Goal: Task Accomplishment & Management: Manage account settings

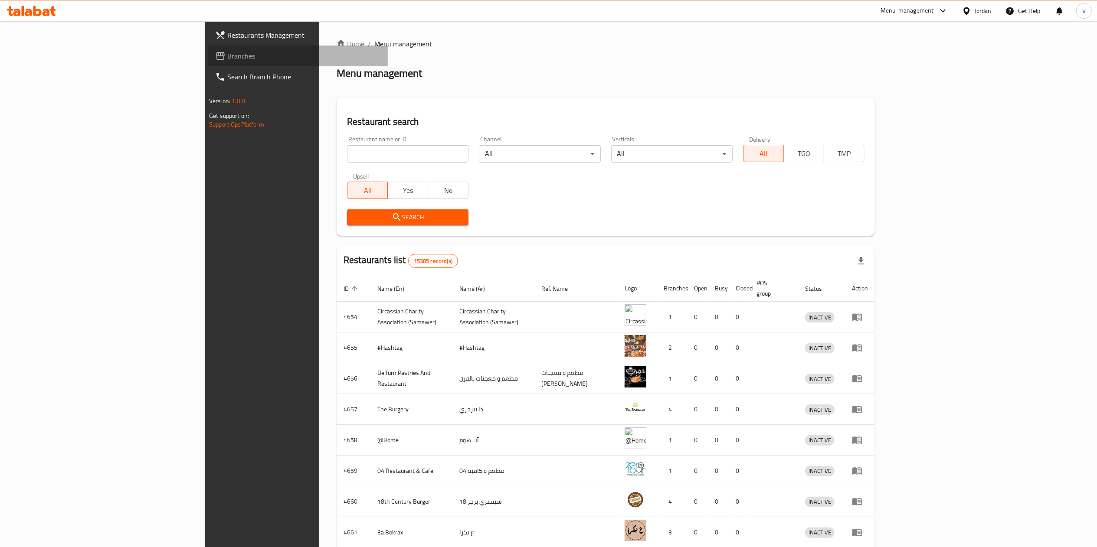
click at [208, 46] on link "Branches" at bounding box center [298, 56] width 180 height 21
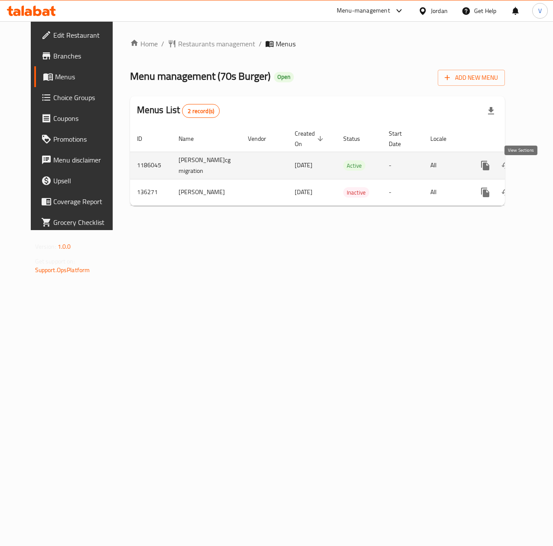
click at [538, 166] on link "enhanced table" at bounding box center [548, 165] width 21 height 21
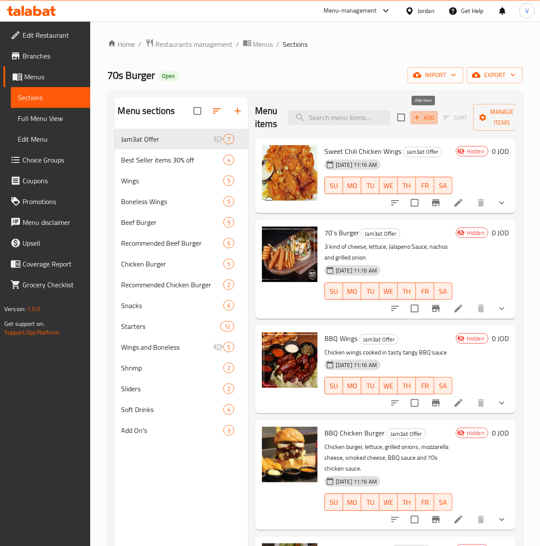
click at [427, 122] on span "Add" at bounding box center [423, 118] width 23 height 10
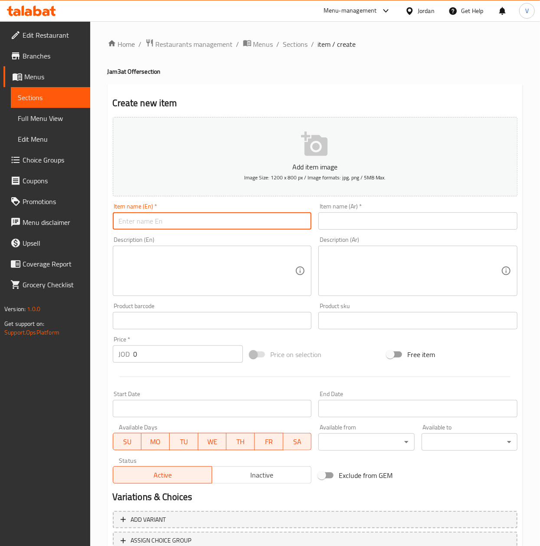
drag, startPoint x: 191, startPoint y: 230, endPoint x: 194, endPoint y: 227, distance: 4.9
click at [191, 230] on input "text" at bounding box center [212, 220] width 199 height 17
paste input "One Crispy Chicken Meal , One 70's Beef Meal , One BBQ Chicken Meal , One Tradi…"
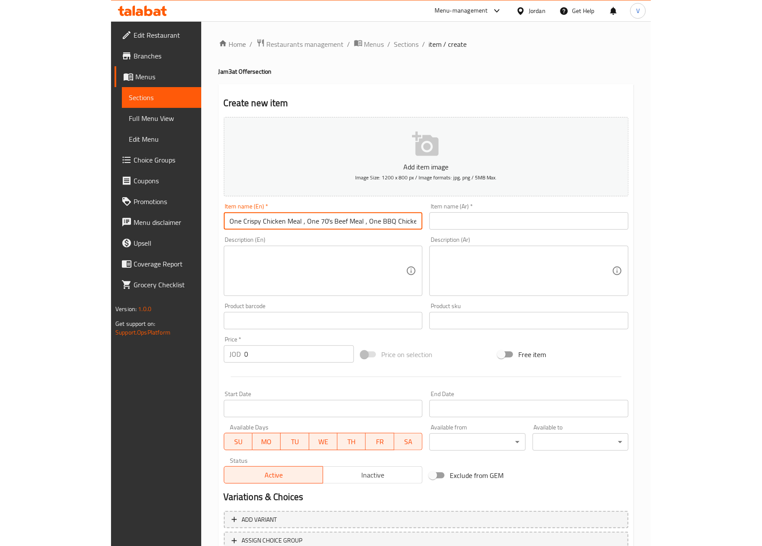
scroll to position [0, 123]
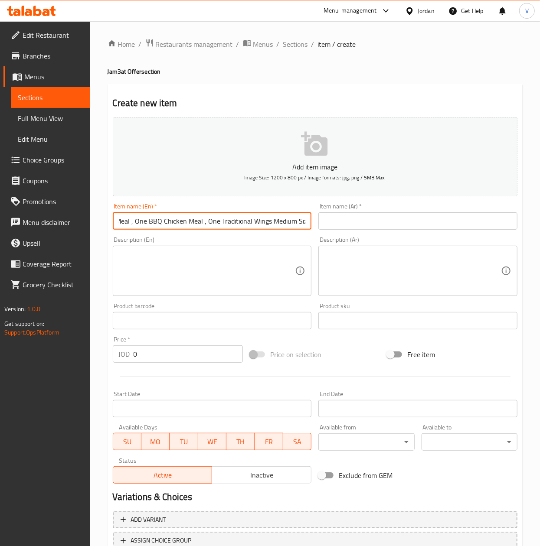
type input "One Crispy Chicken Meal , One 70's Beef Meal , One BBQ Chicken Meal , One Tradi…"
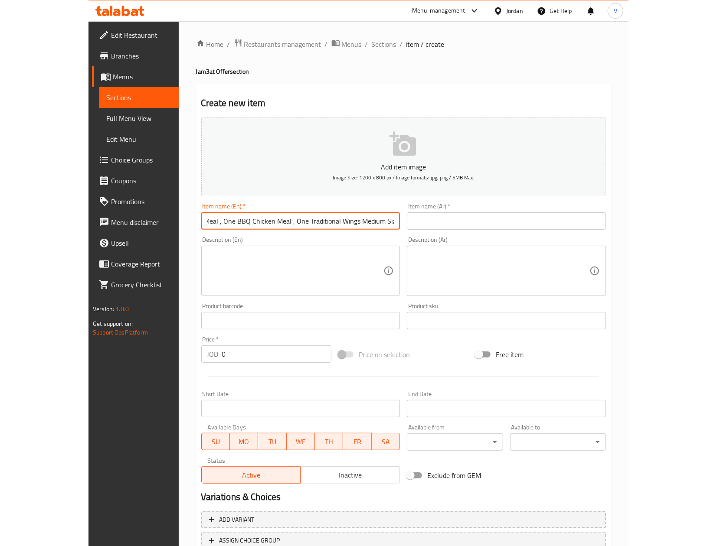
scroll to position [0, 0]
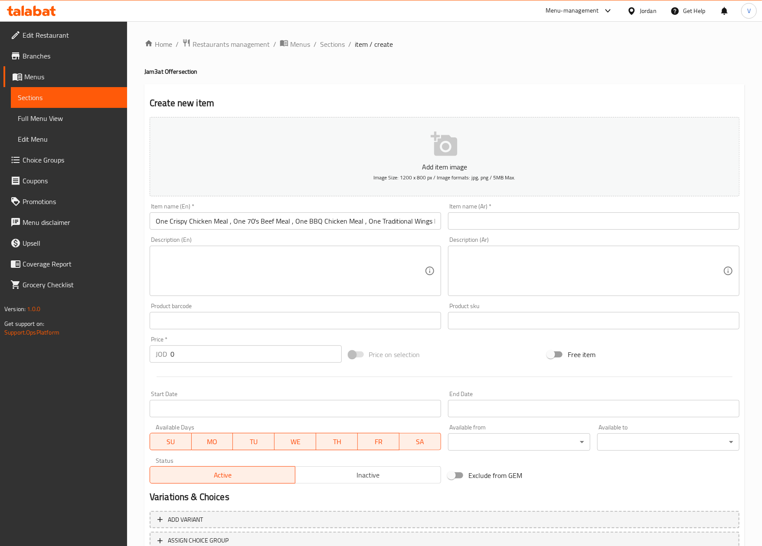
click at [515, 251] on div "Description (Ar)" at bounding box center [593, 271] width 291 height 50
paste textarea "وجبة دجاج مقرمشة، وجبة لحم بقري من السبعينيات، وجبة دجاج مشوي، جناح تقليدي متوس…"
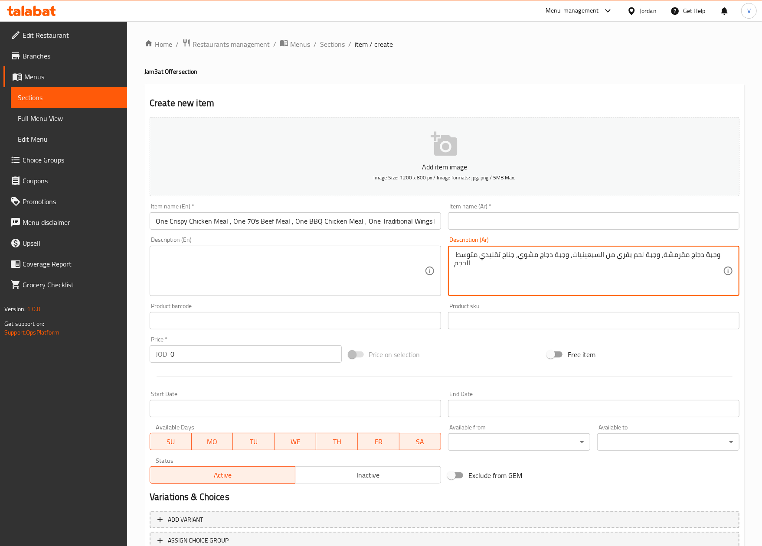
type textarea "وجبة دجاج مقرمشة، وجبة لحم بقري من السبعينيات، وجبة دجاج مشوي، جناح تقليدي متوس…"
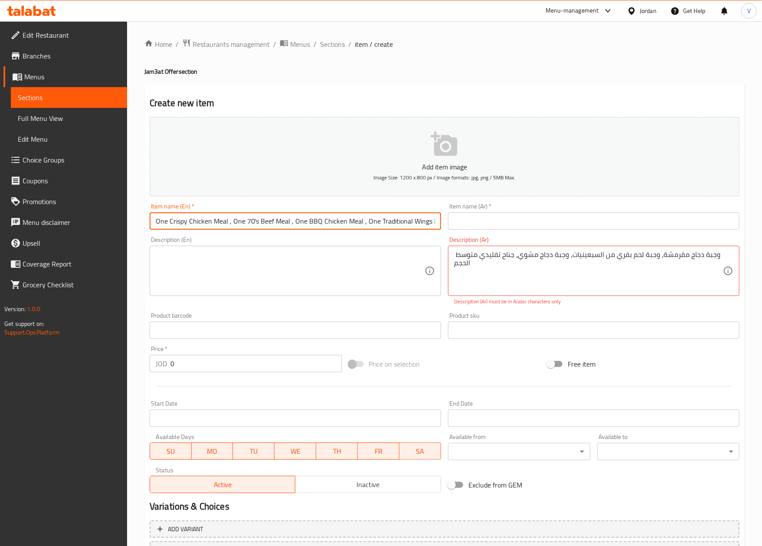
click at [342, 220] on input "One Crispy Chicken Meal , One 70's Beef Meal , One BBQ Chicken Meal , One Tradi…" at bounding box center [295, 220] width 291 height 17
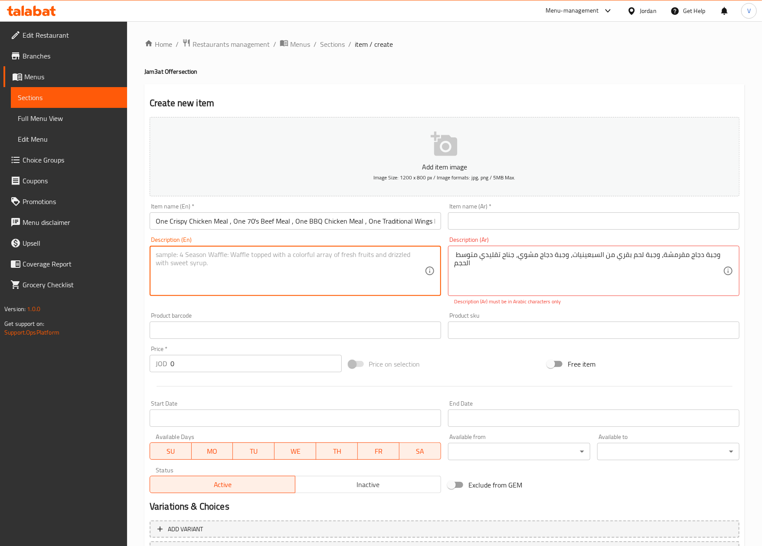
click at [228, 258] on textarea at bounding box center [290, 271] width 269 height 41
paste textarea "One Crispy Chicken Meal , One 70's Beef Meal , One BBQ Chicken Meal , One Tradi…"
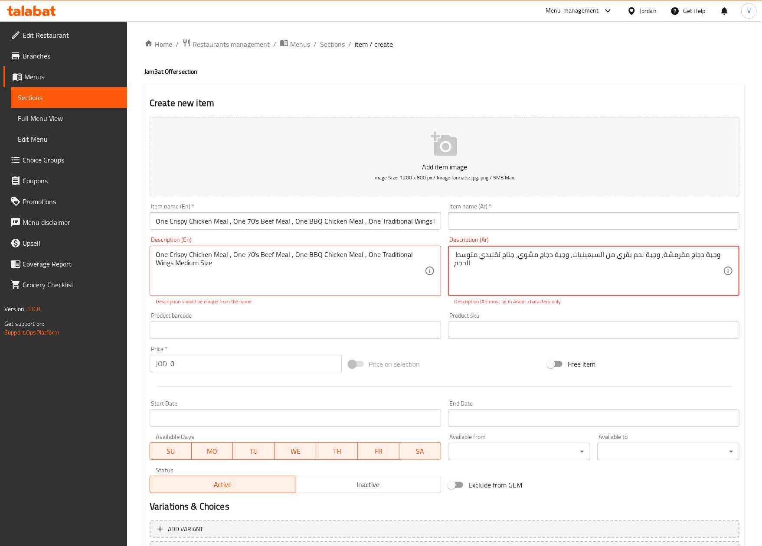
click at [617, 279] on textarea "وجبة دجاج مقرمشة، وجبة لحم بقري من السبعينيات، وجبة دجاج مشوي، جناح تقليدي متوس…" at bounding box center [588, 271] width 269 height 41
click at [629, 306] on p "Description (Ar) must be in Arabic characters only" at bounding box center [593, 302] width 279 height 8
click at [334, 300] on p "Description should be unique from the name." at bounding box center [295, 302] width 279 height 8
click at [252, 256] on textarea "One Crispy Chicken Meal , One 70s Beef Meal , One BBQ Chicken Meal , One Tradit…" at bounding box center [290, 271] width 269 height 41
click at [262, 279] on textarea "One Crispy Chicken Meal , One 70s Beef Meal , One BBQ Chicken Meal , One Tradit…" at bounding box center [290, 271] width 269 height 41
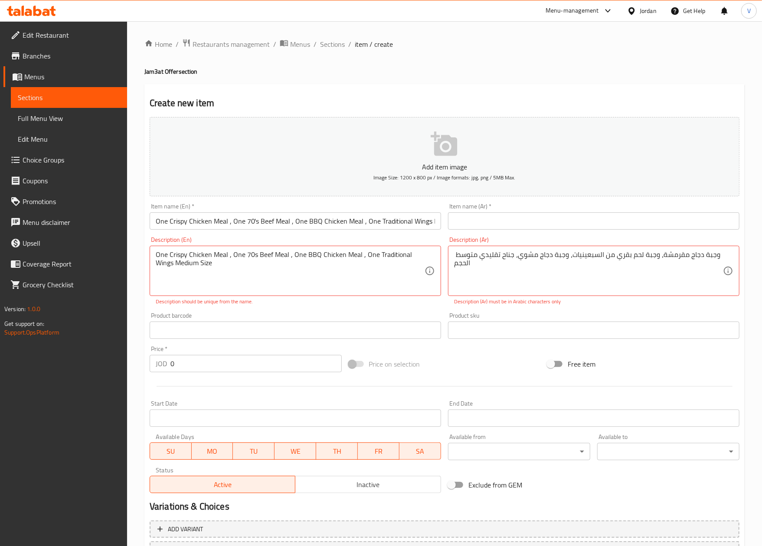
click at [261, 318] on div "Product barcode Product barcode" at bounding box center [295, 326] width 291 height 26
drag, startPoint x: 281, startPoint y: 305, endPoint x: 280, endPoint y: 300, distance: 4.9
click at [282, 305] on p "Description should be unique from the name." at bounding box center [295, 302] width 279 height 8
drag, startPoint x: 259, startPoint y: 270, endPoint x: 86, endPoint y: 254, distance: 173.7
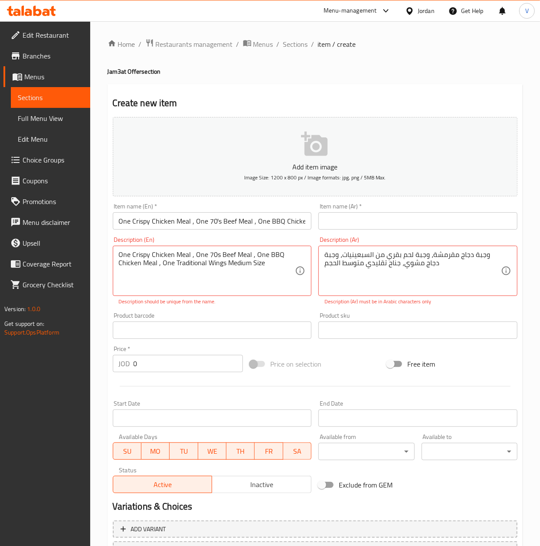
drag, startPoint x: 202, startPoint y: 248, endPoint x: 201, endPoint y: 267, distance: 19.1
click at [202, 248] on div "One Crispy Chicken Meal , One 70s Beef Meal , One BBQ Chicken Meal , One Tradit…" at bounding box center [212, 271] width 199 height 50
click at [203, 267] on textarea "One Crispy Chicken Meal , One 70s Beef Meal , One BBQ Chicken Meal , One Tradit…" at bounding box center [207, 271] width 176 height 41
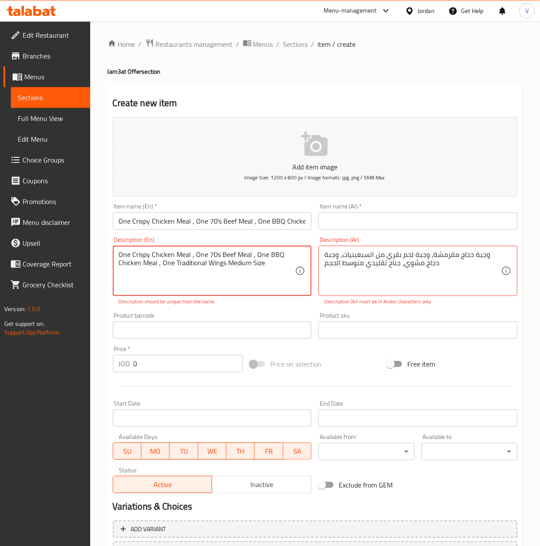
click at [203, 267] on textarea "One Crispy Chicken Meal , One 70s Beef Meal , One BBQ Chicken Meal , One Tradit…" at bounding box center [207, 271] width 176 height 41
click at [219, 260] on textarea "One Crispy Chicken Meal" at bounding box center [207, 271] width 176 height 41
paste textarea ", One 70's Beef Meal , One BBQ Chicken Meal , One Traditional Wings Medium Size"
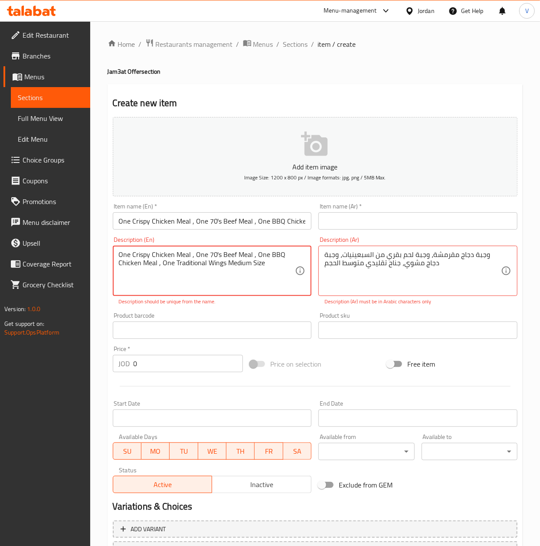
type textarea "One Crispy Chicken Meal , One 70's Beef Meal , One BBQ Chicken Meal , One Tradi…"
click at [228, 223] on input "One Crispy Chicken Meal , One 70's Beef Meal , One BBQ Chicken Meal , One Tradi…" at bounding box center [212, 220] width 199 height 17
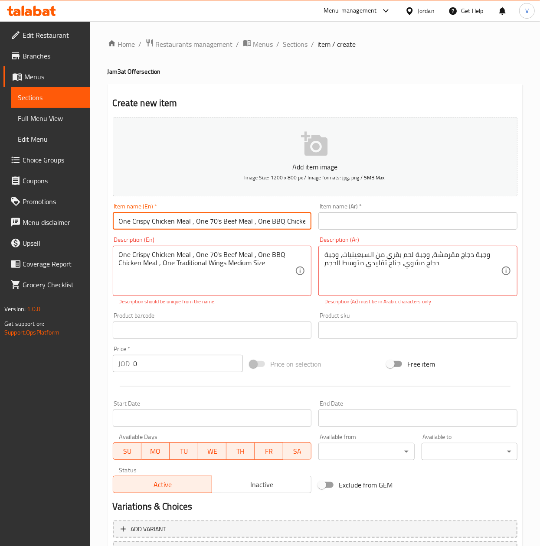
click at [228, 223] on input "One Crispy Chicken Meal , One 70's Beef Meal , One BBQ Chicken Meal , One Tradi…" at bounding box center [212, 220] width 199 height 17
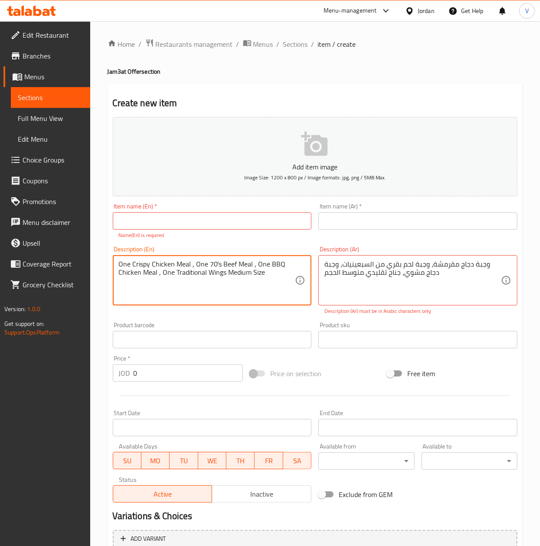
click at [244, 268] on textarea "One Crispy Chicken Meal , One 70's Beef Meal , One BBQ Chicken Meal , One Tradi…" at bounding box center [207, 280] width 176 height 41
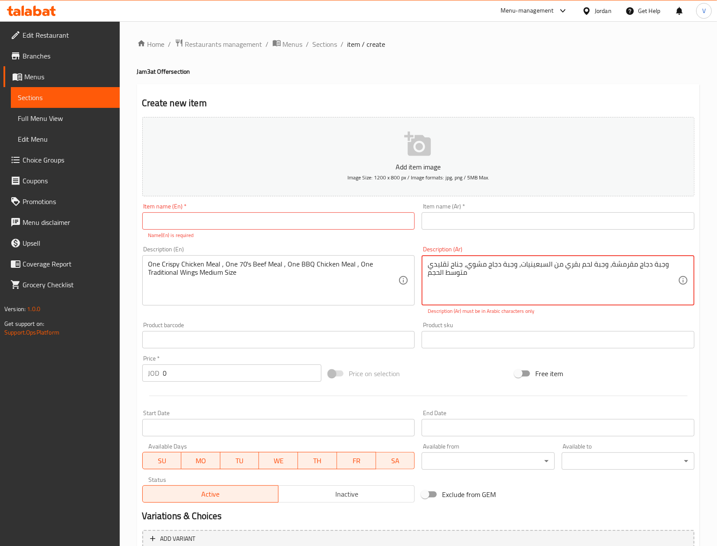
click at [492, 264] on textarea "وجبة دجاج مقرمشة، وجبة لحم بقري من السبعينيات، وجبة دجاج مشوي، جناح تقليدي متوس…" at bounding box center [553, 280] width 250 height 41
paste textarea
type textarea "وجبة دجاج مقرمشة، وجبة لحم بقري سبعينيات، وجبة دجاج مشوي، جناح تقليدي متوسط ​​ا…"
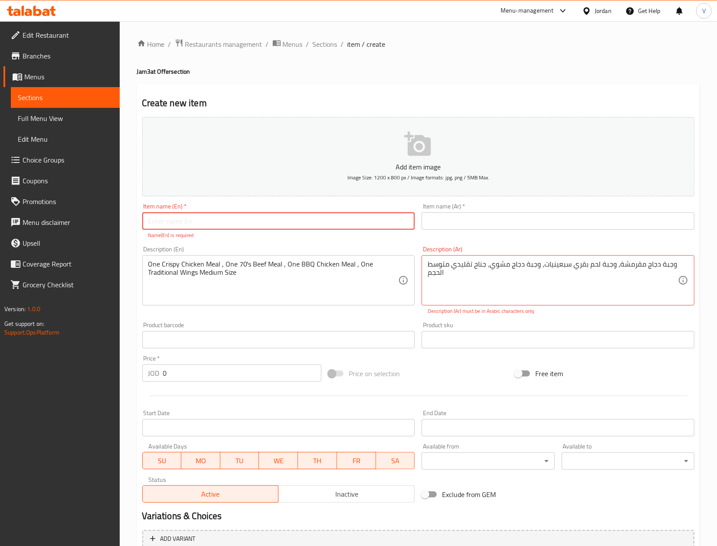
click at [254, 221] on input "text" at bounding box center [278, 220] width 273 height 17
click at [254, 228] on input "text" at bounding box center [278, 220] width 273 height 17
click at [127, 246] on div "Home / Restaurants management / Menus / Sections / item / create Jam3at Offer s…" at bounding box center [418, 326] width 597 height 610
click at [250, 213] on input "text" at bounding box center [278, 220] width 273 height 17
click at [144, 237] on div "Item name (En)   * Item name (En) * Name(En) is required" at bounding box center [278, 221] width 273 height 36
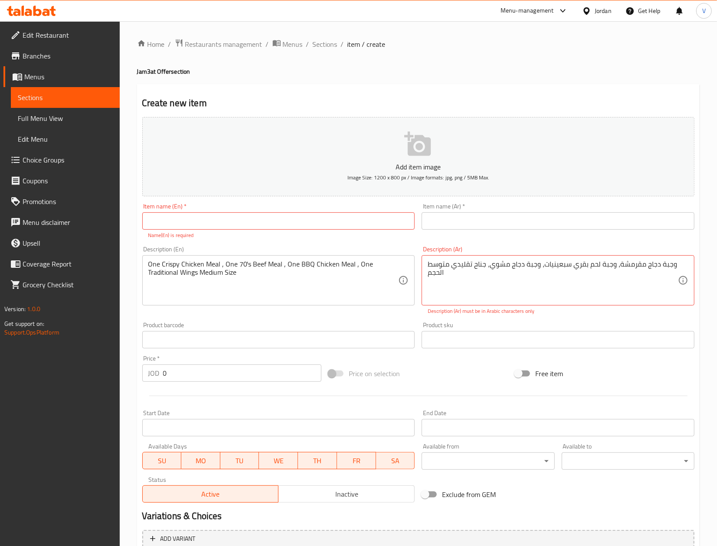
click at [243, 227] on input "text" at bounding box center [278, 220] width 273 height 17
click at [186, 215] on input "text" at bounding box center [278, 220] width 273 height 17
type input "J"
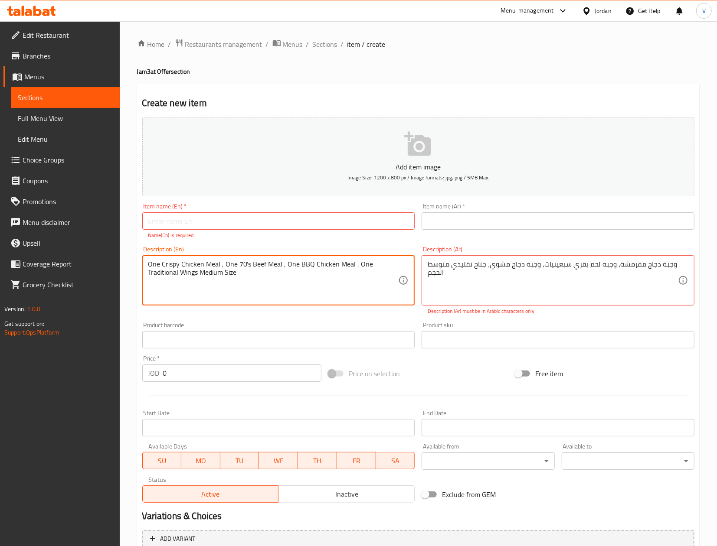
drag, startPoint x: 255, startPoint y: 274, endPoint x: 82, endPoint y: 263, distance: 173.8
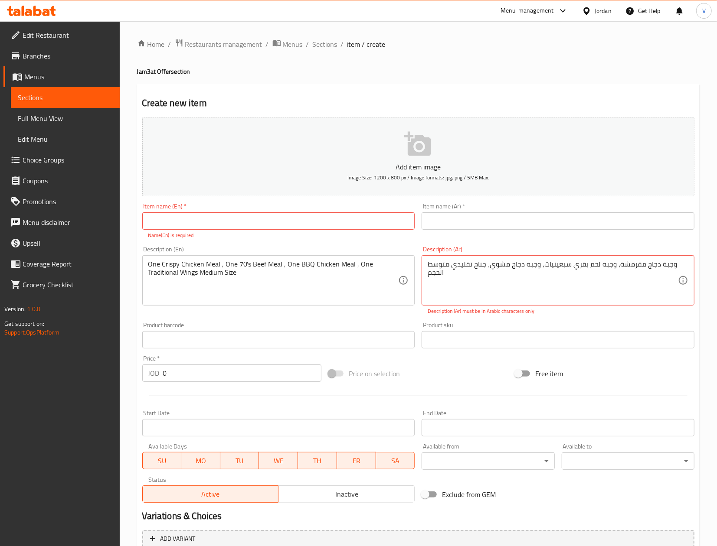
click at [259, 207] on div "Item name (En)   * Item name (En) * Name(En) is required" at bounding box center [278, 221] width 273 height 36
click at [259, 214] on input "text" at bounding box center [278, 220] width 273 height 17
paste input "One Crispy Chicken Meal , One 70's Beef Meal , One BBQ Chicken Meal , One Tradi…"
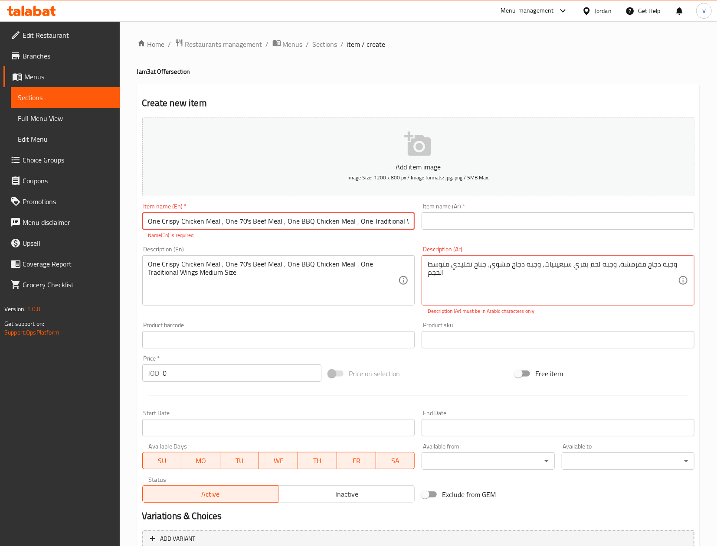
scroll to position [0, 49]
type input "One Crispy Chicken Meal , One 70's Beef Meal , One BBQ Chicken Meal , One Tradi…"
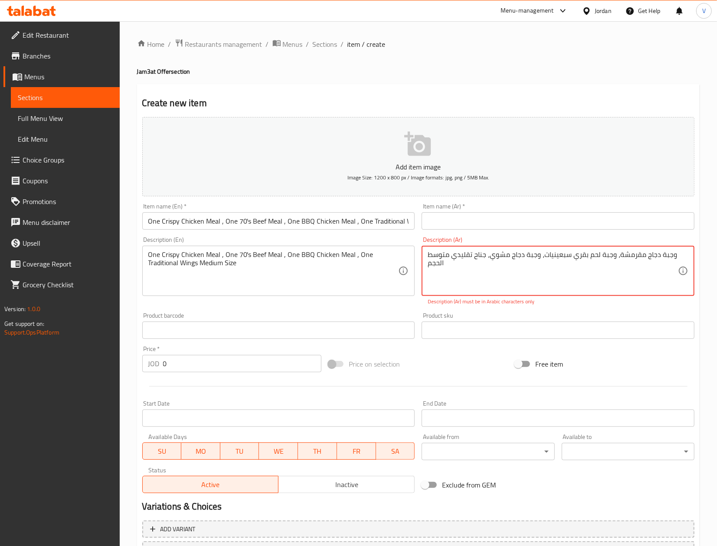
click at [447, 267] on textarea "وجبة دجاج مقرمشة، وجبة لحم بقري سبعينيات، وجبة دجاج مشوي، جناح تقليدي متوسط ​​ا…" at bounding box center [553, 271] width 250 height 41
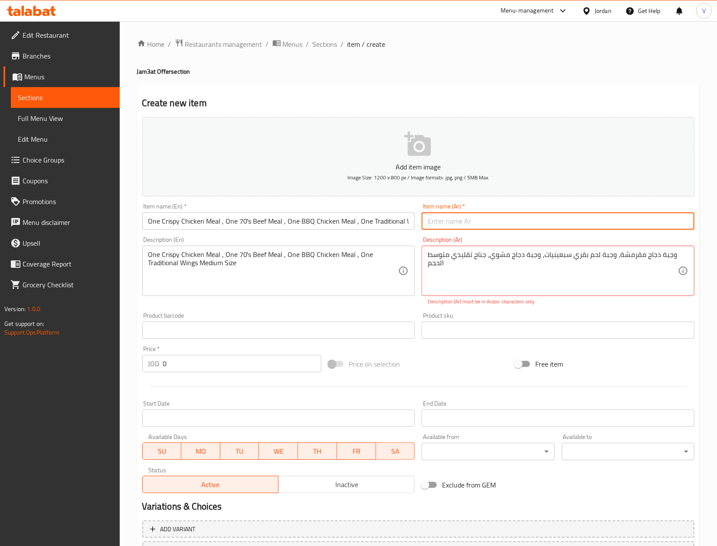
drag, startPoint x: 465, startPoint y: 214, endPoint x: 293, endPoint y: 257, distance: 176.9
click at [465, 215] on input "text" at bounding box center [557, 220] width 273 height 17
paste input "وجبة دجاج مقرمشة، وجبة لحم بقري سبعينيات، وجبة دجاج مشوي، جناح تقليدي متوسط ​​ا…"
type input "وجبة دجاج مقرمشة، وجبة لحم بقري سبعينيات، وجبة دجاج مشوي، جناح تقليدي متوسط ​​ا…"
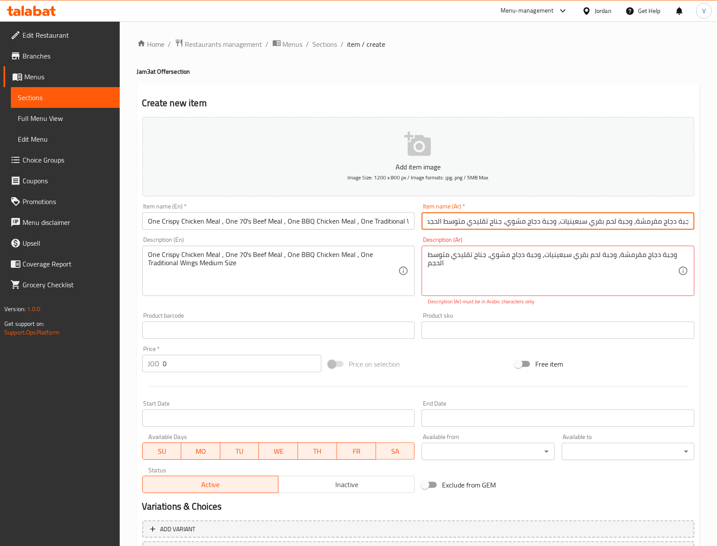
scroll to position [0, 0]
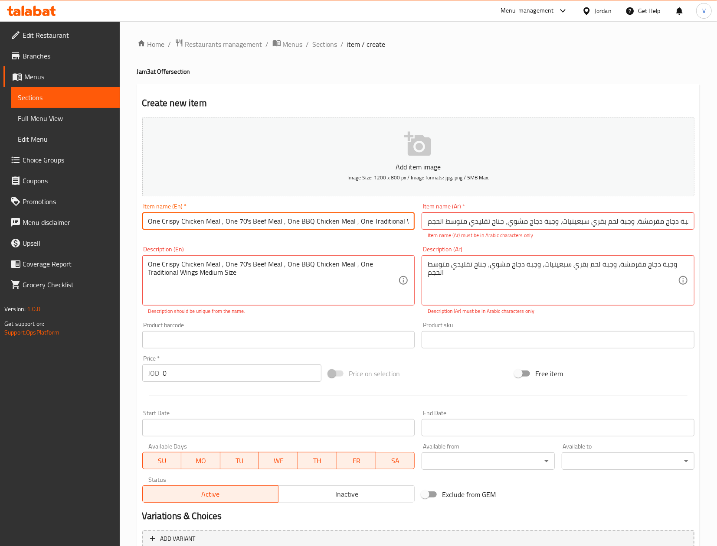
click at [326, 218] on input "One Crispy Chicken Meal , One 70's Beef Meal , One BBQ Chicken Meal , One Tradi…" at bounding box center [278, 220] width 273 height 17
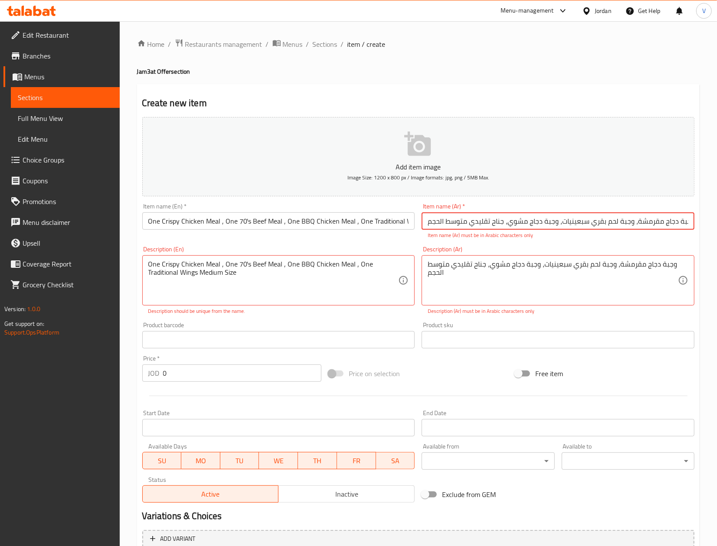
click at [536, 213] on input "وجبة دجاج مقرمشة، وجبة لحم بقري سبعينيات، وجبة دجاج مشوي، جناح تقليدي متوسط ​​ا…" at bounding box center [557, 220] width 273 height 17
click at [534, 217] on input "وجبة دجاج مقرمشة، وجبة لحم بقري سبعينيات، وجبة دجاج مشوي، جناح تقليدي متوسط ​​ا…" at bounding box center [557, 220] width 273 height 17
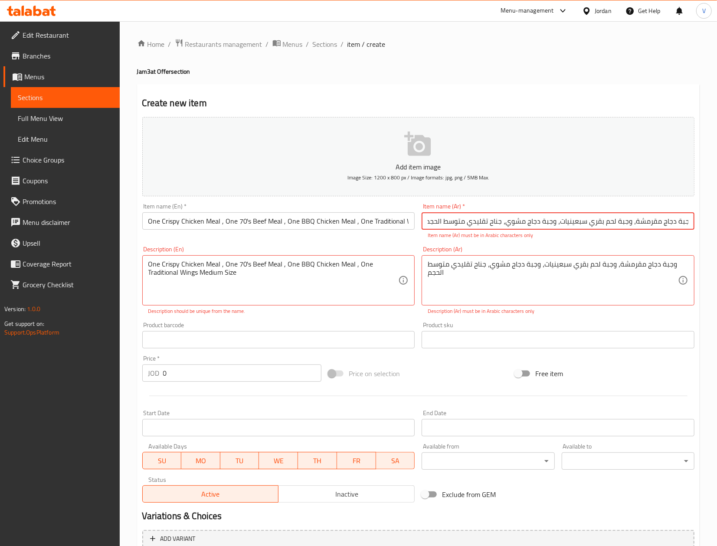
click at [294, 303] on div "One Crispy Chicken Meal , One 70's Beef Meal , One BBQ Chicken Meal , One Tradi…" at bounding box center [278, 280] width 273 height 50
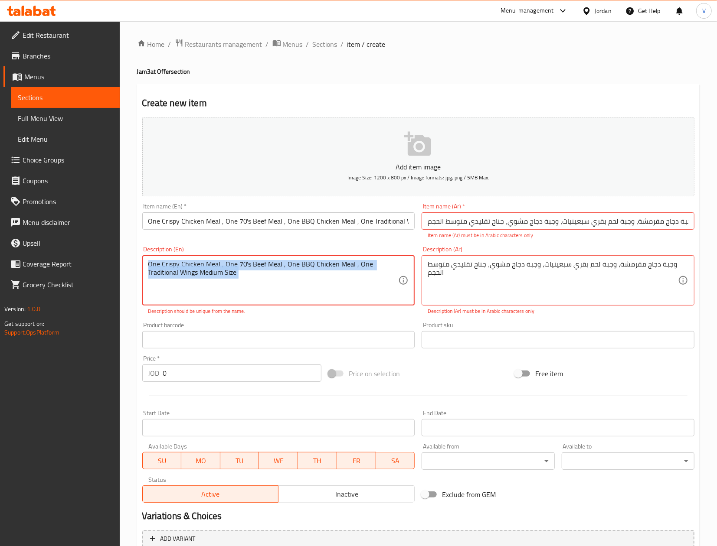
click at [294, 303] on div "One Crispy Chicken Meal , One 70's Beef Meal , One BBQ Chicken Meal , One Tradi…" at bounding box center [278, 280] width 273 height 50
click at [294, 288] on textarea "One Crispy Chicken Meal , One 70's Beef Meal , One BBQ Chicken Meal , One Tradi…" at bounding box center [273, 280] width 250 height 41
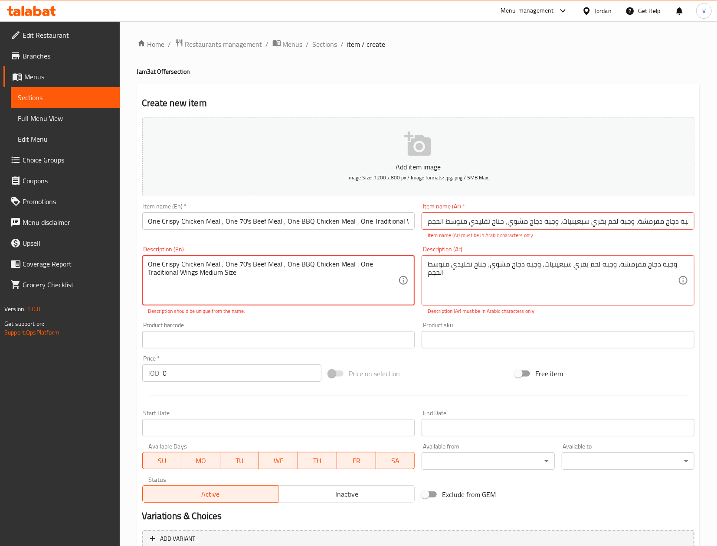
click at [294, 288] on textarea "One Crispy Chicken Meal , One 70's Beef Meal , One BBQ Chicken Meal , One Tradi…" at bounding box center [273, 280] width 250 height 41
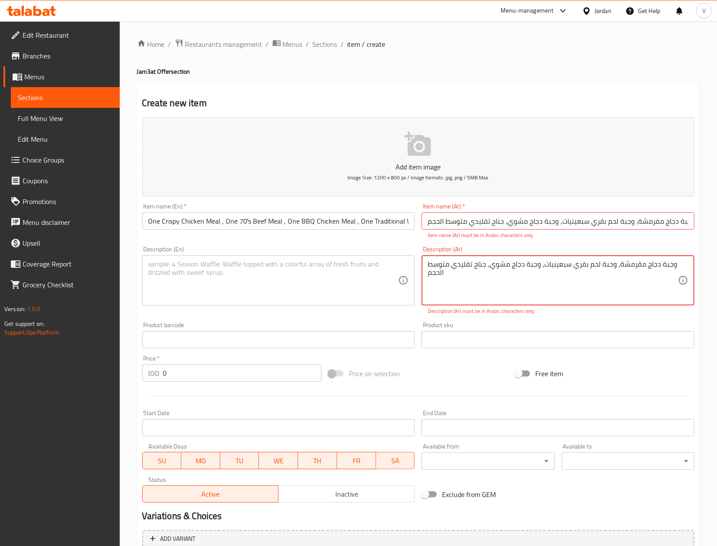
click at [450, 274] on textarea "وجبة دجاج مقرمشة، وجبة لحم بقري سبعينيات، وجبة دجاج مشوي، جناح تقليدي متوسط ​​ا…" at bounding box center [553, 280] width 250 height 41
drag, startPoint x: 484, startPoint y: 336, endPoint x: 486, endPoint y: 332, distance: 4.5
click at [486, 333] on input "text" at bounding box center [557, 339] width 273 height 17
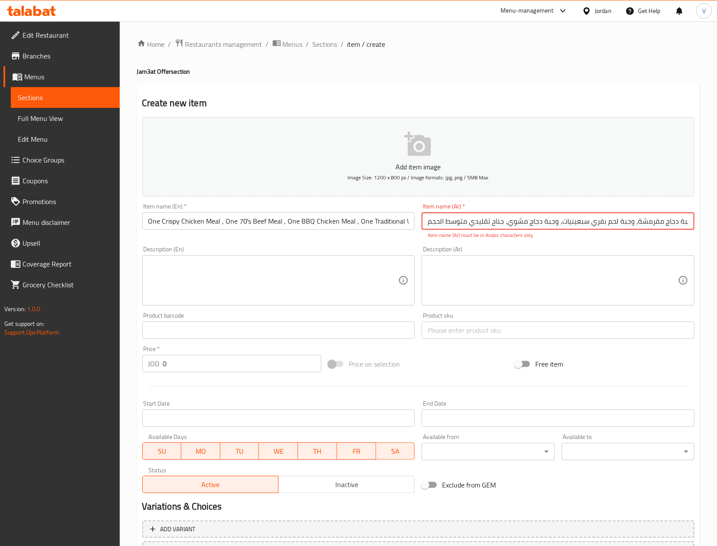
click at [614, 219] on input "وجبة دجاج مقرمشة، وجبة لحم بقري سبعينيات، وجبة دجاج مشوي، جناح تقليدي متوسط ​​ا…" at bounding box center [557, 220] width 273 height 17
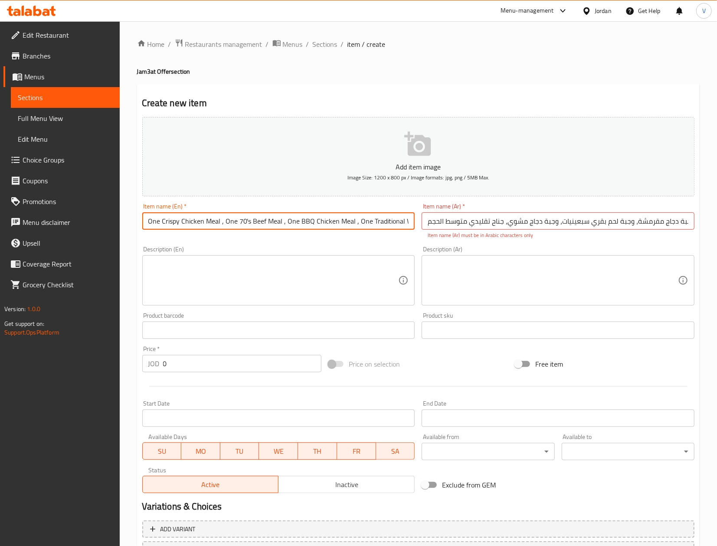
click at [297, 228] on input "One Crispy Chicken Meal , One 70's Beef Meal , One BBQ Chicken Meal , One Tradi…" at bounding box center [278, 220] width 273 height 17
click at [276, 272] on textarea at bounding box center [273, 280] width 250 height 41
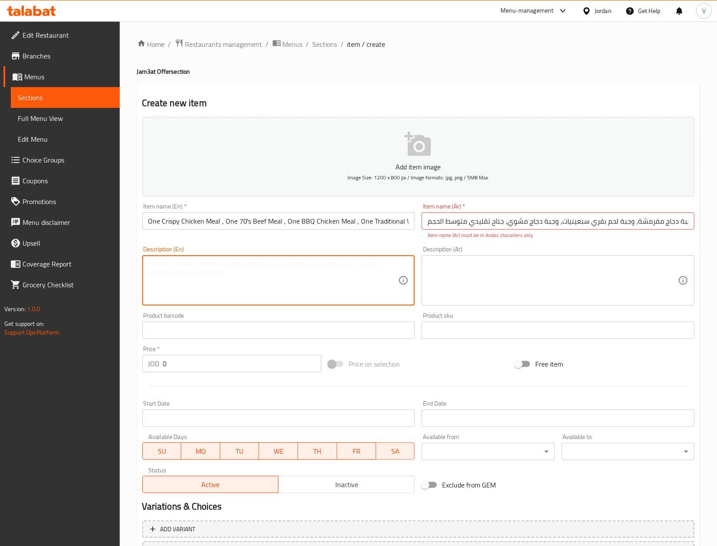
paste textarea "One Crispy Chicken Meal , One 70's Beef Meal , One BBQ Chicken Meal , One Tradi…"
type textarea "One Crispy Chicken Meal , One 70's Beef Meal , One BBQ Chicken Meal , One Tradi…"
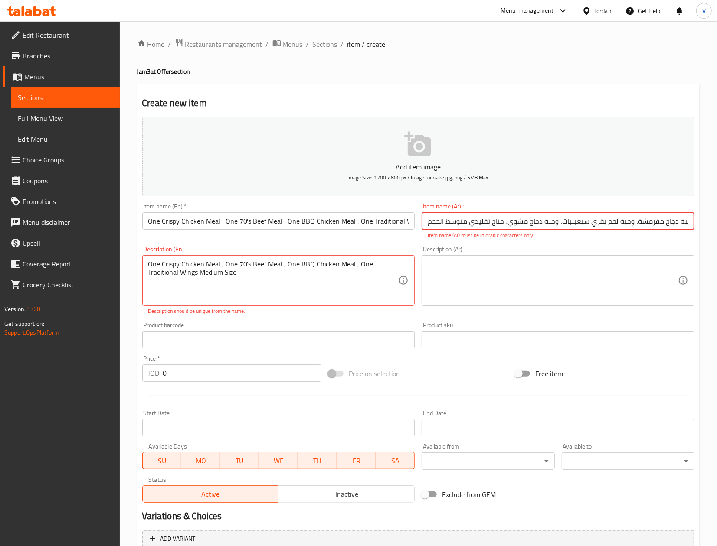
click at [462, 218] on input "وجبة دجاج مقرمشة، وجبة لحم بقري سبعينيات، وجبة دجاج مشوي، جناح تقليدي متوسط ​​ا…" at bounding box center [557, 220] width 273 height 17
drag, startPoint x: 254, startPoint y: 277, endPoint x: 27, endPoint y: 253, distance: 228.1
click at [565, 279] on textarea at bounding box center [553, 280] width 250 height 41
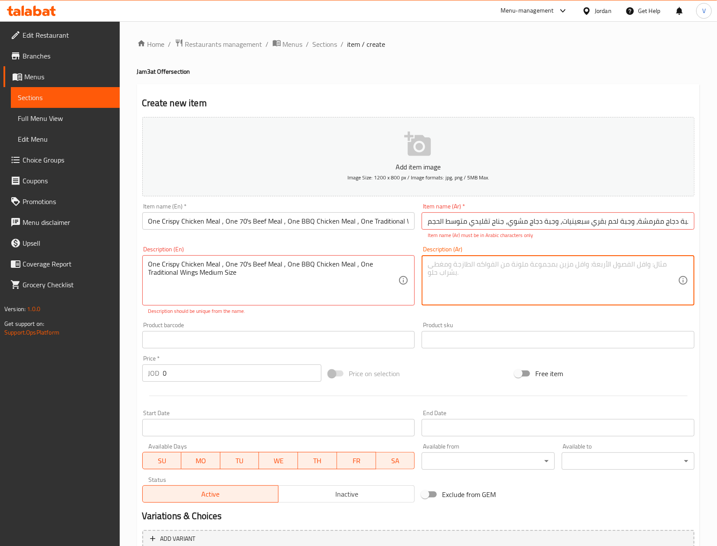
paste textarea "وجبة دجاج مقرمشة، وجبة لحم بقري سبعينيات، وجبة دجاج مشوي، جناح تقليدي متوسط ​​ا…"
type textarea "وجبة دجاج مقرمشة، وجبة لحم بقري سبعينيات، وجبة دجاج مشوي، جناح تقليدي متوسط ​​ا…"
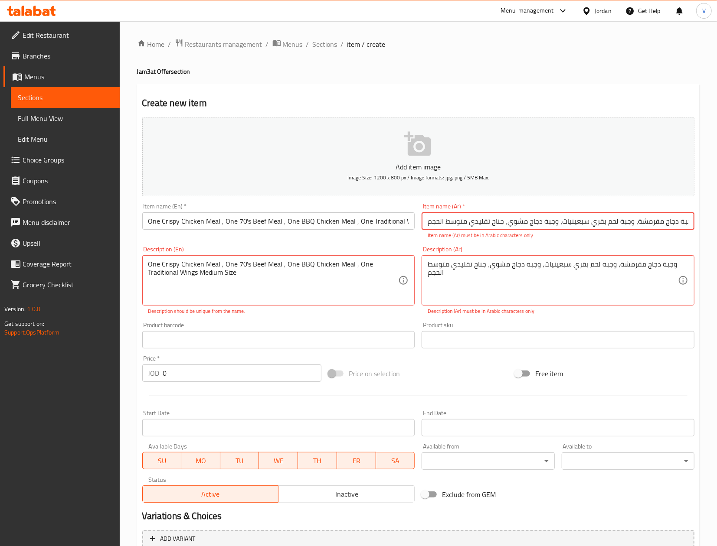
click at [503, 224] on input "وجبة دجاج مقرمشة، وجبة لحم بقري سبعينيات، وجبة دجاج مشوي، جناح تقليدي متوسط ​​ا…" at bounding box center [557, 220] width 273 height 17
click at [284, 219] on input "One Crispy Chicken Meal , One 70's Beef Meal , One BBQ Chicken Meal , One Tradi…" at bounding box center [278, 220] width 273 height 17
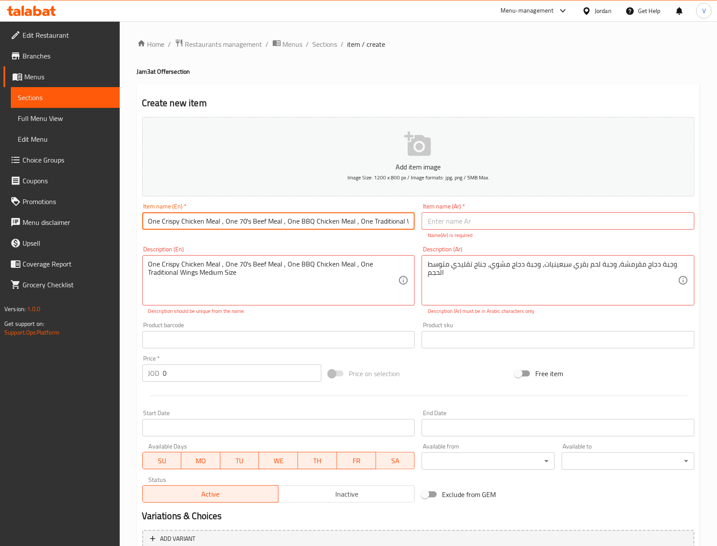
click at [284, 219] on input "One Crispy Chicken Meal , One 70's Beef Meal , One BBQ Chicken Meal , One Tradi…" at bounding box center [278, 220] width 273 height 17
type input "Offer"
click at [457, 210] on div "Item name (Ar)   * Item name (Ar) * Name(Ar) is required" at bounding box center [557, 221] width 273 height 36
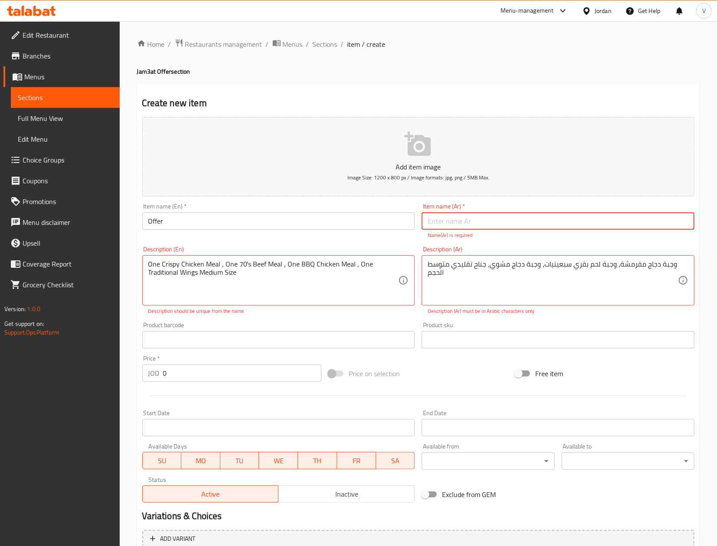
click at [459, 213] on input "text" at bounding box center [557, 220] width 273 height 17
type input "u"
type input "uvq"
click at [258, 279] on textarea "One Crispy Chicken Meal , One 70's Beef Meal , One BBQ Chicken Meal , One Tradi…" at bounding box center [273, 280] width 250 height 41
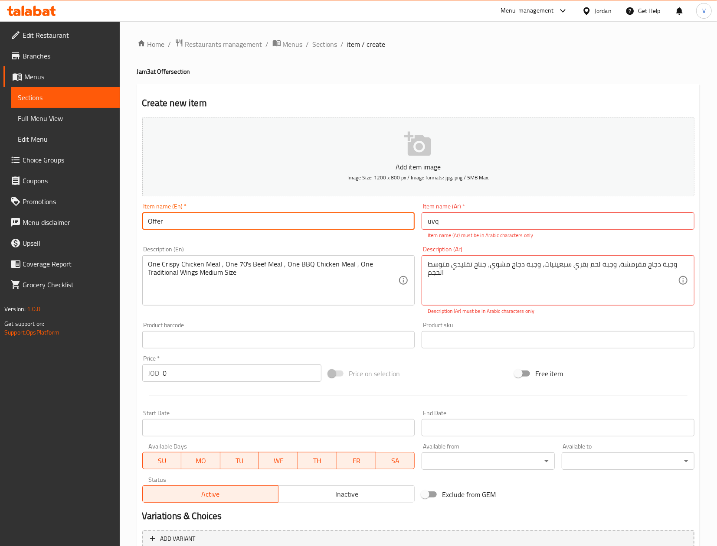
drag, startPoint x: 265, startPoint y: 224, endPoint x: 50, endPoint y: 227, distance: 215.1
click at [50, 227] on div "Edit Restaurant Branches Menus Sections Full Menu View Edit Menu Choice Groups …" at bounding box center [358, 326] width 717 height 610
paste input "ne Crispy Chicken Meal , One 70's Beef Meal , One BBQ Chicken Meal , One Tradit…"
type input "One Crispy Chicken Meal , One 70's Beef Meal , One BBQ Chicken Meal , One Tradi…"
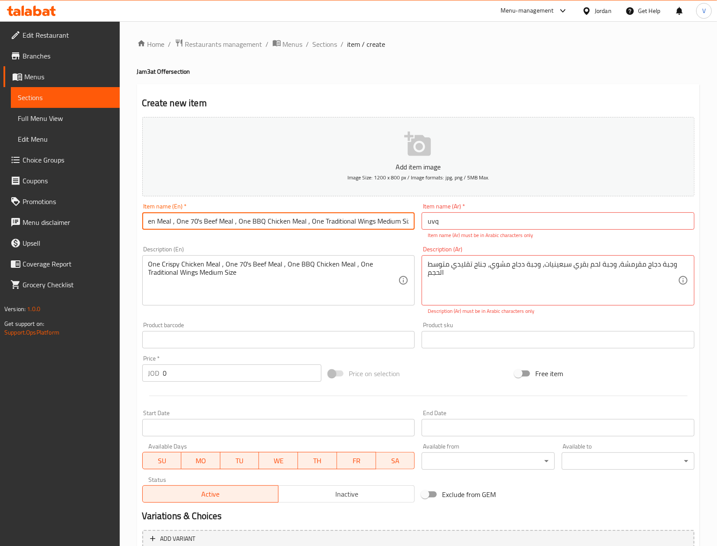
click at [462, 258] on div "وجبة دجاج مقرمشة، وجبة لحم بقري سبعينيات، وجبة دجاج مشوي، جناح تقليدي متوسط ​​ا…" at bounding box center [557, 280] width 273 height 50
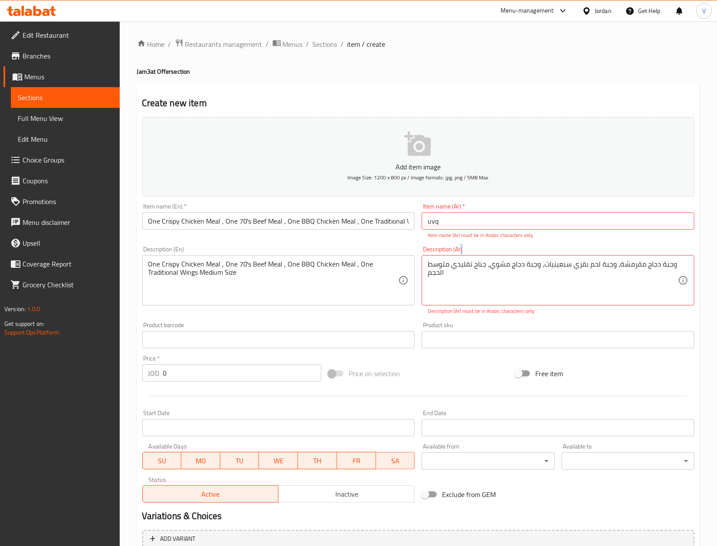
click at [462, 258] on div "وجبة دجاج مقرمشة، وجبة لحم بقري سبعينيات، وجبة دجاج مشوي، جناح تقليدي متوسط ​​ا…" at bounding box center [557, 280] width 273 height 50
click at [462, 268] on textarea "وجبة دجاج مقرمشة، وجبة لحم بقري سبعينيات، وجبة دجاج مشوي، جناح تقليدي متوسط ​​ا…" at bounding box center [553, 280] width 250 height 41
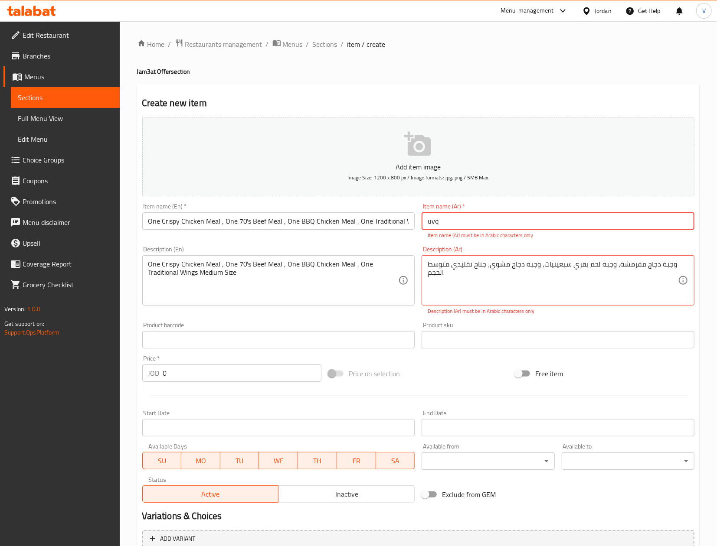
click at [472, 223] on input "uvq" at bounding box center [557, 220] width 273 height 17
paste input "وجبة دجاج مقرمشة، وجبة لحم بقري سبعينيات، وجبة دجاج مشوي، جناح تقليدي متوسط ​​ا…"
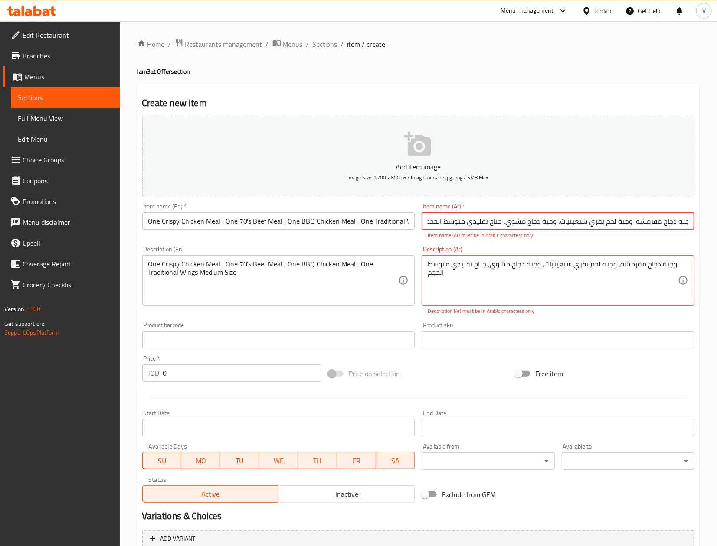
click at [598, 225] on input "وجبة دجاج مقرمشة، وجبة لحم بقري سبعينيات، وجبة دجاج مشوي، جناح تقليدي متوسط ​​ا…" at bounding box center [557, 220] width 273 height 17
click at [559, 222] on input "وجبة دجاج مقرمشة، وجبة لحم بقري سبعينيات، وجبة دجاج مشوي، جناح تقليدي متوسط ​​ا…" at bounding box center [557, 220] width 273 height 17
click at [506, 224] on input "وجبة دجاج مقرمشة، وجبة لحم بقري سبعينيات وجبة دجاج مشوي، جناح تقليدي متوسط ​​ال…" at bounding box center [557, 220] width 273 height 17
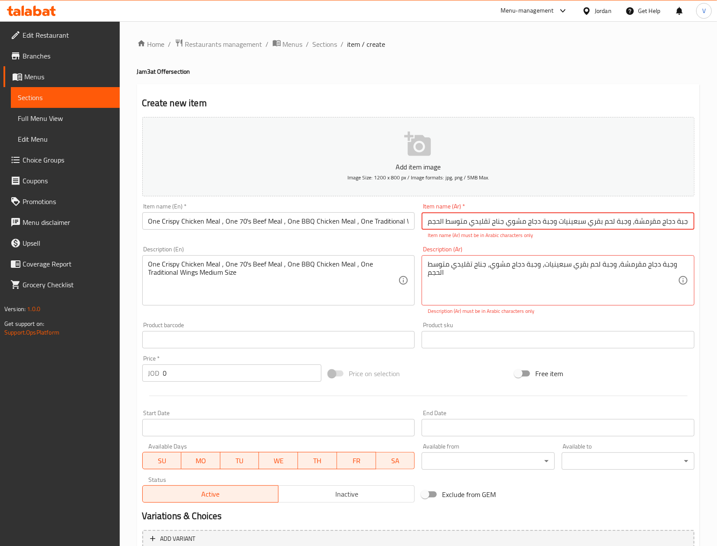
click at [444, 220] on input "وجبة دجاج مقرمشة، وجبة لحم بقري سبعينيات وجبة دجاج مشوي جناح تقليدي متوسط ​​الح…" at bounding box center [557, 220] width 273 height 17
click at [637, 220] on input "وجبة دجاج مقرمشة، وجبة لحم بقري سبعينيات وجبة دجاج مشوي جناح تقليدي متوسط ​​الح…" at bounding box center [557, 220] width 273 height 17
click at [667, 220] on input "وجبة دجاج مقرمشة، وجبة لحم بقري سبعينيات وجبة دجاج مشوي جناح تقليدي متوسط ​​الح…" at bounding box center [557, 220] width 273 height 17
click at [631, 225] on input "وجبة دجاج مقرمشة، وجبة لحم بقري سبعينيات وجبة دجاج مشوي جناح تقليدي متوسط ​​الح…" at bounding box center [557, 220] width 273 height 17
click at [557, 223] on input "وجبة دجاج مقرمشة + وجبة لحم بقري سبعينيات وجبة دجاج مشوي جناح تقليدي متوسط ​​ال…" at bounding box center [557, 220] width 273 height 17
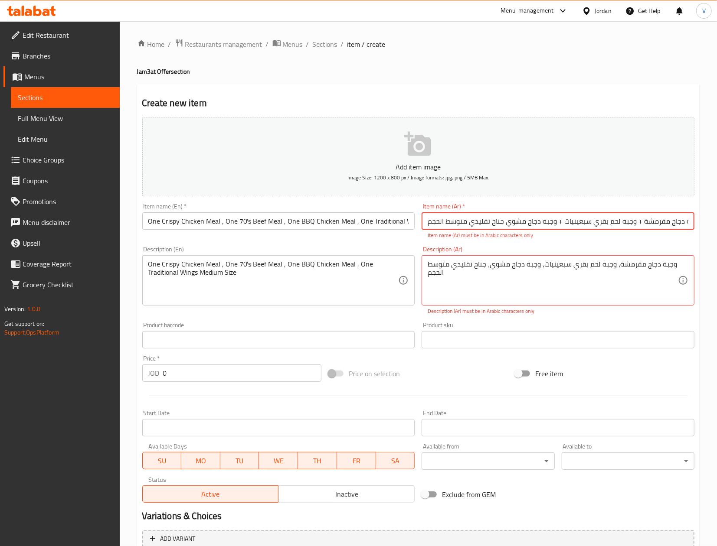
click at [469, 221] on input "وجبة دجاج مقرمشة + وجبة لحم بقري سبعينيات + وجبة دجاج مشوي جناح تقليدي متوسط ​​…" at bounding box center [557, 220] width 273 height 17
click at [507, 225] on input "وجبة دجاج مقرمشة + وجبة لحم بقري سبعينيات + وجبة دجاج مشوي جناح تقليدي متوسط ​​…" at bounding box center [557, 220] width 273 height 17
type input "وجبة دجاج مقرمشة + وجبة لحم بقري سبعينيات + وجبة دجاج مشوي + جناح تقليدي متوسط …"
click at [538, 264] on textarea "وجبة دجاج مقرمشة، وجبة لحم بقري سبعينيات، وجبة دجاج مشوي، جناح تقليدي متوسط ​​ا…" at bounding box center [553, 280] width 250 height 41
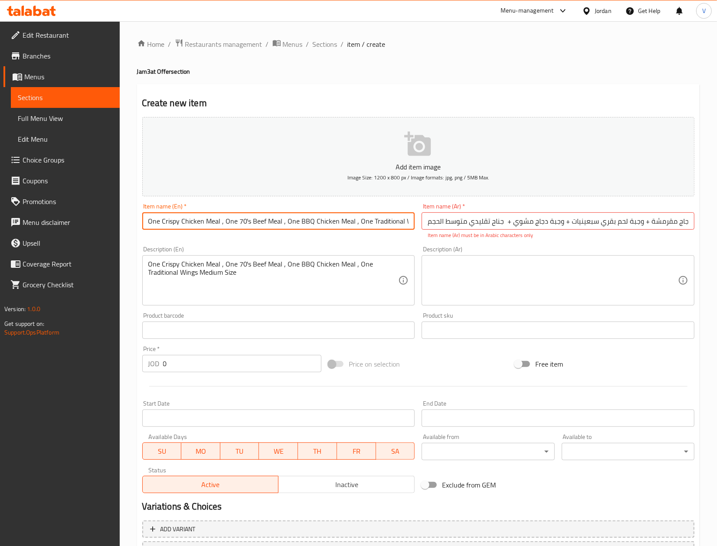
click at [375, 226] on input "One Crispy Chicken Meal , One 70's Beef Meal , One BBQ Chicken Meal , One Tradi…" at bounding box center [278, 220] width 273 height 17
click at [504, 223] on input "وجبة دجاج مقرمشة + وجبة لحم بقري سبعينيات + وجبة دجاج مشوي + جناح تقليدي متوسط …" at bounding box center [557, 220] width 273 height 17
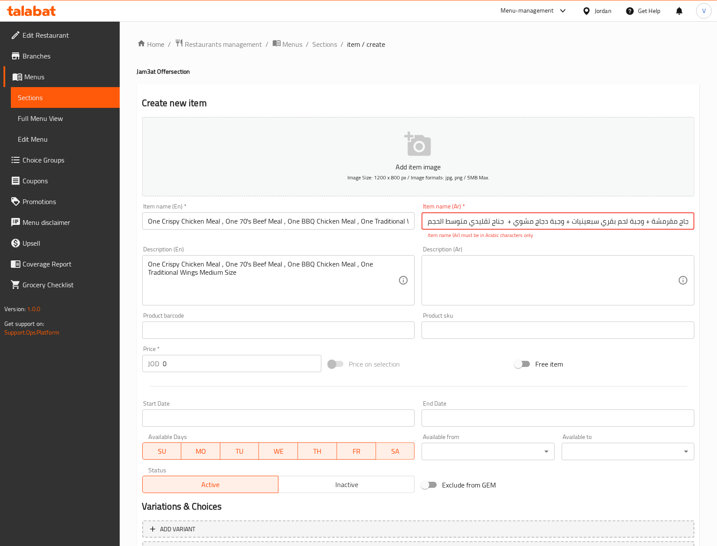
click at [504, 223] on input "وجبة دجاج مقرمشة + وجبة لحم بقري سبعينيات + وجبة دجاج مشوي + جناح تقليدي متوسط …" at bounding box center [557, 220] width 273 height 17
click at [506, 220] on input "وجبة دجاج مقرمشة + وجبة لحم بقري سبعينيات + وجبة دجاج مشوي + جناح تقليدي متوسط …" at bounding box center [557, 220] width 273 height 17
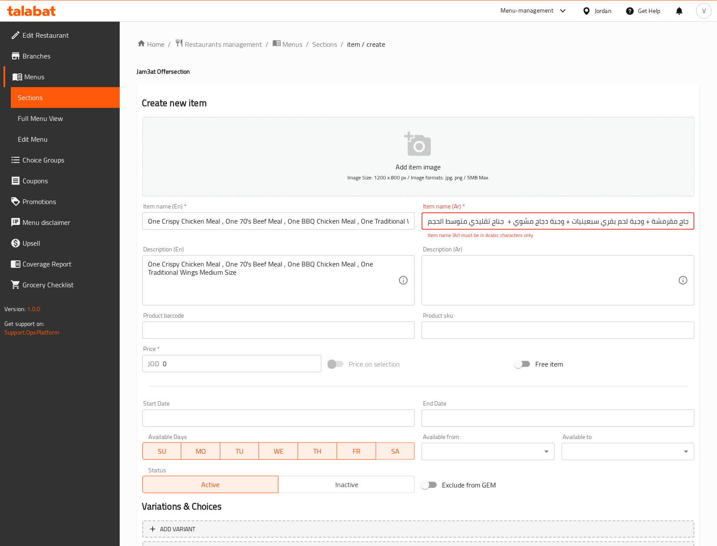
paste input "+ وجبة لحم بقري سبعينيات + وجبة دجاج مشوي +"
type input "وجبة دجاج مقرمش + وجبة لحم بقري سبعينيات + وجبة دجاج مشوي + جناح تقليدي متوسط ​…"
click at [399, 244] on div "Description (En) One Crispy Chicken Meal , One 70's Beef Meal , One BBQ Chicken…" at bounding box center [279, 276] width 280 height 66
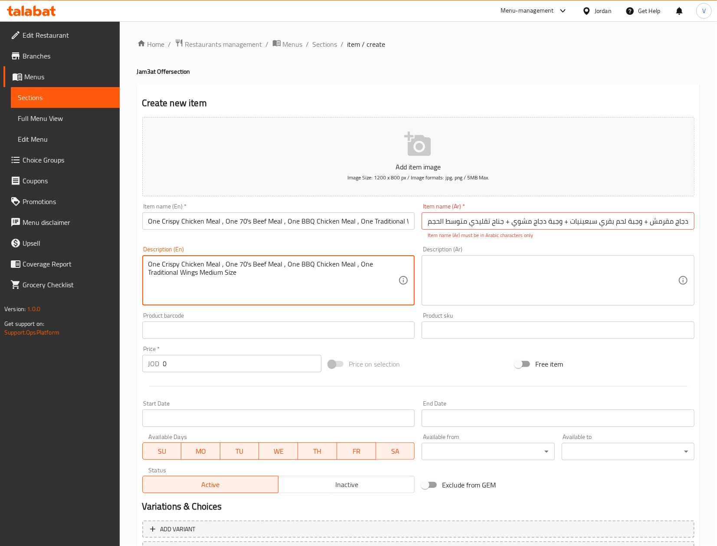
click at [322, 274] on textarea "One Crispy Chicken Meal , One 70's Beef Meal , One BBQ Chicken Meal , One Tradi…" at bounding box center [273, 280] width 250 height 41
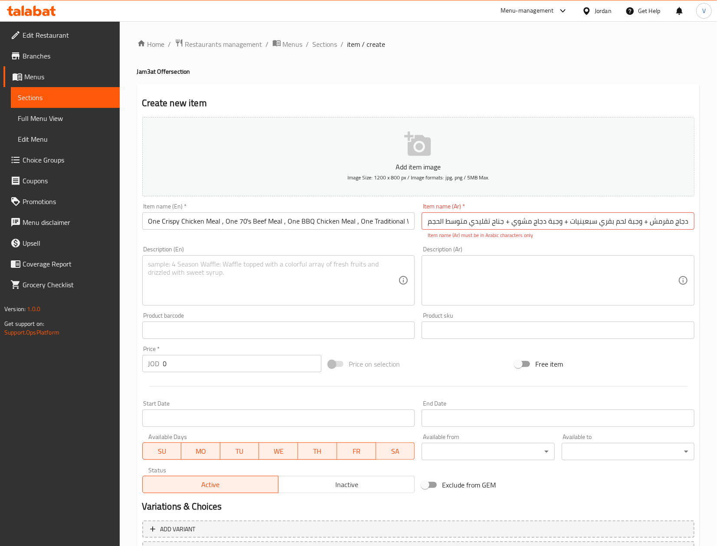
click at [474, 212] on div "Item name (Ar)   * وجبة دجاج مقرمش + وجبة لحم بقري سبعينيات + وجبة دجاج مشوي + …" at bounding box center [557, 221] width 273 height 36
click at [479, 222] on input "وجبة دجاج مقرمش + وجبة لحم بقري سبعينيات + وجبة دجاج مشوي + جناح تقليدي متوسط ​…" at bounding box center [557, 220] width 273 height 17
type input "وجبة دجاج كرسبي + برغر لحم السبعينات + وجبة دجاج باربكيو + وينجز التقليدي"
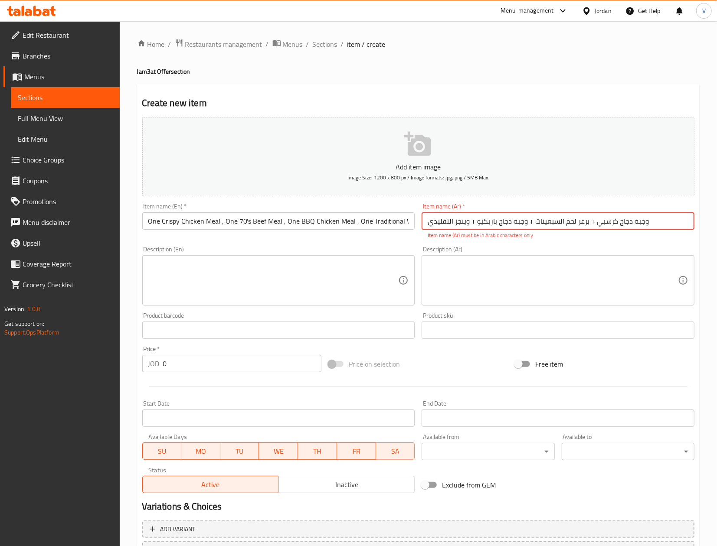
click at [484, 305] on div "Add item image Image Size: 1200 x 800 px / Image formats: jpg, png / 5MB Max. I…" at bounding box center [418, 305] width 559 height 383
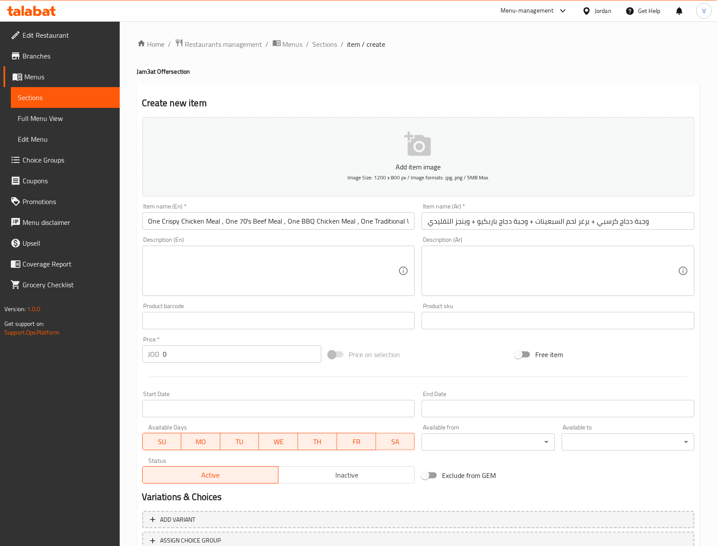
click at [203, 363] on input "0" at bounding box center [242, 354] width 159 height 17
type input "15"
click at [336, 481] on span "Inactive" at bounding box center [346, 475] width 129 height 13
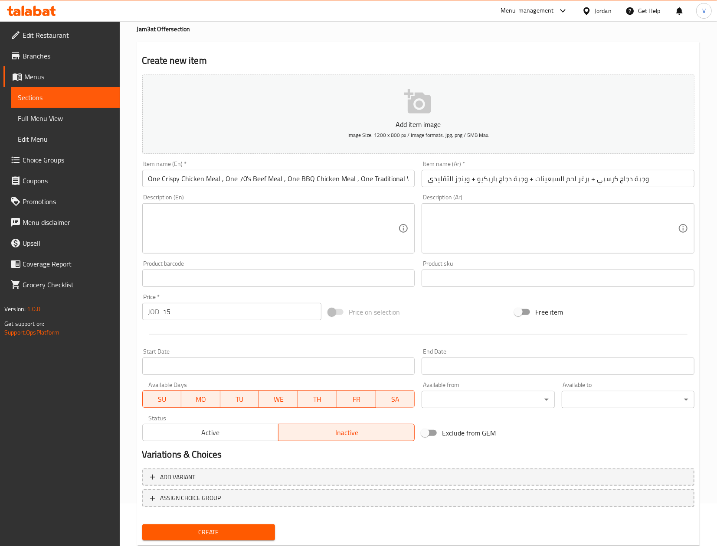
scroll to position [66, 0]
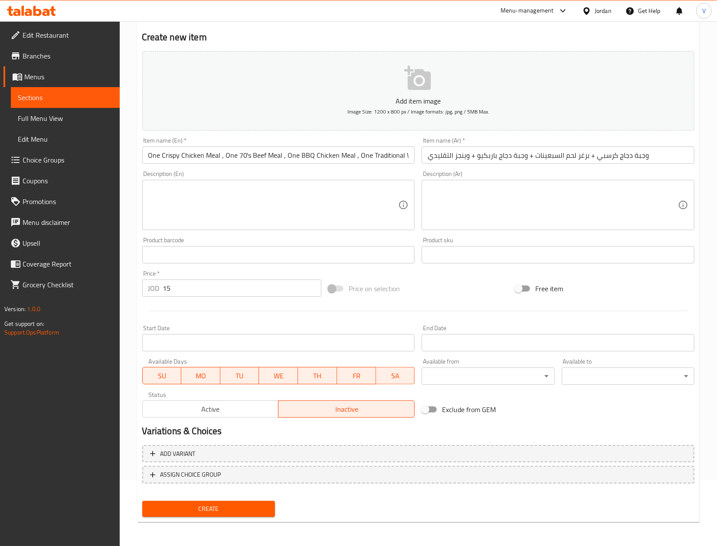
click at [231, 499] on div "Create" at bounding box center [209, 509] width 140 height 23
click at [225, 511] on span "Create" at bounding box center [208, 509] width 119 height 11
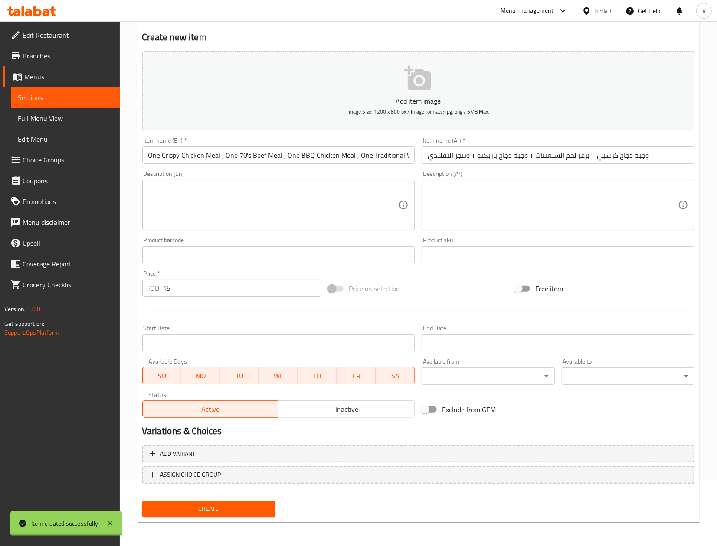
type input "0"
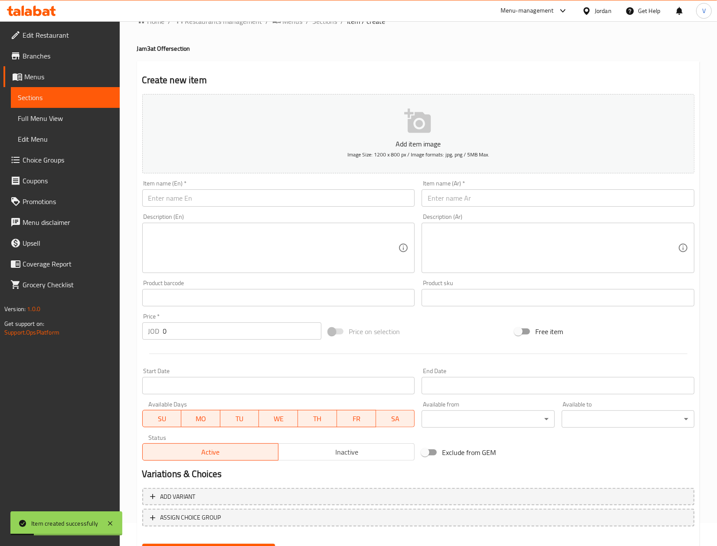
scroll to position [0, 0]
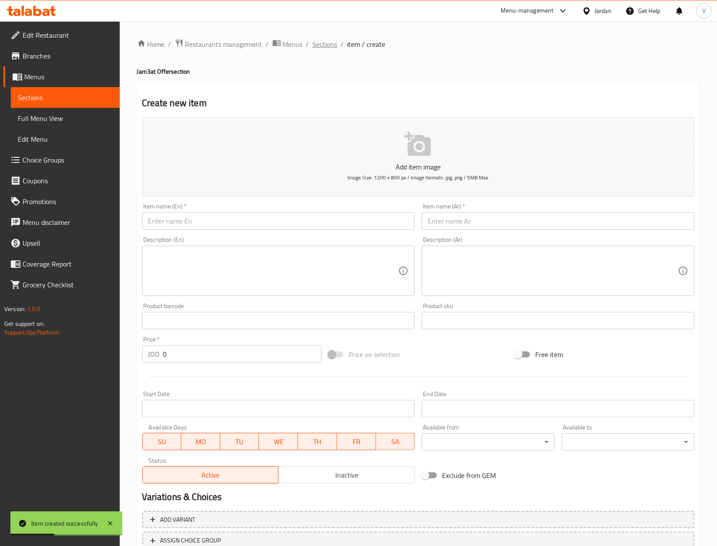
click at [321, 39] on span "Sections" at bounding box center [325, 44] width 25 height 10
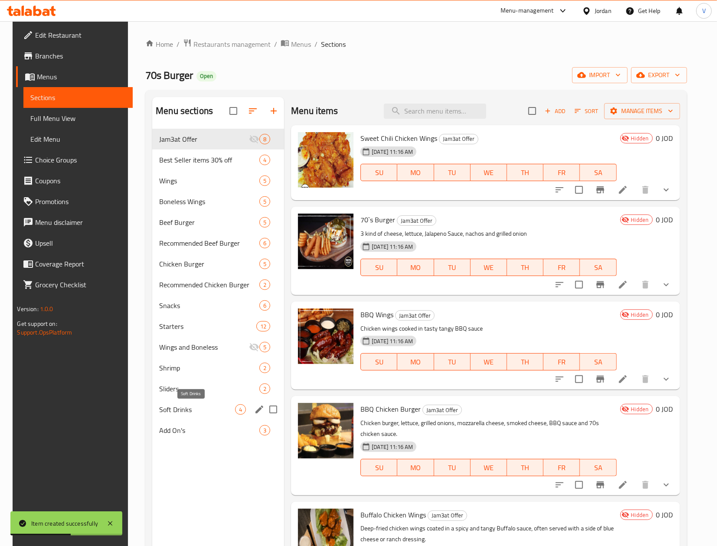
click at [184, 414] on span "Soft Drinks" at bounding box center [197, 410] width 76 height 10
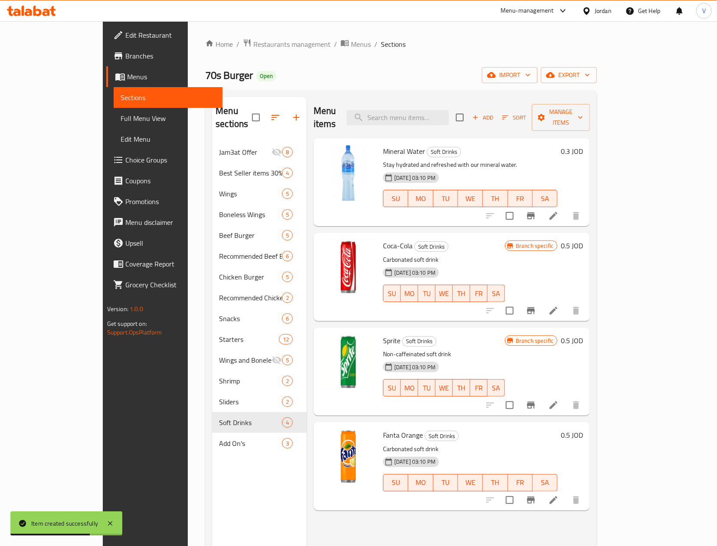
click at [383, 145] on span "Mineral Water" at bounding box center [404, 151] width 42 height 13
copy h6 "Mineral Water"
click at [383, 239] on span "Coca-Cola" at bounding box center [397, 245] width 29 height 13
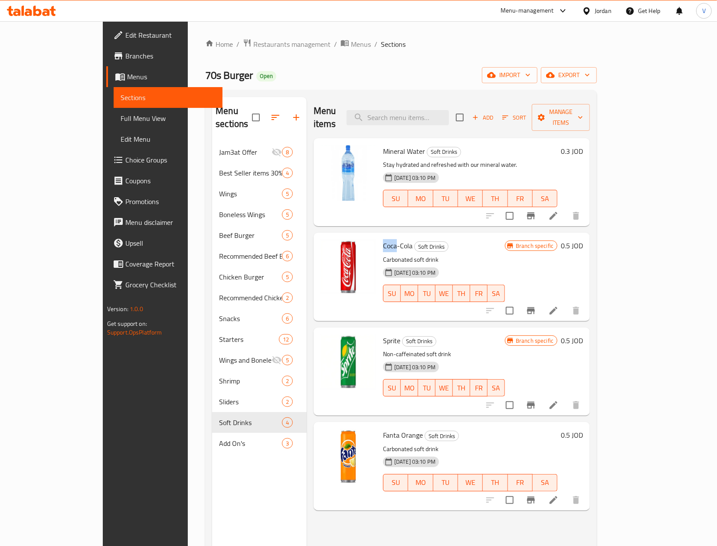
click at [383, 239] on span "Coca-Cola" at bounding box center [397, 245] width 29 height 13
copy h6 "Coca-Cola"
click at [383, 334] on span "Sprite" at bounding box center [391, 340] width 17 height 13
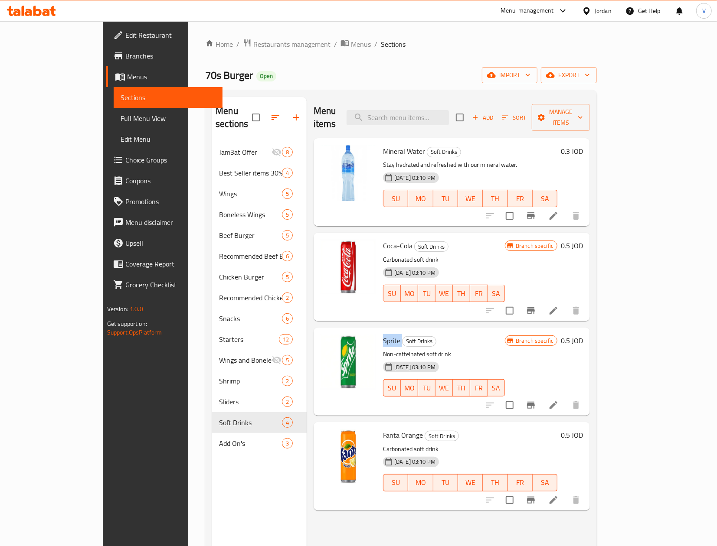
copy h6 "Sprite"
click at [383, 429] on span "Fanta Orange" at bounding box center [403, 435] width 40 height 13
copy h6 "Fanta Orange"
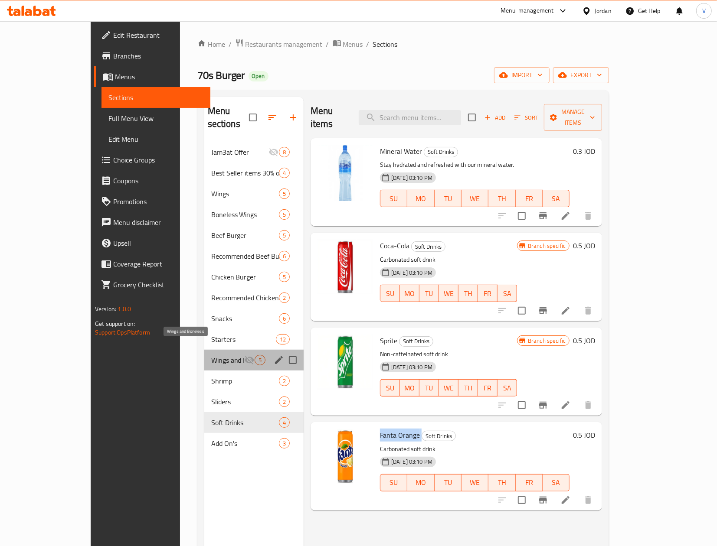
click at [211, 355] on span "Wings and Boneless" at bounding box center [227, 360] width 33 height 10
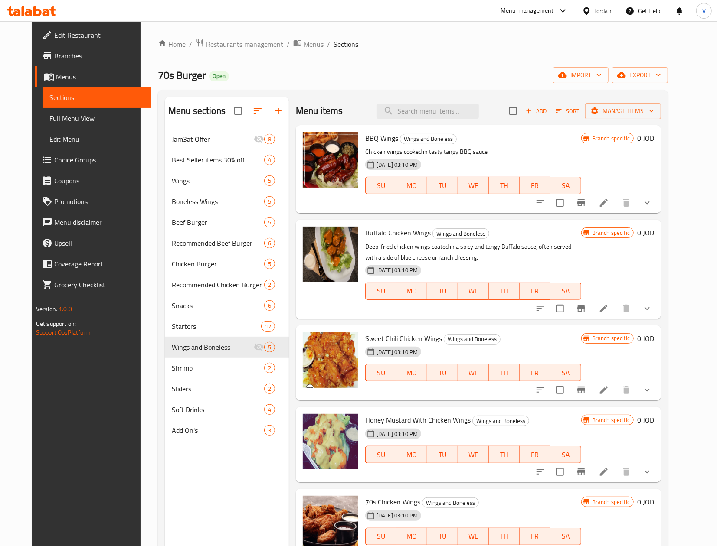
click at [365, 140] on span "BBQ Wings" at bounding box center [381, 138] width 33 height 13
copy span "BBQ"
click at [371, 232] on span "Buffalo Chicken Wings" at bounding box center [397, 232] width 65 height 13
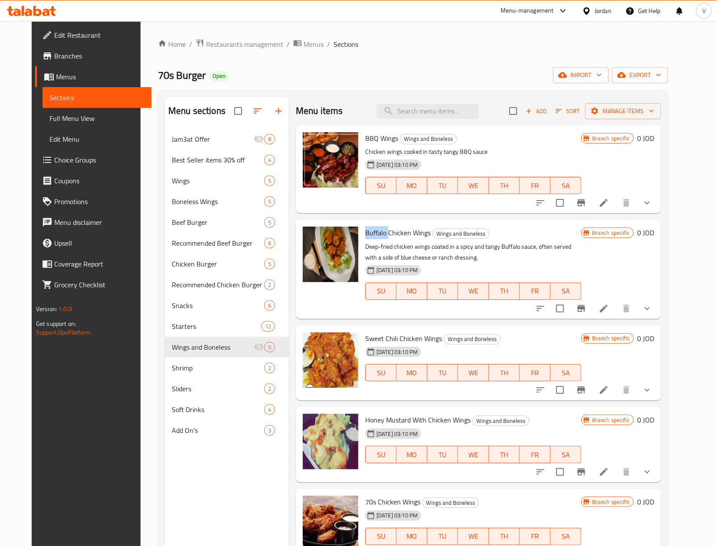
copy span "Buffalo"
click at [370, 334] on span "Sweet Chili Chicken Wings" at bounding box center [403, 338] width 77 height 13
click at [384, 334] on span "Sweet Chili Chicken Wings" at bounding box center [403, 338] width 77 height 13
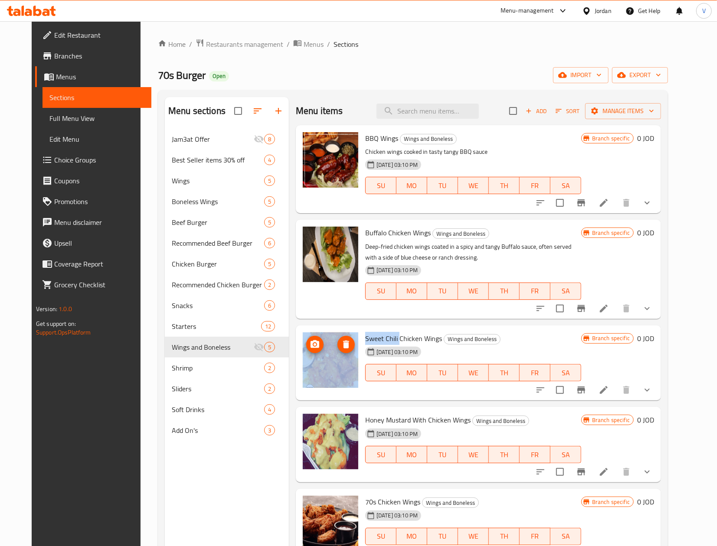
drag, startPoint x: 391, startPoint y: 338, endPoint x: 347, endPoint y: 338, distance: 43.8
click at [347, 338] on div "Sweet Chili Chicken Wings Wings and Boneless 18-08-2023 03:10 PM SU MO TU WE TH…" at bounding box center [478, 363] width 358 height 69
copy div "Sweet Chili"
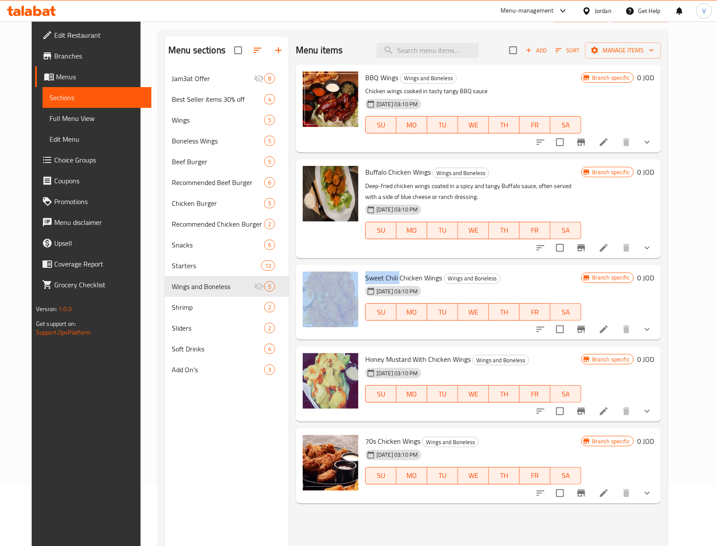
scroll to position [87, 0]
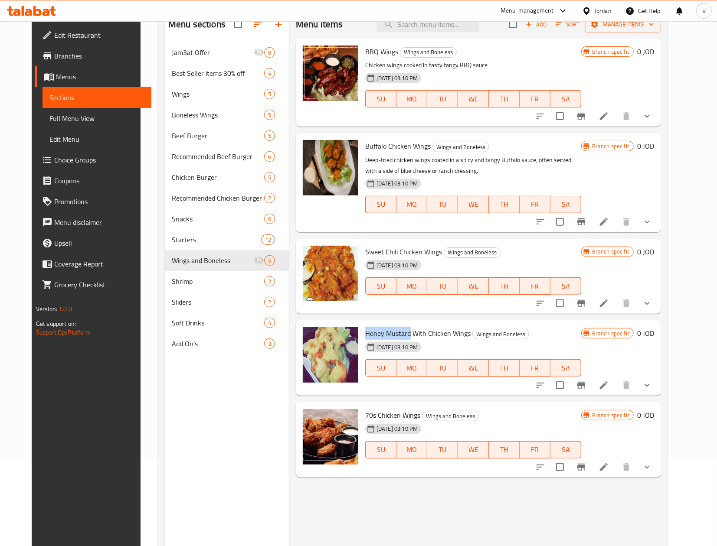
drag, startPoint x: 359, startPoint y: 333, endPoint x: 401, endPoint y: 333, distance: 41.6
click at [401, 333] on span "Honey Mustard With Chicken Wings" at bounding box center [417, 333] width 105 height 13
copy span "Honey Mustard"
click at [365, 412] on span "70s Chicken Wings" at bounding box center [392, 415] width 55 height 13
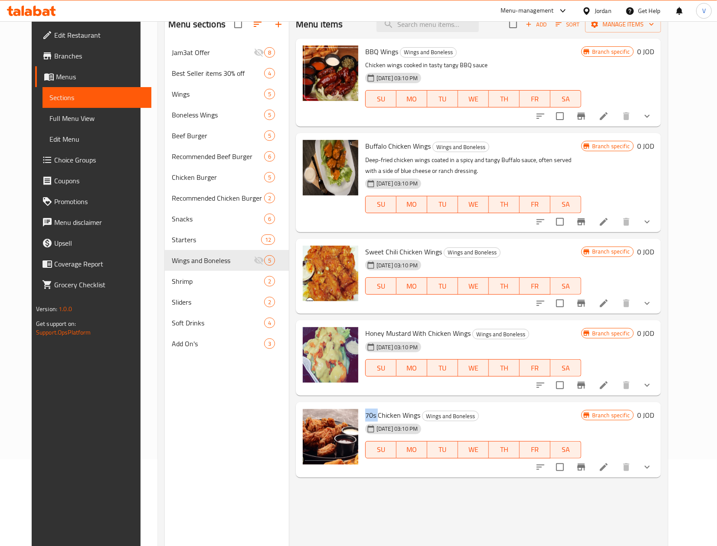
copy span "70s"
click at [609, 468] on icon at bounding box center [603, 467] width 10 height 10
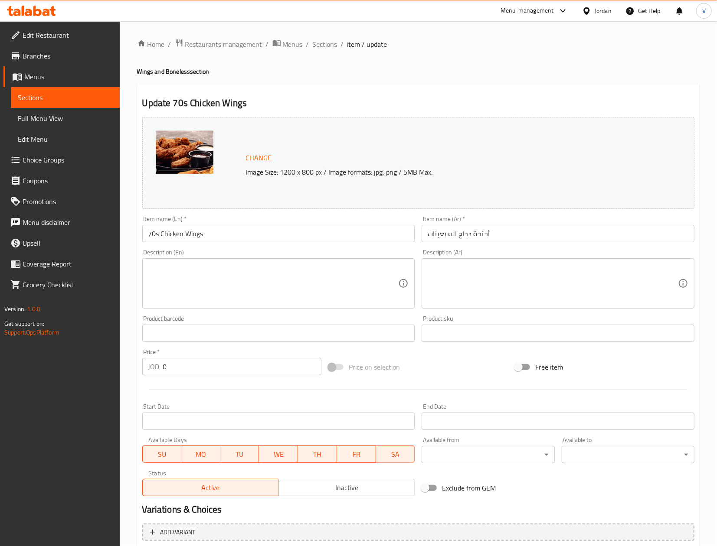
click at [444, 235] on input "أجنحة دجاج السبعينات" at bounding box center [557, 233] width 273 height 17
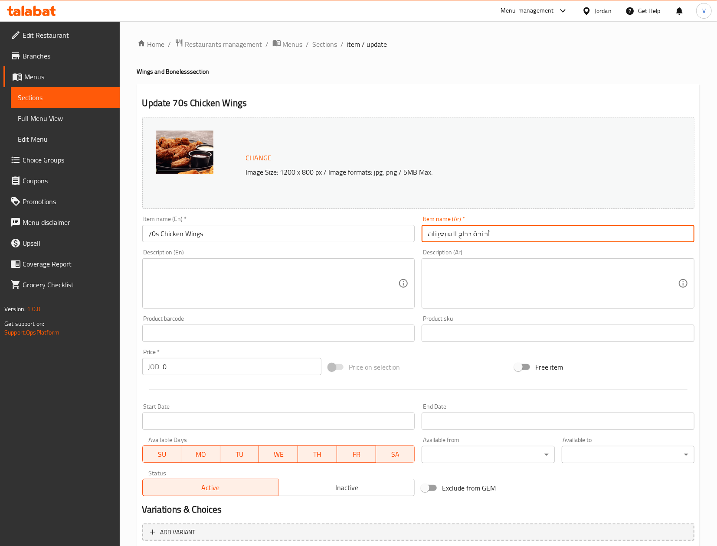
click at [444, 235] on input "أجنحة دجاج السبعينات" at bounding box center [557, 233] width 273 height 17
click at [314, 45] on span "Sections" at bounding box center [325, 44] width 25 height 10
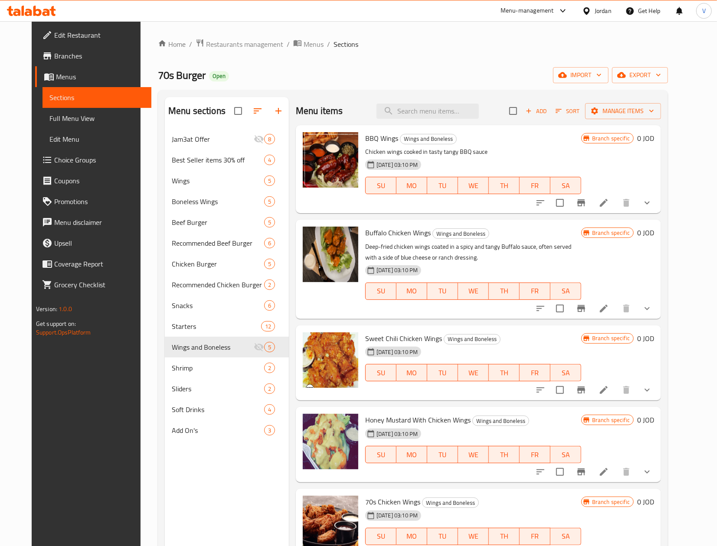
click at [172, 142] on span "Jam3at Offer" at bounding box center [213, 139] width 82 height 10
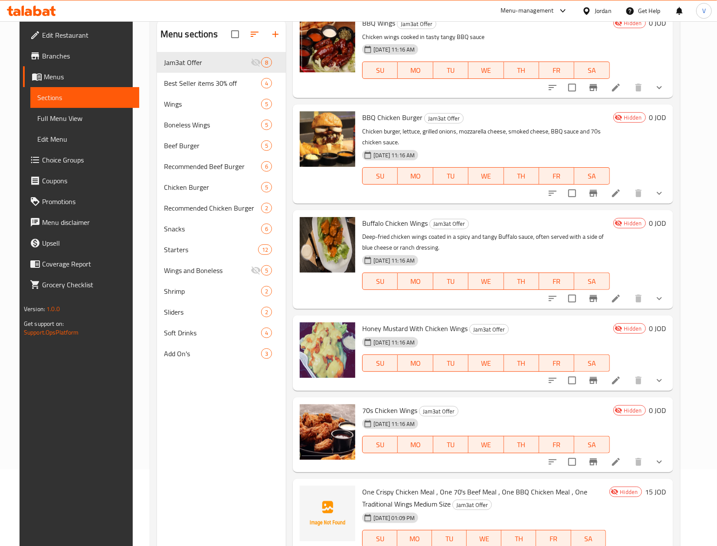
scroll to position [122, 0]
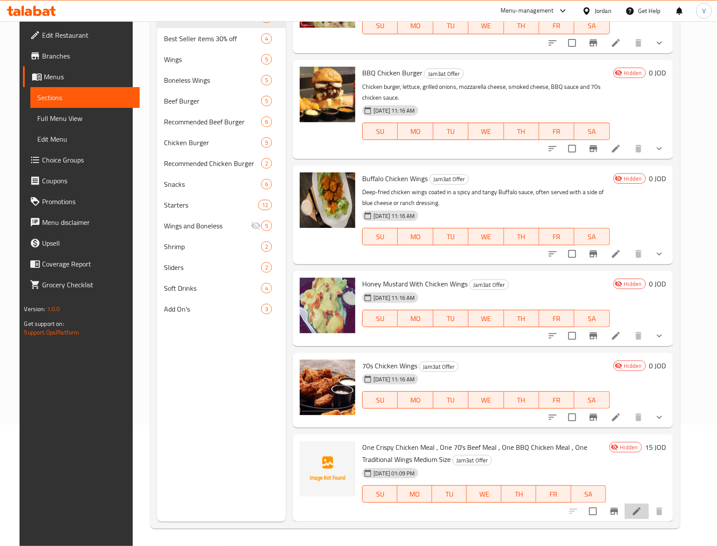
click at [646, 506] on li at bounding box center [636, 512] width 24 height 16
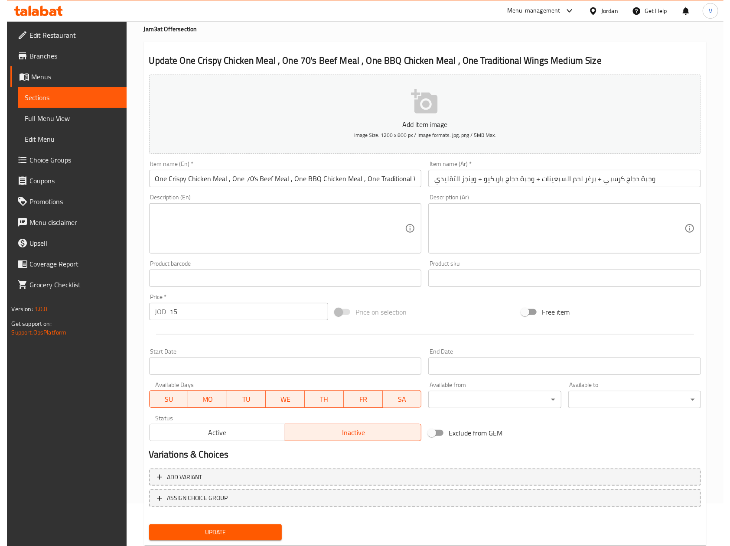
scroll to position [66, 0]
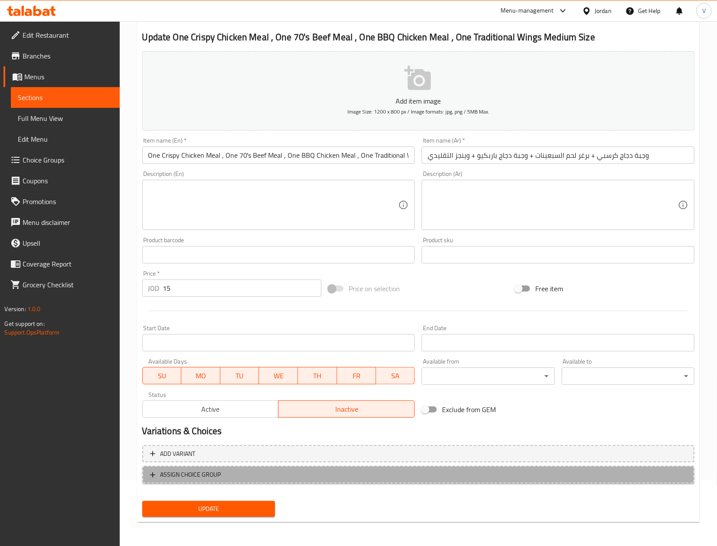
click at [254, 479] on span "ASSIGN CHOICE GROUP" at bounding box center [418, 475] width 536 height 11
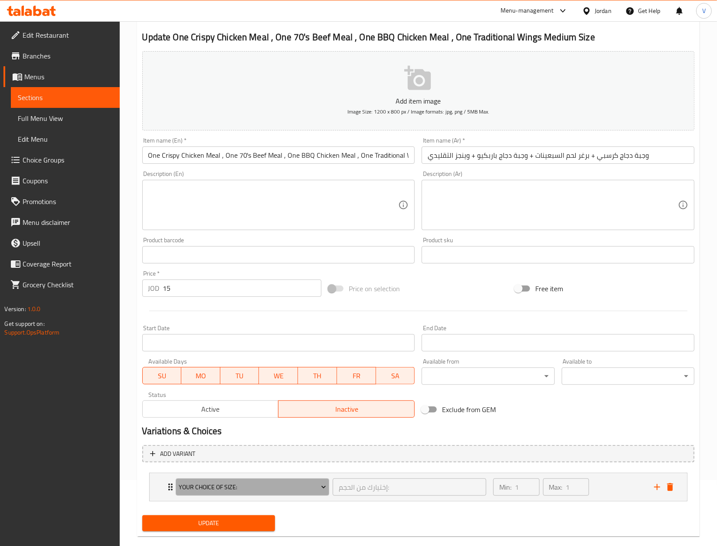
click at [225, 485] on span "Your Choice Of Size:" at bounding box center [252, 487] width 147 height 11
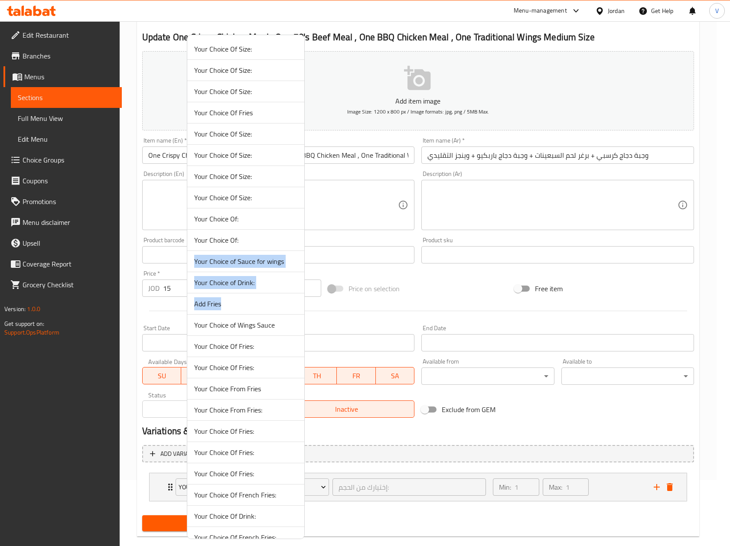
drag, startPoint x: 300, startPoint y: 232, endPoint x: 296, endPoint y: 314, distance: 82.5
click at [296, 314] on ul "Your Choice Of Size: Your Choice Of Size: Your Choice Of Size: Your Choice Of F…" at bounding box center [245, 410] width 117 height 743
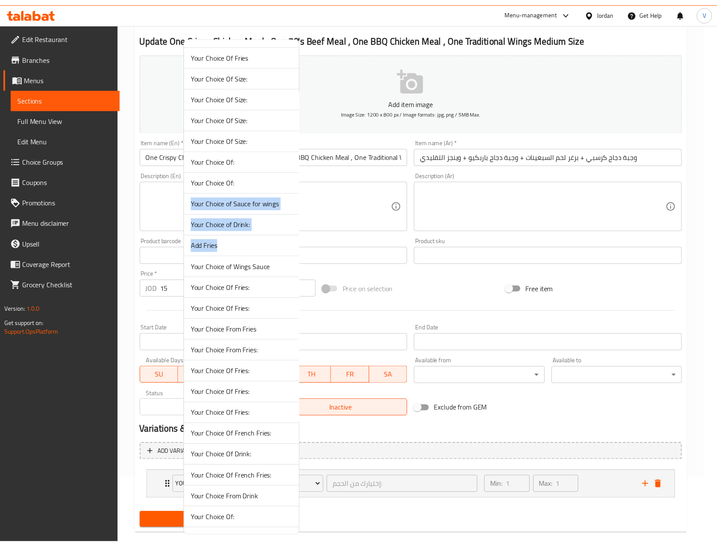
scroll to position [47, 0]
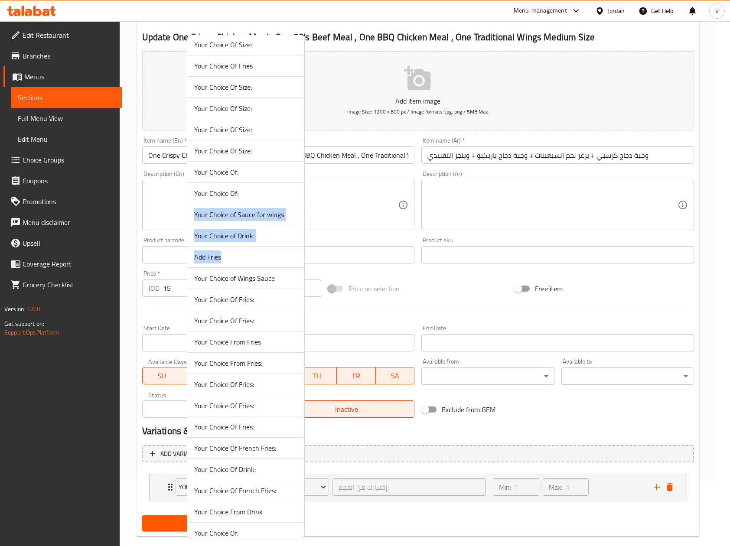
click at [234, 260] on span "Add Fries" at bounding box center [245, 257] width 103 height 10
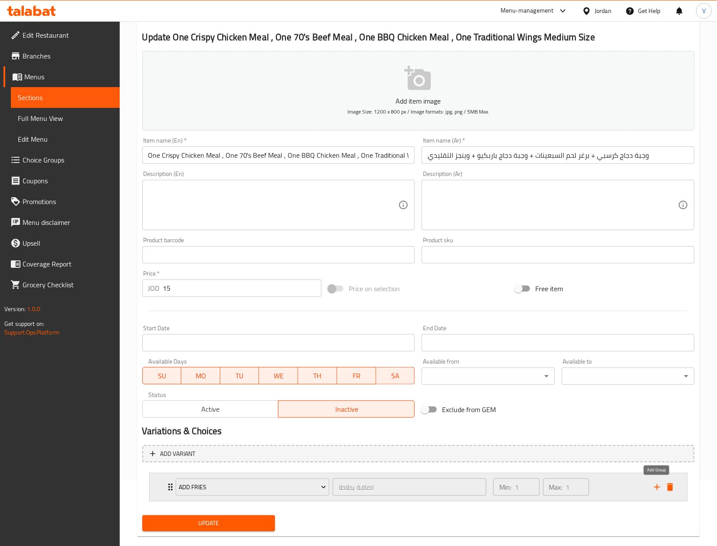
click at [657, 485] on icon "add" at bounding box center [657, 487] width 10 height 10
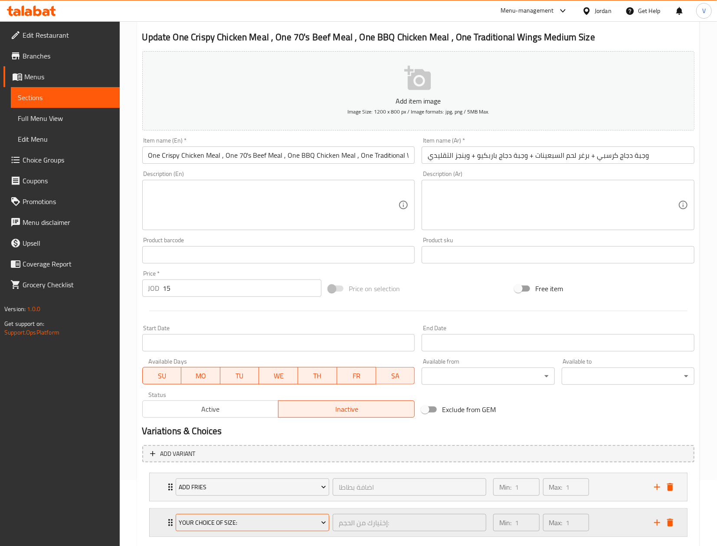
click at [266, 529] on span "Your Choice Of Size:" at bounding box center [252, 523] width 147 height 11
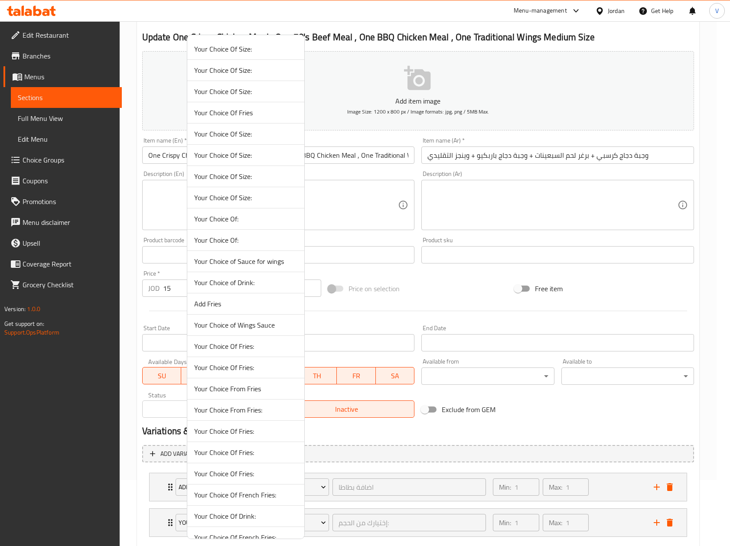
click at [233, 282] on span "Your Choice of Drink:" at bounding box center [245, 282] width 103 height 10
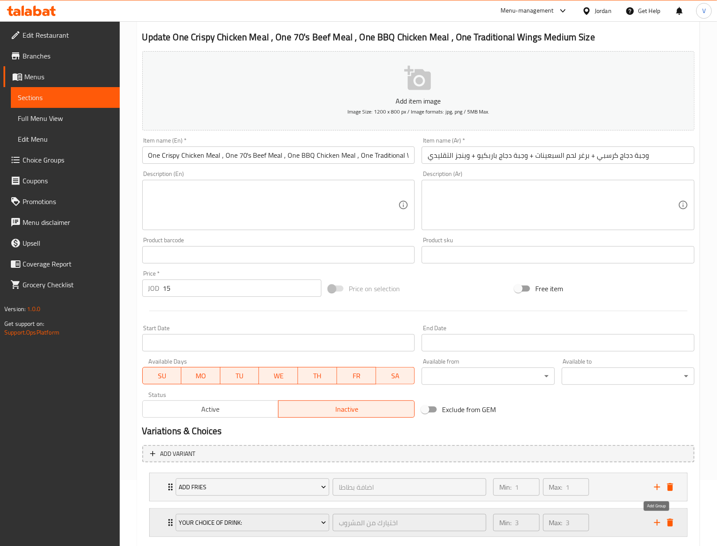
click at [656, 526] on icon "add" at bounding box center [657, 523] width 10 height 10
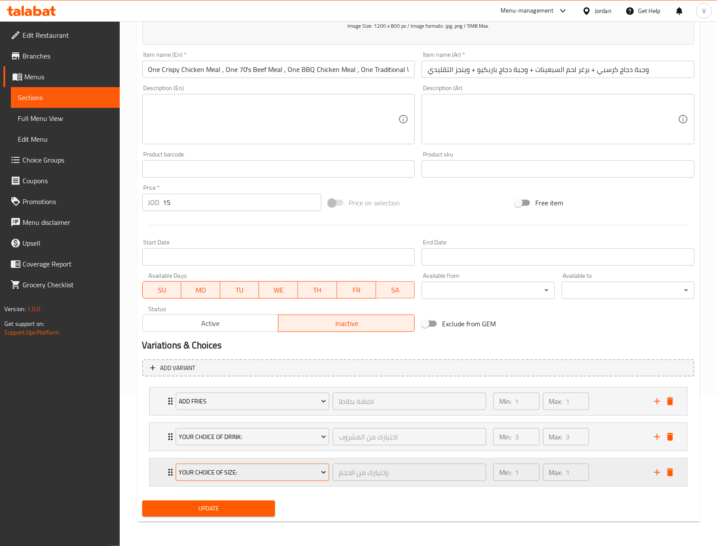
scroll to position [153, 0]
click at [292, 480] on button "Your Choice Of Size:" at bounding box center [252, 472] width 153 height 17
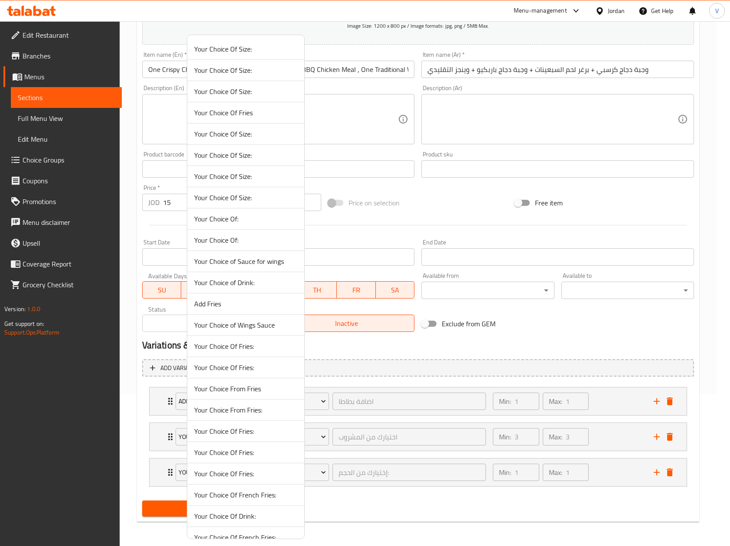
click at [252, 267] on span "Your Choice of Sauce for wings" at bounding box center [245, 261] width 103 height 10
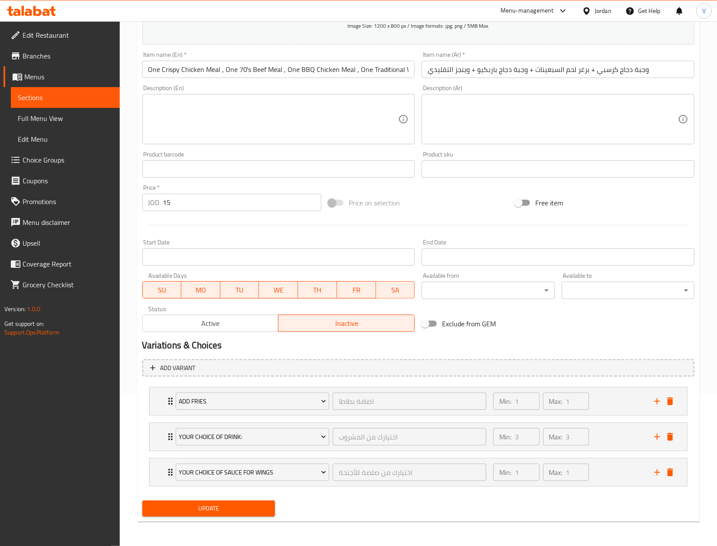
click at [209, 512] on span "Update" at bounding box center [208, 508] width 119 height 11
click at [608, 438] on div "Min: 3 ​ Max: 3 ​" at bounding box center [568, 437] width 160 height 28
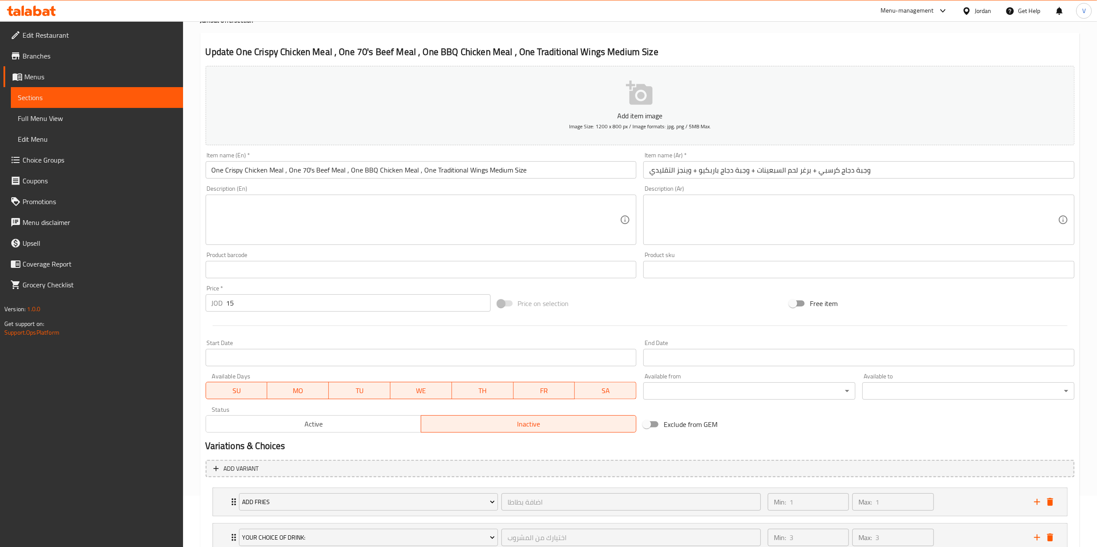
scroll to position [0, 0]
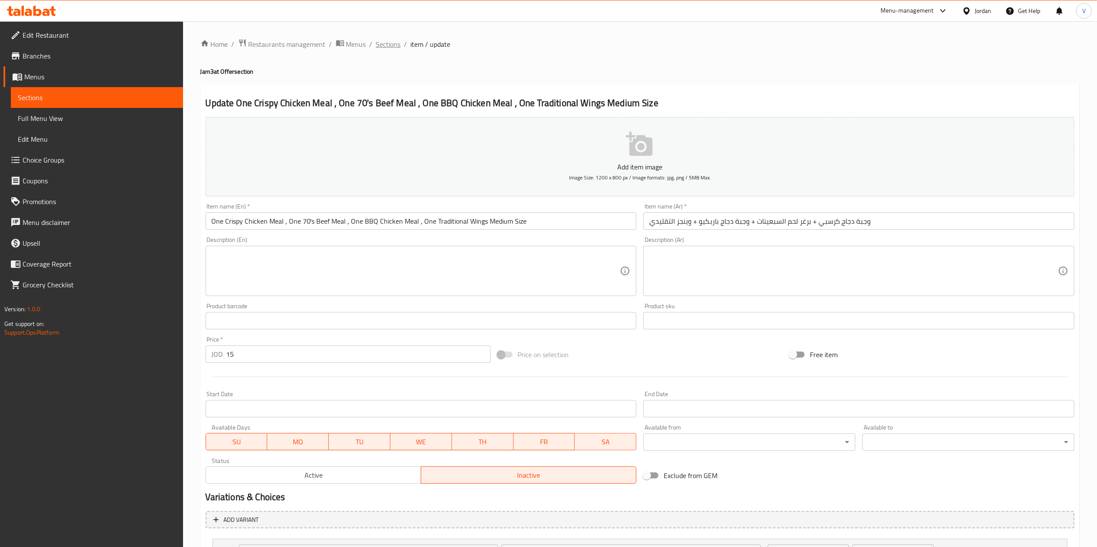
click at [395, 39] on span "Sections" at bounding box center [388, 44] width 25 height 10
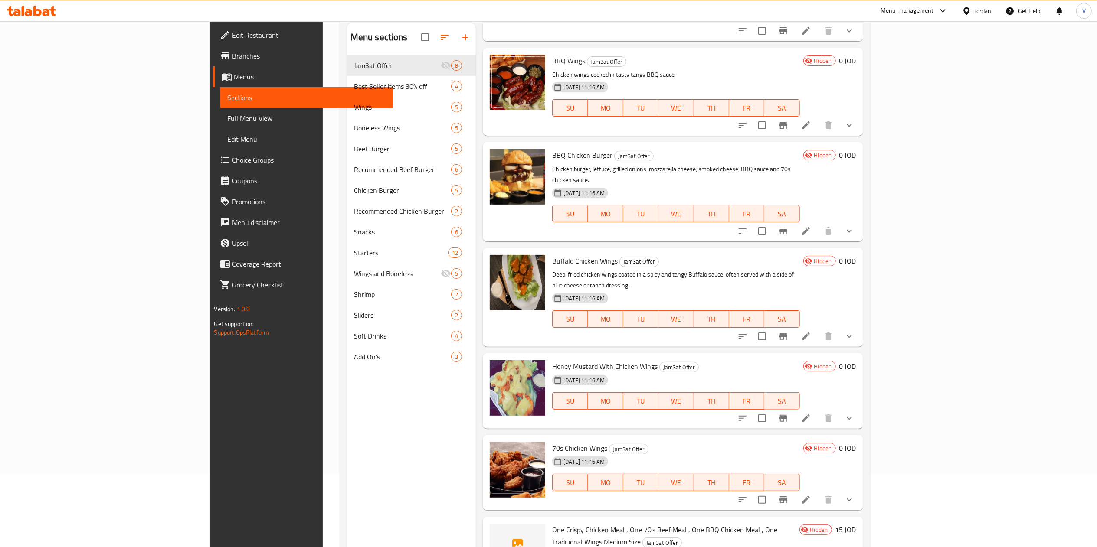
scroll to position [122, 0]
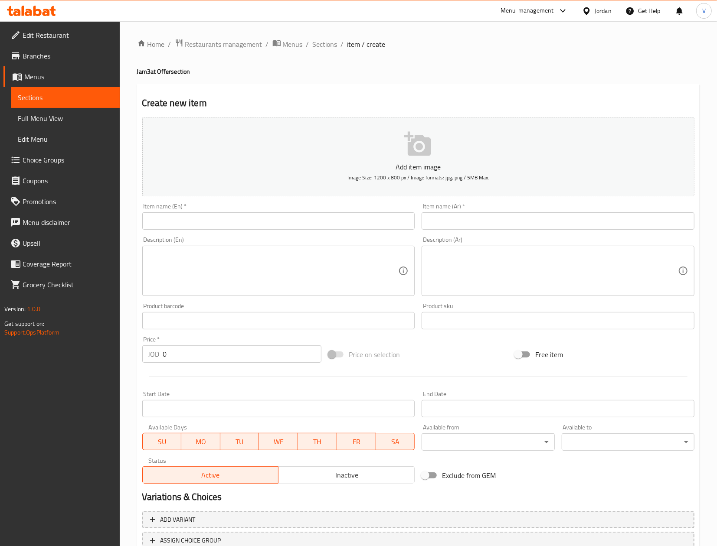
click at [44, 155] on span "Choice Groups" at bounding box center [68, 160] width 90 height 10
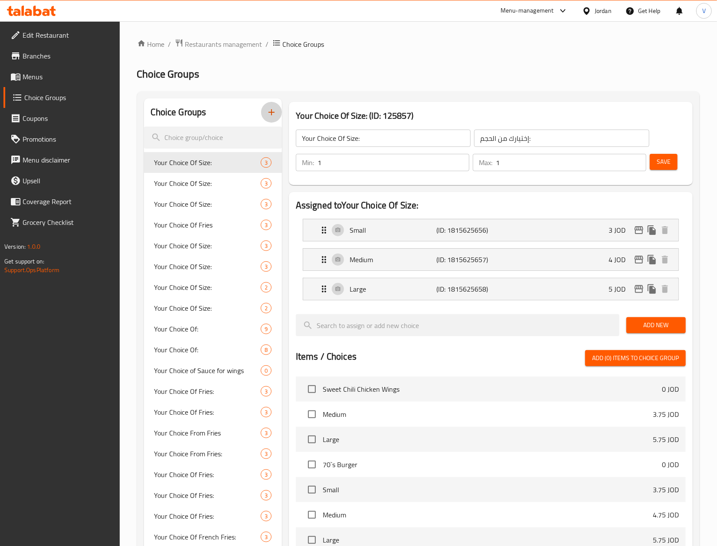
click at [271, 107] on icon "button" at bounding box center [271, 112] width 10 height 10
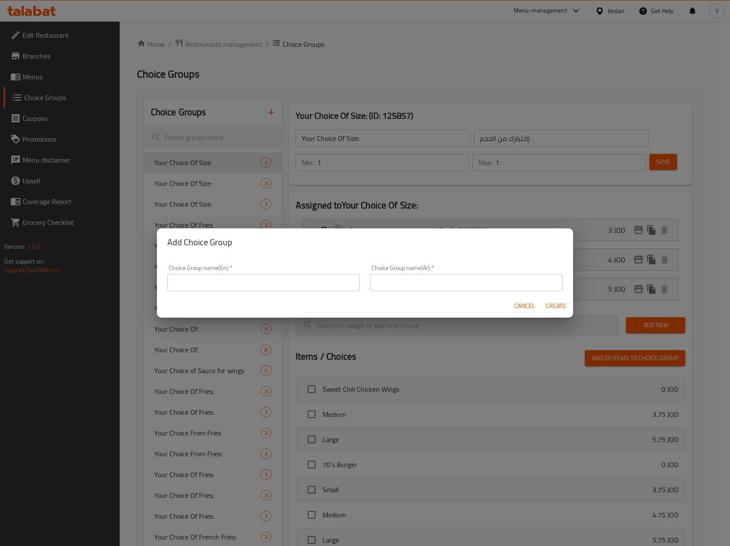
click at [251, 272] on div "Choice Group name(En)   * Choice Group name(En) *" at bounding box center [263, 278] width 193 height 26
click at [252, 278] on input "text" at bounding box center [263, 282] width 193 height 17
type input "غ"
type input "Your Choice of Drink"
click at [450, 284] on input "text" at bounding box center [466, 282] width 193 height 17
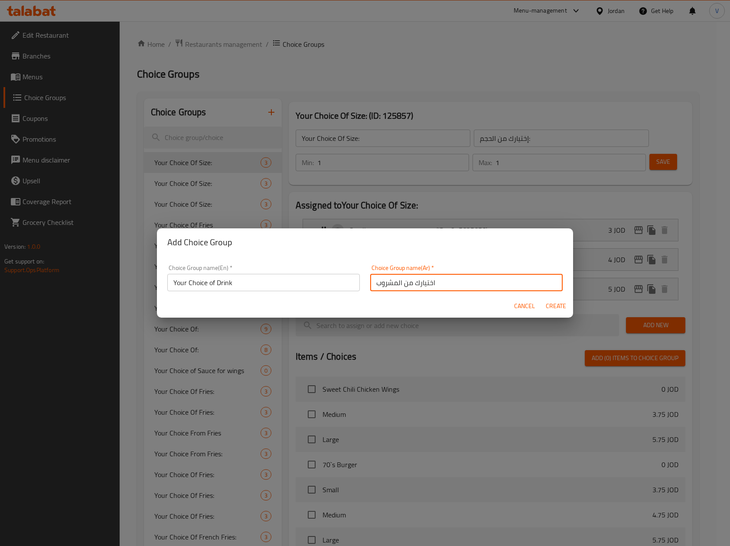
type input "اختيارك من المشروب"
click at [491, 256] on div "Choice Group name(En)   * Your Choice of Drink Choice Group name(En) * Choice G…" at bounding box center [365, 275] width 416 height 39
click at [567, 308] on button "Create" at bounding box center [556, 306] width 28 height 16
type input "Your Choice of Drink"
type input "اختيارك من المشروب"
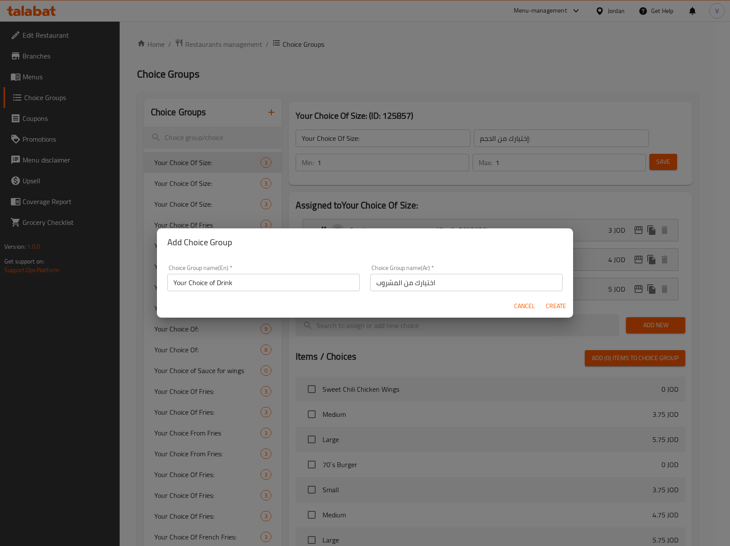
type input "0"
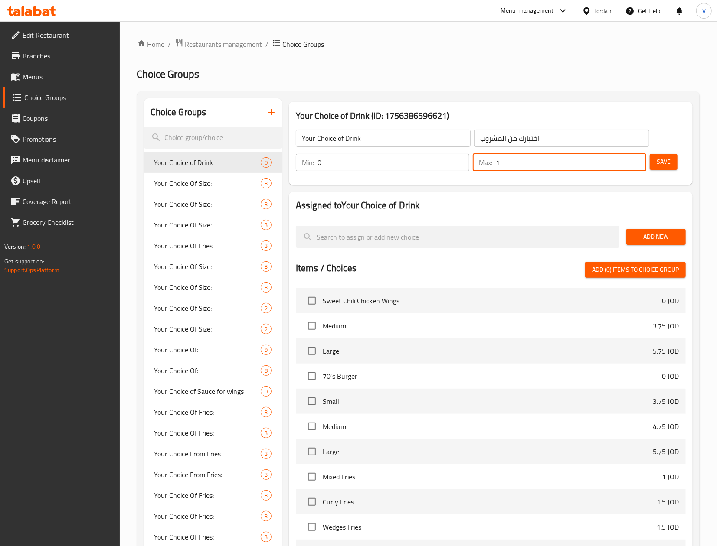
click at [637, 158] on input "1" at bounding box center [571, 162] width 150 height 17
click at [637, 158] on input "2" at bounding box center [571, 162] width 150 height 17
type input "3"
click at [637, 158] on input "3" at bounding box center [571, 162] width 150 height 17
click at [666, 237] on span "Add New" at bounding box center [656, 237] width 46 height 11
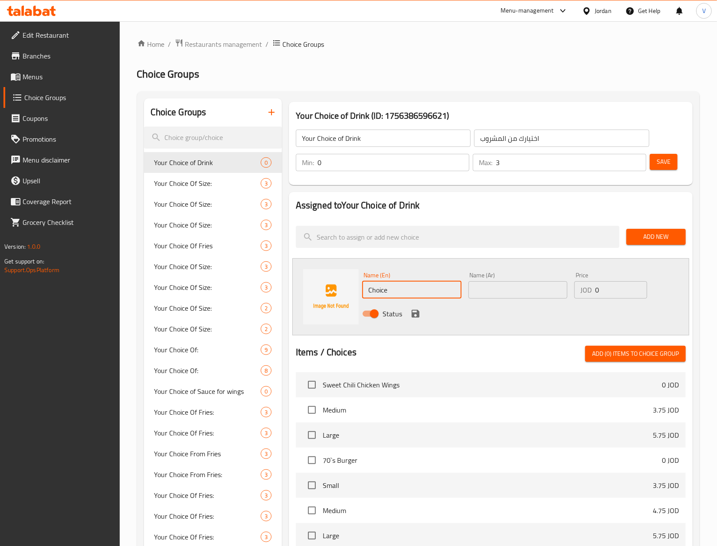
click at [420, 293] on input "Choice" at bounding box center [411, 289] width 99 height 17
paste input "Mineral Water"
type input "Mineral Water"
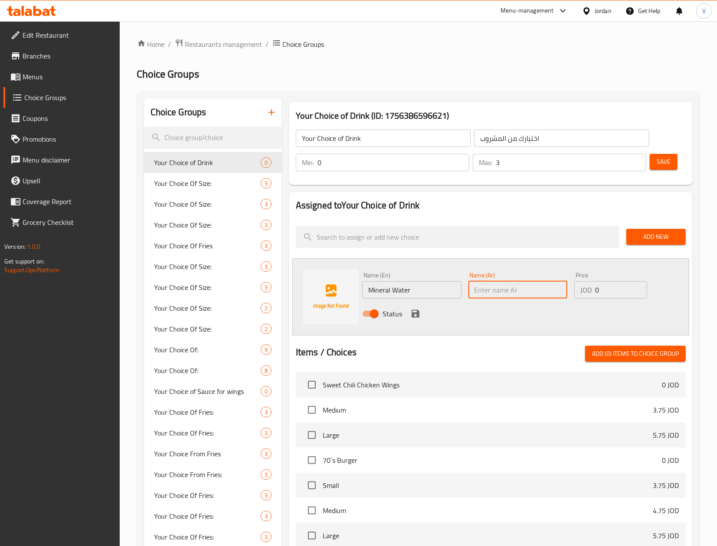
click at [491, 289] on input "text" at bounding box center [517, 289] width 99 height 17
type input "مياه"
click at [417, 313] on icon "save" at bounding box center [415, 314] width 8 height 8
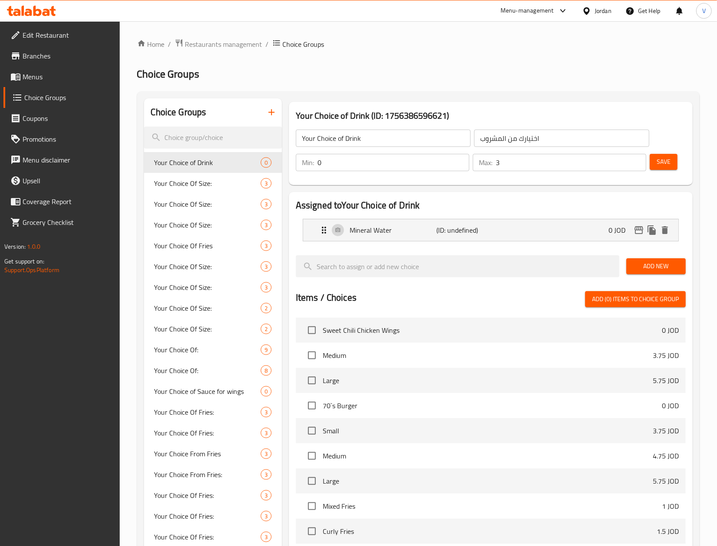
click at [646, 248] on nav "Mineral Water (ID: undefined) 0 JOD Name (En) Mineral Water Name (En) Name (Ar)…" at bounding box center [491, 230] width 390 height 36
click at [646, 267] on span "Add New" at bounding box center [656, 266] width 46 height 11
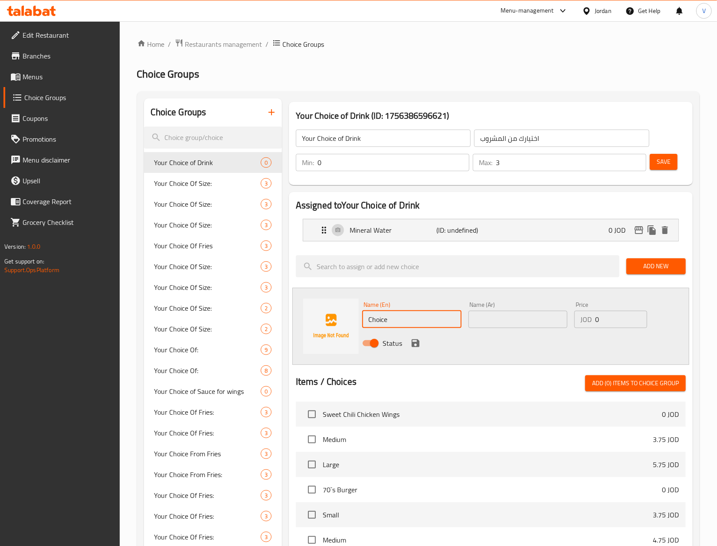
drag, startPoint x: 413, startPoint y: 319, endPoint x: 313, endPoint y: 320, distance: 100.2
click at [310, 320] on div "Name (En) Choice Name (En) Name (Ar) Name (Ar) Price JOD 0 Price Status" at bounding box center [490, 326] width 397 height 77
paste input "oca-Cola"
type input "Coca-Cola"
click at [498, 314] on input "text" at bounding box center [517, 319] width 99 height 17
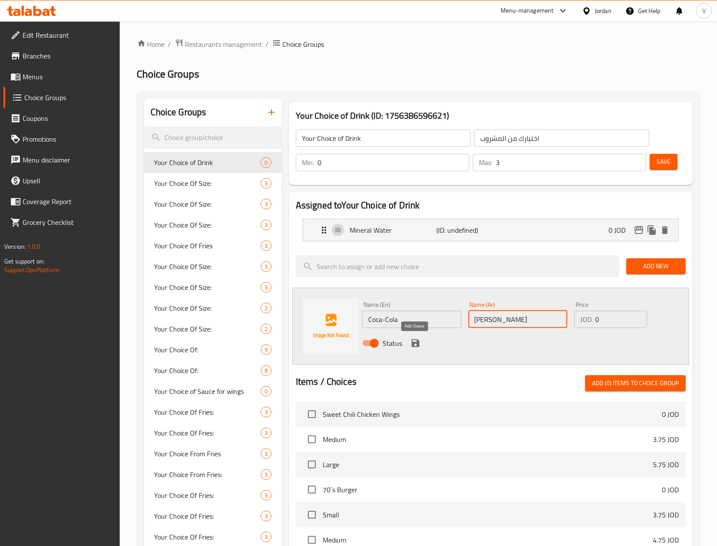
type input "كوكا كولا"
click at [410, 346] on icon "save" at bounding box center [415, 343] width 10 height 10
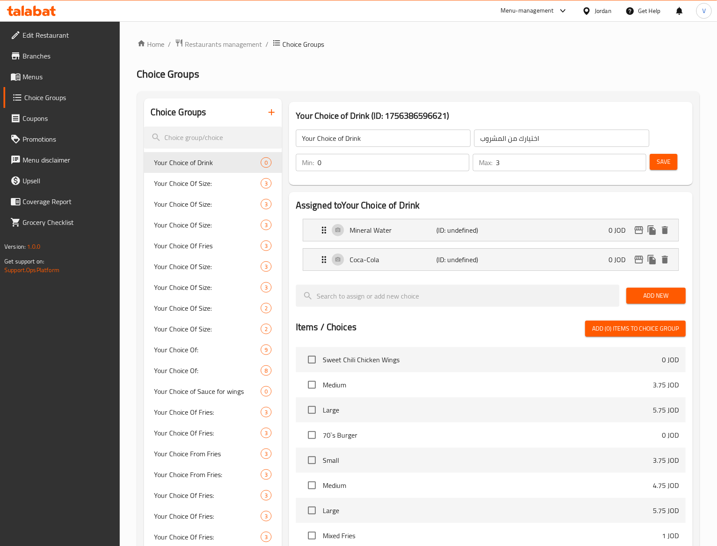
click at [638, 291] on button "Add New" at bounding box center [655, 296] width 59 height 16
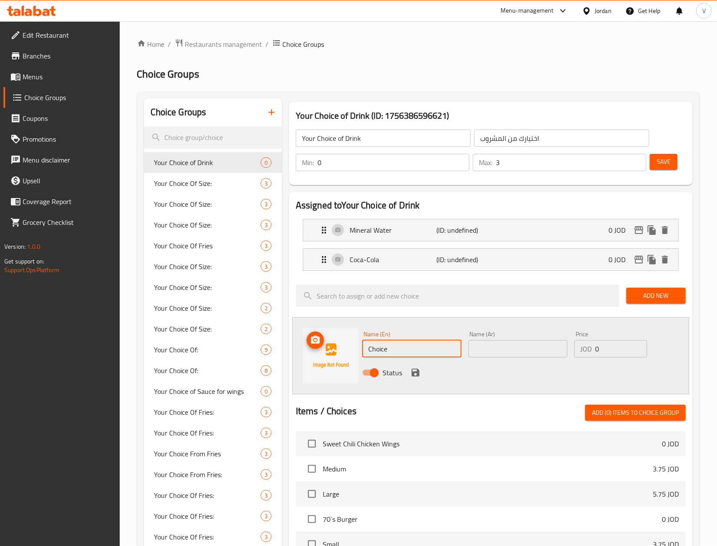
drag, startPoint x: 333, startPoint y: 350, endPoint x: 322, endPoint y: 351, distance: 11.3
click at [322, 351] on div "Name (En) Choice Name (En) Name (Ar) Name (Ar) Price JOD 0 Price Status" at bounding box center [490, 355] width 397 height 77
paste input "Sprite"
type input "Sprite"
click at [507, 350] on input "text" at bounding box center [517, 348] width 99 height 17
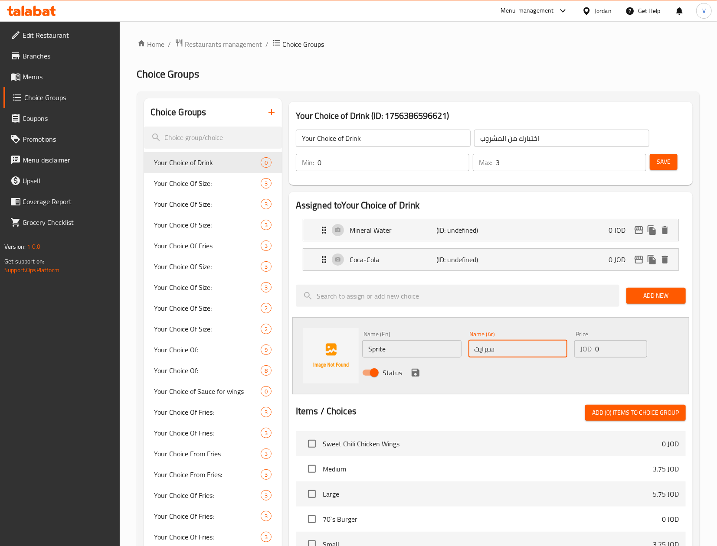
type input "سبرايت"
click at [415, 373] on icon "save" at bounding box center [415, 373] width 8 height 8
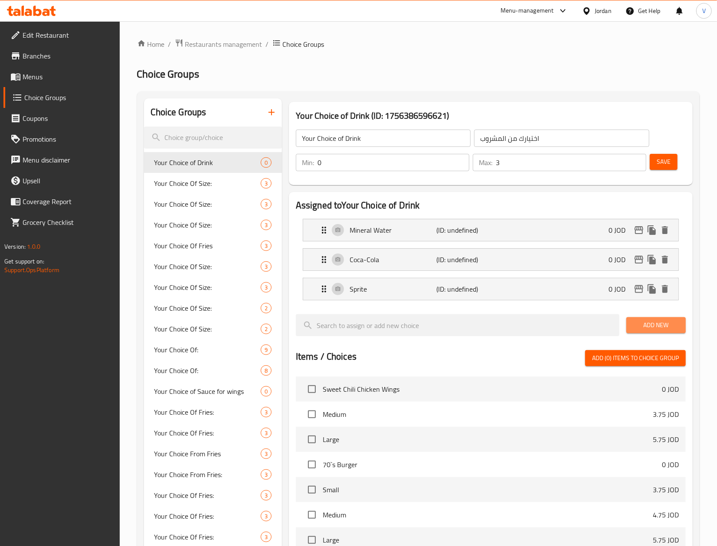
click at [665, 330] on span "Add New" at bounding box center [656, 325] width 46 height 11
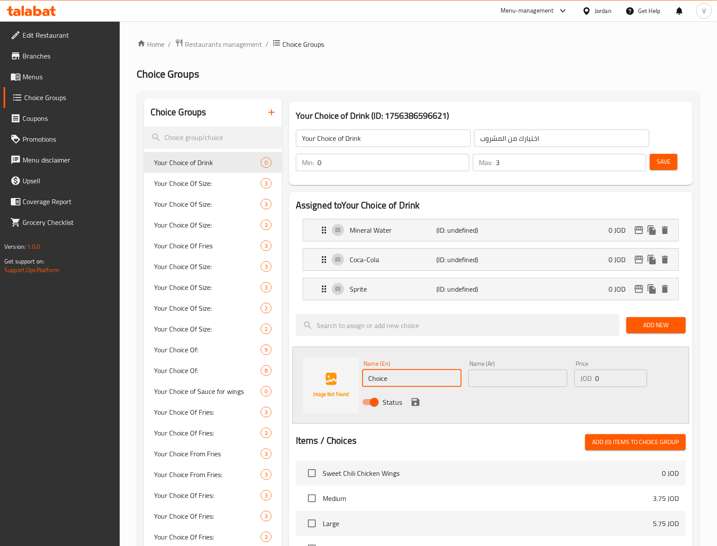
drag, startPoint x: 425, startPoint y: 376, endPoint x: 339, endPoint y: 375, distance: 86.3
click at [326, 375] on div "Name (En) Choice Name (En) Name (Ar) Name (Ar) Price JOD 0 Price Status" at bounding box center [490, 385] width 397 height 77
paste input "Fanta Orange"
type input "Fanta Orange"
click at [538, 380] on input "text" at bounding box center [517, 378] width 99 height 17
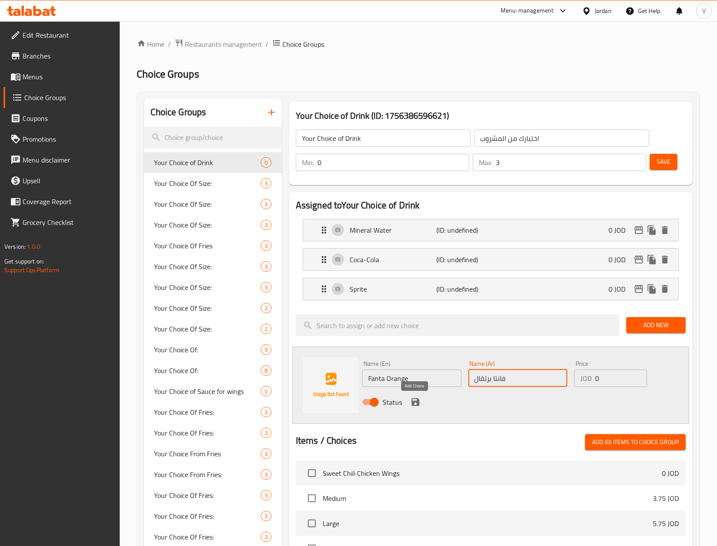
type input "فانتا برتقال"
click at [415, 401] on icon "save" at bounding box center [415, 402] width 10 height 10
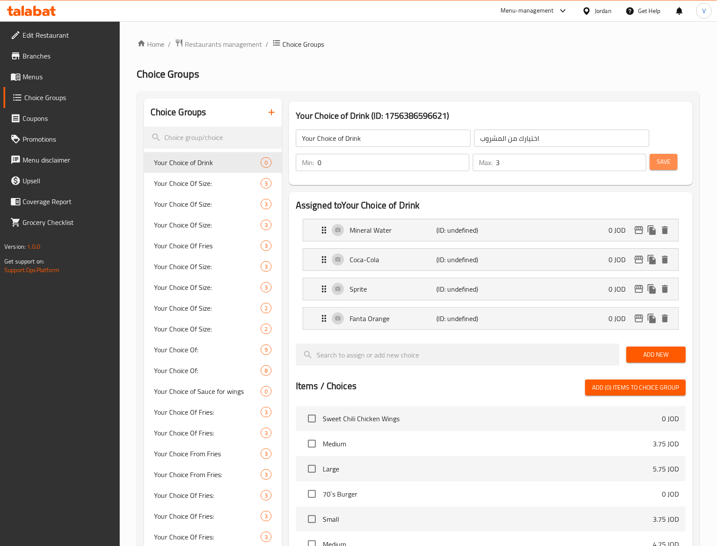
click at [663, 160] on span "Save" at bounding box center [663, 162] width 14 height 11
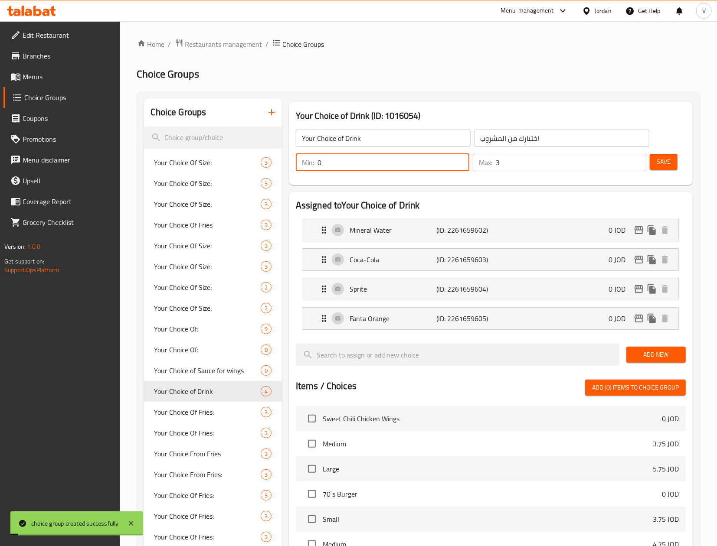
click at [249, 164] on div "Choice Groups Your Choice Of Size: 3 Your Choice Of Size: 3 Your Choice Of Size…" at bounding box center [420, 470] width 552 height 744
type input "3"
click at [668, 159] on span "Save" at bounding box center [663, 162] width 14 height 11
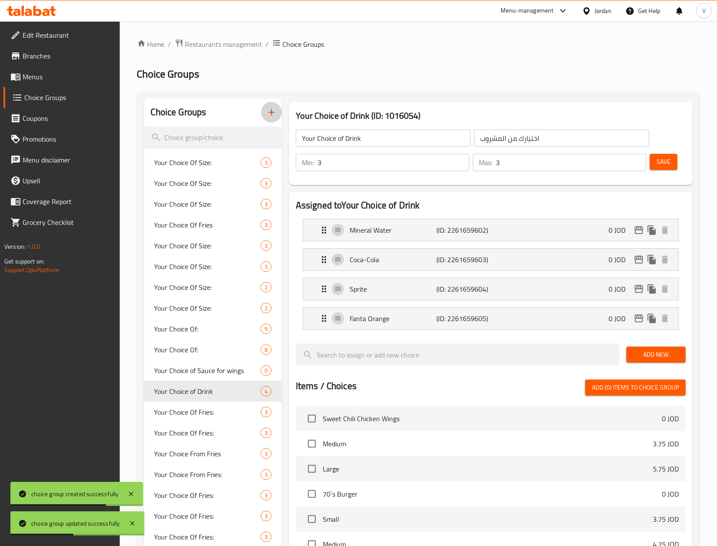
click at [271, 107] on button "button" at bounding box center [271, 112] width 21 height 21
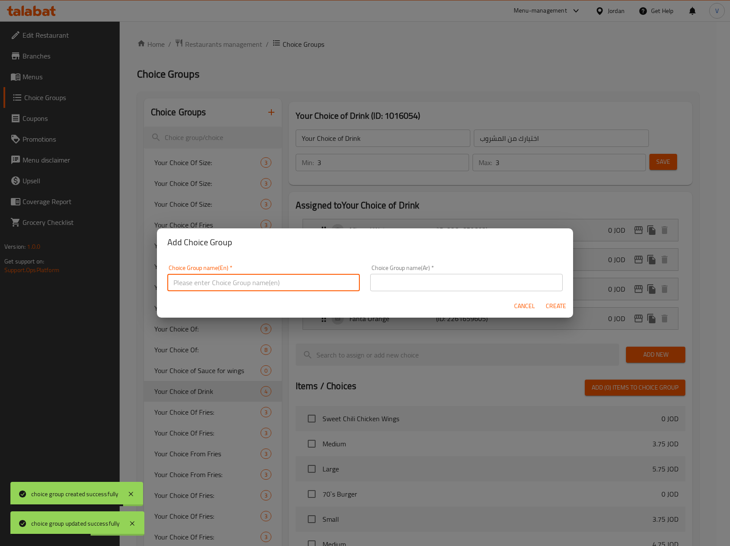
click at [304, 285] on input "text" at bounding box center [263, 282] width 193 height 17
type input "شيي بقهثس"
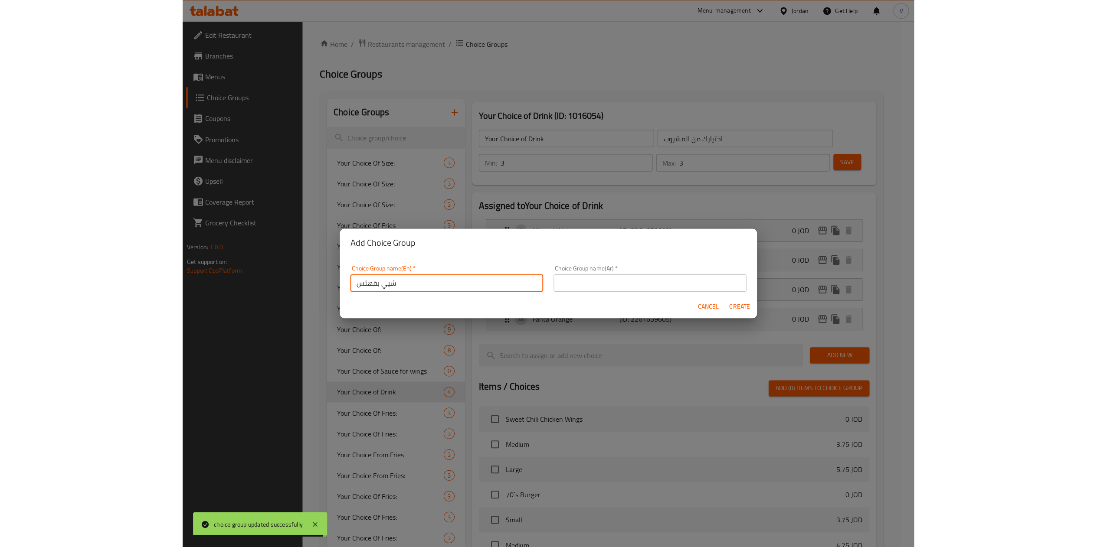
scroll to position [2, 0]
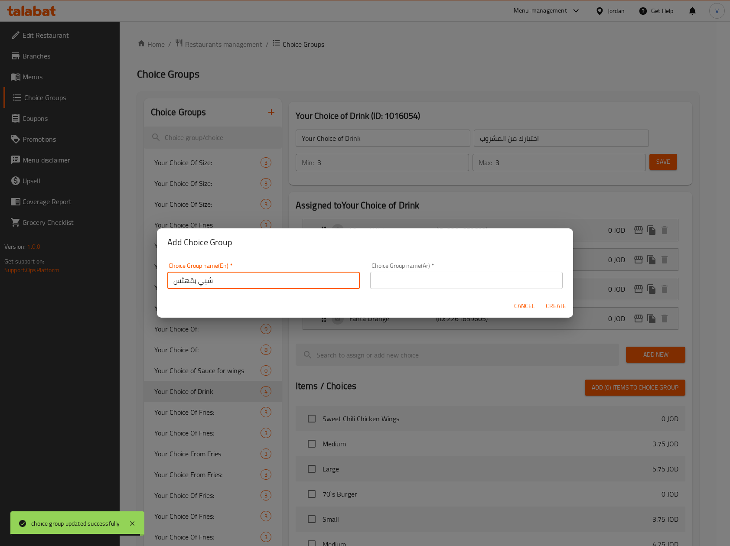
drag, startPoint x: 304, startPoint y: 285, endPoint x: -1, endPoint y: 275, distance: 305.9
click at [0, 275] on html "choice group updated successfully ​ Menu-management Jordan Get Help V Edit Rest…" at bounding box center [365, 273] width 730 height 546
type input "Add Fries"
click at [421, 286] on input "text" at bounding box center [466, 280] width 193 height 17
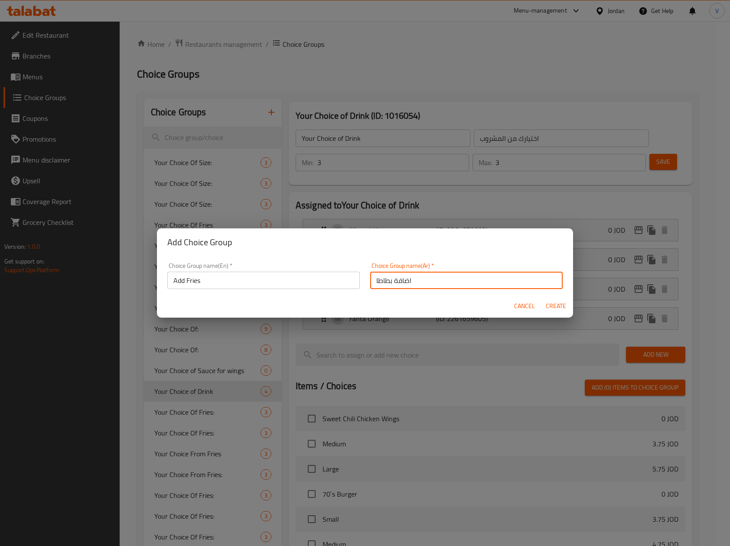
type input "اضافة بطاطا"
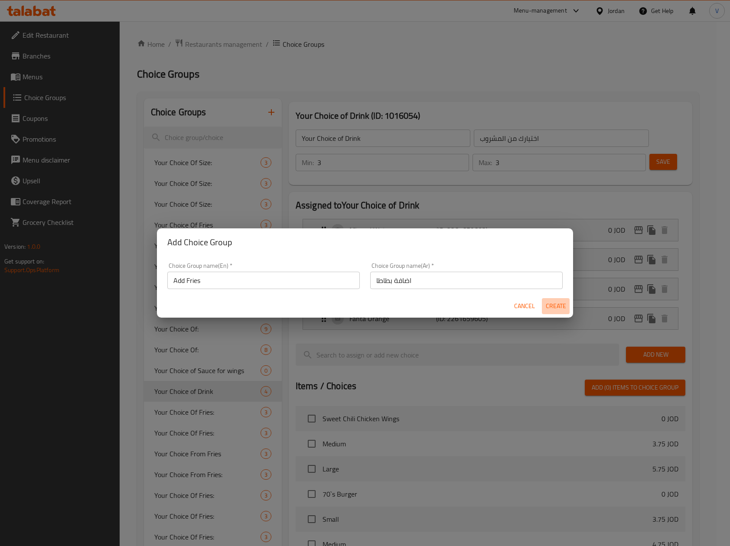
click at [565, 301] on span "Create" at bounding box center [555, 306] width 21 height 11
type input "Add Fries"
type input "اضافة بطاطا"
type input "0"
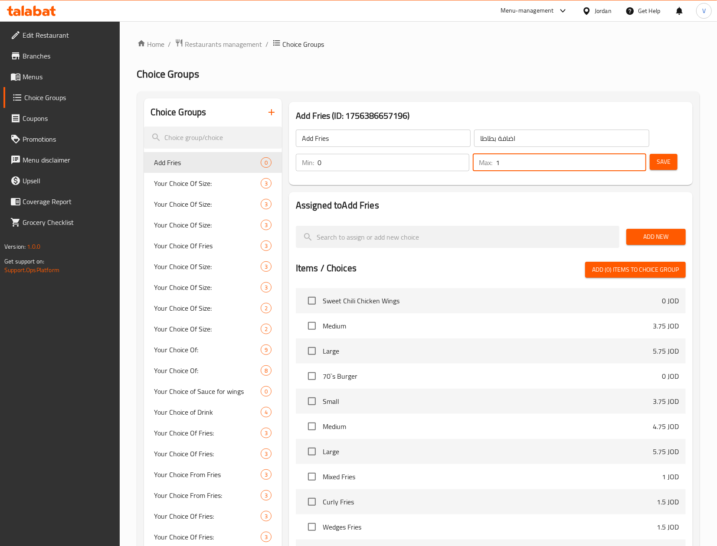
type input "1"
click at [637, 161] on input "1" at bounding box center [571, 162] width 150 height 17
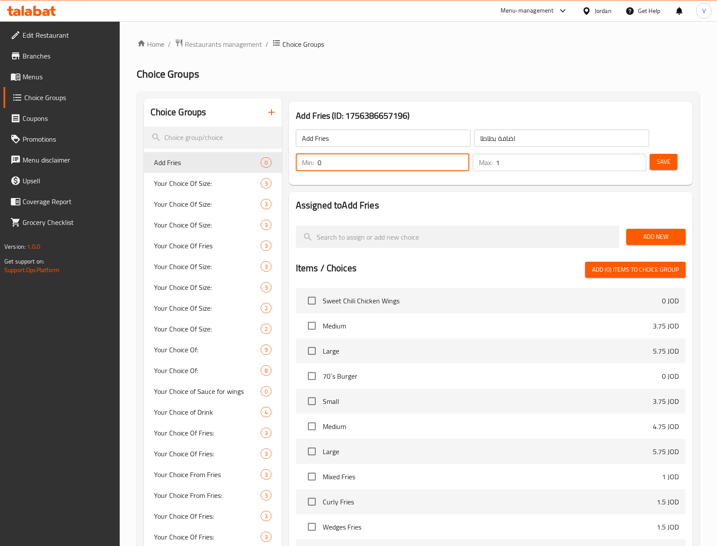
click at [466, 161] on input "0" at bounding box center [393, 162] width 152 height 17
type input "1"
click at [460, 159] on input "1" at bounding box center [393, 162] width 152 height 17
click at [411, 199] on h2 "Assigned to Add Fries" at bounding box center [491, 205] width 390 height 13
click at [656, 238] on span "Add New" at bounding box center [656, 237] width 46 height 11
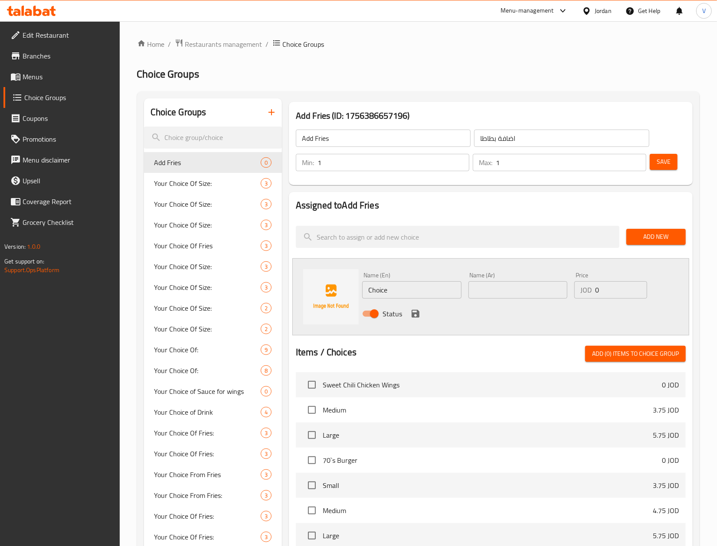
click at [434, 286] on input "Choice" at bounding box center [411, 289] width 99 height 17
type input "3 French Fries"
click at [505, 293] on input "text" at bounding box center [517, 289] width 99 height 17
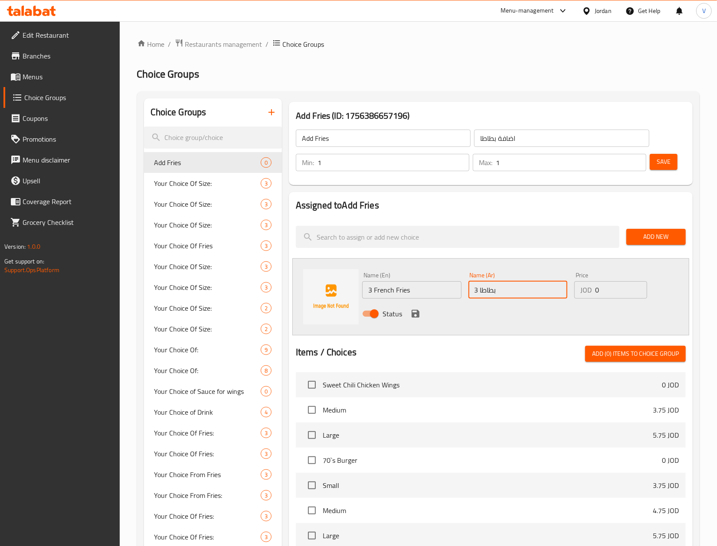
type input "3 بطاطا"
click at [415, 313] on icon "save" at bounding box center [415, 314] width 8 height 8
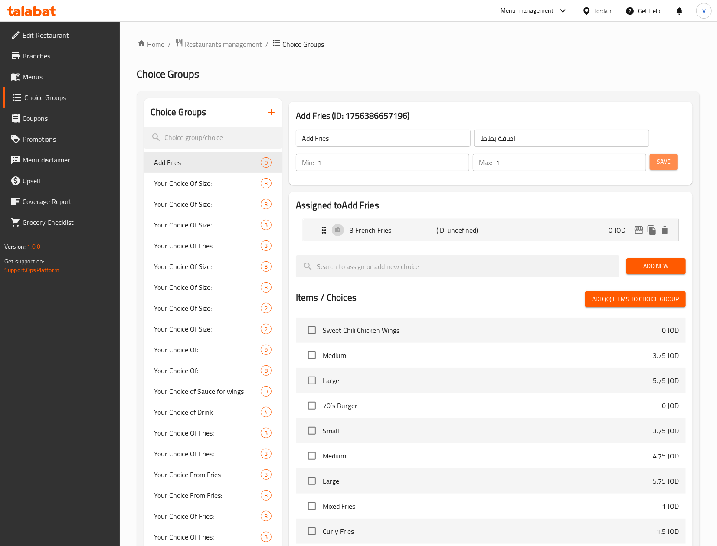
click at [675, 166] on button "Save" at bounding box center [664, 162] width 28 height 16
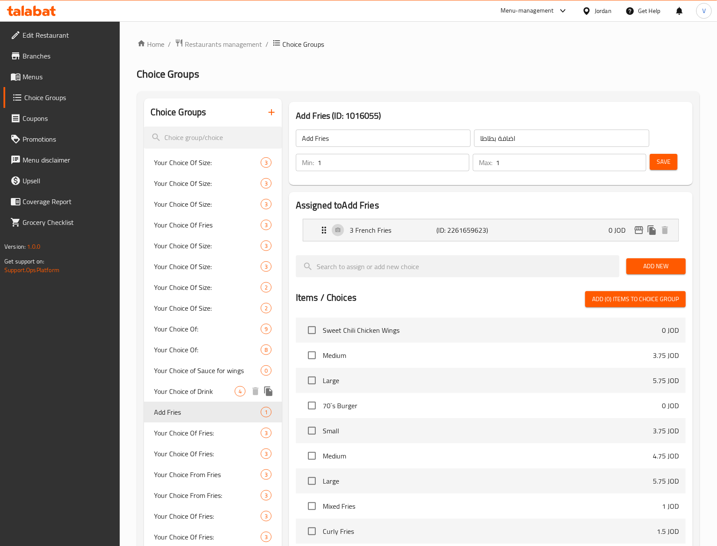
click at [200, 395] on span "Your Choice of Drink" at bounding box center [194, 391] width 80 height 10
type input "Your Choice of Drink"
type input "اختيارك من المشروب"
type input "3"
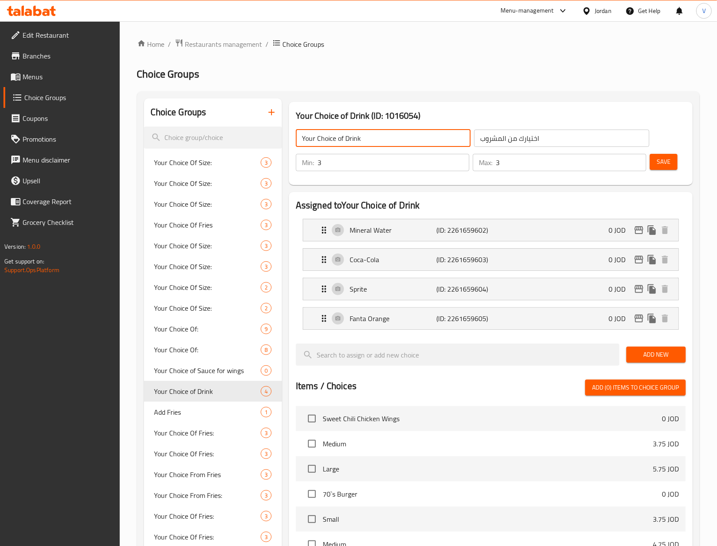
click at [388, 136] on input "Your Choice of Drink" at bounding box center [383, 138] width 175 height 17
type input "Your Choice of Drink:"
click at [658, 157] on span "Save" at bounding box center [663, 162] width 14 height 11
click at [265, 112] on button "button" at bounding box center [271, 112] width 21 height 21
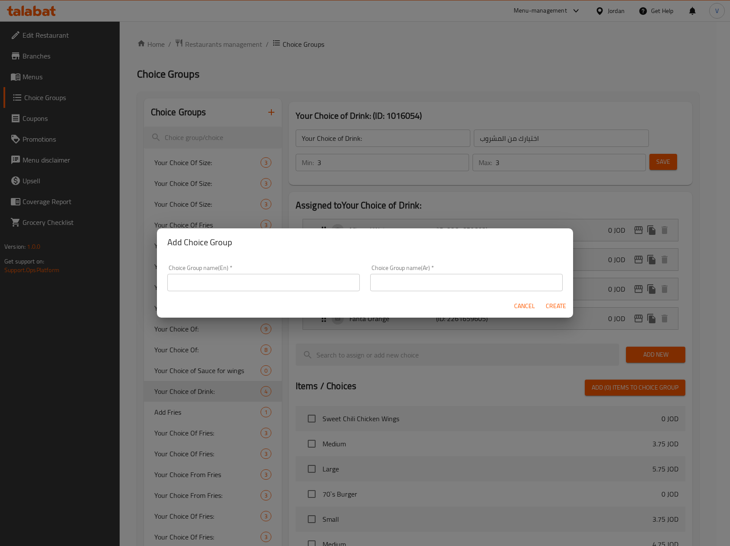
click at [273, 286] on input "text" at bounding box center [263, 282] width 193 height 17
type input "غ"
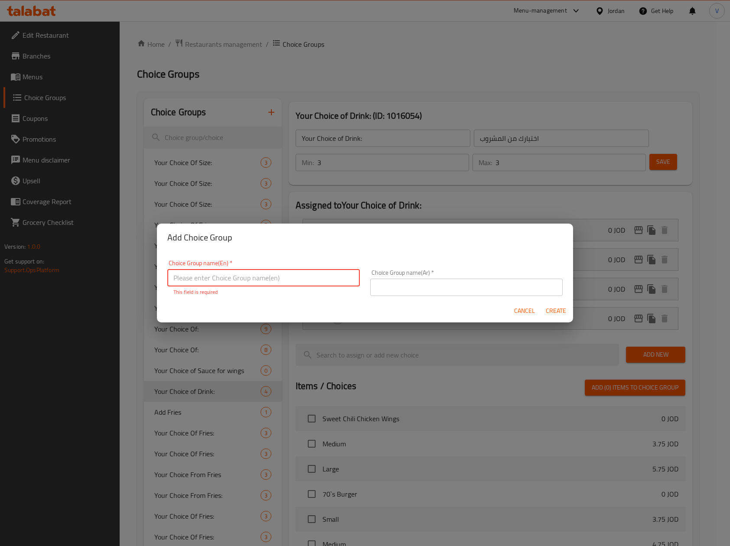
type input "a"
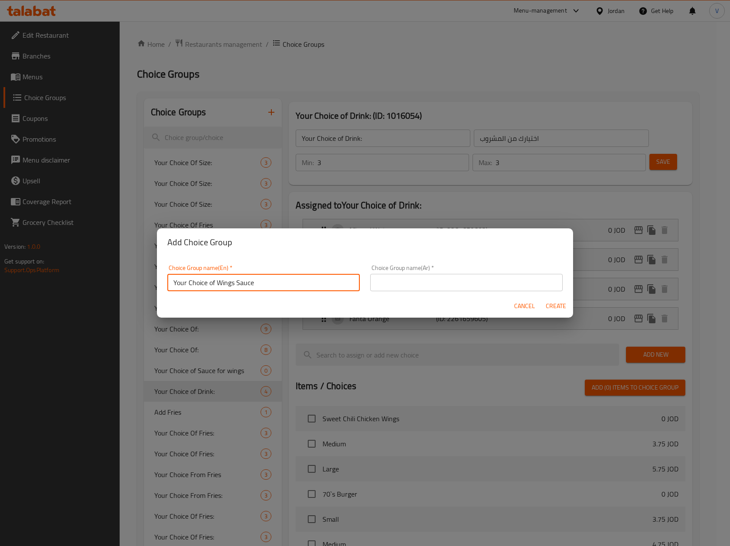
type input "Your Choice of Wings Sauce"
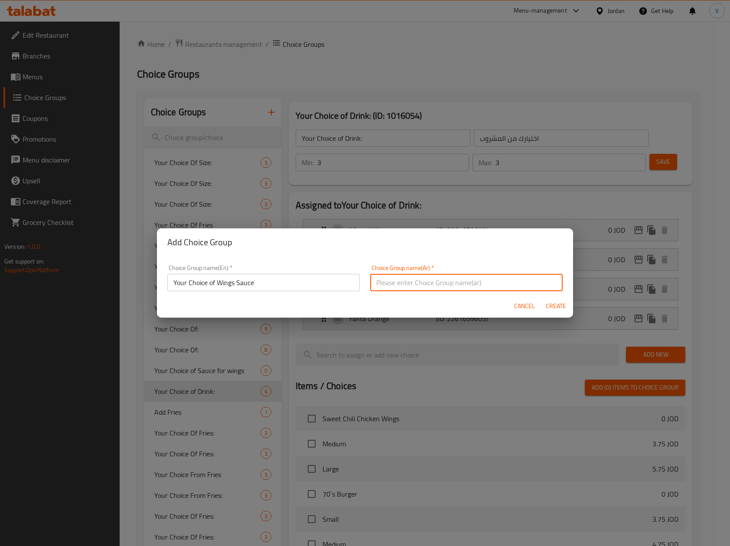
click at [456, 282] on input "text" at bounding box center [466, 282] width 193 height 17
type input "اختيارك من صوص الوينجز"
click at [555, 309] on span "Create" at bounding box center [555, 306] width 21 height 11
type input "Your Choice of Wings Sauce"
type input "اختيارك من صوص الوينجز"
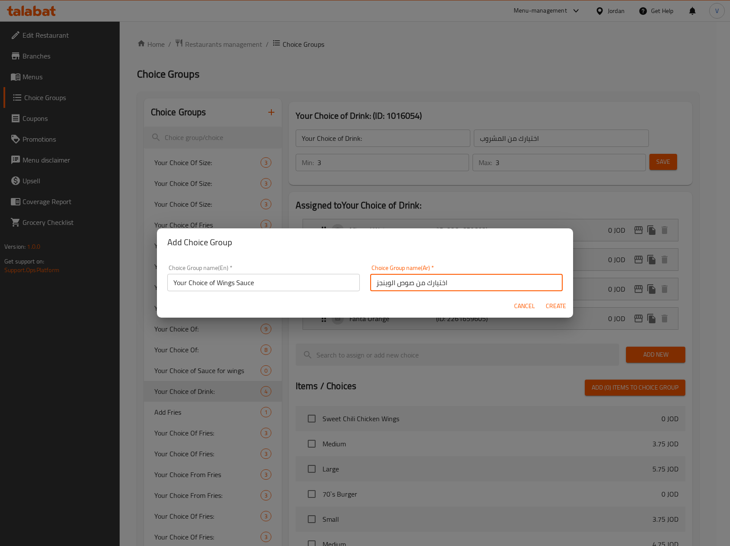
type input "0"
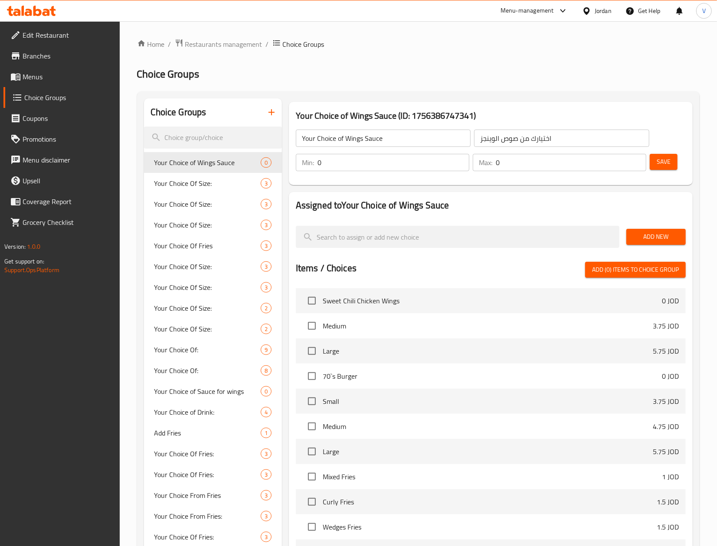
click at [650, 225] on div "Add New" at bounding box center [656, 236] width 66 height 29
click at [647, 229] on button "Add New" at bounding box center [655, 237] width 59 height 16
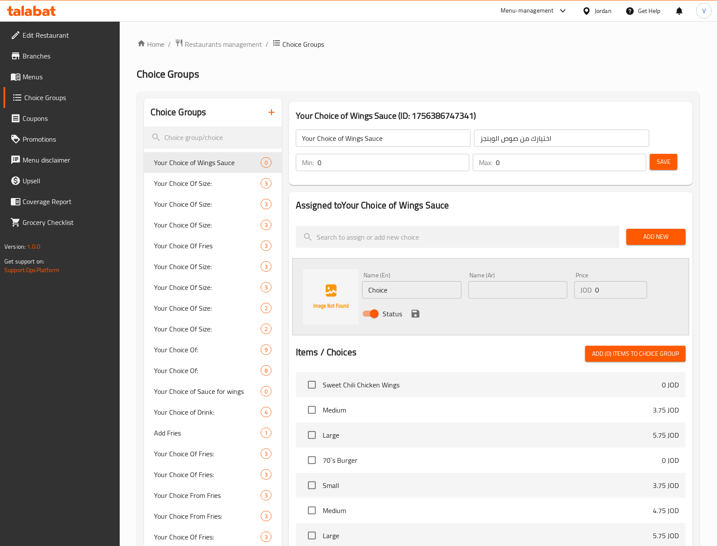
click at [403, 287] on input "Choice" at bounding box center [411, 289] width 99 height 17
paste input "BBQ"
type input "BBQ"
click at [465, 286] on div "Name (Ar) Name (Ar)" at bounding box center [518, 285] width 106 height 33
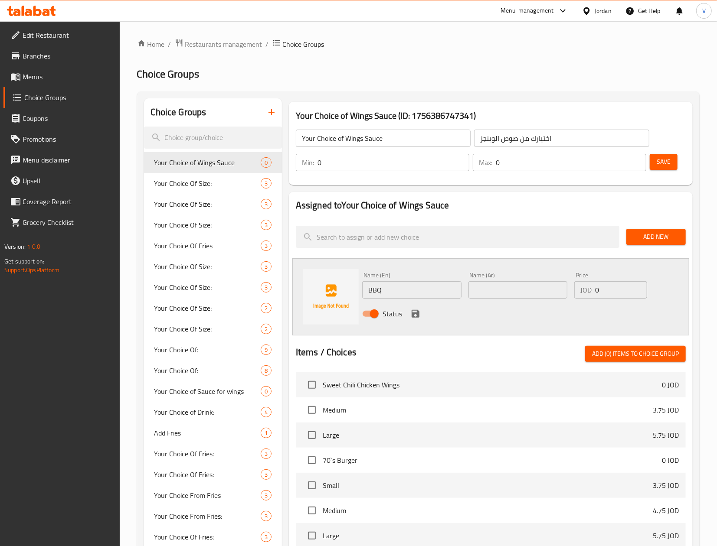
click at [473, 287] on input "text" at bounding box center [517, 289] width 99 height 17
type input "باربكيو"
click at [415, 313] on icon "save" at bounding box center [415, 314] width 8 height 8
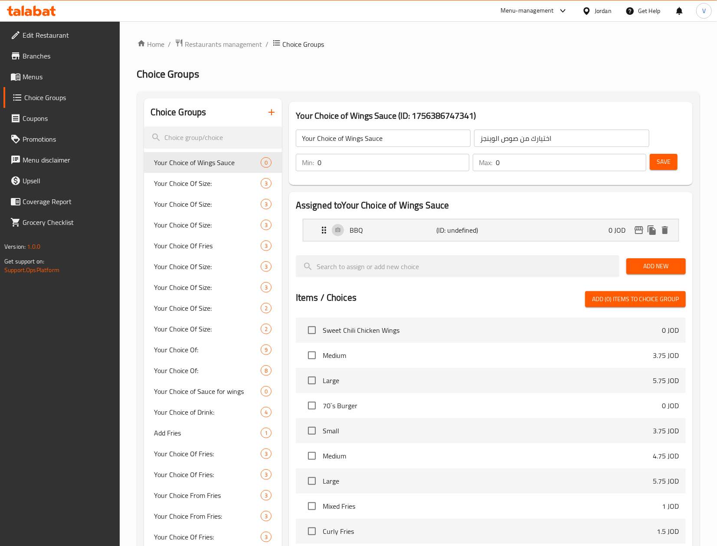
click at [659, 261] on span "Add New" at bounding box center [656, 266] width 46 height 11
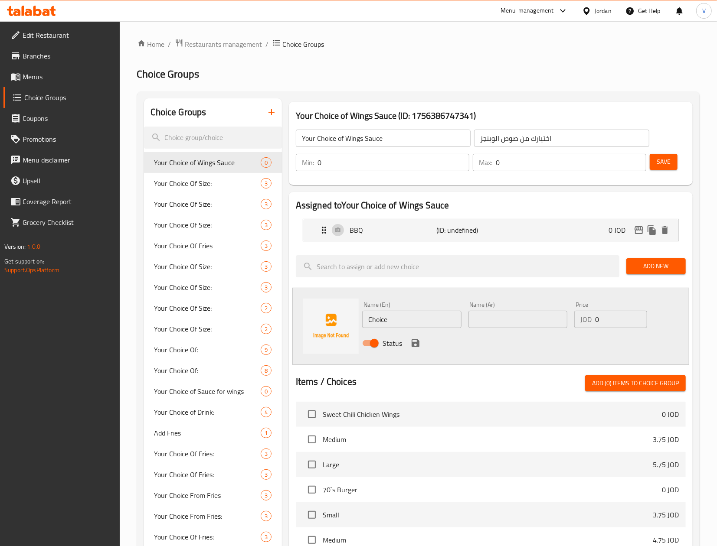
click at [403, 317] on input "Choice" at bounding box center [411, 319] width 99 height 17
paste input "Buffalo"
type input "Buffalo"
click at [509, 317] on input "text" at bounding box center [517, 319] width 99 height 17
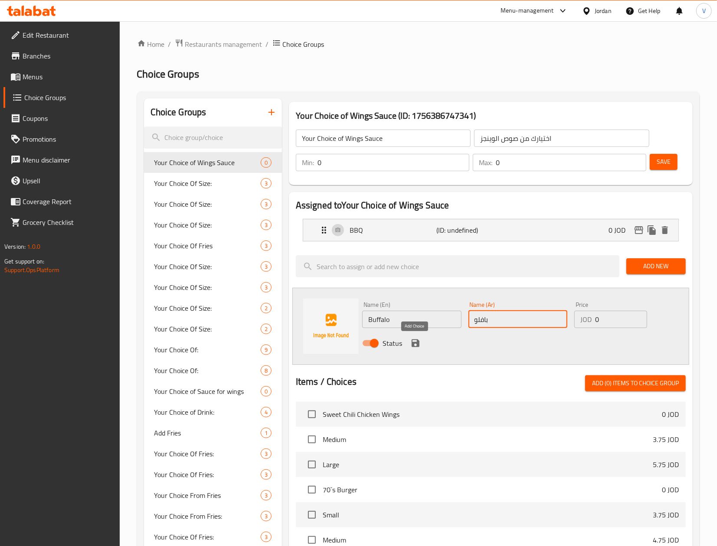
type input "بافلو"
drag, startPoint x: 411, startPoint y: 342, endPoint x: 510, endPoint y: 321, distance: 100.6
click at [411, 342] on icon "save" at bounding box center [415, 343] width 8 height 8
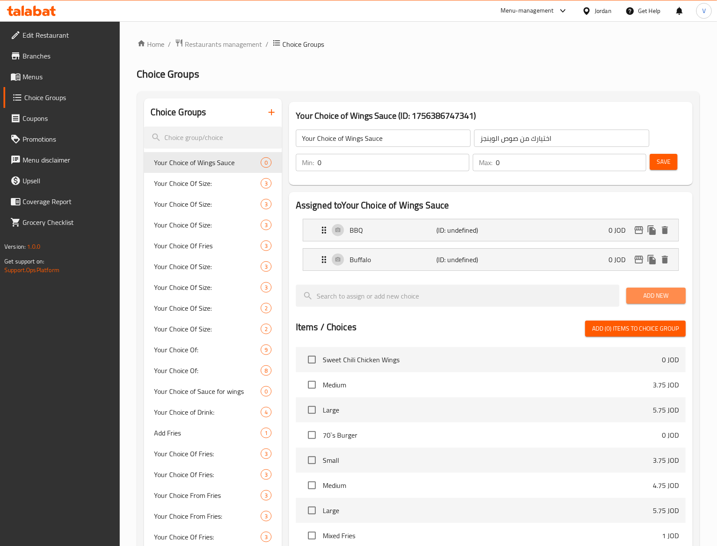
click at [642, 301] on span "Add New" at bounding box center [656, 296] width 46 height 11
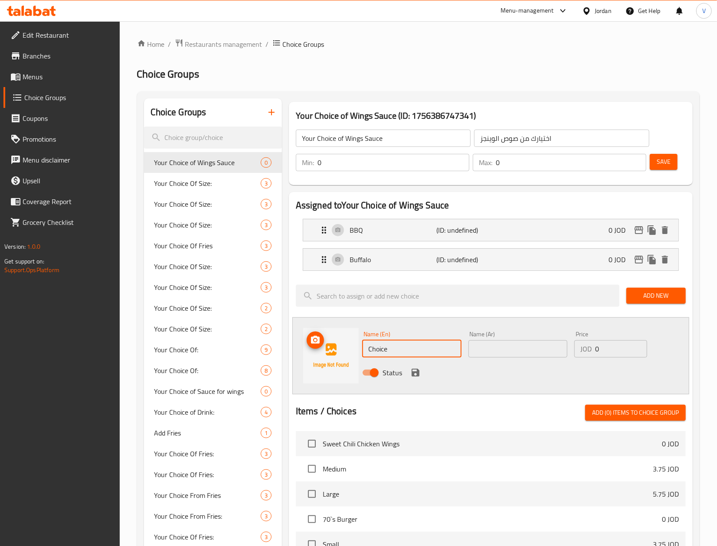
drag, startPoint x: 408, startPoint y: 349, endPoint x: 317, endPoint y: 349, distance: 91.5
click at [317, 349] on div "Name (En) Choice Name (En) Name (Ar) Name (Ar) Price JOD 0 Price Status" at bounding box center [490, 355] width 397 height 77
paste input "Sweet Chili"
type input "Sweet Chili"
click at [547, 352] on input "text" at bounding box center [517, 348] width 99 height 17
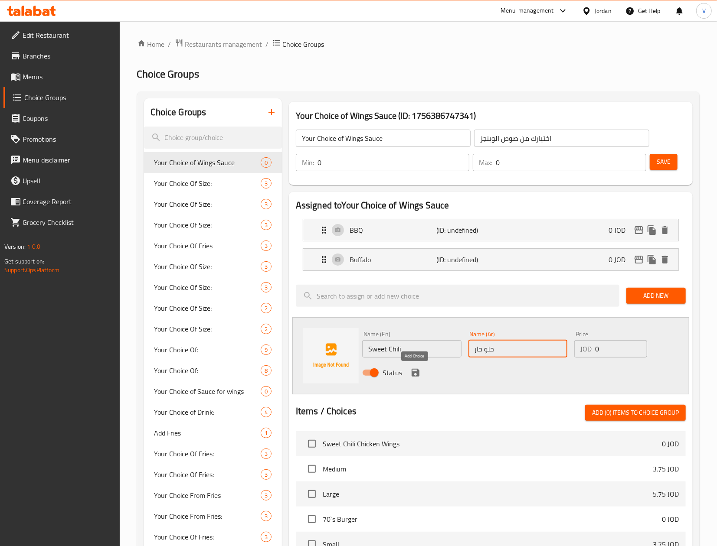
type input "حلو حار"
click at [411, 376] on icon "save" at bounding box center [415, 373] width 10 height 10
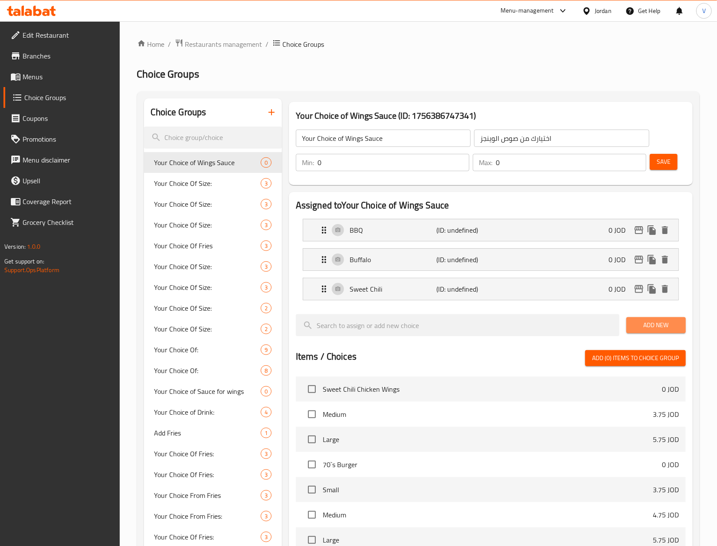
click at [663, 329] on span "Add New" at bounding box center [656, 325] width 46 height 11
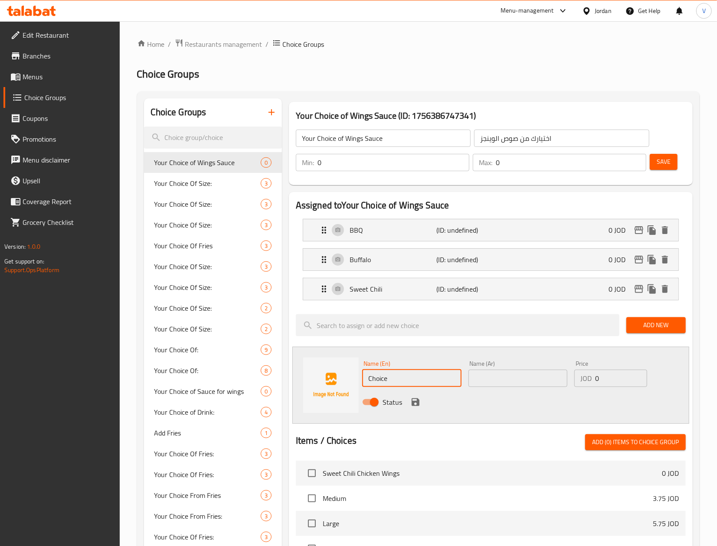
drag, startPoint x: 408, startPoint y: 377, endPoint x: 348, endPoint y: 379, distance: 59.9
click at [325, 378] on div "Name (En) Choice Name (En) Name (Ar) Name (Ar) Price JOD 0 Price Status" at bounding box center [490, 385] width 397 height 77
paste input "Honey Mustard"
type input "Honey Mustard"
click at [486, 371] on input "text" at bounding box center [517, 378] width 99 height 17
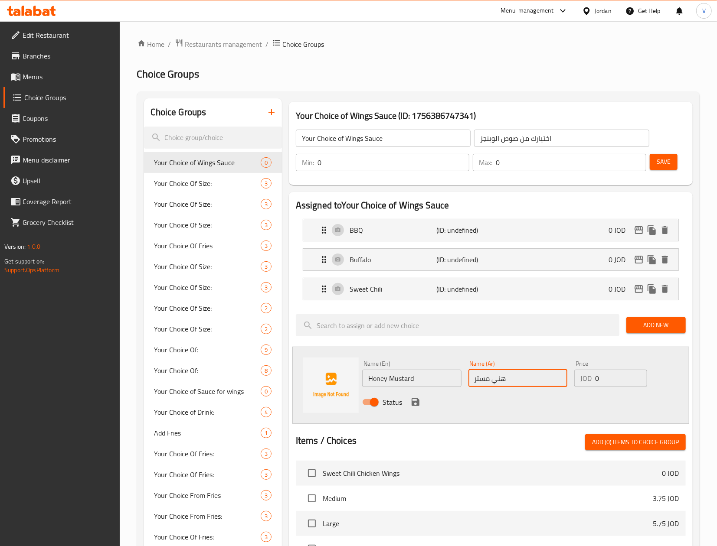
type input "هني مسترد"
click at [419, 402] on icon "save" at bounding box center [415, 402] width 10 height 10
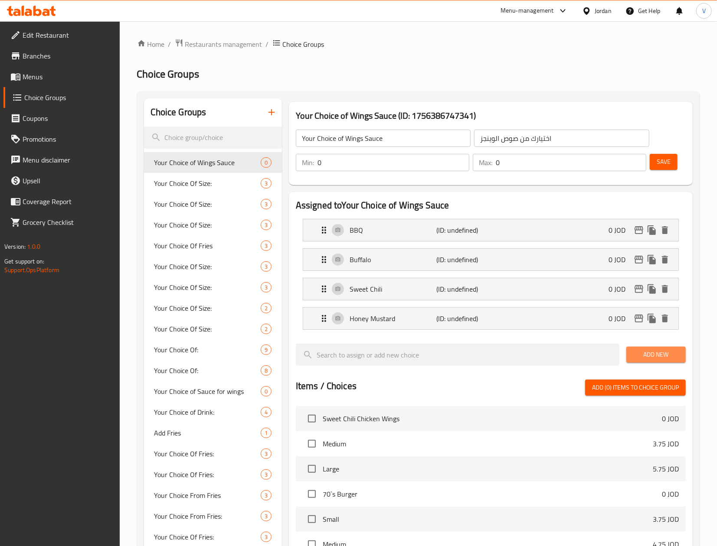
click at [652, 359] on span "Add New" at bounding box center [656, 354] width 46 height 11
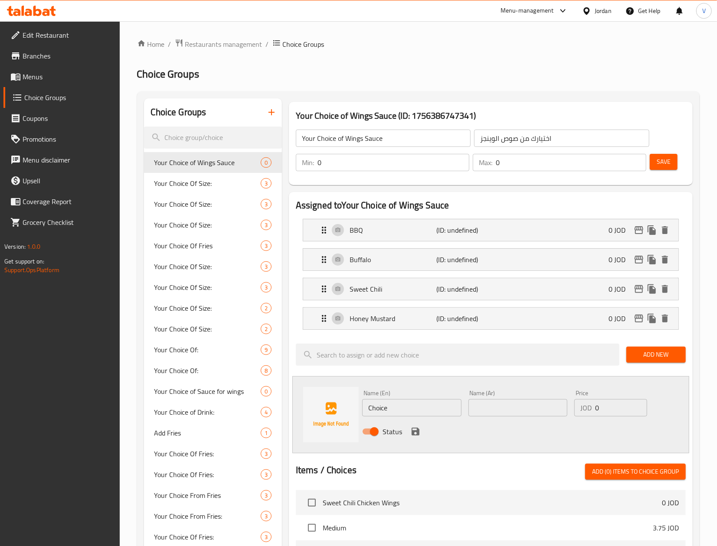
drag, startPoint x: 401, startPoint y: 405, endPoint x: 316, endPoint y: 410, distance: 85.1
click at [316, 410] on div "Name (En) Choice Name (En) Name (Ar) Name (Ar) Price JOD 0 Price Status" at bounding box center [490, 414] width 397 height 77
paste input "70s"
type input "70s"
drag, startPoint x: 509, startPoint y: 405, endPoint x: 430, endPoint y: 432, distance: 83.4
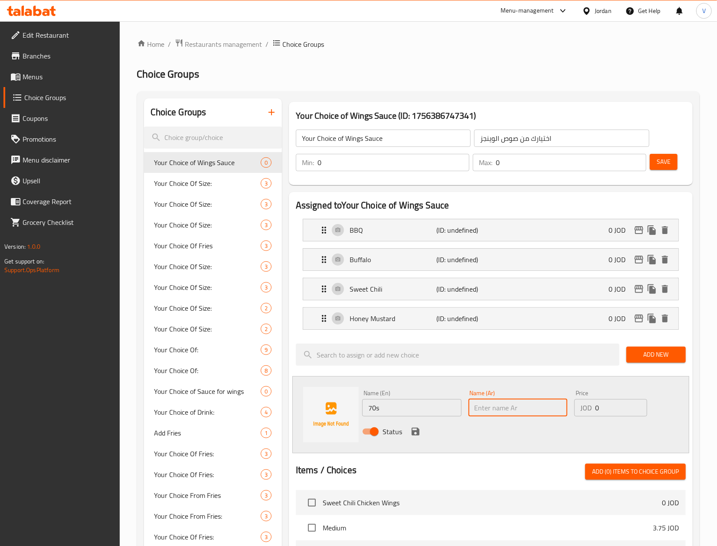
click at [509, 405] on input "text" at bounding box center [517, 407] width 99 height 17
paste input "السبعينات"
type input "السبعينات"
click at [413, 433] on icon "save" at bounding box center [415, 432] width 8 height 8
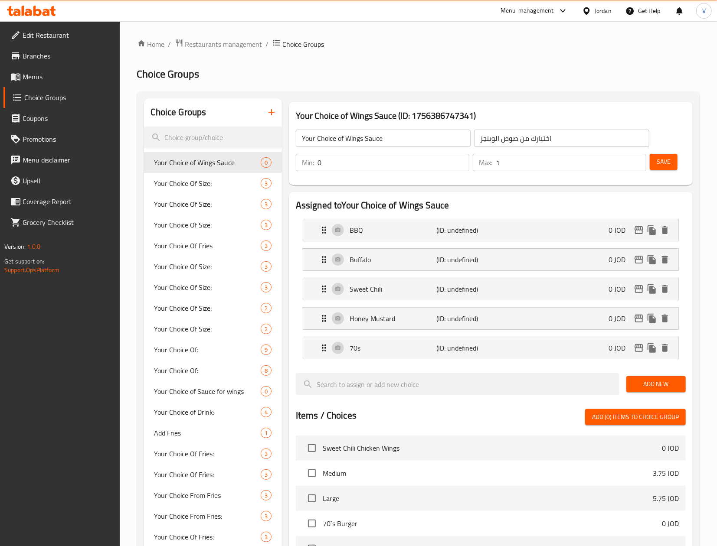
type input "1"
click at [635, 160] on input "1" at bounding box center [571, 162] width 150 height 17
drag, startPoint x: 415, startPoint y: 169, endPoint x: 261, endPoint y: 170, distance: 153.9
click at [172, 170] on div "Choice Groups Your Choice of Wings Sauce 0 Your Choice Of Size: 3 Your Choice O…" at bounding box center [420, 491] width 552 height 786
type input "1"
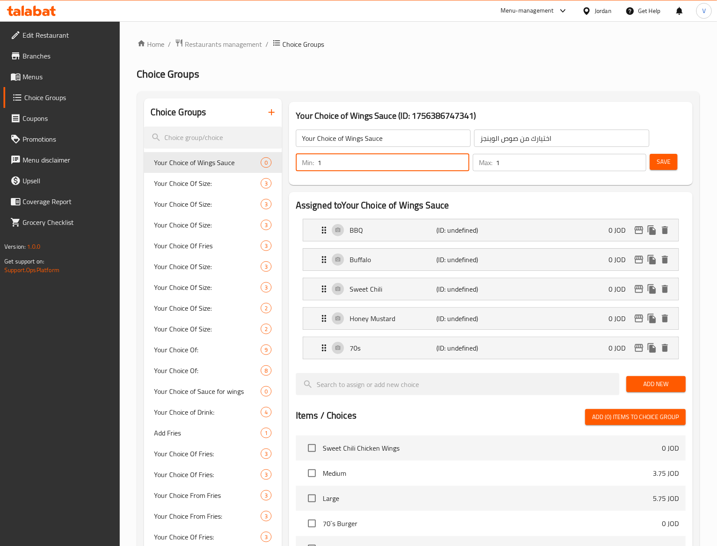
click at [665, 166] on span "Save" at bounding box center [663, 162] width 14 height 11
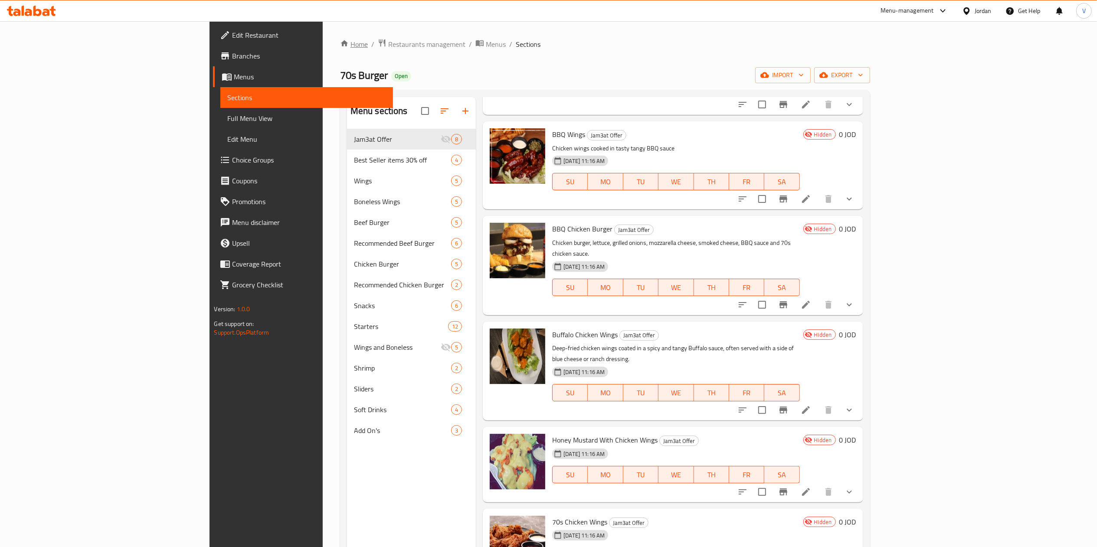
click at [340, 48] on link "Home" at bounding box center [354, 44] width 28 height 10
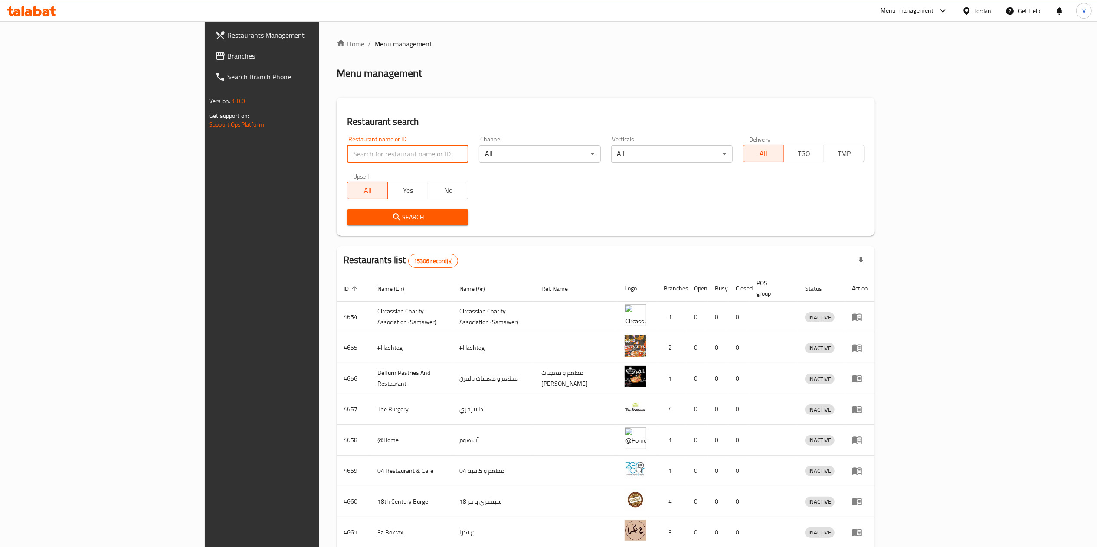
click at [347, 150] on input "search" at bounding box center [407, 153] width 121 height 17
paste input "7866"
type input "7866"
click button "Search" at bounding box center [407, 217] width 121 height 16
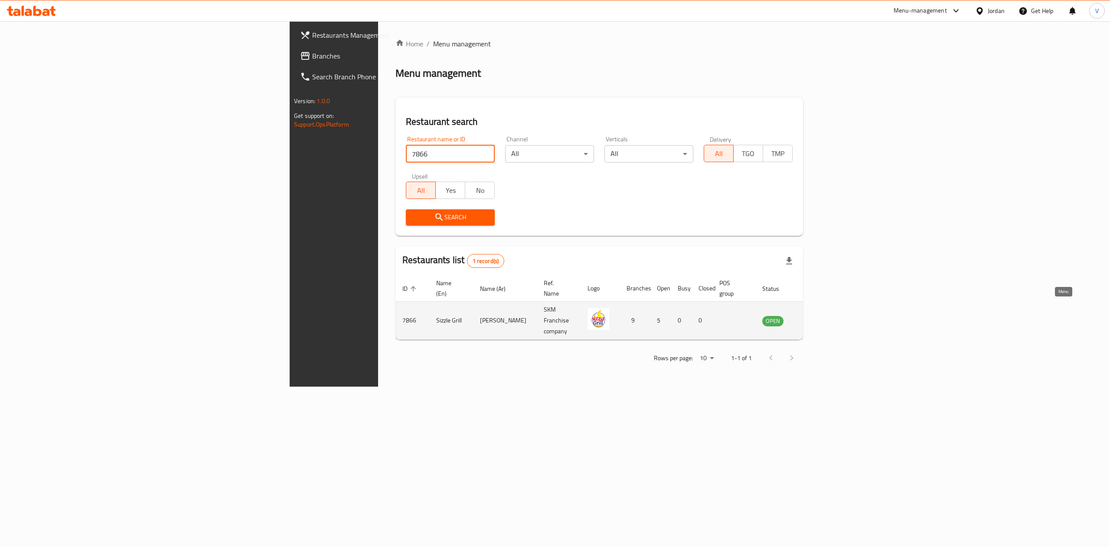
click at [824, 316] on link "enhanced table" at bounding box center [816, 321] width 16 height 10
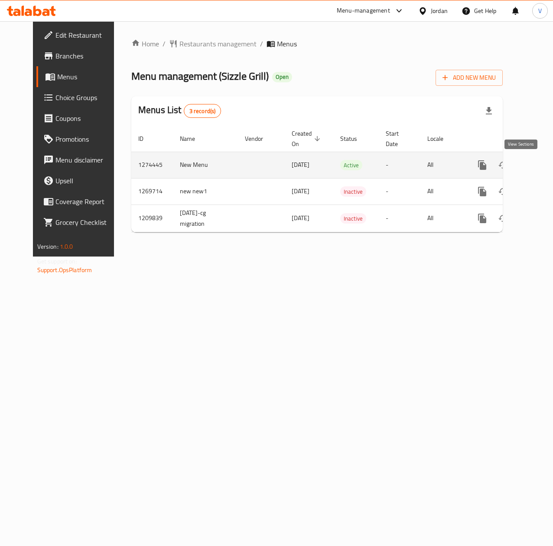
click at [540, 167] on icon "enhanced table" at bounding box center [545, 165] width 10 height 10
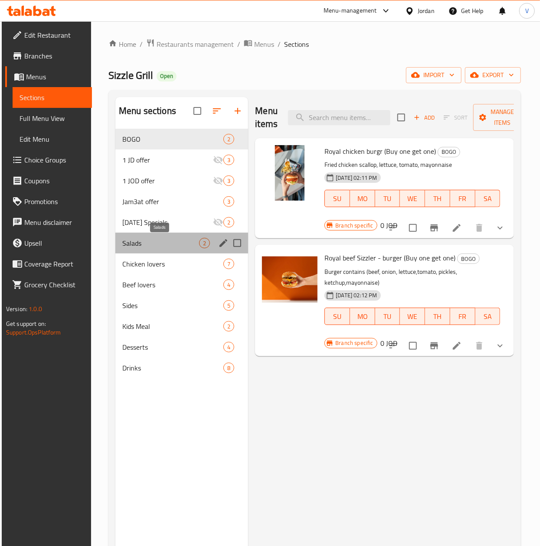
click at [164, 242] on span "Salads" at bounding box center [160, 243] width 77 height 10
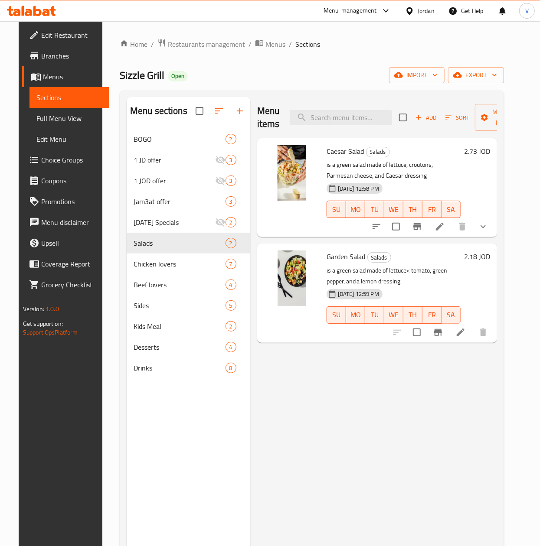
click at [488, 153] on h6 "2.73 JOD" at bounding box center [477, 151] width 26 height 12
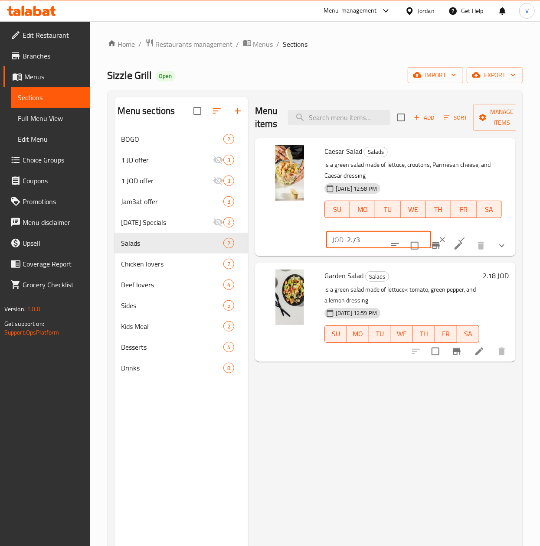
drag, startPoint x: 348, startPoint y: 240, endPoint x: 280, endPoint y: 241, distance: 68.1
click at [280, 241] on div "Caesar Salad Salads is a green salad made of lettuce, croutons, Parmesan cheese…" at bounding box center [385, 197] width 254 height 111
paste input "8"
type input "2.78"
click at [457, 235] on icon "ok" at bounding box center [461, 239] width 9 height 9
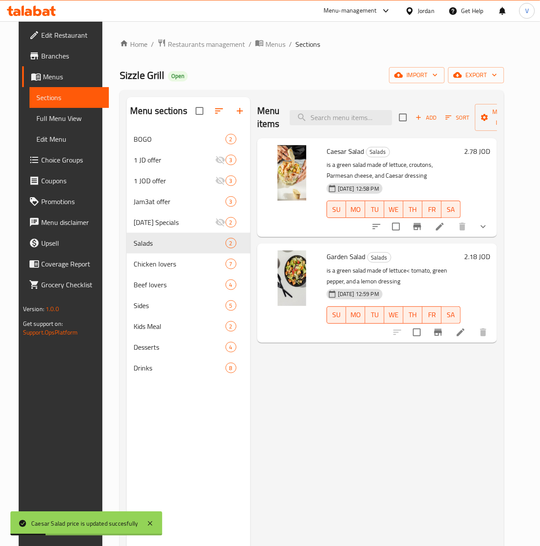
click at [488, 222] on icon "show more" at bounding box center [483, 227] width 10 height 10
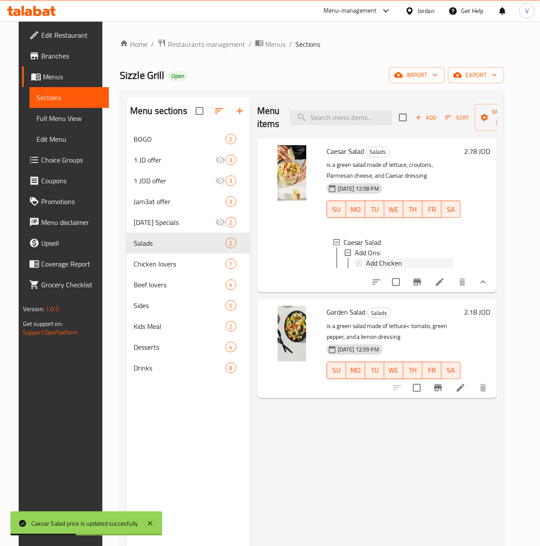
click at [401, 266] on div "Add Chicken" at bounding box center [410, 263] width 88 height 10
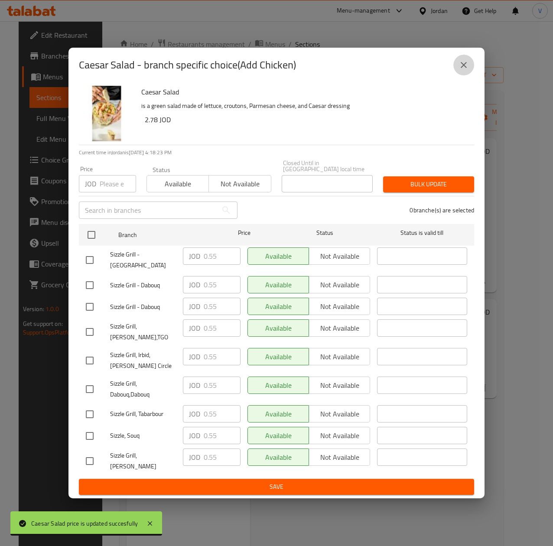
click at [457, 75] on button "close" at bounding box center [464, 65] width 21 height 21
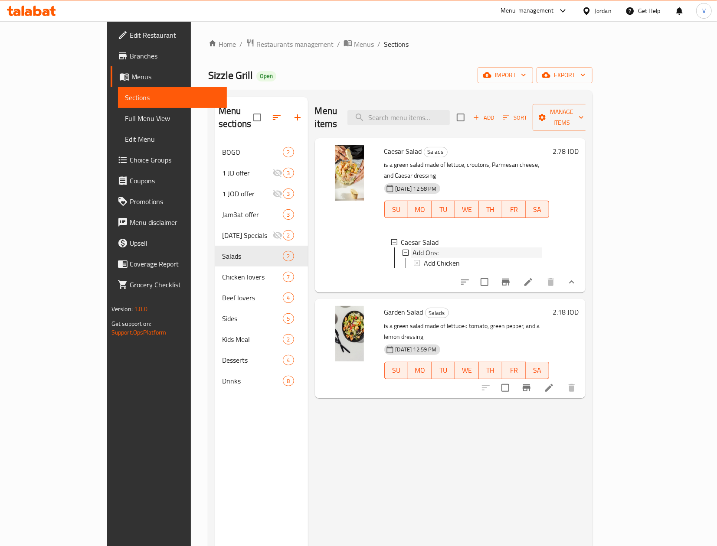
click at [454, 248] on div "Add Ons:" at bounding box center [477, 253] width 130 height 10
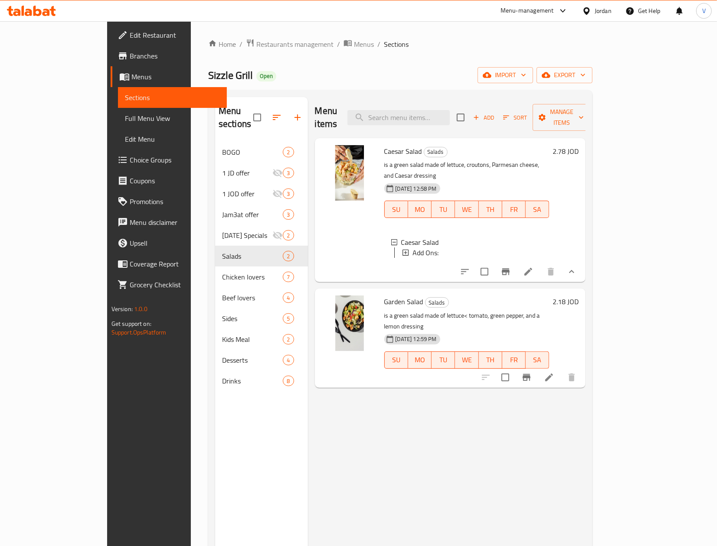
click at [454, 248] on div "Add Ons:" at bounding box center [477, 253] width 130 height 10
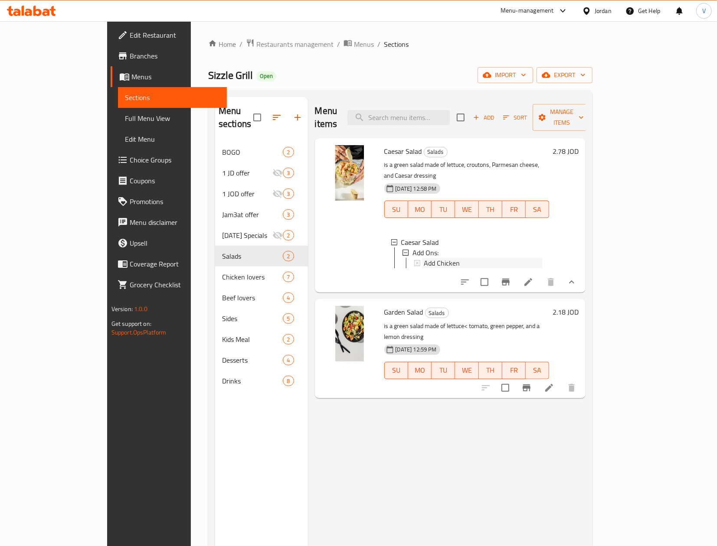
click at [424, 258] on span "Add Chicken" at bounding box center [442, 263] width 36 height 10
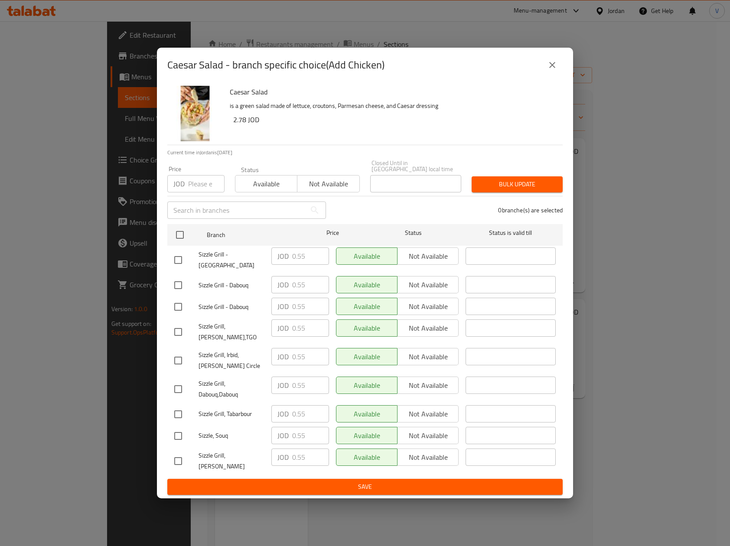
click at [562, 67] on div "Caesar Salad - branch specific choice(Add Chicken)" at bounding box center [364, 65] width 395 height 21
click at [549, 82] on div "Caesar Salad - branch specific choice(Add Chicken)" at bounding box center [365, 65] width 416 height 35
click at [550, 75] on button "close" at bounding box center [552, 65] width 21 height 21
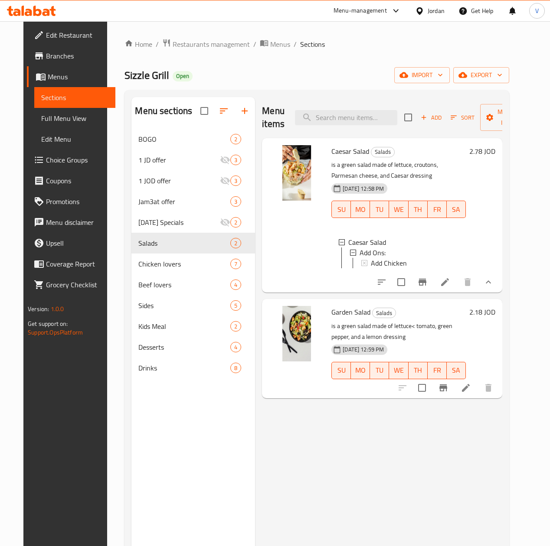
drag, startPoint x: 505, startPoint y: 322, endPoint x: 495, endPoint y: 334, distance: 15.7
click at [495, 318] on h6 "2.18 JOD" at bounding box center [482, 312] width 26 height 12
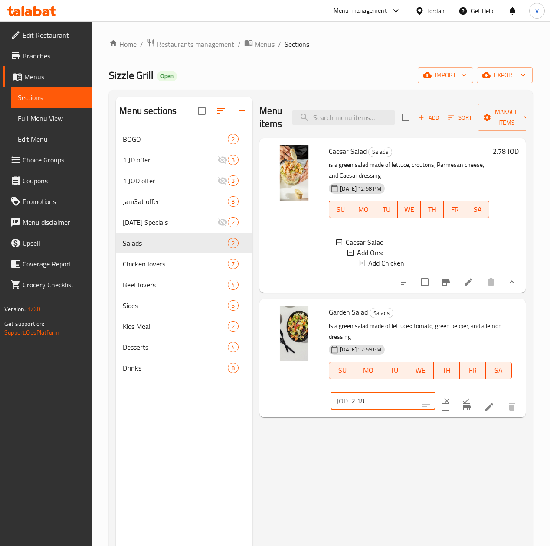
drag, startPoint x: 297, startPoint y: 408, endPoint x: 265, endPoint y: 403, distance: 31.9
click at [263, 408] on div "Garden Salad Salads is a green salad made of lettuce< tomato, green pepper, and…" at bounding box center [392, 358] width 259 height 111
paste input "7"
type input "2.78"
click at [461, 400] on icon "ok" at bounding box center [465, 401] width 9 height 9
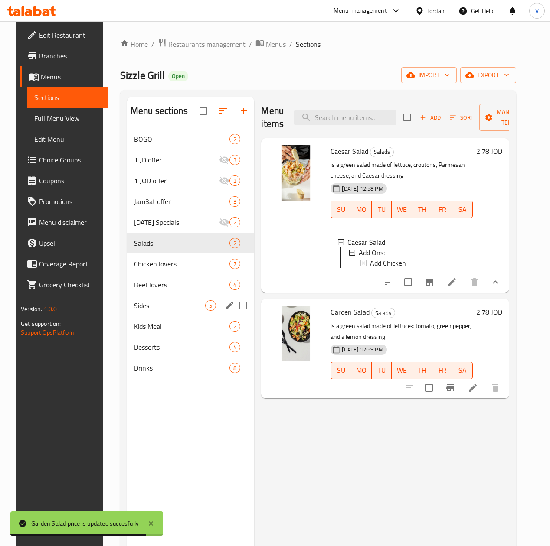
drag, startPoint x: 151, startPoint y: 324, endPoint x: 211, endPoint y: 306, distance: 62.0
click at [151, 311] on span "Sides" at bounding box center [170, 305] width 72 height 10
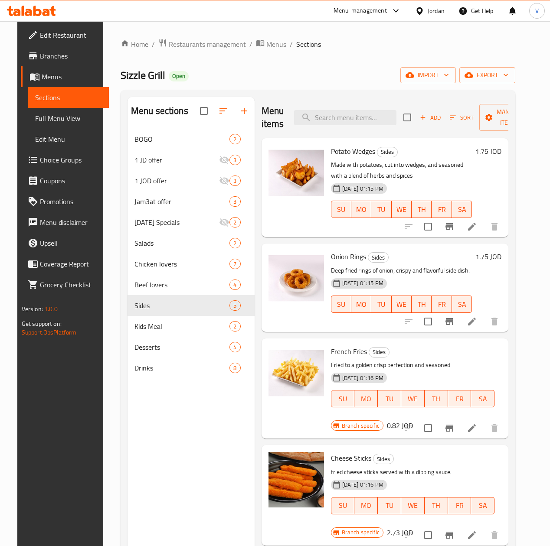
click at [501, 147] on h6 "1.75 JOD" at bounding box center [488, 151] width 26 height 12
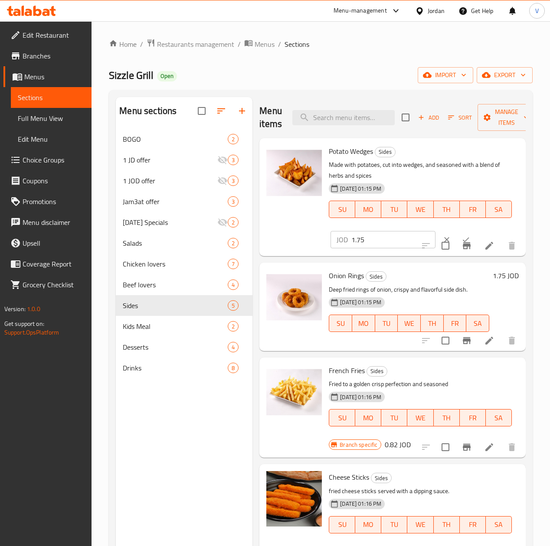
drag, startPoint x: 292, startPoint y: 238, endPoint x: 348, endPoint y: 237, distance: 55.9
click at [325, 238] on div "Potato Wedges Sides Made with potatoes, cut into wedges, and seasoned with a bl…" at bounding box center [423, 197] width 197 height 111
paste input "8"
type input "1.78"
click at [461, 237] on icon "ok" at bounding box center [465, 239] width 9 height 9
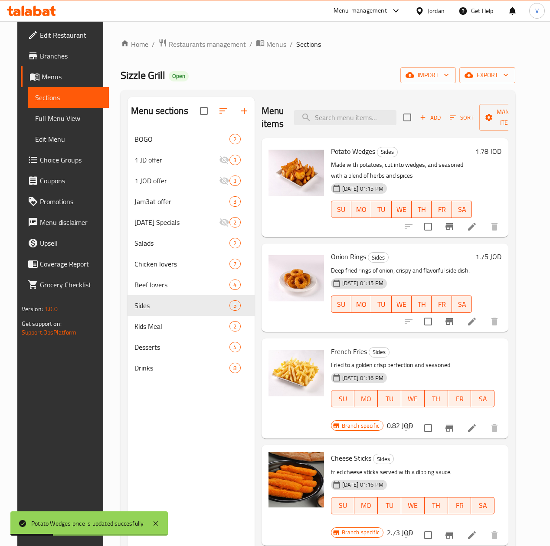
drag, startPoint x: 516, startPoint y: 258, endPoint x: 439, endPoint y: 290, distance: 82.8
click at [501, 258] on h6 "1.75 JOD" at bounding box center [488, 257] width 26 height 12
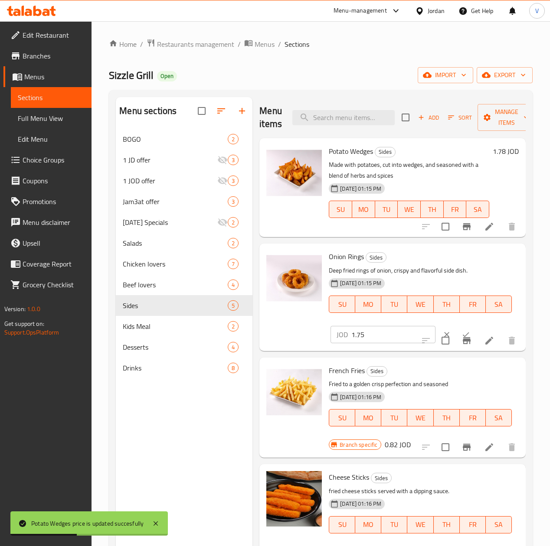
drag, startPoint x: 247, startPoint y: 336, endPoint x: 343, endPoint y: 335, distance: 95.4
click at [263, 336] on div "Onion Rings Sides Deep fried rings of onion, crispy and flavorful side dish. 04…" at bounding box center [392, 297] width 259 height 100
paste input "8"
type input "1.78"
click at [461, 331] on icon "ok" at bounding box center [465, 334] width 9 height 9
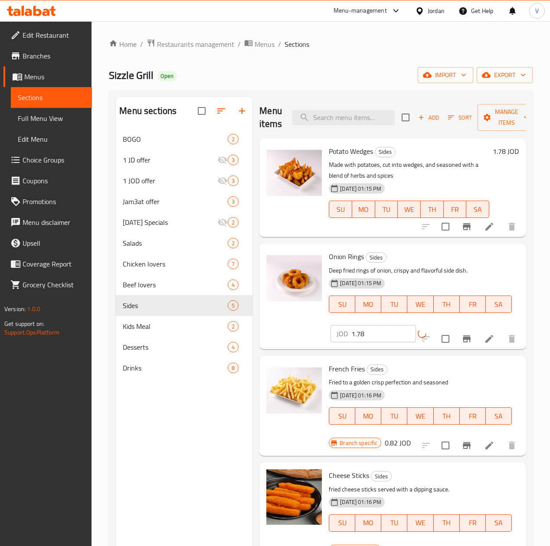
click at [411, 544] on div "Branch specific 2.73 JOD" at bounding box center [370, 550] width 82 height 12
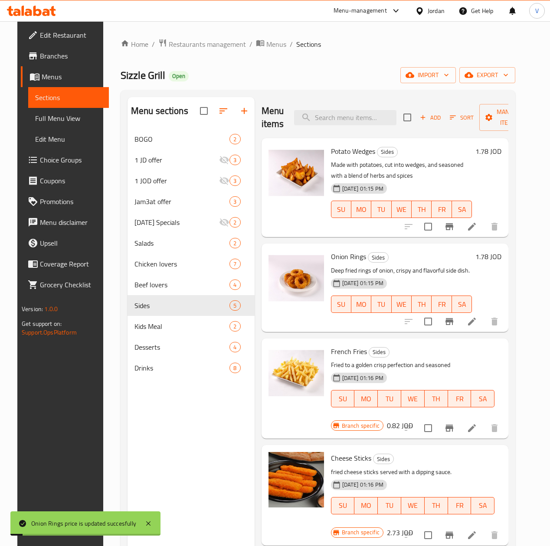
scroll to position [87, 0]
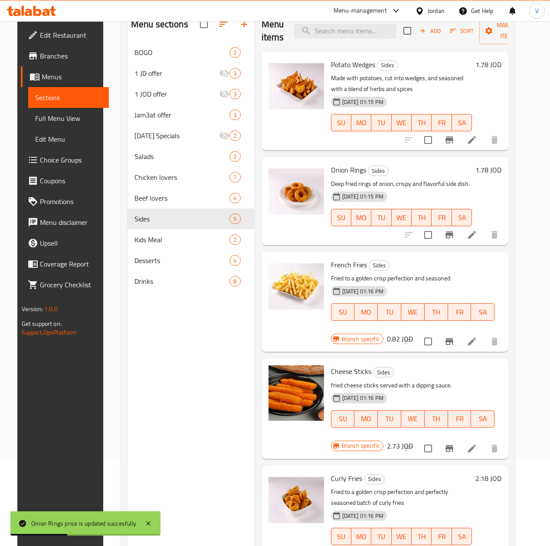
click at [413, 440] on h6 "2.73 JOD" at bounding box center [400, 446] width 26 height 12
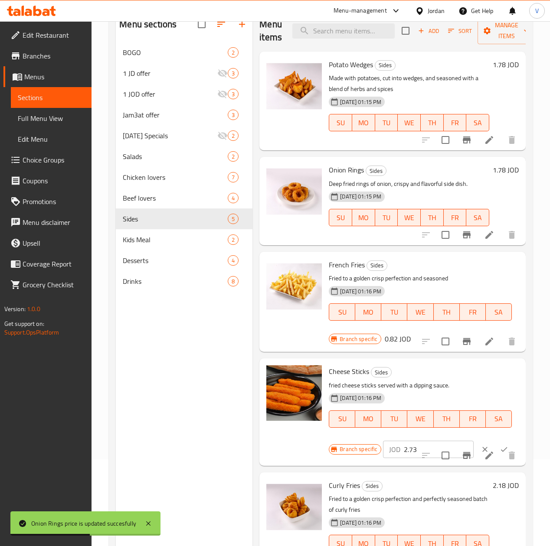
drag, startPoint x: 385, startPoint y: 435, endPoint x: 323, endPoint y: 437, distance: 62.0
click at [329, 440] on div "Branch specific JOD 2.73 ​" at bounding box center [424, 449] width 190 height 19
paste input "8"
type input "2.78"
click at [499, 445] on icon "ok" at bounding box center [503, 449] width 9 height 9
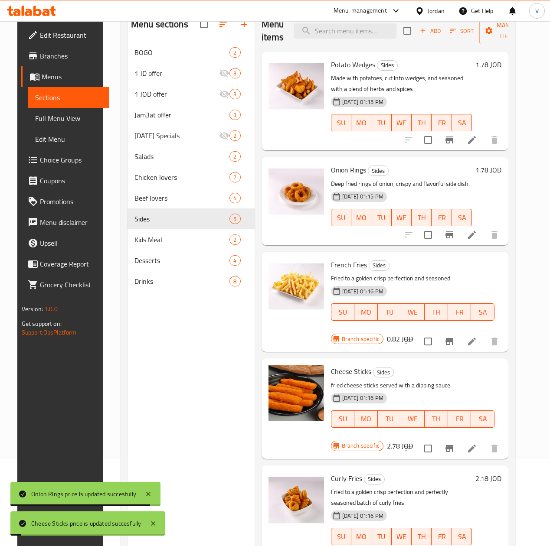
click at [460, 438] on button "Branch-specific-item" at bounding box center [449, 448] width 21 height 21
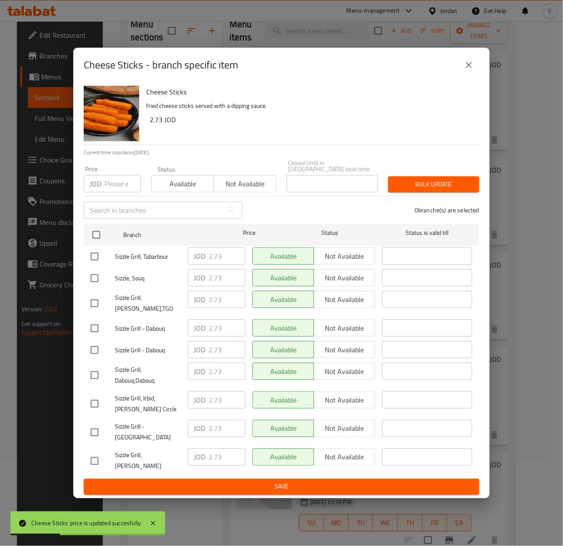
click at [118, 193] on input "number" at bounding box center [122, 183] width 36 height 17
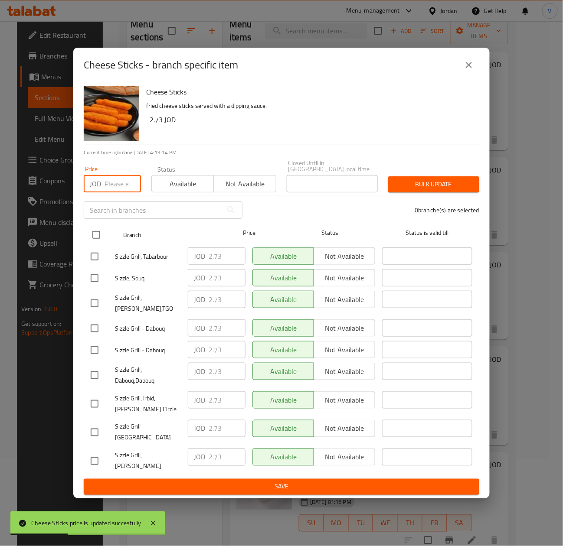
paste input "2.78"
type input "2.78"
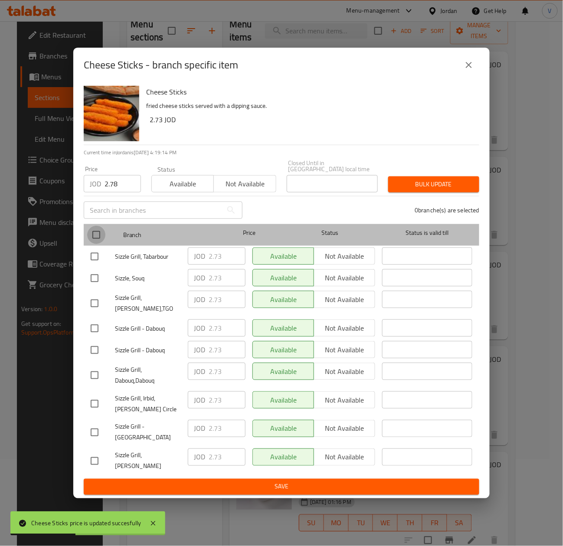
click at [96, 236] on input "checkbox" at bounding box center [96, 235] width 18 height 18
checkbox input "true"
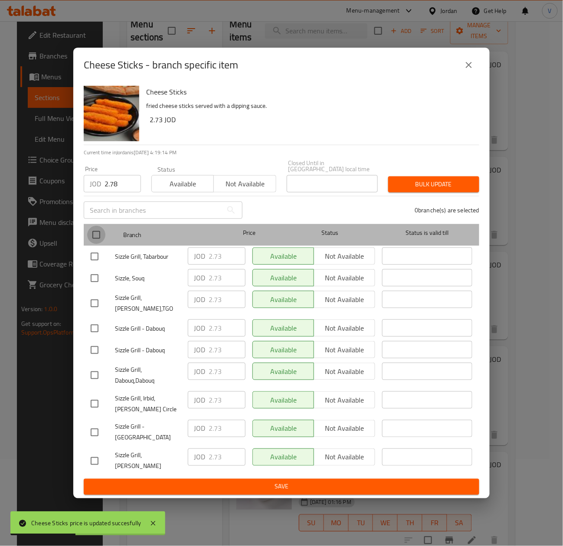
checkbox input "true"
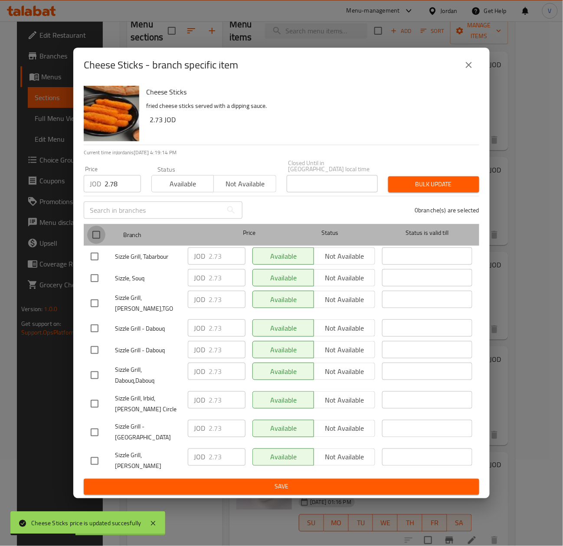
checkbox input "true"
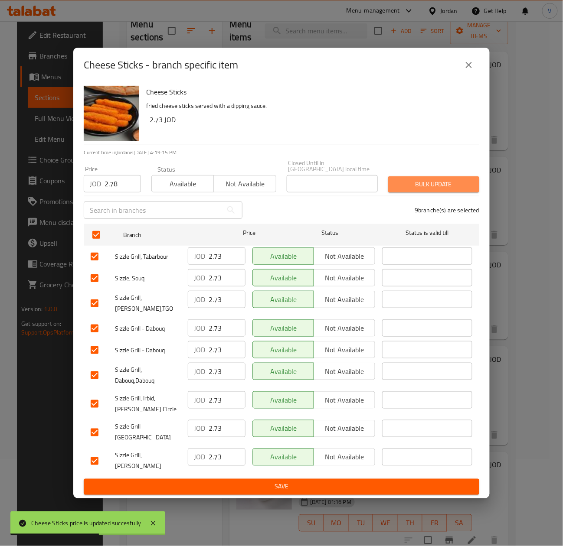
click at [417, 189] on span "Bulk update" at bounding box center [433, 184] width 77 height 11
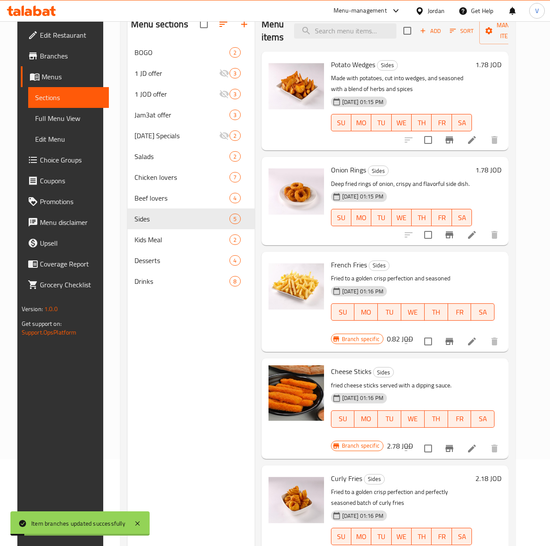
drag, startPoint x: 500, startPoint y: 267, endPoint x: 453, endPoint y: 305, distance: 60.7
click at [413, 333] on h6 "0.82 JOD" at bounding box center [400, 339] width 26 height 12
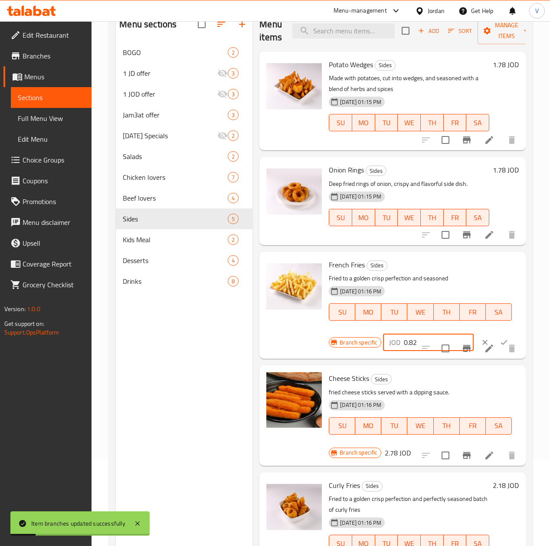
drag, startPoint x: 393, startPoint y: 343, endPoint x: 289, endPoint y: 343, distance: 104.1
click at [289, 343] on div "French Fries Sides Fried to a golden crisp perfection and seasoned 04-02-2025 0…" at bounding box center [392, 305] width 259 height 100
paste input "3"
type input "0.83"
click at [494, 336] on button "ok" at bounding box center [503, 342] width 19 height 19
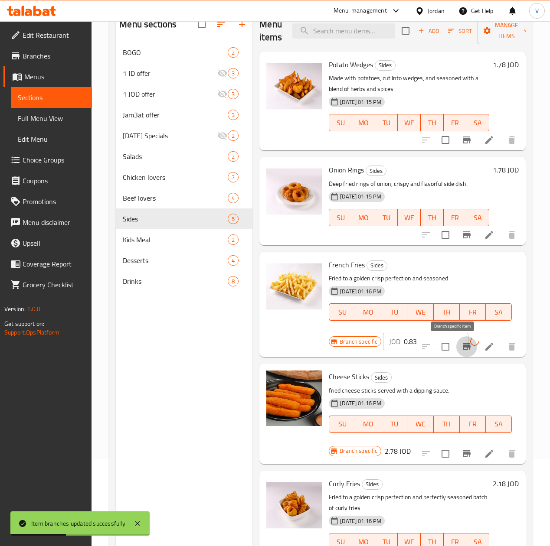
click at [463, 348] on icon "Branch-specific-item" at bounding box center [467, 346] width 8 height 7
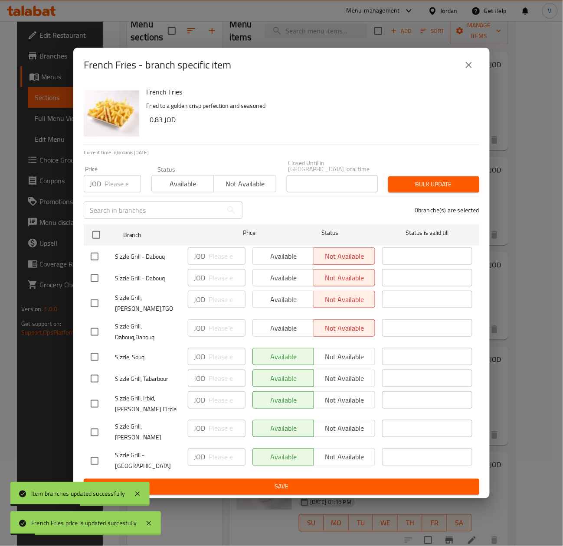
click at [118, 188] on input "number" at bounding box center [122, 183] width 36 height 17
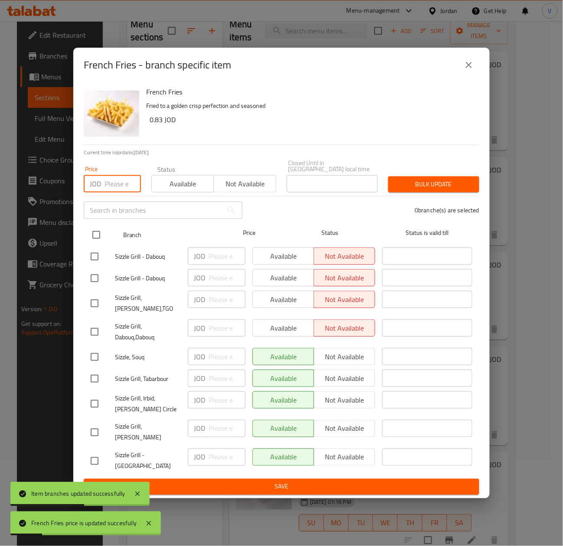
paste input "0.83"
type input "0.83"
click at [92, 237] on input "checkbox" at bounding box center [96, 235] width 18 height 18
checkbox input "true"
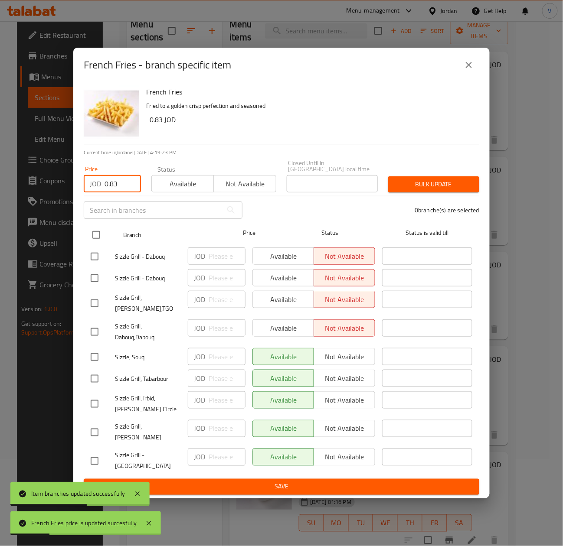
checkbox input "true"
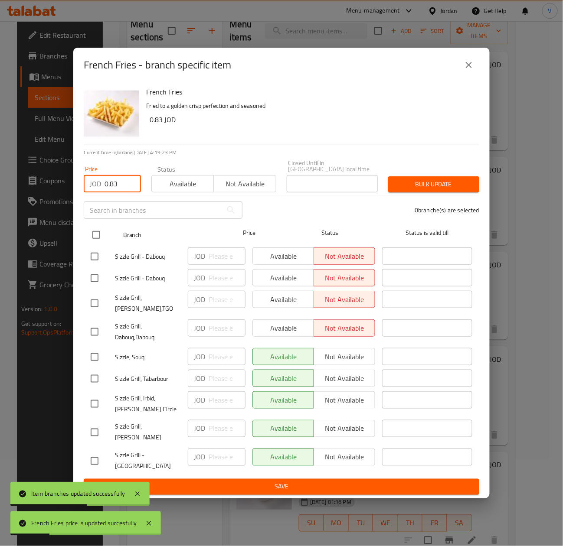
checkbox input "true"
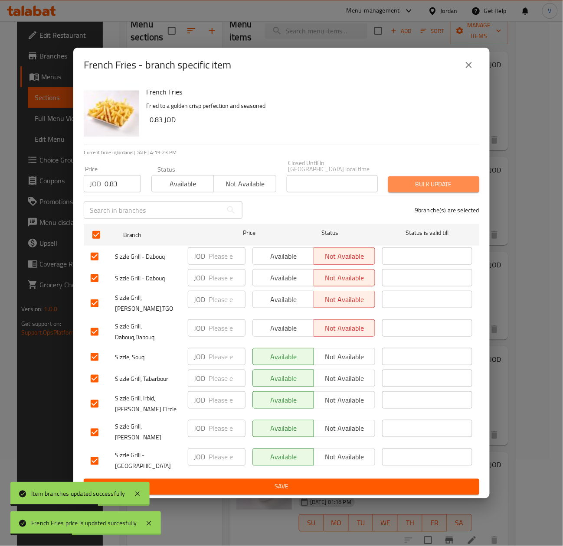
click at [452, 185] on span "Bulk update" at bounding box center [433, 184] width 77 height 11
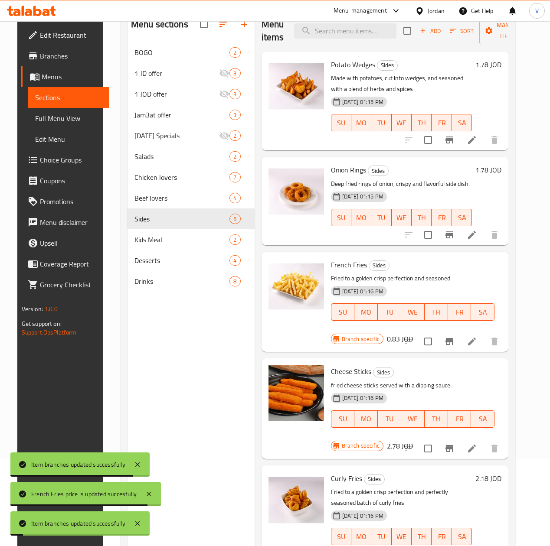
click at [501, 473] on h6 "2.18 JOD" at bounding box center [488, 479] width 26 height 12
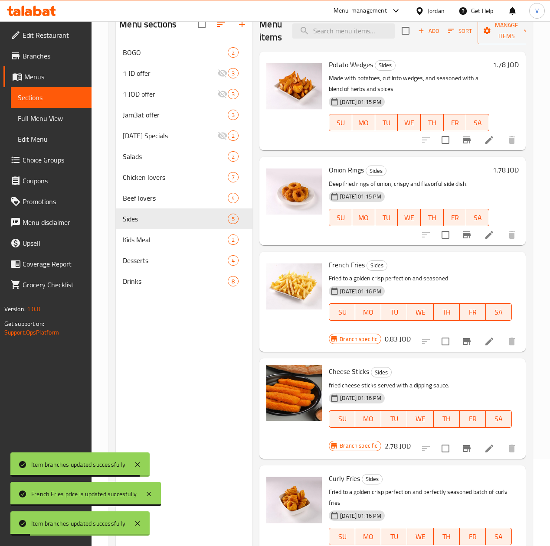
scroll to position [122, 0]
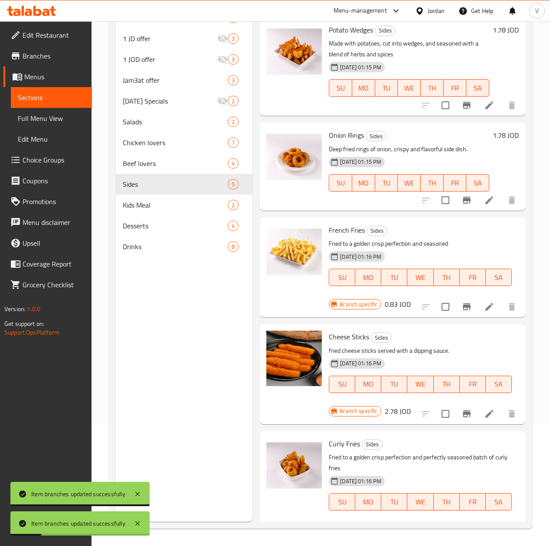
drag, startPoint x: 349, startPoint y: 497, endPoint x: 259, endPoint y: 497, distance: 90.2
click at [263, 497] on div "Curly Fries Sides Fried to a golden crisp perfection and perfectly seasoned bat…" at bounding box center [392, 489] width 259 height 111
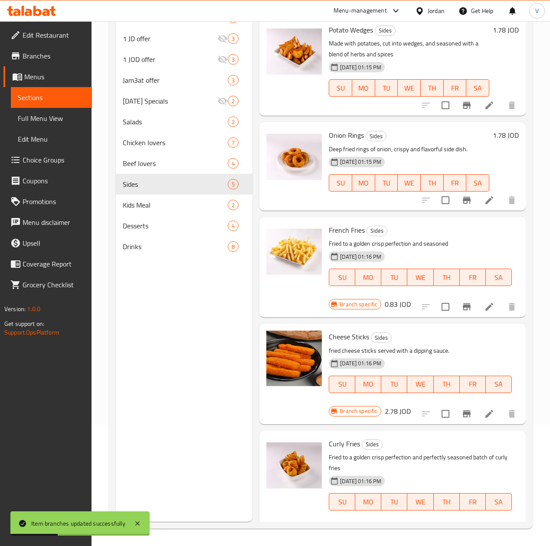
click at [461, 528] on icon "ok" at bounding box center [465, 532] width 9 height 9
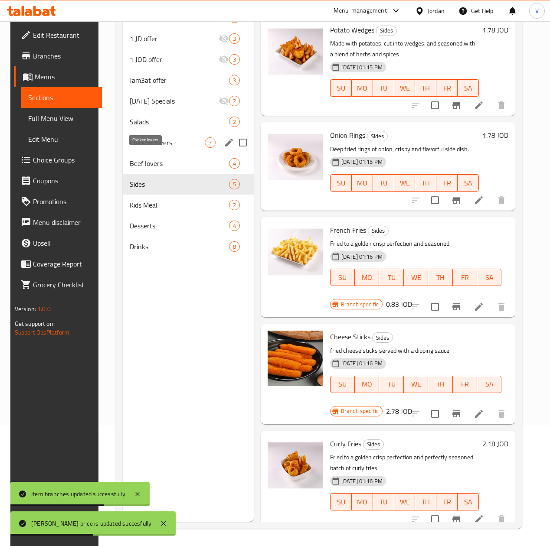
click at [132, 148] on span "Chicken lovers" at bounding box center [167, 142] width 75 height 10
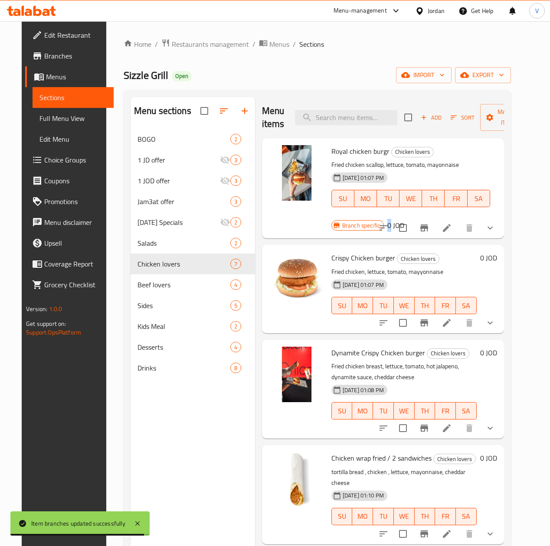
drag, startPoint x: 493, startPoint y: 152, endPoint x: 561, endPoint y: 207, distance: 87.6
click at [496, 209] on div "Royal chicken burgr Chicken lovers Fried chicken scallop, lettuce, tomato, mayo…" at bounding box center [414, 188] width 173 height 93
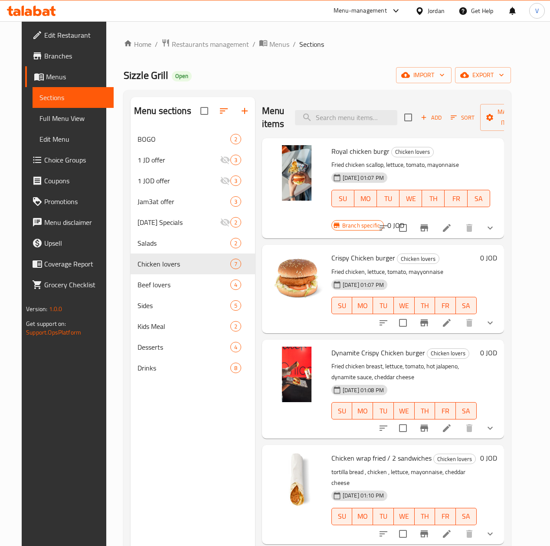
click at [404, 219] on div "Branch specific 0 JOD" at bounding box center [367, 225] width 73 height 12
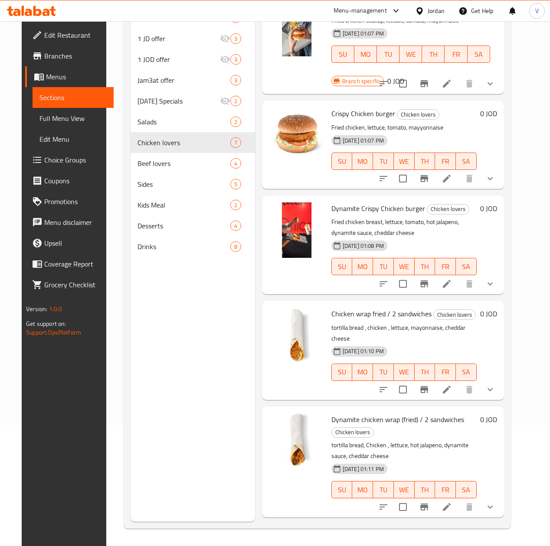
scroll to position [87, 0]
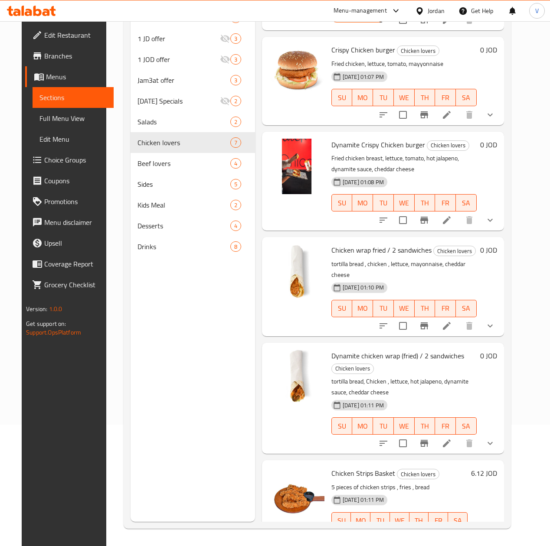
drag, startPoint x: 494, startPoint y: 405, endPoint x: 485, endPoint y: 388, distance: 19.4
click at [495, 438] on icon "show more" at bounding box center [490, 443] width 10 height 10
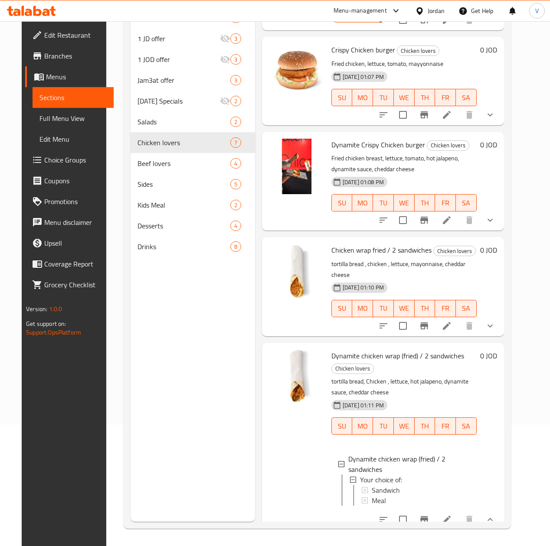
scroll to position [173, 0]
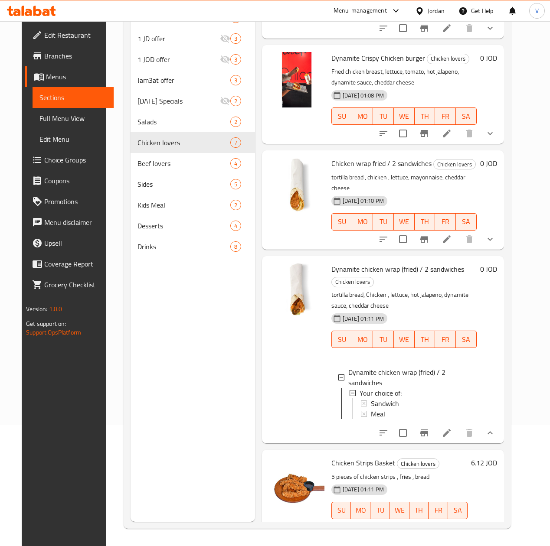
click at [459, 232] on li at bounding box center [446, 240] width 24 height 16
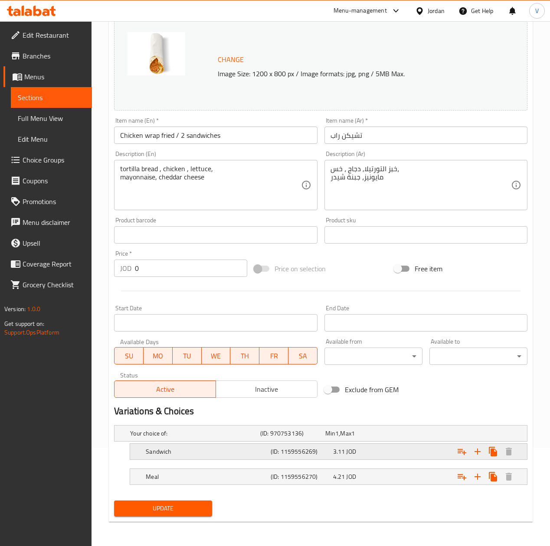
click at [386, 448] on div "3.11 JOD" at bounding box center [362, 451] width 59 height 9
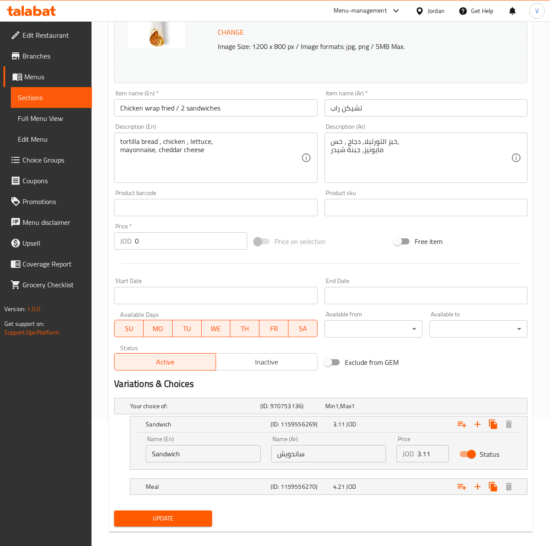
scroll to position [134, 0]
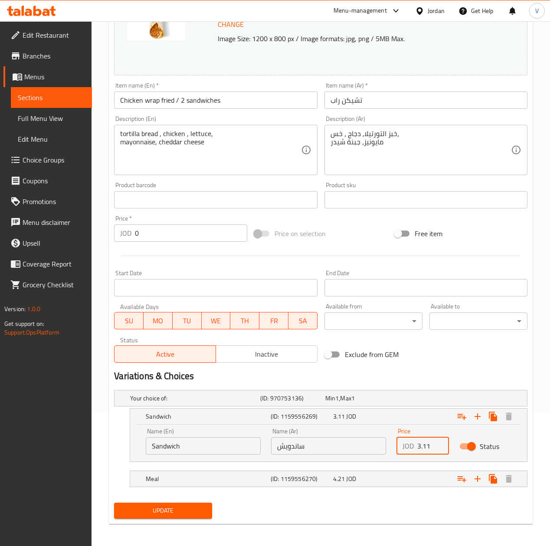
drag, startPoint x: 427, startPoint y: 447, endPoint x: 362, endPoint y: 449, distance: 64.2
click at [362, 449] on div "Name (En) Sandwich Name (En) Name (Ar) ساندويش Name (Ar) Price JOD 3.11 Price S…" at bounding box center [328, 441] width 376 height 37
click at [422, 452] on input "3.11" at bounding box center [432, 445] width 31 height 17
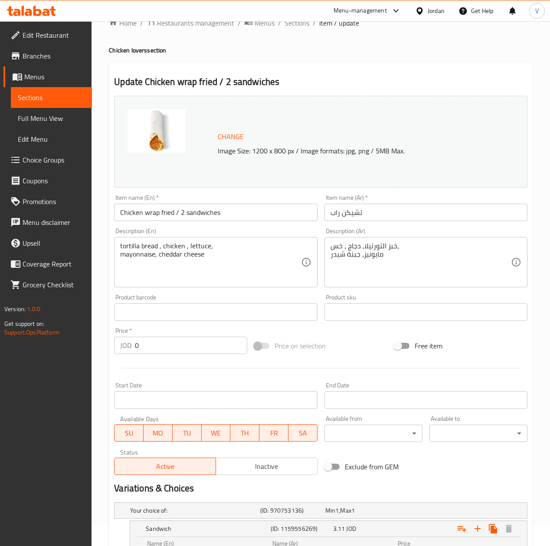
scroll to position [0, 0]
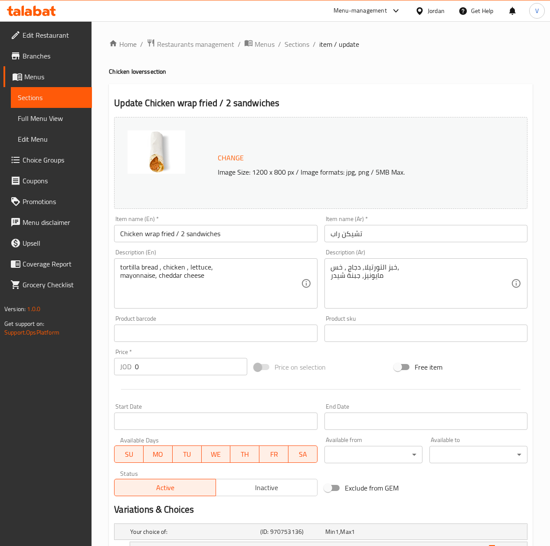
drag, startPoint x: 292, startPoint y: 42, endPoint x: 304, endPoint y: 52, distance: 15.3
click at [292, 42] on span "Sections" at bounding box center [296, 44] width 25 height 10
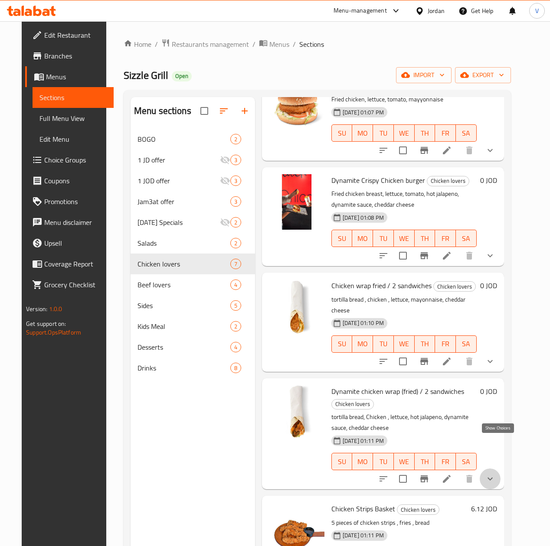
click at [493, 478] on icon "show more" at bounding box center [489, 479] width 5 height 3
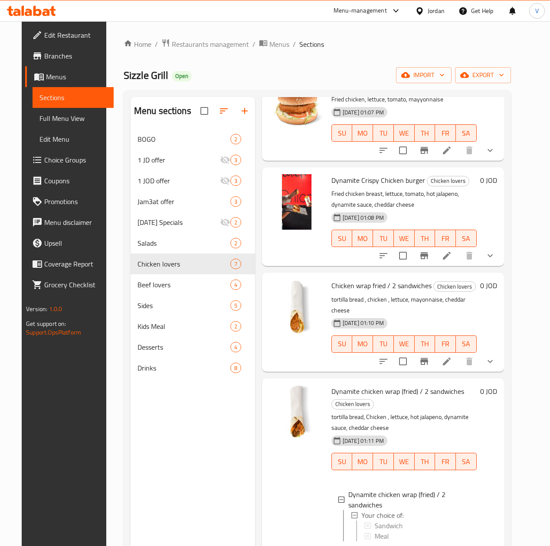
scroll to position [245, 0]
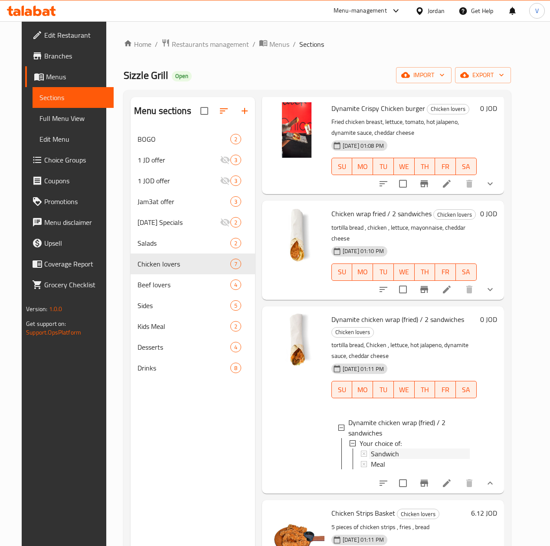
click at [371, 449] on span "Sandwich" at bounding box center [385, 454] width 28 height 10
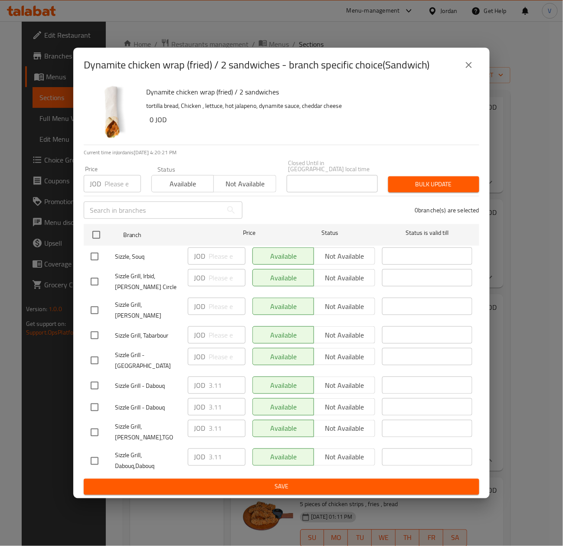
click at [467, 70] on icon "close" at bounding box center [469, 65] width 10 height 10
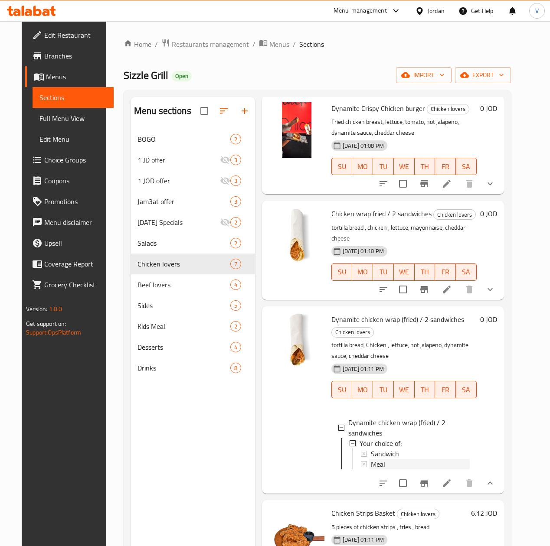
click at [371, 459] on span "Meal" at bounding box center [378, 464] width 14 height 10
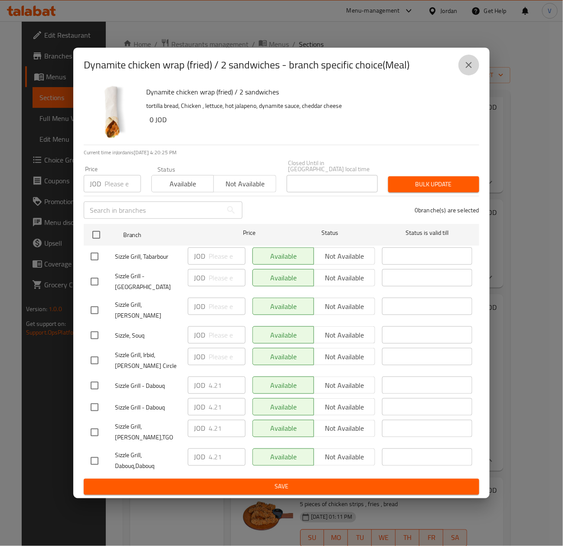
click at [463, 75] on button "close" at bounding box center [468, 65] width 21 height 21
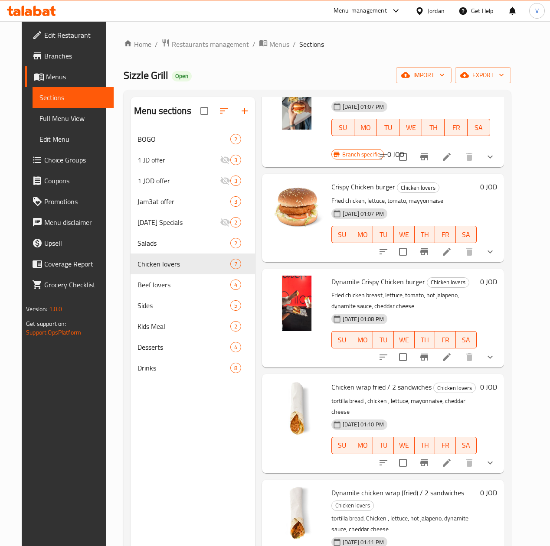
scroll to position [0, 0]
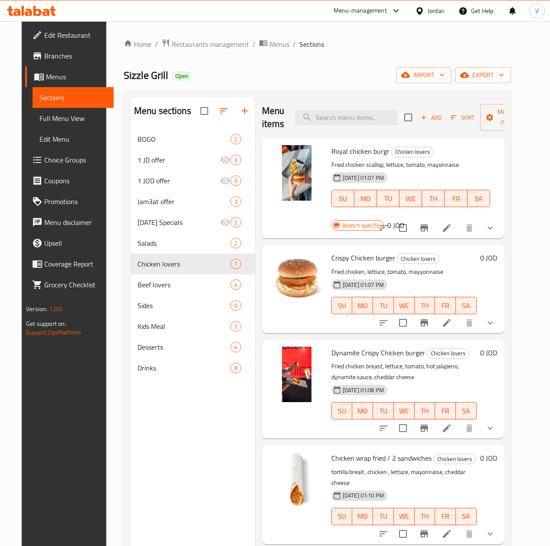
click at [500, 218] on button "show more" at bounding box center [490, 228] width 21 height 21
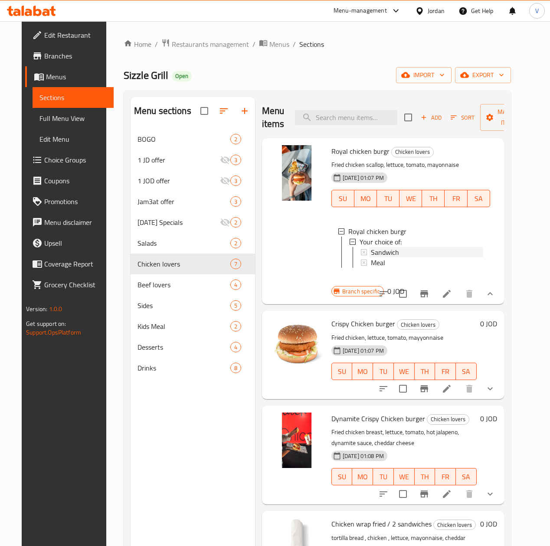
click at [371, 256] on span "Sandwich" at bounding box center [385, 252] width 28 height 10
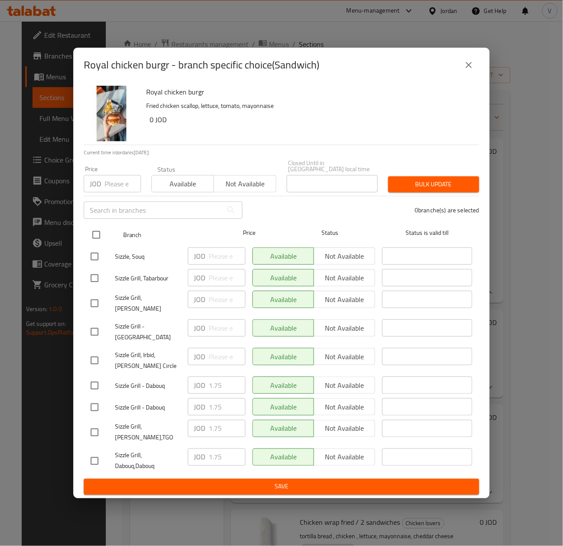
click at [92, 240] on input "checkbox" at bounding box center [96, 235] width 18 height 18
checkbox input "true"
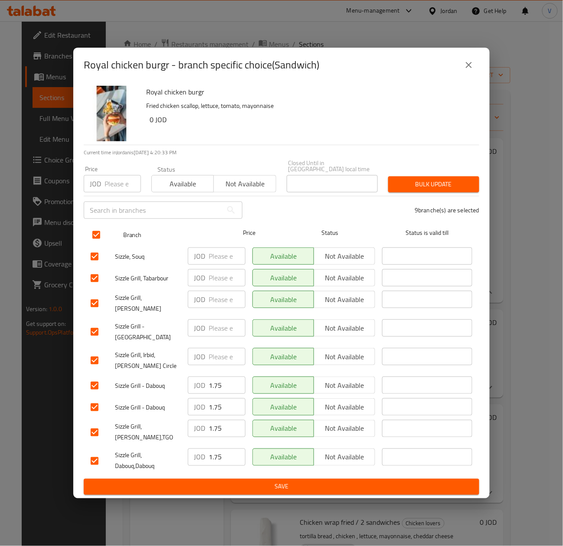
checkbox input "true"
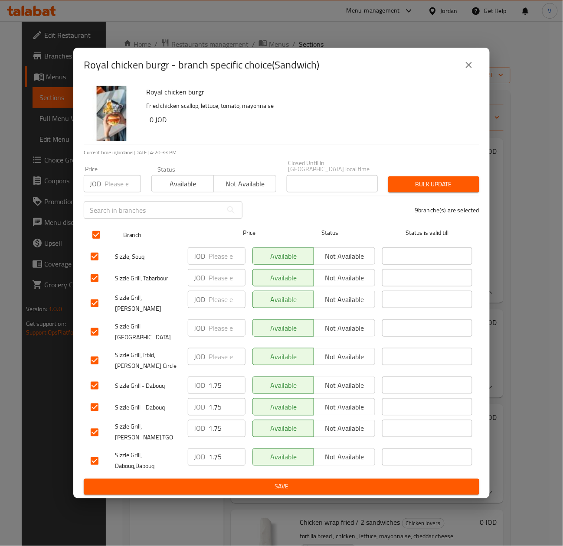
checkbox input "true"
click at [126, 193] on input "number" at bounding box center [122, 183] width 36 height 17
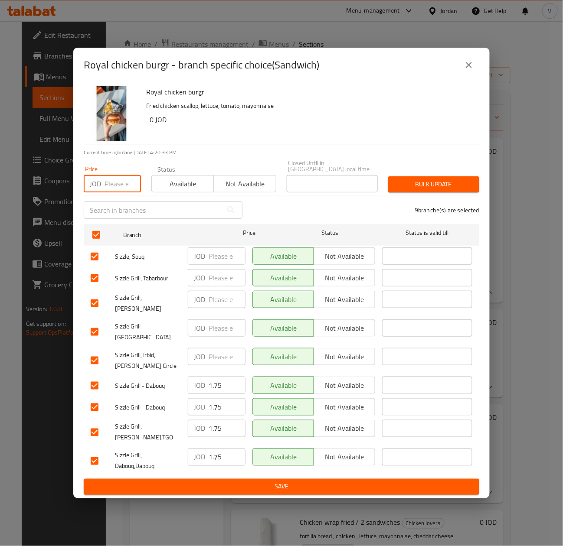
paste input "2.22"
type input "2.22"
click at [413, 190] on span "Bulk update" at bounding box center [433, 184] width 77 height 11
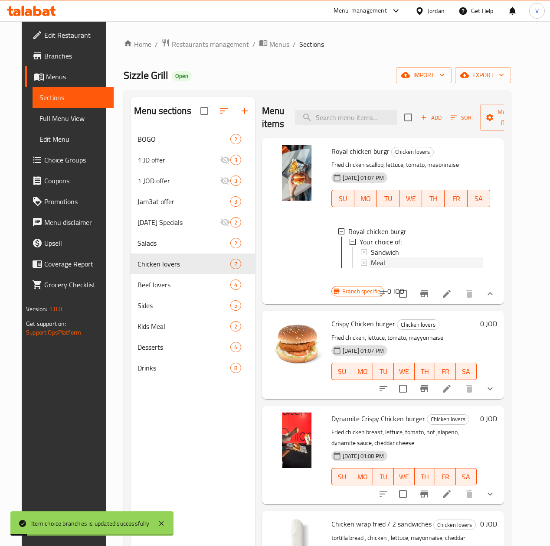
click at [371, 265] on span "Meal" at bounding box center [378, 263] width 14 height 10
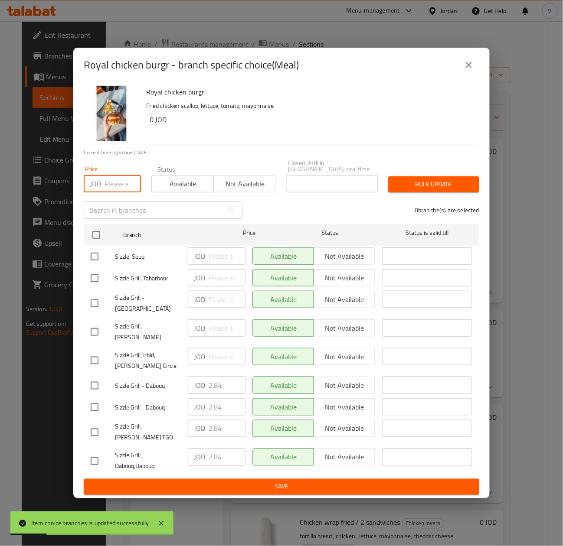
click at [118, 185] on input "number" at bounding box center [122, 183] width 36 height 17
paste input "3.33"
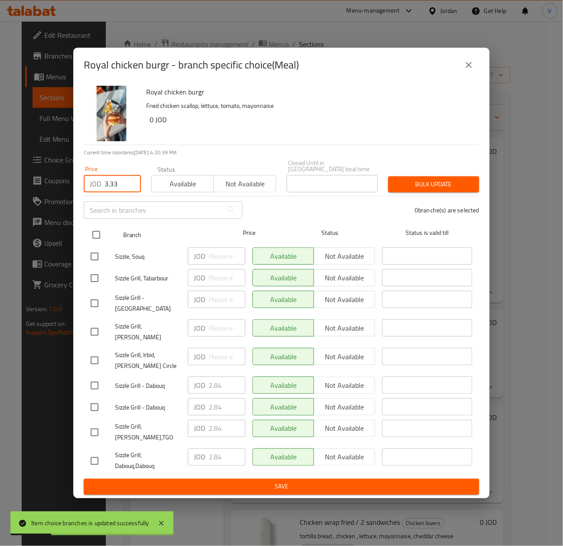
type input "3.33"
click at [94, 240] on input "checkbox" at bounding box center [96, 235] width 18 height 18
checkbox input "true"
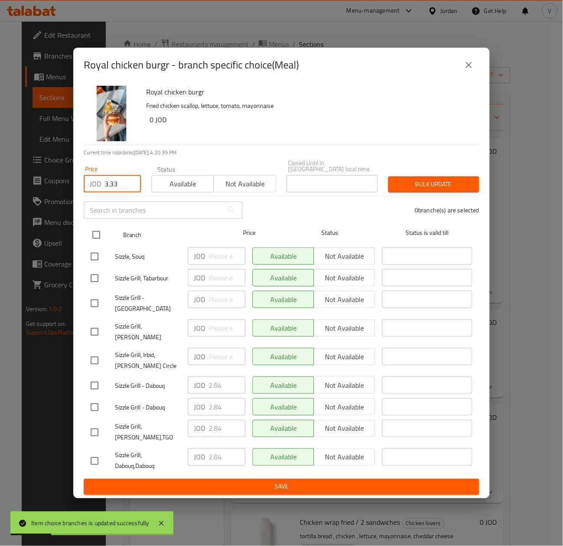
checkbox input "true"
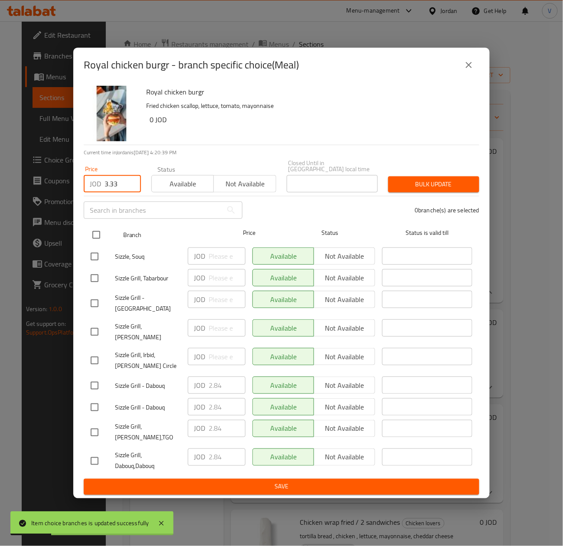
checkbox input "true"
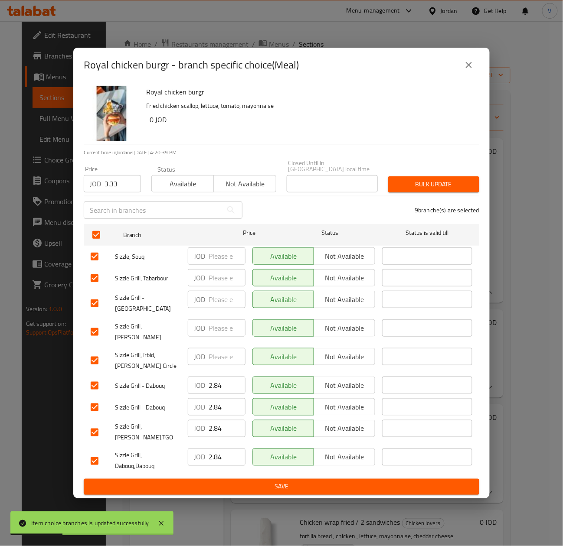
click at [437, 183] on span "Bulk update" at bounding box center [433, 184] width 77 height 11
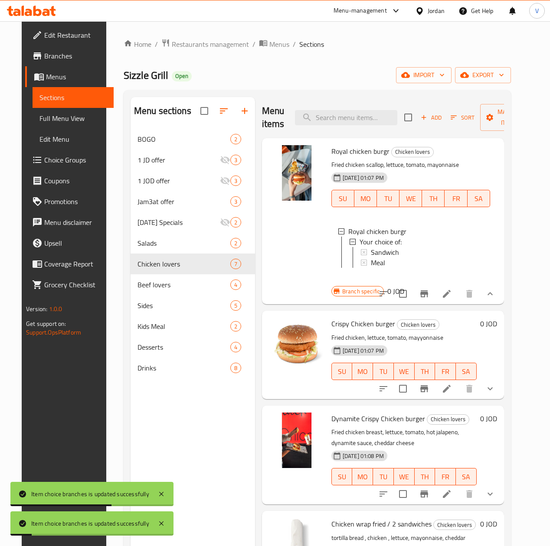
drag, startPoint x: 492, startPoint y: 382, endPoint x: 457, endPoint y: 379, distance: 34.8
click at [492, 382] on button "show more" at bounding box center [490, 389] width 21 height 21
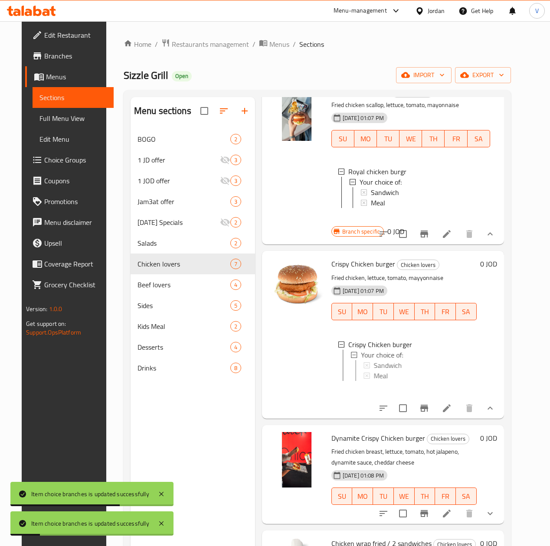
scroll to position [87, 0]
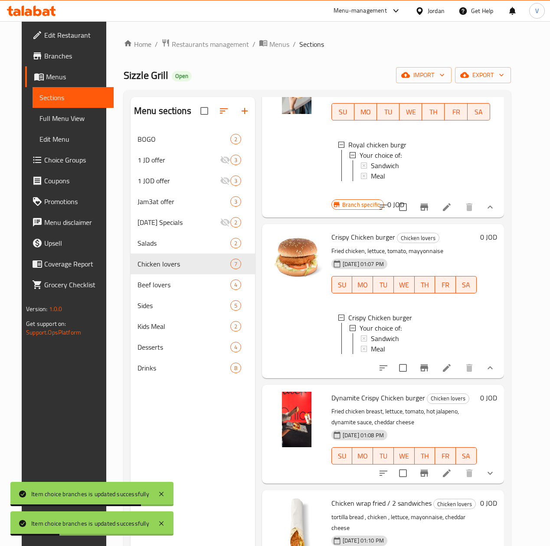
click at [451, 373] on icon at bounding box center [446, 368] width 10 height 10
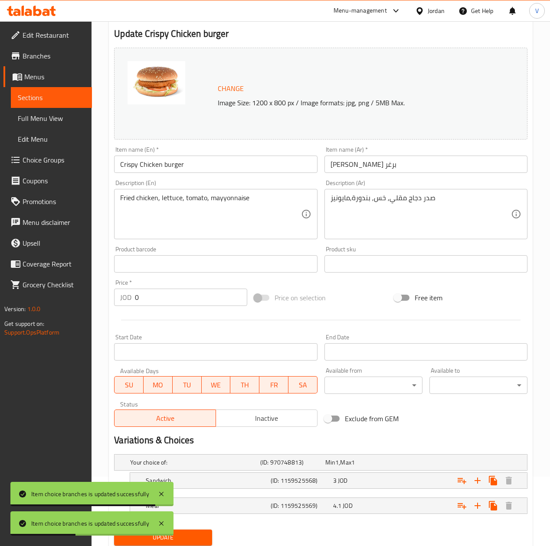
scroll to position [99, 0]
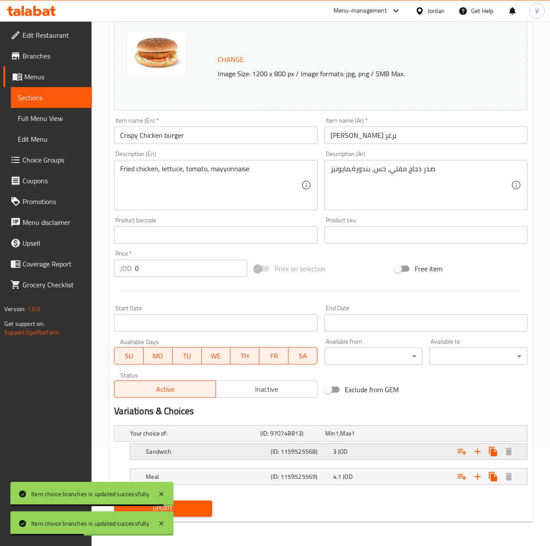
click at [371, 447] on div "3 JOD" at bounding box center [362, 451] width 59 height 9
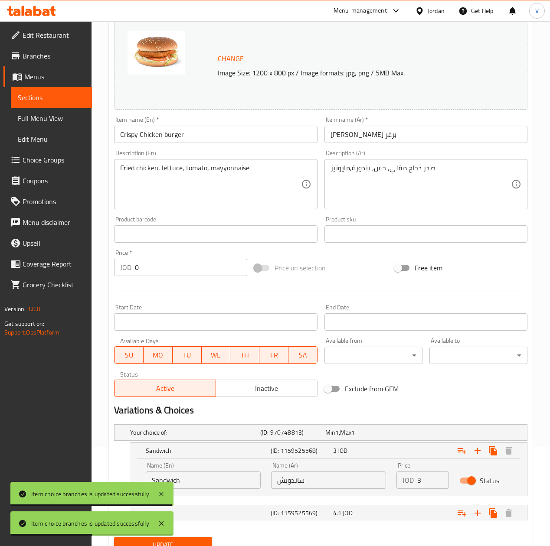
click at [424, 478] on input "3" at bounding box center [432, 480] width 31 height 17
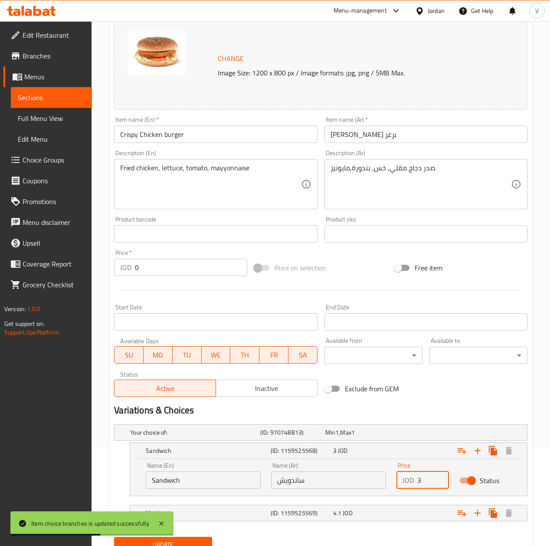
click at [424, 478] on input "3" at bounding box center [432, 480] width 31 height 17
paste input ".06"
type input "3.06"
click at [404, 506] on div "Expand" at bounding box center [455, 513] width 125 height 19
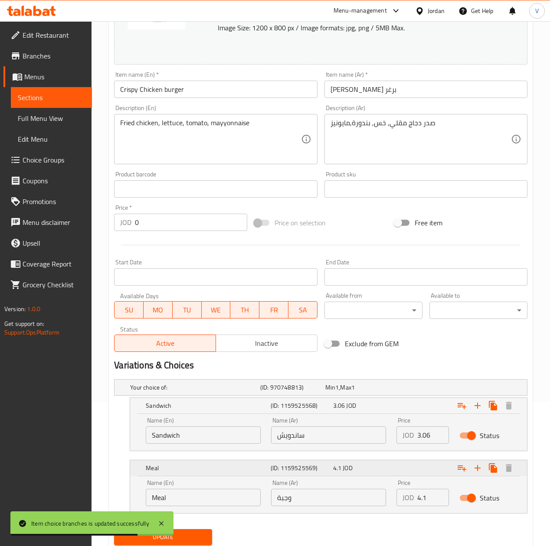
scroll to position [169, 0]
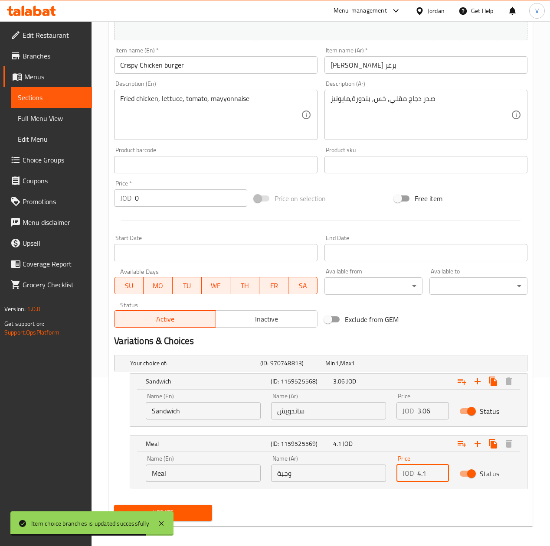
drag, startPoint x: 426, startPoint y: 473, endPoint x: 298, endPoint y: 477, distance: 127.5
click at [298, 477] on div "Name (En) Meal Name (En) Name (Ar) وجبة Name (Ar) Price JOD 4.1 Price Status" at bounding box center [328, 468] width 376 height 37
paste input "7"
type input "4.17"
click at [198, 510] on span "Update" at bounding box center [163, 513] width 84 height 11
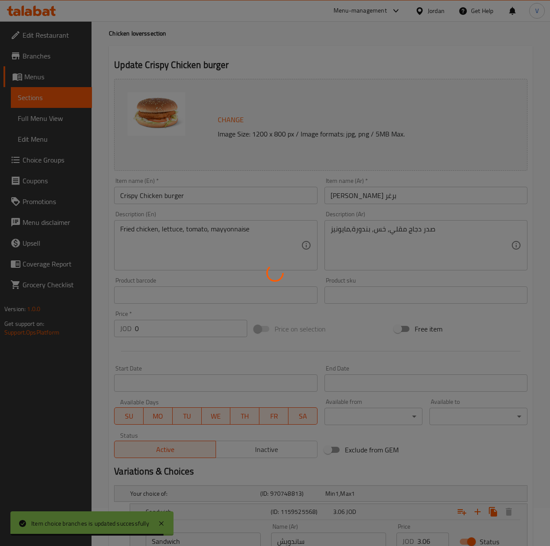
scroll to position [0, 0]
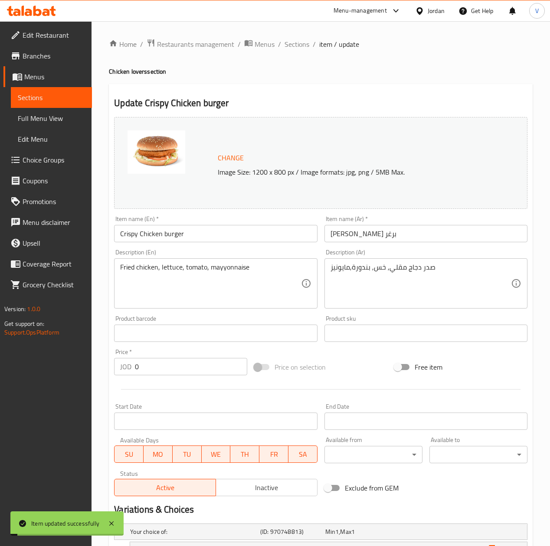
click at [301, 46] on span "Sections" at bounding box center [296, 44] width 25 height 10
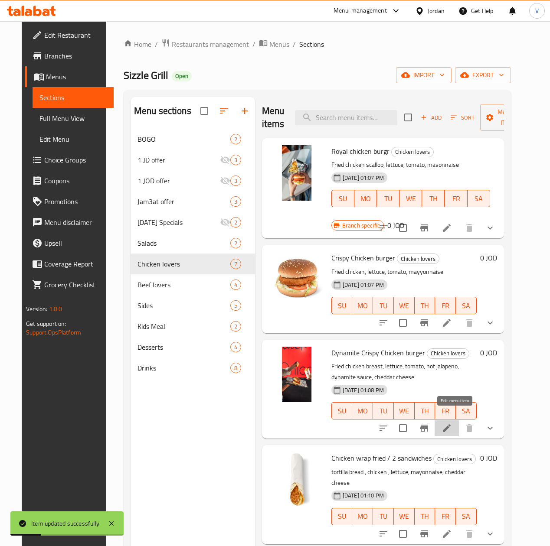
click at [452, 423] on icon at bounding box center [446, 428] width 10 height 10
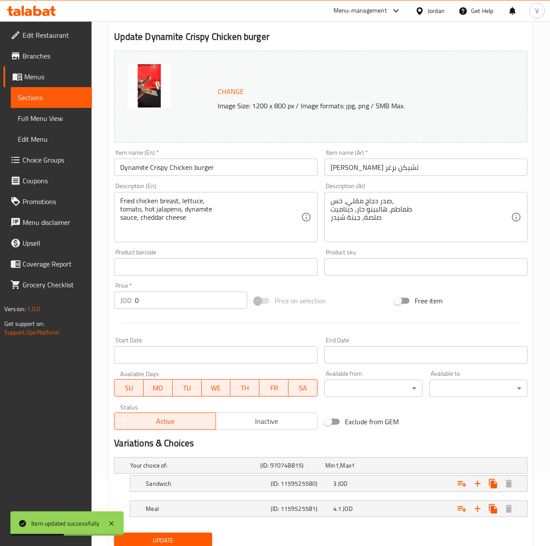
scroll to position [99, 0]
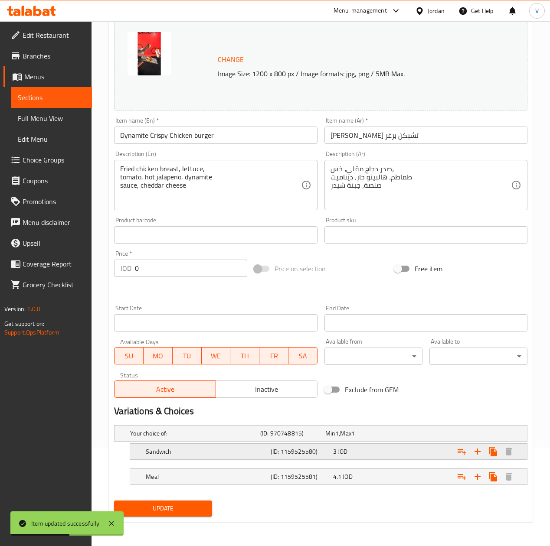
drag, startPoint x: 400, startPoint y: 447, endPoint x: 420, endPoint y: 464, distance: 27.0
click at [400, 447] on div "Expand" at bounding box center [455, 451] width 125 height 19
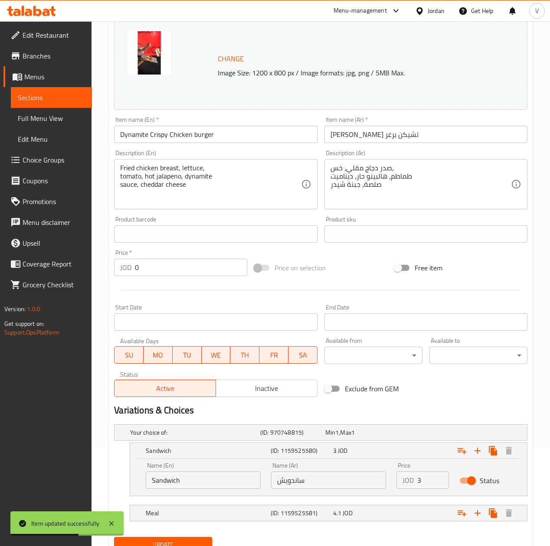
drag, startPoint x: 424, startPoint y: 478, endPoint x: 353, endPoint y: 478, distance: 71.5
click at [353, 478] on div "Name (En) Sandwich Name (En) Name (Ar) ساندويش Name (Ar) Price JOD 3 Price Stat…" at bounding box center [328, 475] width 376 height 37
paste input ".06"
type input "3.06"
drag, startPoint x: 375, startPoint y: 519, endPoint x: 382, endPoint y: 518, distance: 7.2
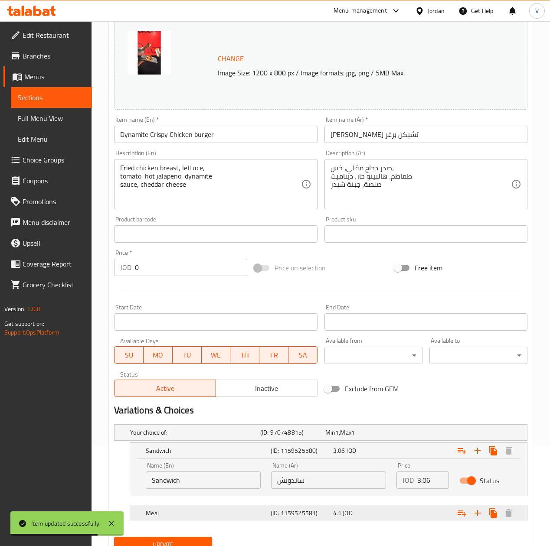
click at [375, 519] on div "4.1 JOD" at bounding box center [362, 513] width 62 height 12
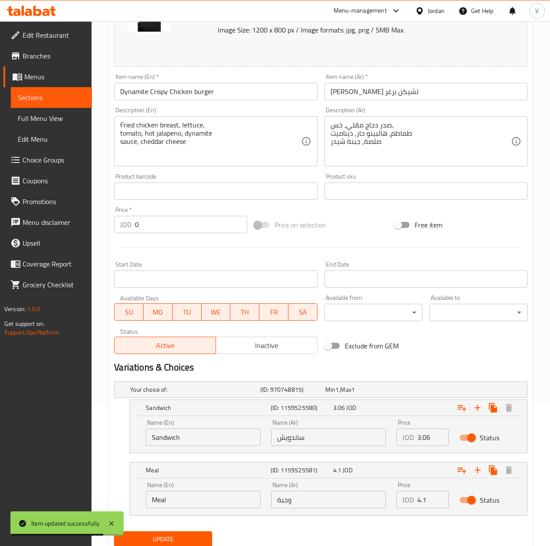
scroll to position [166, 0]
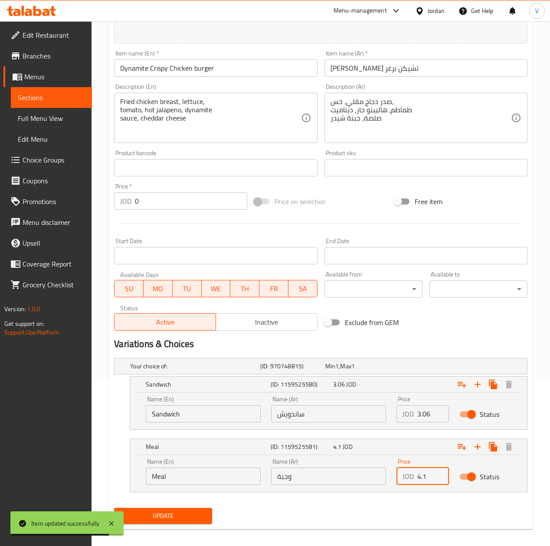
drag, startPoint x: 429, startPoint y: 482, endPoint x: 315, endPoint y: 482, distance: 114.0
click at [326, 482] on div "Name (En) Meal Name (En) Name (Ar) وجبة Name (Ar) Price JOD 4.1 Price Status" at bounding box center [328, 472] width 376 height 37
paste input "7"
type input "4.17"
click at [169, 506] on div "Update" at bounding box center [163, 516] width 105 height 23
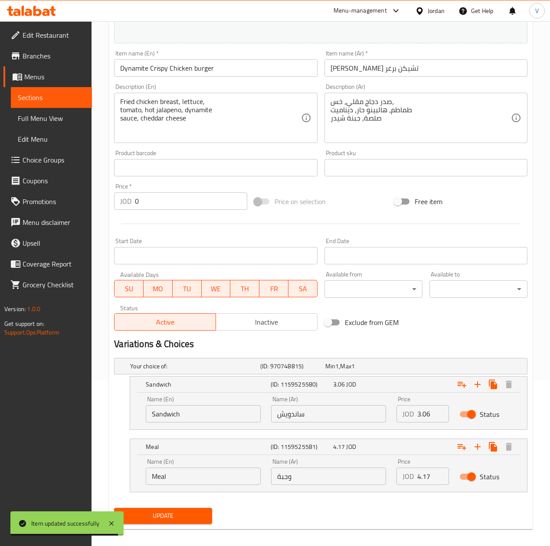
click at [169, 506] on div "Update" at bounding box center [163, 516] width 105 height 23
click at [165, 514] on span "Update" at bounding box center [163, 516] width 84 height 11
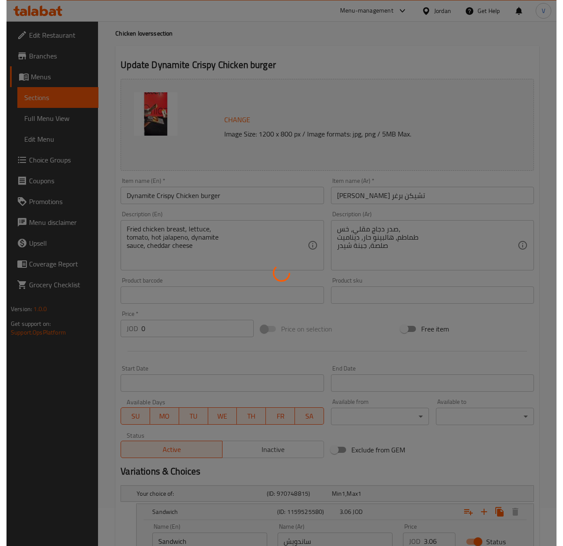
scroll to position [0, 0]
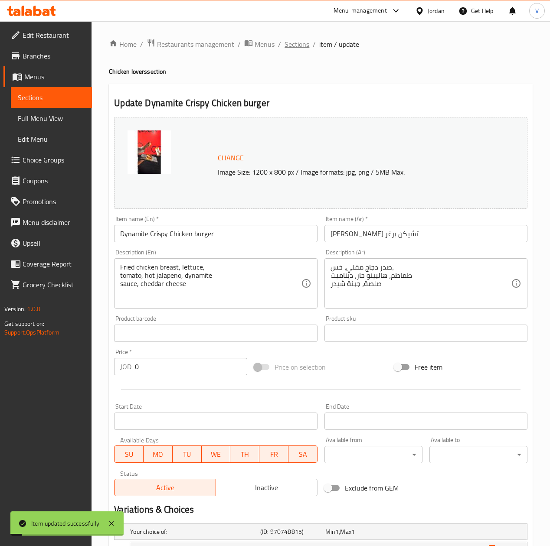
click at [300, 41] on span "Sections" at bounding box center [296, 44] width 25 height 10
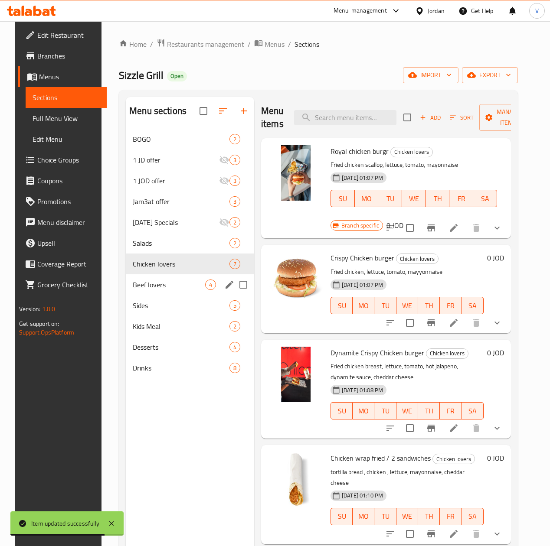
click at [150, 295] on div "Beef lovers 4" at bounding box center [190, 284] width 128 height 21
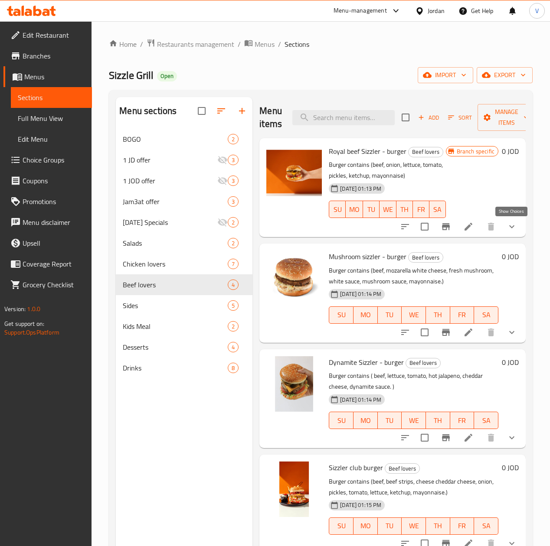
drag, startPoint x: 511, startPoint y: 230, endPoint x: 447, endPoint y: 245, distance: 66.0
click at [511, 230] on icon "show more" at bounding box center [511, 227] width 10 height 10
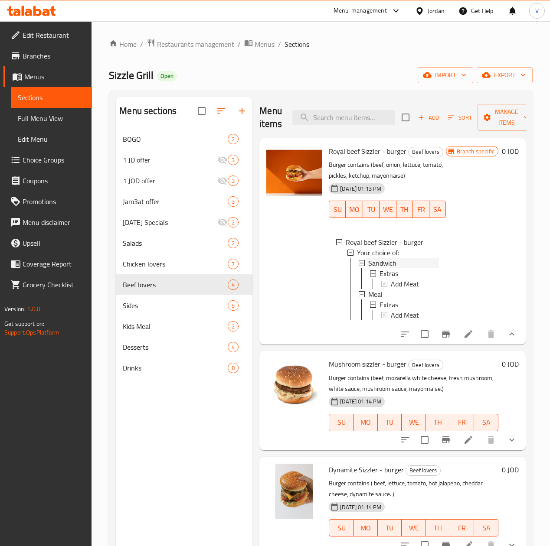
click at [368, 258] on span "Sandwich" at bounding box center [382, 263] width 28 height 10
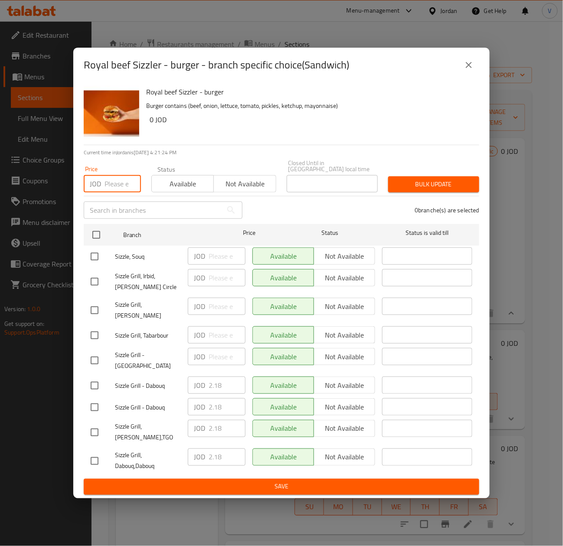
click at [115, 192] on input "number" at bounding box center [122, 183] width 36 height 17
paste input "2.22"
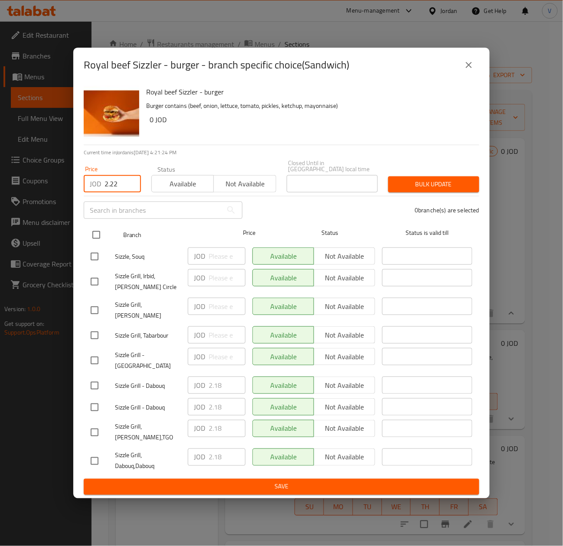
type input "2.22"
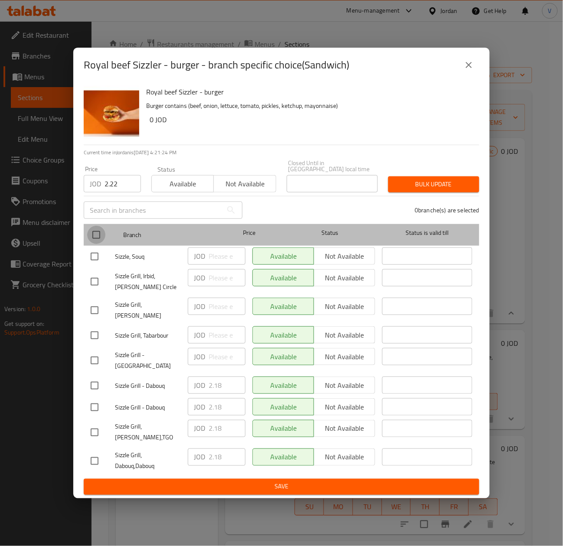
click at [98, 232] on input "checkbox" at bounding box center [96, 235] width 18 height 18
checkbox input "true"
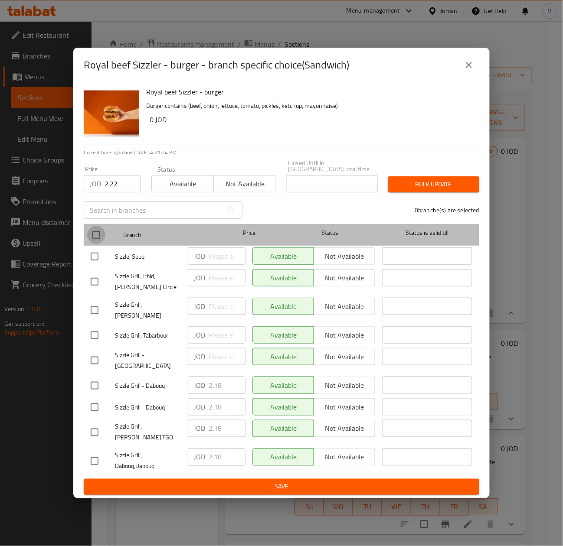
checkbox input "true"
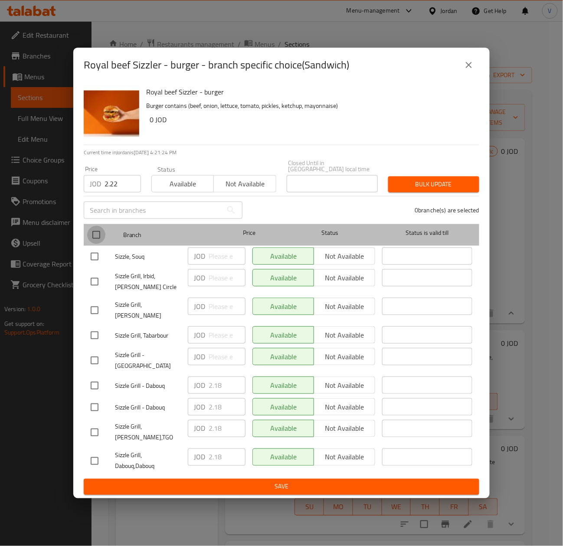
checkbox input "true"
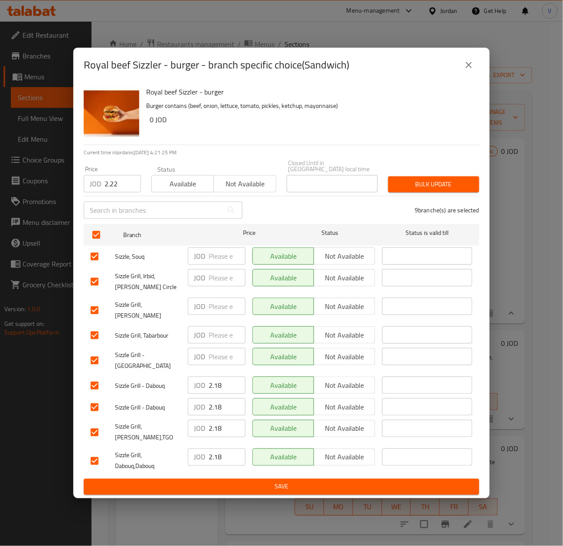
click at [450, 186] on span "Bulk update" at bounding box center [433, 184] width 77 height 11
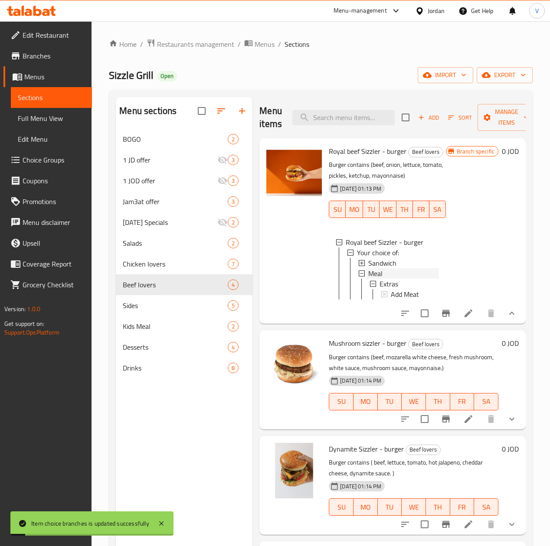
click at [368, 274] on div "Meal" at bounding box center [403, 273] width 71 height 10
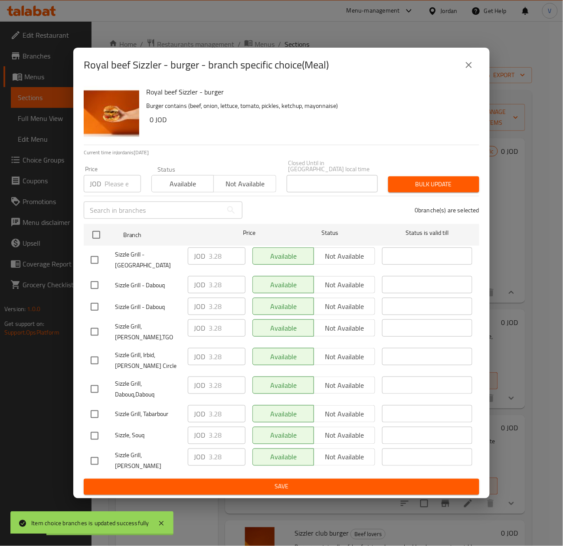
click at [101, 187] on div "JOD Price" at bounding box center [112, 183] width 57 height 17
paste input "3.33"
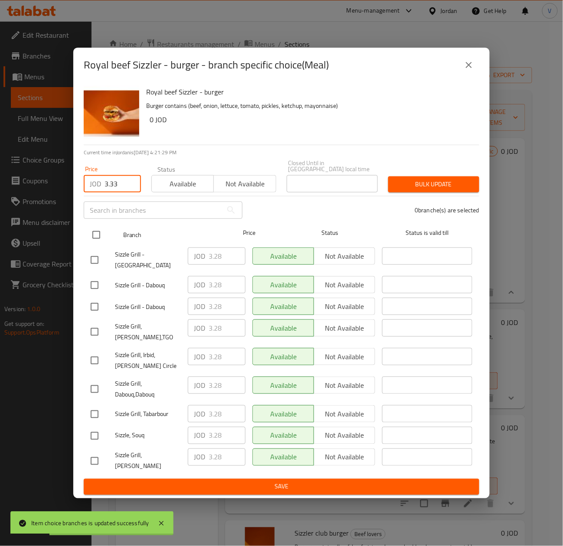
type input "3.33"
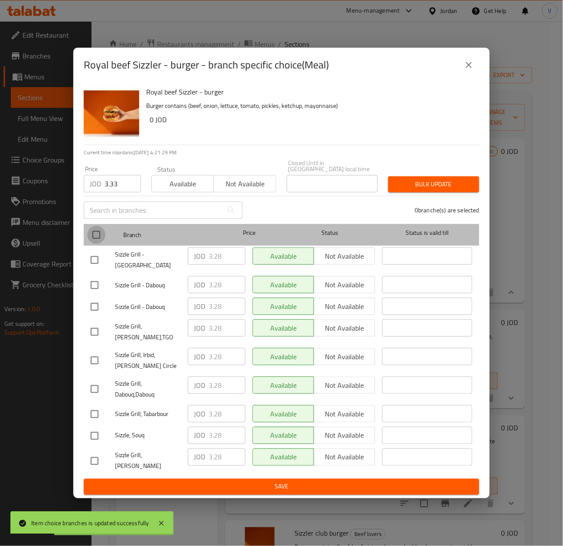
click at [91, 238] on input "checkbox" at bounding box center [96, 235] width 18 height 18
checkbox input "true"
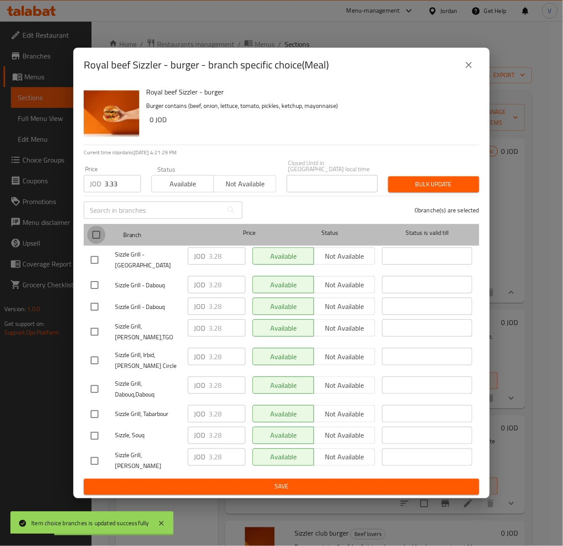
checkbox input "true"
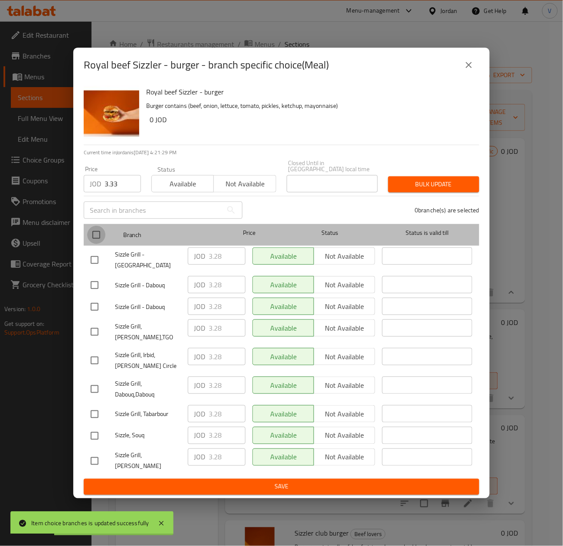
checkbox input "true"
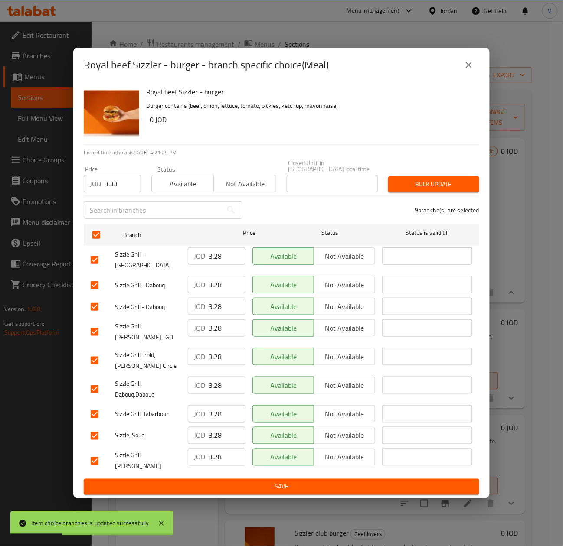
click at [410, 193] on button "Bulk update" at bounding box center [433, 184] width 91 height 16
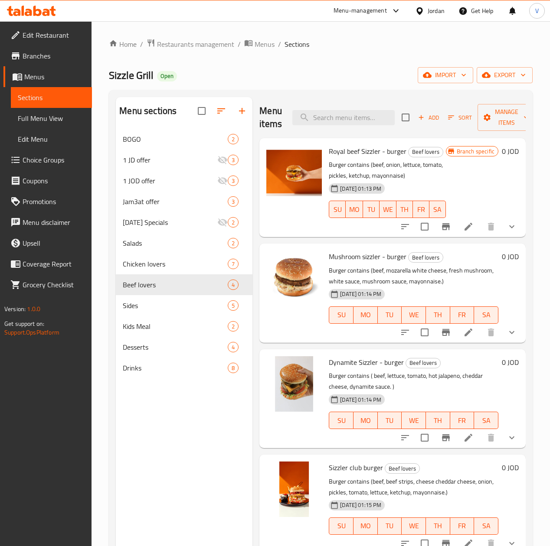
click at [518, 234] on button "show more" at bounding box center [511, 226] width 21 height 21
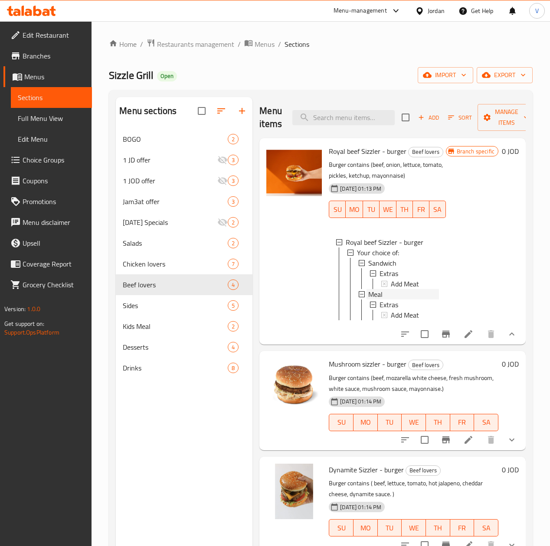
click at [368, 294] on div "Meal" at bounding box center [403, 294] width 71 height 10
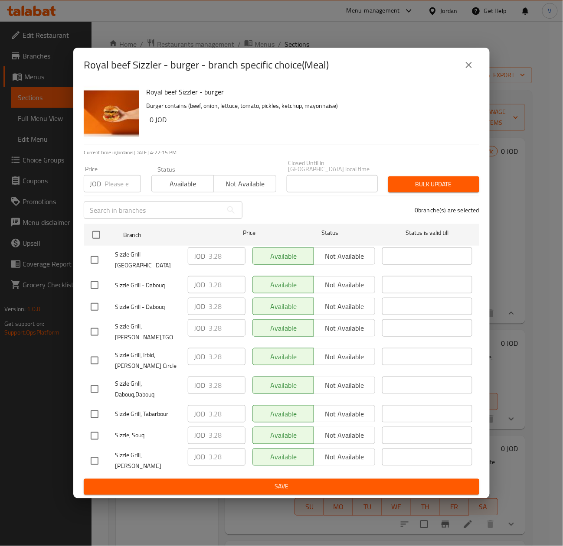
click at [116, 193] on input "number" at bounding box center [122, 183] width 36 height 17
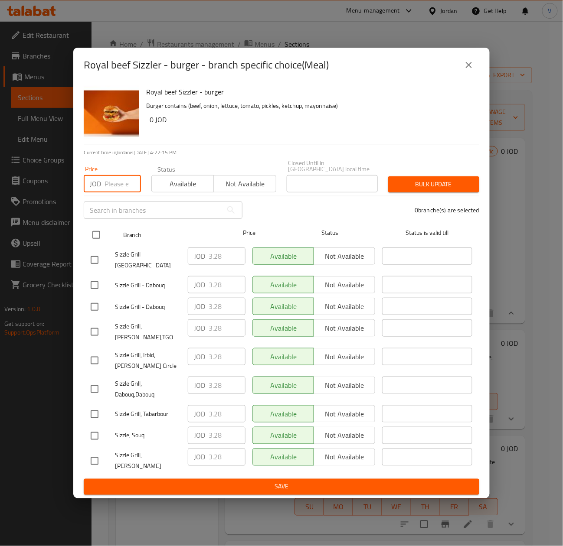
paste input "3.33"
type input "3.33"
click at [98, 240] on input "checkbox" at bounding box center [96, 235] width 18 height 18
checkbox input "true"
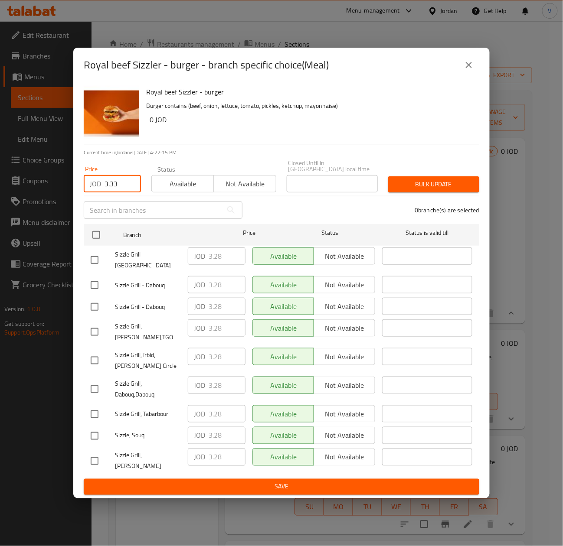
checkbox input "true"
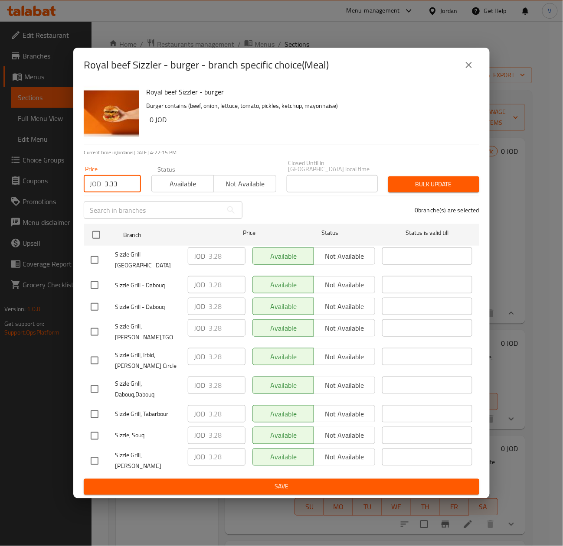
checkbox input "true"
click at [432, 190] on span "Bulk update" at bounding box center [433, 184] width 77 height 11
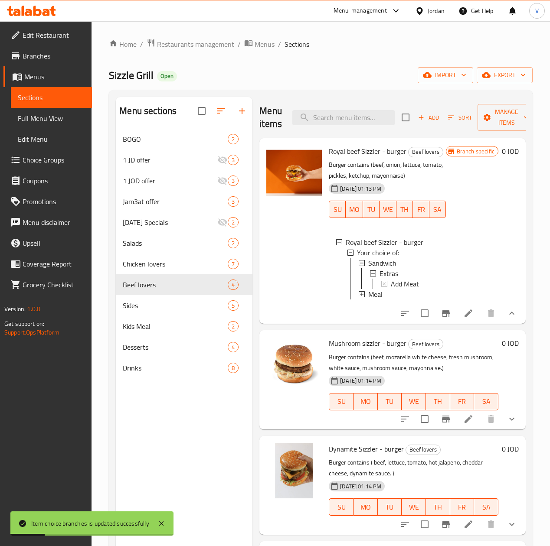
drag, startPoint x: 498, startPoint y: 427, endPoint x: 467, endPoint y: 395, distance: 44.2
click at [501, 427] on button "show more" at bounding box center [511, 419] width 21 height 21
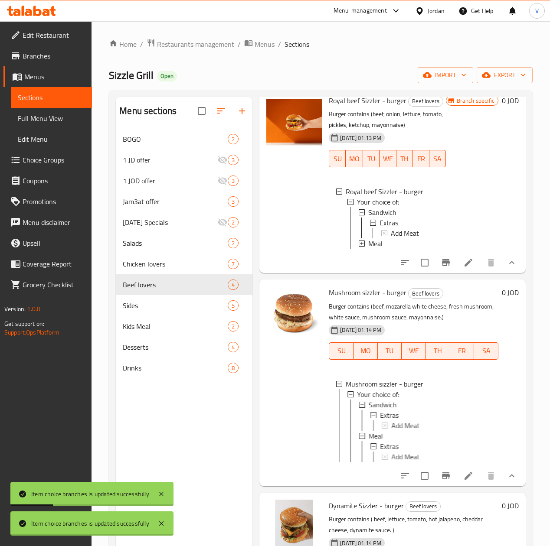
scroll to position [87, 0]
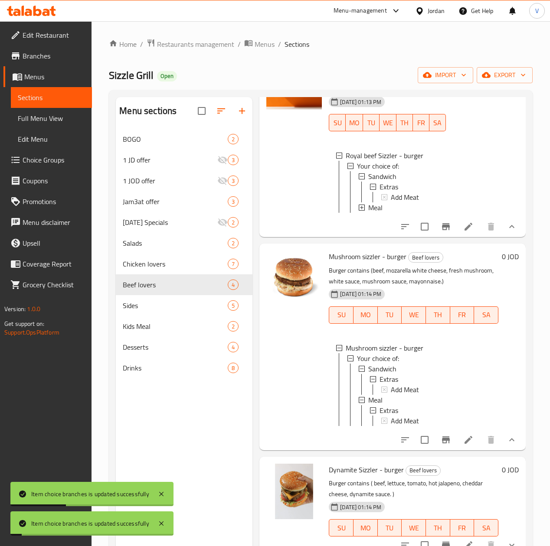
click at [464, 444] on icon at bounding box center [468, 440] width 8 height 8
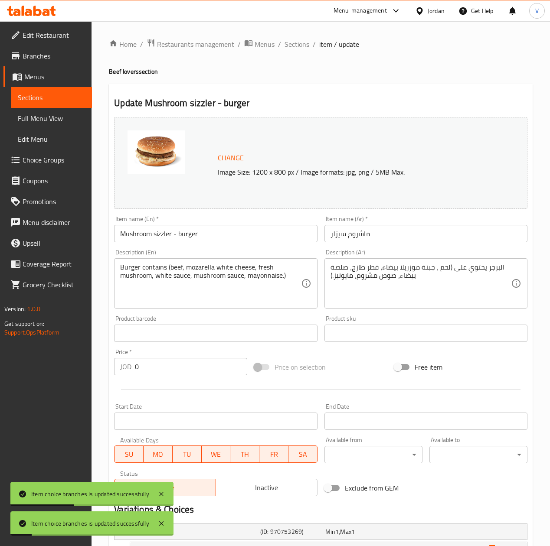
scroll to position [172, 0]
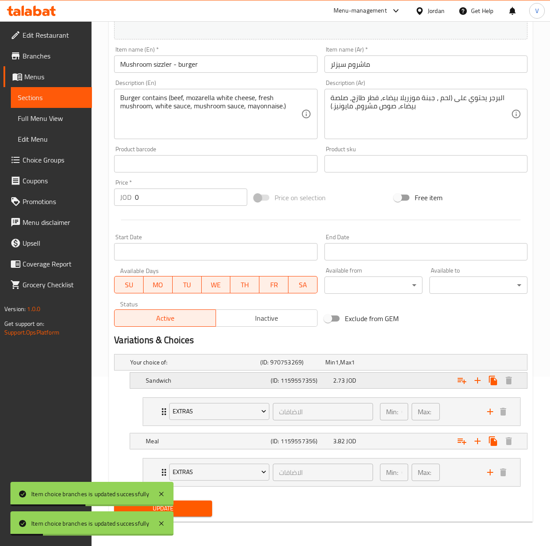
click at [373, 379] on div "2.73 JOD" at bounding box center [362, 380] width 59 height 9
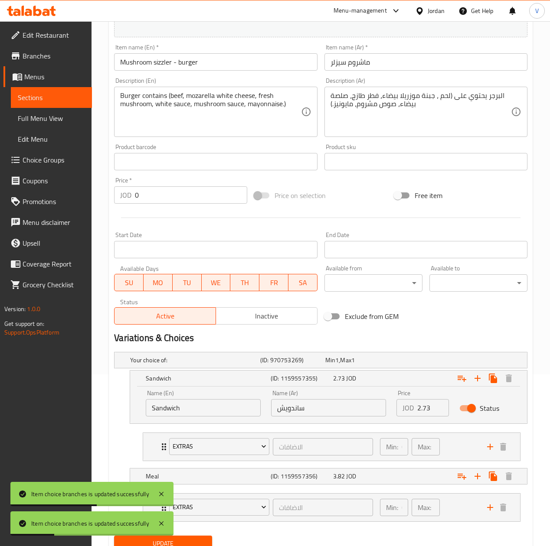
click at [427, 411] on input "2.73" at bounding box center [432, 407] width 31 height 17
paste input "3.06"
type input "3.06"
drag, startPoint x: 398, startPoint y: 477, endPoint x: 415, endPoint y: 486, distance: 19.8
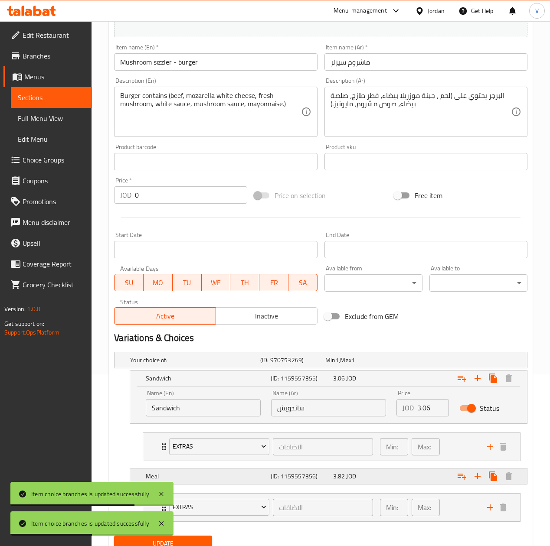
click at [398, 477] on div "Expand" at bounding box center [455, 476] width 125 height 19
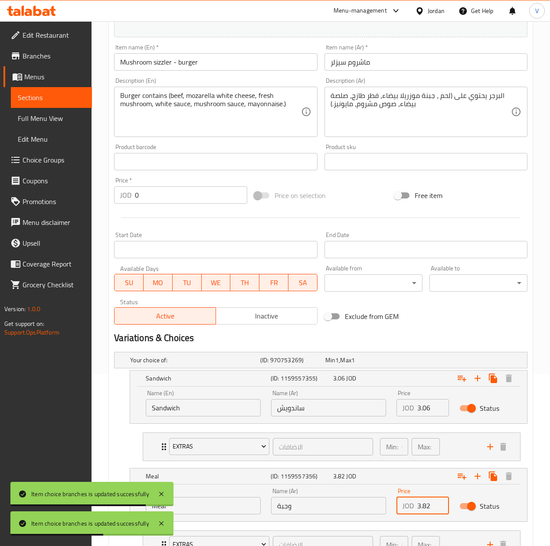
click at [427, 508] on input "3.82" at bounding box center [432, 505] width 31 height 17
paste input "4.17"
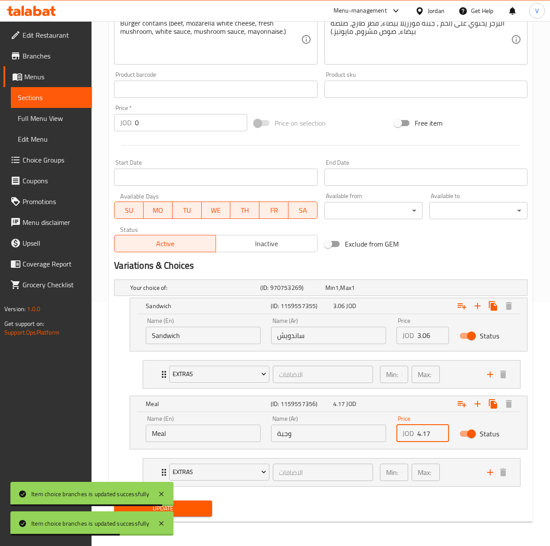
type input "4.17"
click at [199, 499] on div "Update" at bounding box center [163, 508] width 105 height 23
click at [199, 508] on span "Update" at bounding box center [163, 508] width 84 height 11
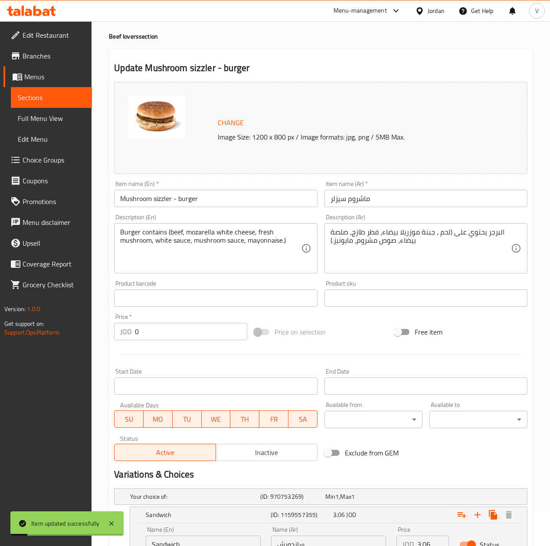
scroll to position [0, 0]
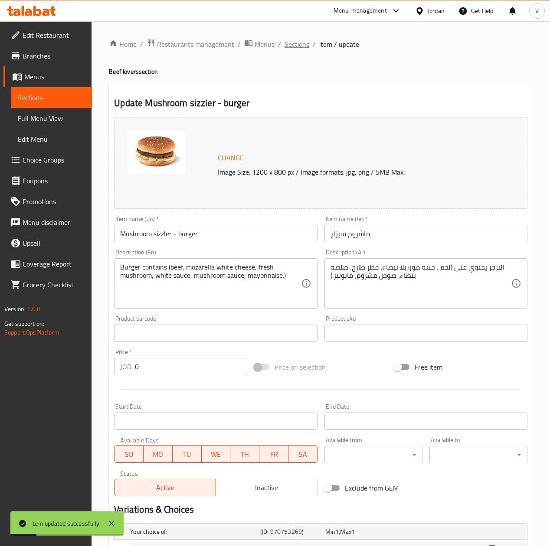
drag, startPoint x: 291, startPoint y: 43, endPoint x: 356, endPoint y: 86, distance: 77.4
click at [291, 43] on span "Sections" at bounding box center [296, 44] width 25 height 10
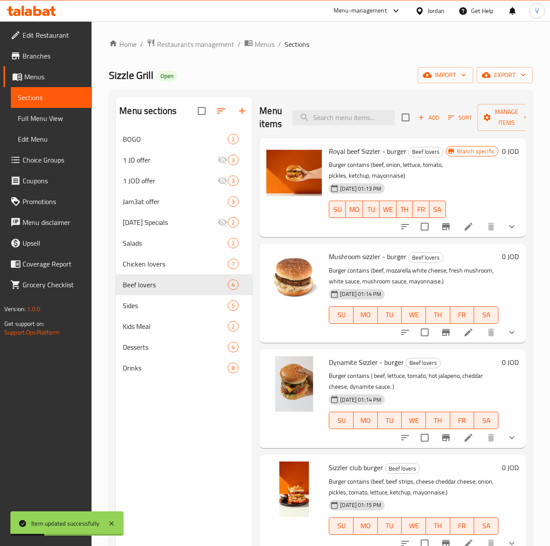
scroll to position [87, 0]
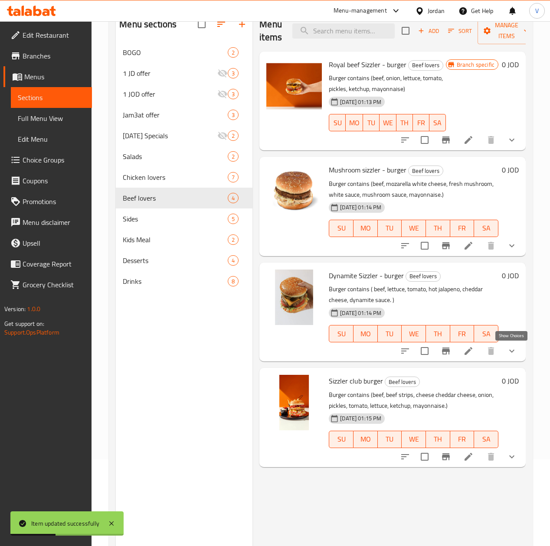
click at [513, 355] on icon "show more" at bounding box center [511, 351] width 10 height 10
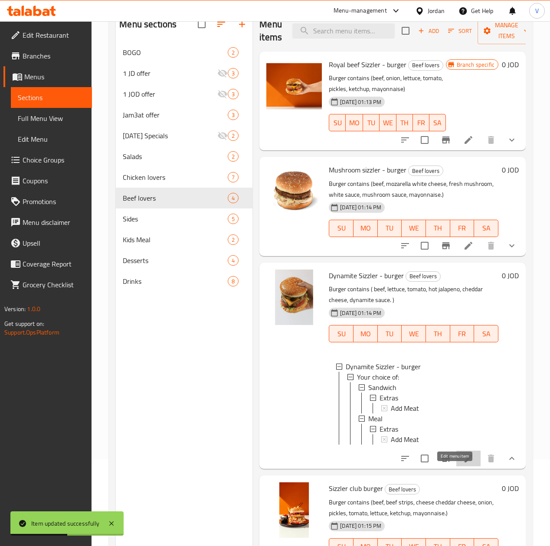
click at [464, 463] on icon at bounding box center [468, 459] width 8 height 8
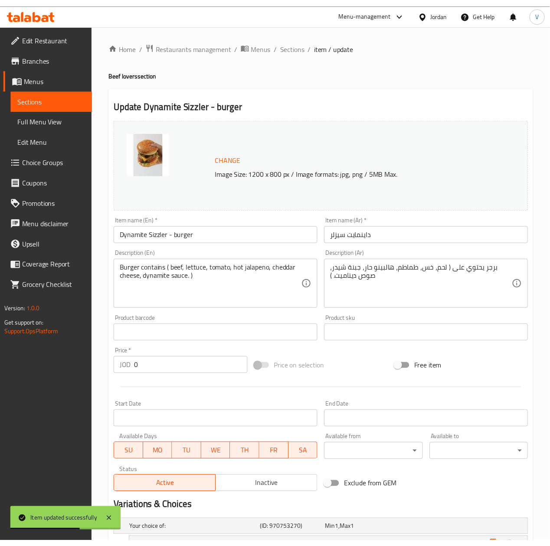
scroll to position [172, 0]
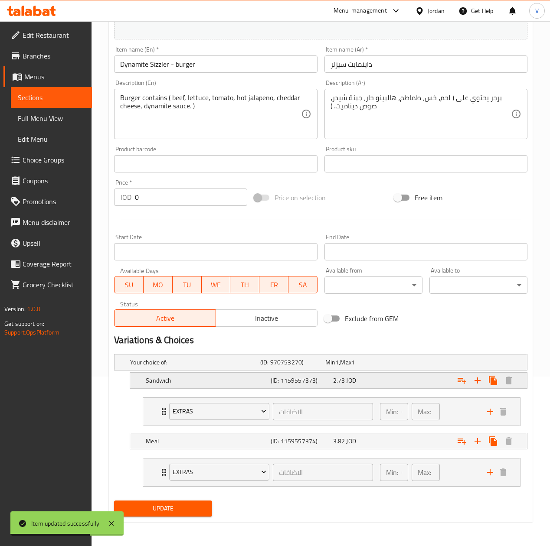
click at [391, 379] on div "2.73 JOD" at bounding box center [362, 380] width 59 height 9
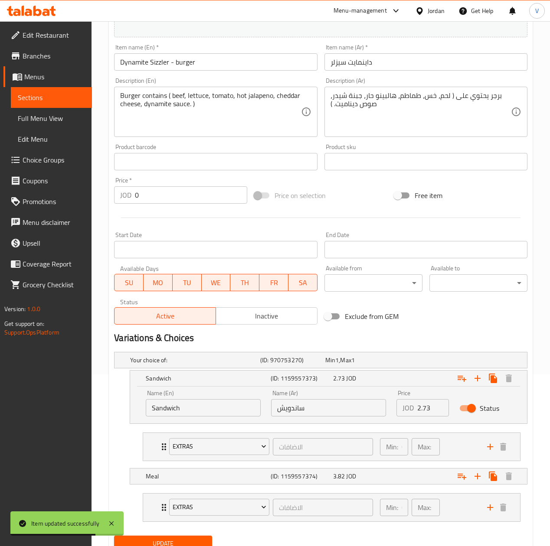
click at [423, 409] on input "2.73" at bounding box center [432, 407] width 31 height 17
paste input "3.06"
type input "3.06"
click at [414, 485] on div "Expand" at bounding box center [455, 476] width 125 height 19
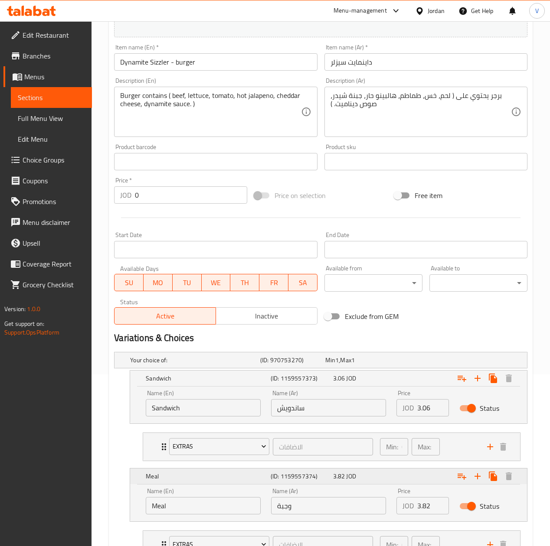
click at [421, 482] on div "Expand" at bounding box center [455, 476] width 125 height 19
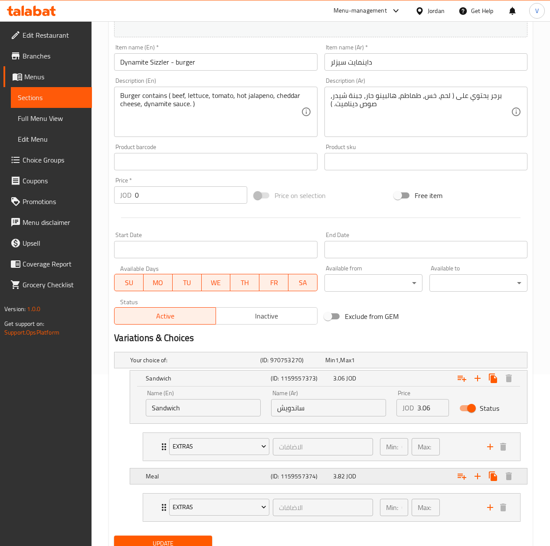
click at [422, 479] on div "Expand" at bounding box center [455, 476] width 125 height 19
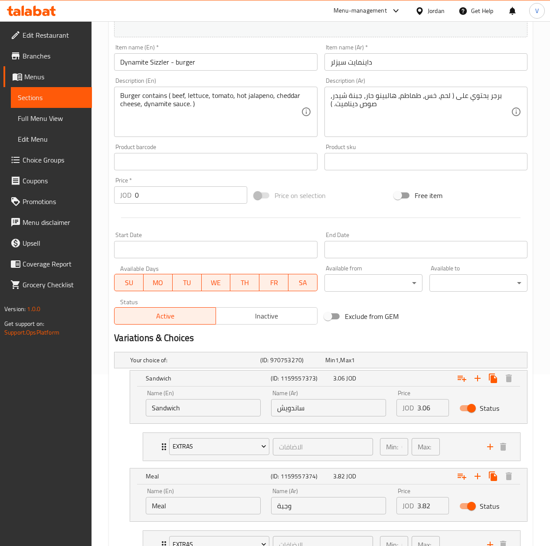
click at [425, 499] on input "3.82" at bounding box center [432, 505] width 31 height 17
paste input "4.17"
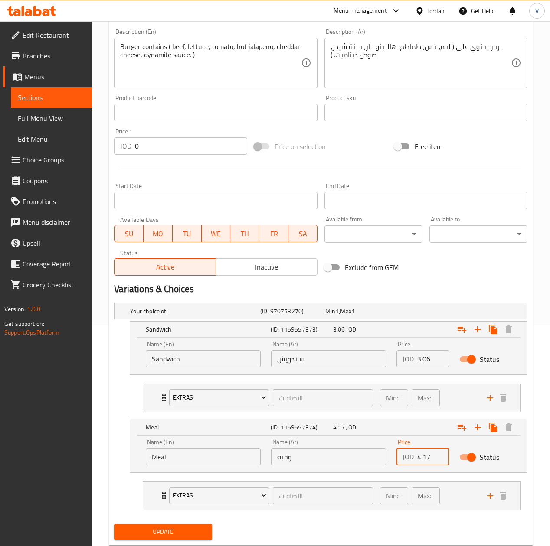
scroll to position [246, 0]
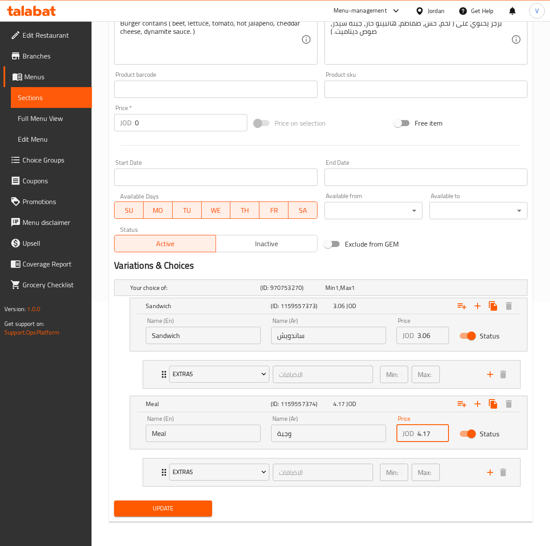
type input "4.17"
click at [192, 506] on span "Update" at bounding box center [163, 508] width 84 height 11
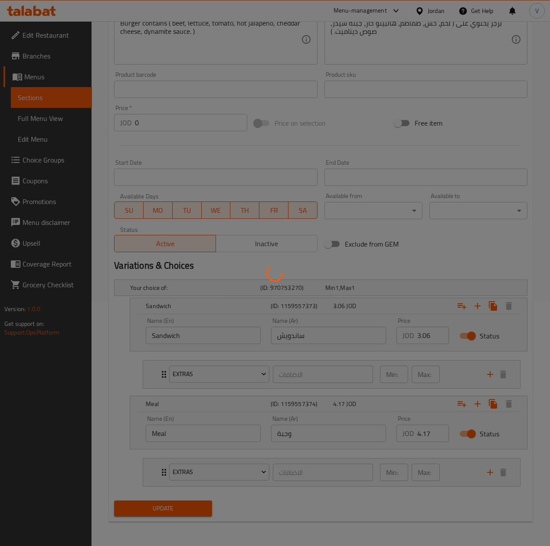
scroll to position [0, 0]
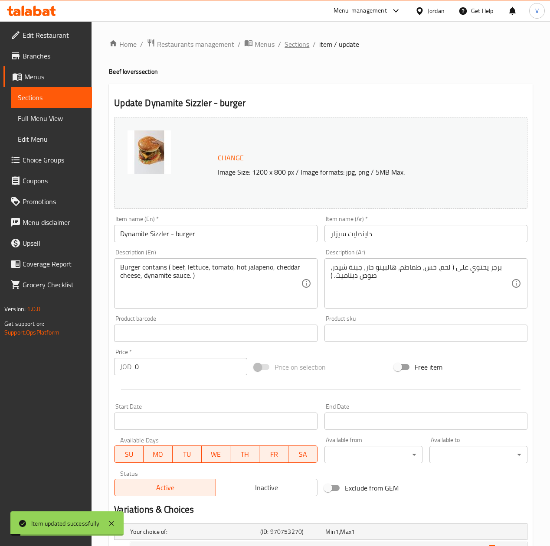
click at [302, 40] on span "Sections" at bounding box center [296, 44] width 25 height 10
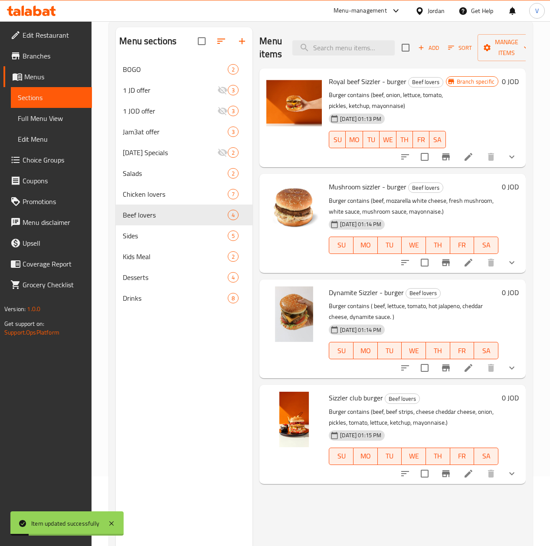
scroll to position [122, 0]
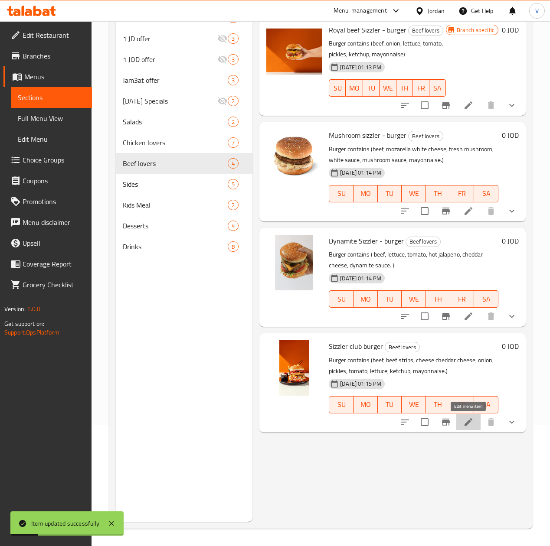
click at [466, 421] on icon at bounding box center [468, 422] width 10 height 10
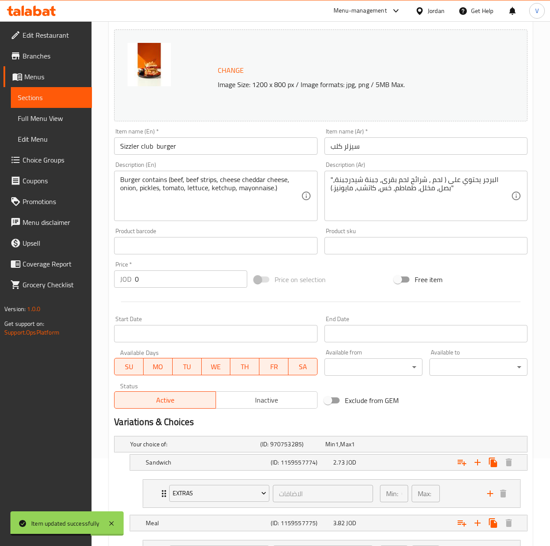
scroll to position [172, 0]
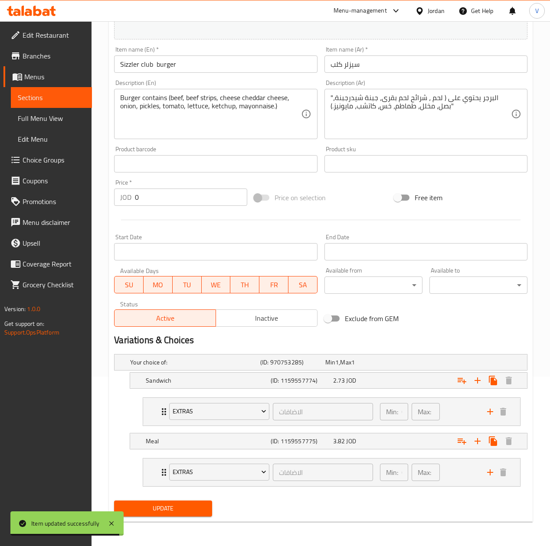
drag, startPoint x: 395, startPoint y: 385, endPoint x: 401, endPoint y: 390, distance: 8.3
click at [395, 385] on div "Expand" at bounding box center [455, 380] width 125 height 19
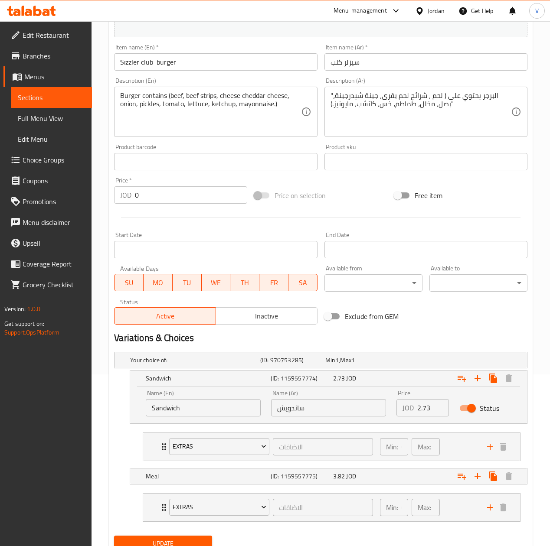
click at [430, 416] on input "2.73" at bounding box center [432, 407] width 31 height 17
click at [428, 413] on input "2.73" at bounding box center [432, 407] width 31 height 17
paste input "3.06"
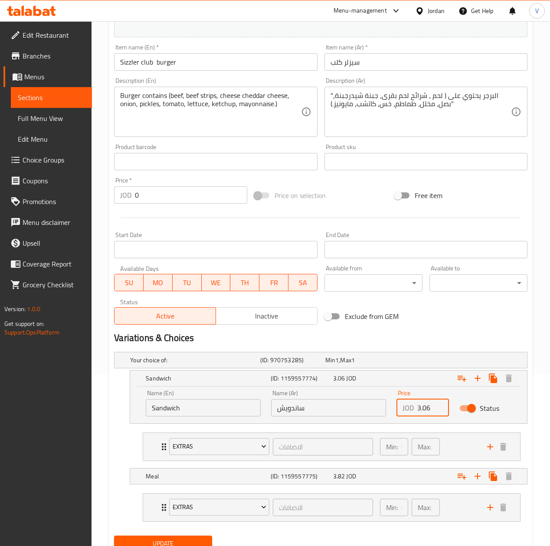
type input "3.06"
click at [411, 468] on div "Expand" at bounding box center [455, 476] width 125 height 19
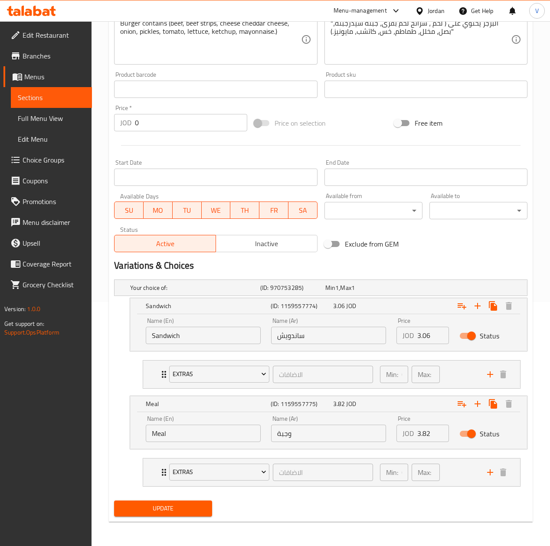
scroll to position [246, 0]
click at [429, 435] on input "3.82" at bounding box center [432, 433] width 31 height 17
paste input "417"
click at [414, 440] on div "JOD 3.82417 Price" at bounding box center [422, 433] width 52 height 17
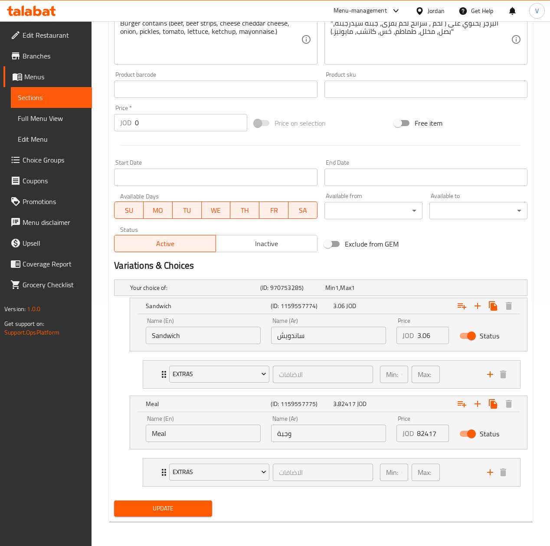
scroll to position [0, 6]
click at [423, 434] on input "3.82417" at bounding box center [432, 433] width 31 height 17
paste input "4."
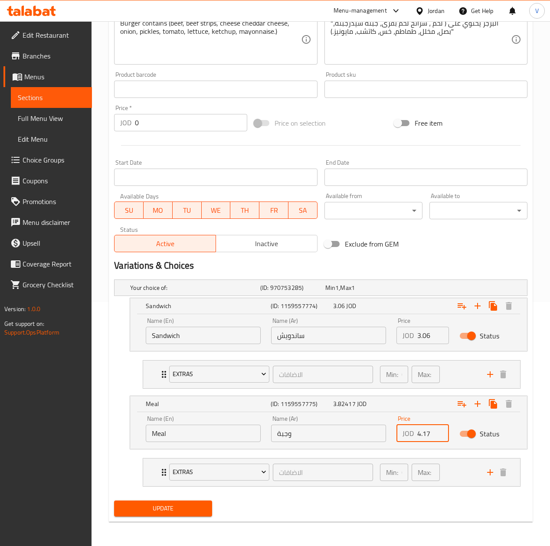
scroll to position [0, 0]
type input "4.17"
click at [202, 506] on span "Update" at bounding box center [163, 508] width 84 height 11
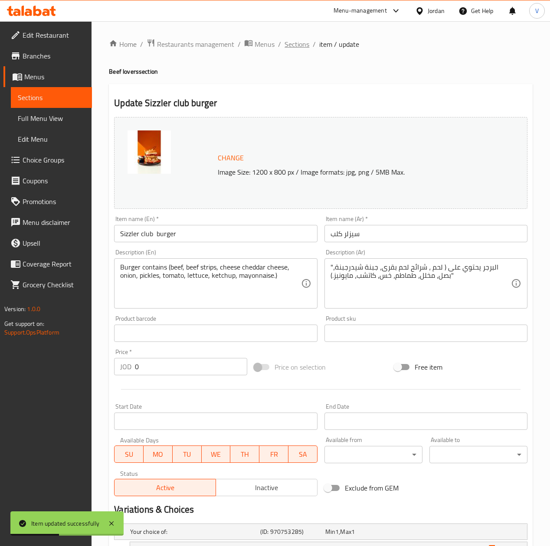
click at [300, 40] on span "Sections" at bounding box center [296, 44] width 25 height 10
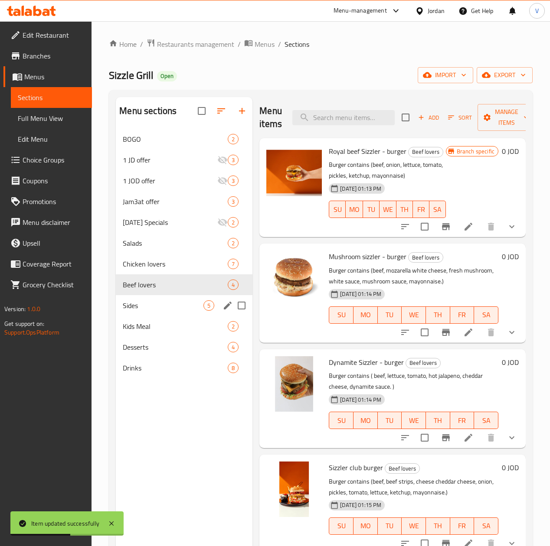
click at [152, 313] on div "Sides 5" at bounding box center [184, 305] width 137 height 21
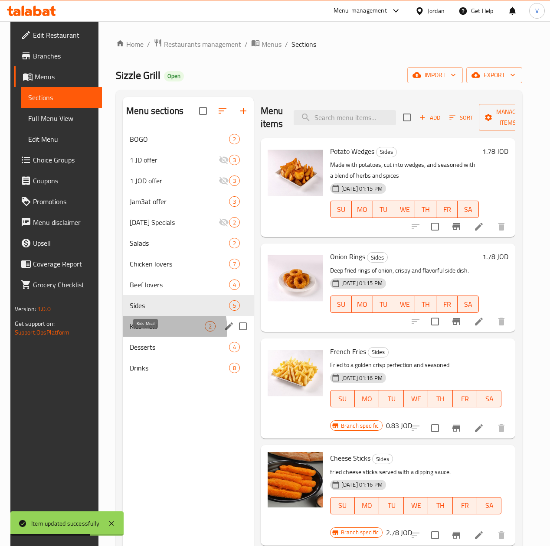
click at [160, 332] on span "Kids Meal" at bounding box center [167, 326] width 75 height 10
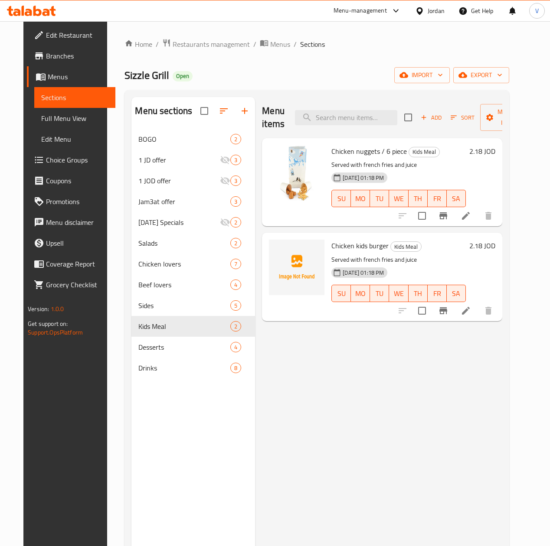
drag, startPoint x: 505, startPoint y: 154, endPoint x: 467, endPoint y: 171, distance: 41.3
click at [495, 153] on h6 "2.18 JOD" at bounding box center [482, 151] width 26 height 12
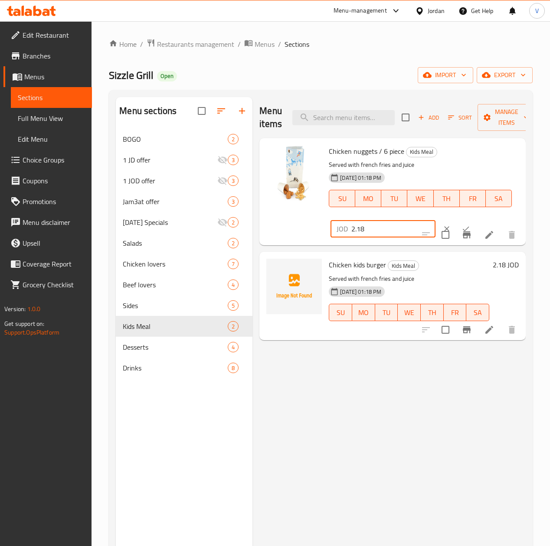
drag, startPoint x: 328, startPoint y: 232, endPoint x: 395, endPoint y: 238, distance: 66.7
click at [325, 234] on div "Chicken nuggets / 6 piece Kids Meal Served with french fries and juice 04-02-20…" at bounding box center [423, 192] width 197 height 100
paste input "22"
type input "2.22"
click at [456, 223] on button "ok" at bounding box center [465, 228] width 19 height 19
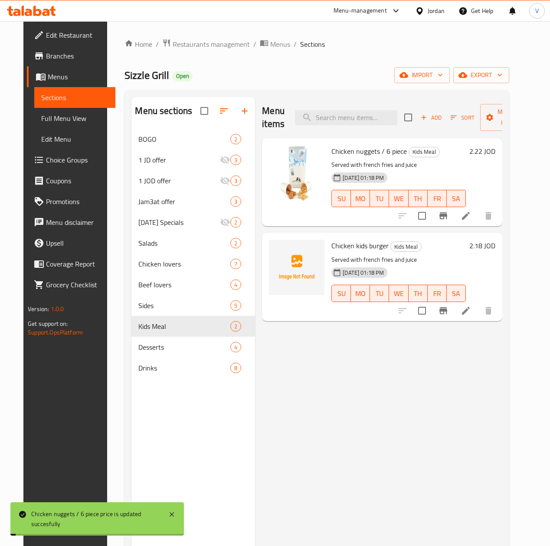
click at [495, 242] on h6 "2.18 JOD" at bounding box center [482, 246] width 26 height 12
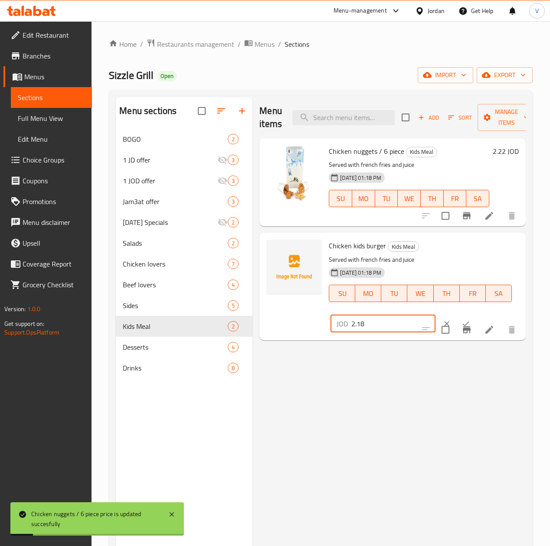
drag, startPoint x: 363, startPoint y: 316, endPoint x: 295, endPoint y: 322, distance: 68.3
click at [289, 322] on div "Chicken kids burger Kids Meal Served with french fries and juice 04-02-2025 01:…" at bounding box center [392, 286] width 259 height 100
paste input "22"
type input "2.22"
click at [456, 322] on button "ok" at bounding box center [465, 323] width 19 height 19
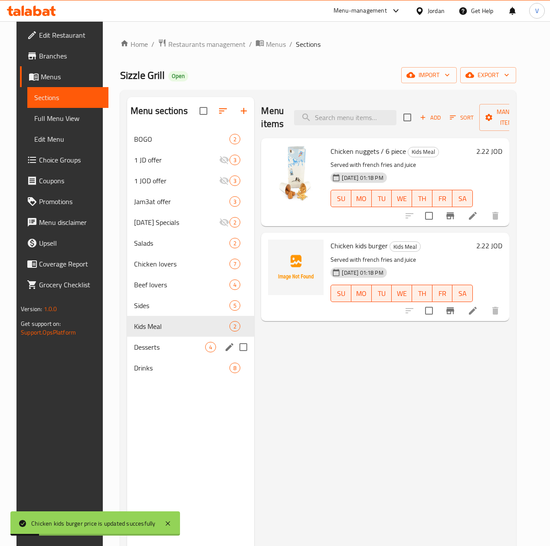
drag, startPoint x: 132, startPoint y: 353, endPoint x: 173, endPoint y: 343, distance: 42.2
click at [132, 353] on div "Desserts 4" at bounding box center [190, 347] width 127 height 21
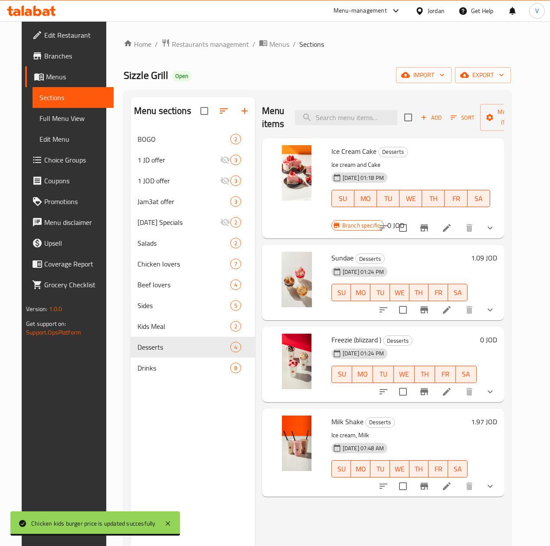
drag, startPoint x: 510, startPoint y: 213, endPoint x: 504, endPoint y: 222, distance: 10.9
click at [495, 223] on icon "show more" at bounding box center [490, 228] width 10 height 10
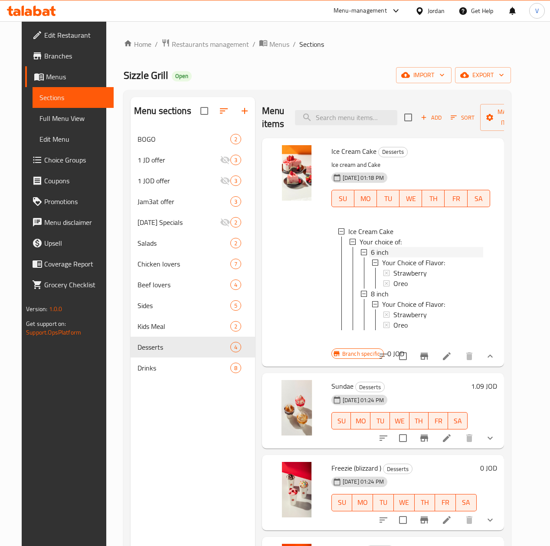
click at [371, 253] on div "6 inch" at bounding box center [427, 252] width 112 height 10
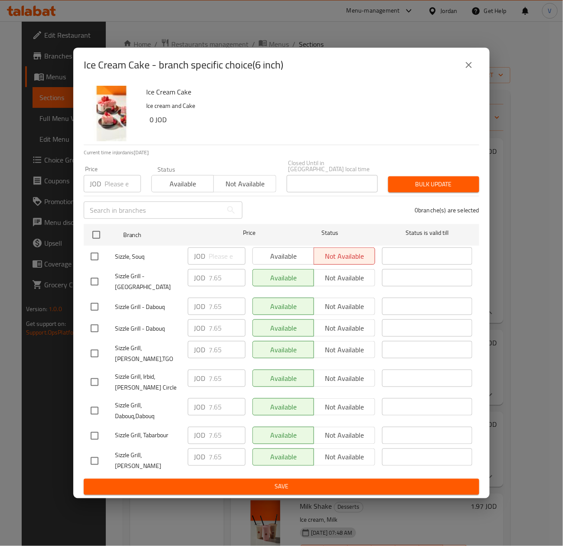
click at [111, 180] on input "number" at bounding box center [122, 183] width 36 height 17
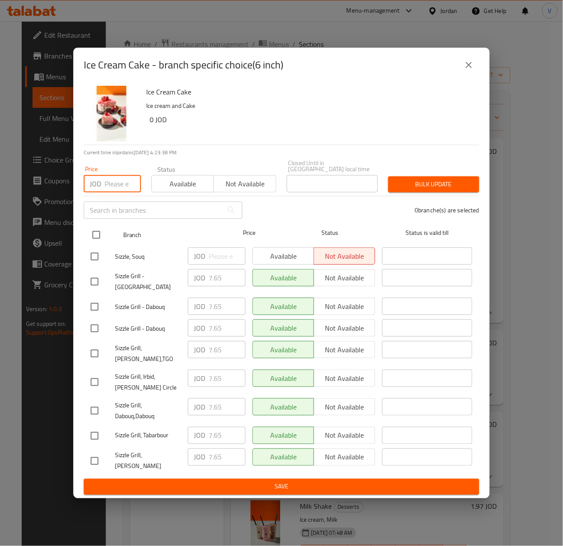
paste input "7.78"
type input "7.78"
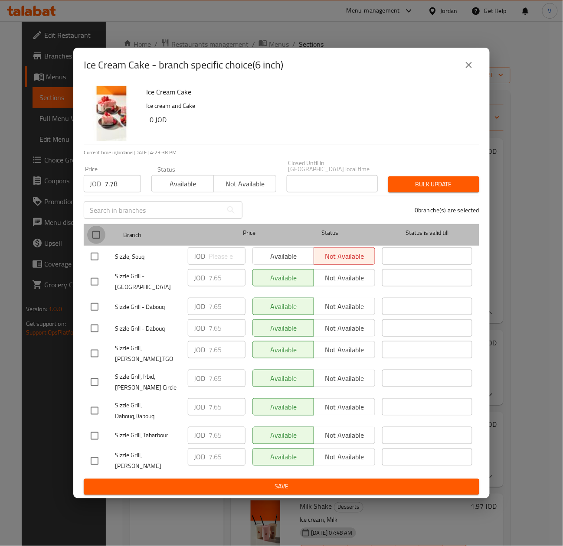
click at [96, 241] on input "checkbox" at bounding box center [96, 235] width 18 height 18
checkbox input "true"
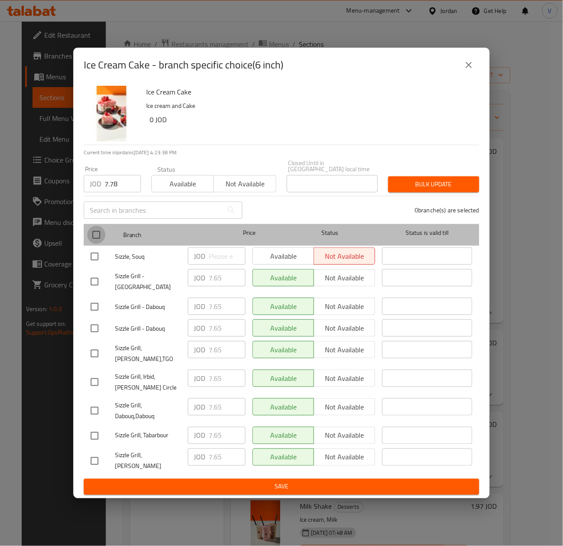
checkbox input "true"
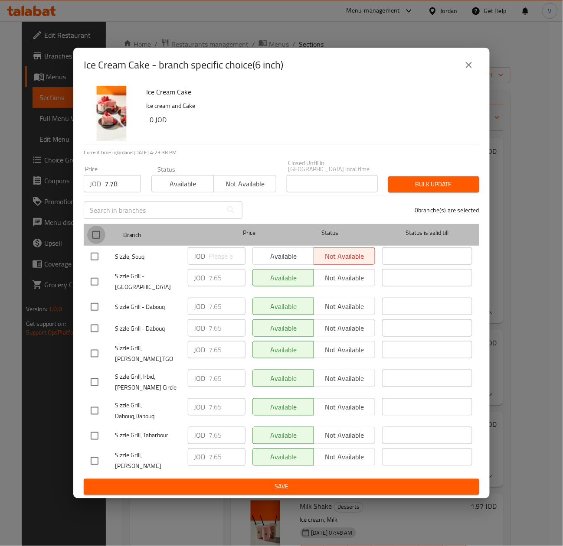
checkbox input "true"
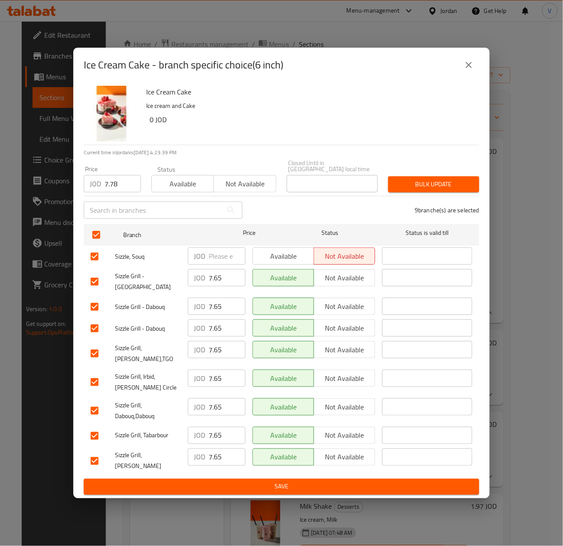
click at [415, 186] on span "Bulk update" at bounding box center [433, 184] width 77 height 11
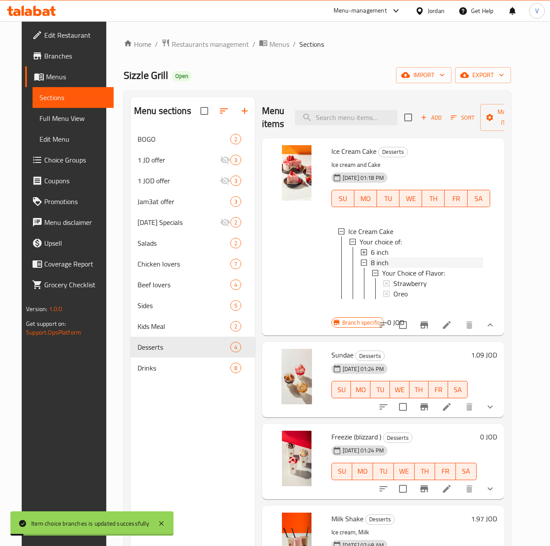
click at [372, 261] on div "8 inch" at bounding box center [427, 263] width 112 height 10
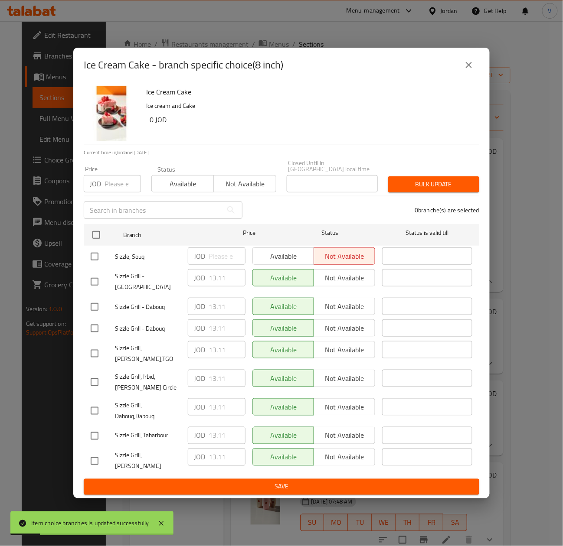
click at [121, 193] on input "number" at bounding box center [122, 183] width 36 height 17
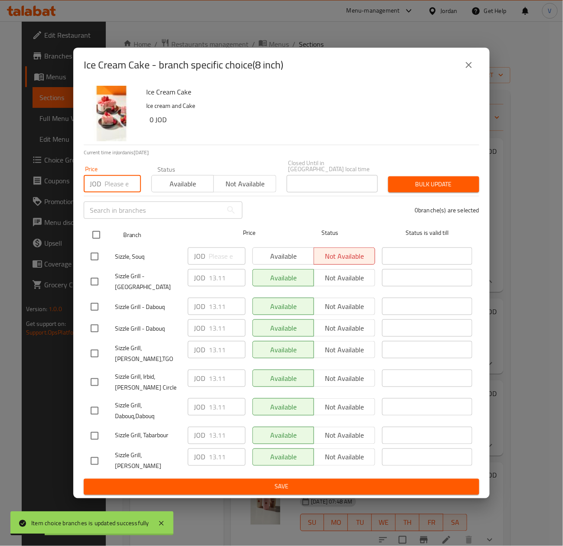
paste input "13.33"
type input "13.33"
click at [91, 244] on input "checkbox" at bounding box center [96, 235] width 18 height 18
checkbox input "true"
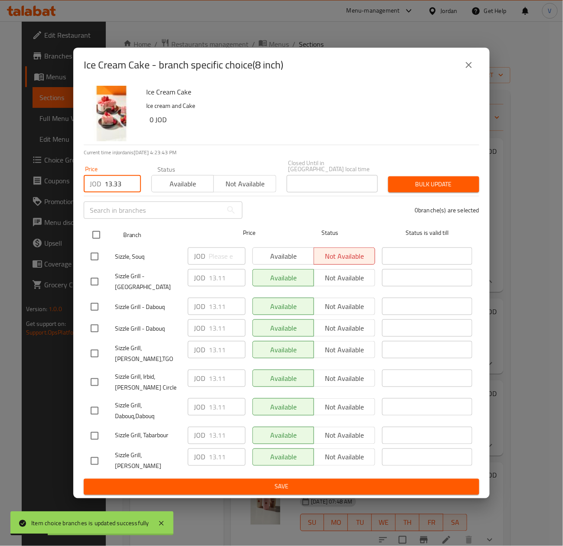
checkbox input "true"
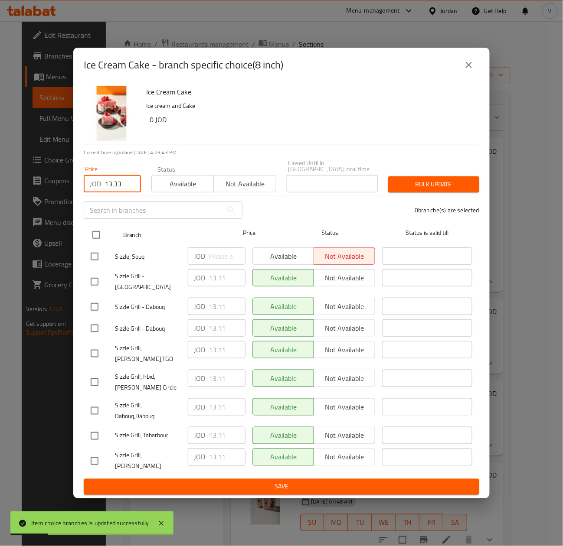
checkbox input "true"
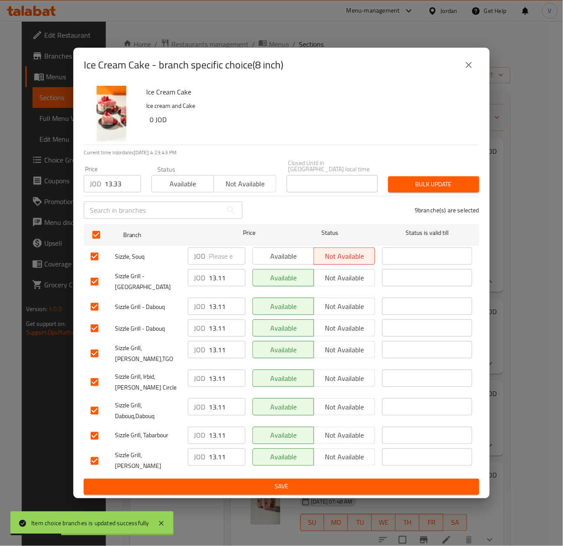
click at [431, 189] on span "Bulk update" at bounding box center [433, 184] width 77 height 11
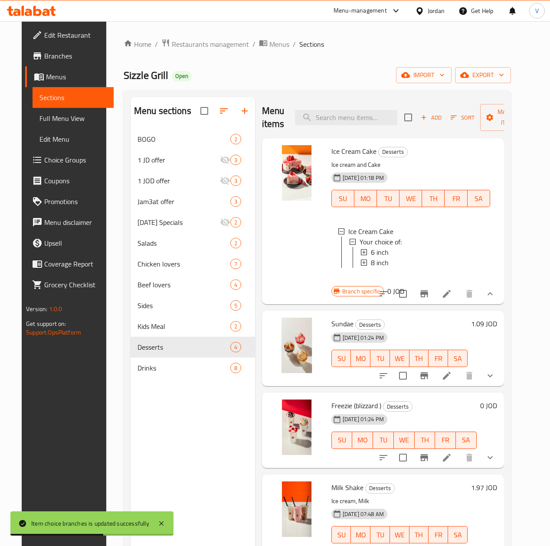
click at [496, 329] on h6 "1.09 JOD" at bounding box center [484, 324] width 26 height 12
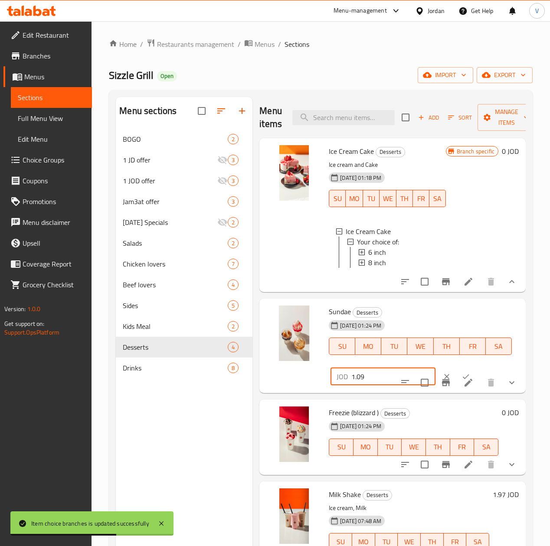
drag, startPoint x: 342, startPoint y: 393, endPoint x: 253, endPoint y: 395, distance: 88.5
click at [263, 390] on div "Sundae Desserts 04-02-2025 01:24 PM SU MO TU WE TH FR SA JOD 1.09 ​" at bounding box center [392, 346] width 259 height 88
paste input "11"
type input "1.11"
click at [461, 381] on icon "ok" at bounding box center [465, 376] width 9 height 9
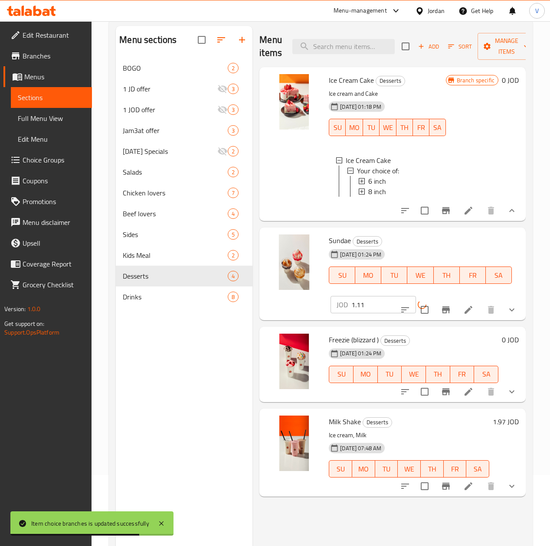
scroll to position [87, 0]
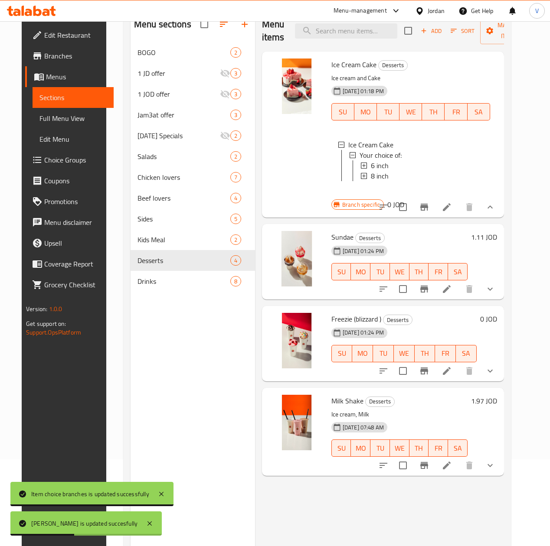
click at [459, 378] on li at bounding box center [446, 371] width 24 height 16
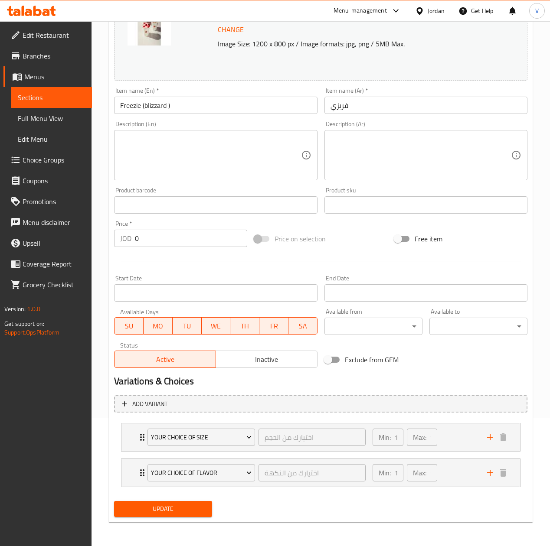
scroll to position [130, 0]
click at [453, 428] on div "Min: 1 ​ Max: 1 ​" at bounding box center [424, 437] width 114 height 28
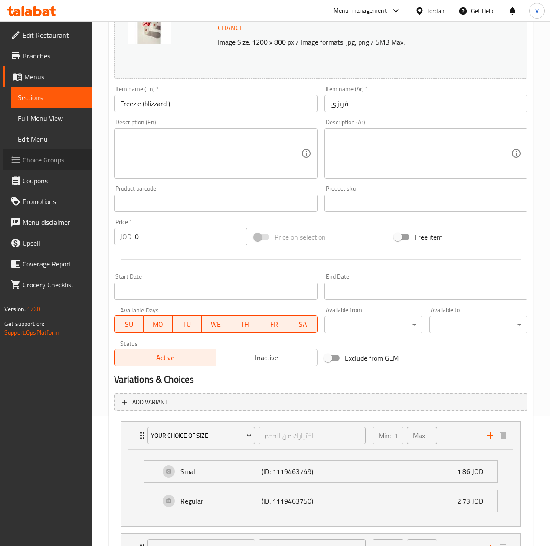
click at [37, 156] on span "Choice Groups" at bounding box center [54, 160] width 62 height 10
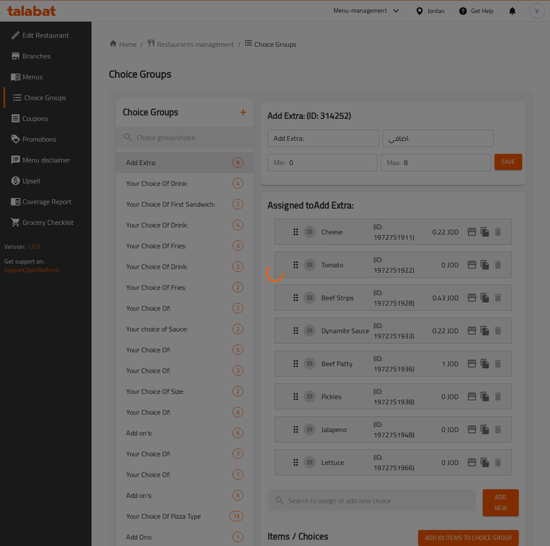
click at [171, 138] on div at bounding box center [275, 273] width 550 height 546
click at [180, 138] on div at bounding box center [275, 273] width 550 height 546
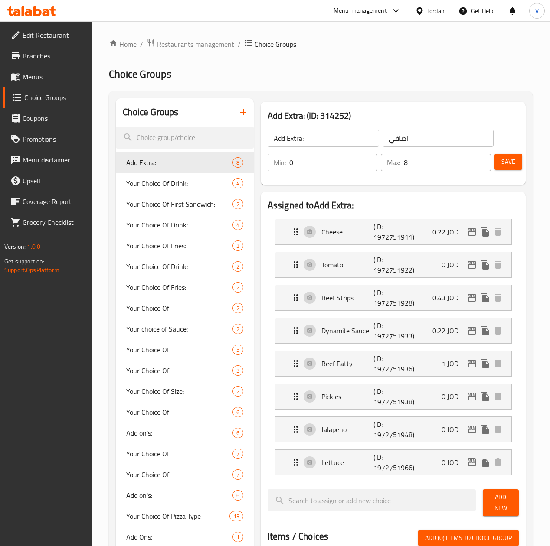
click at [180, 138] on input "search" at bounding box center [185, 138] width 138 height 22
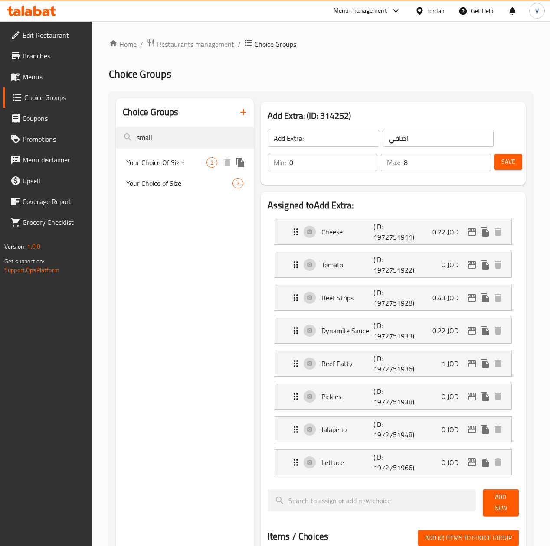
type input "small"
click at [155, 160] on span "Your Choice Of Size:" at bounding box center [166, 162] width 80 height 10
type input "Your Choice Of Size:"
type input "اختيارك للحجم:"
type input "1"
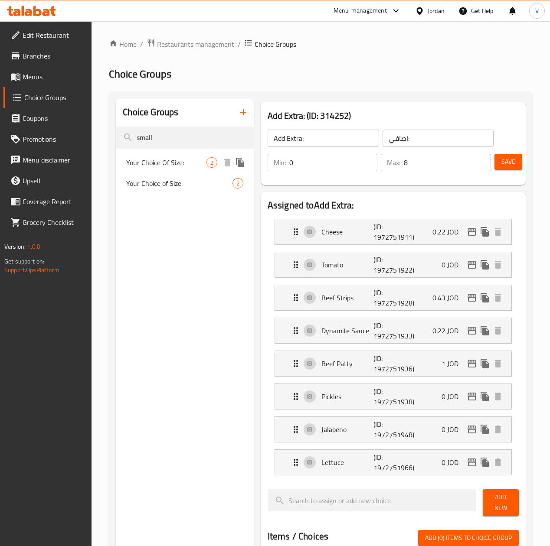
type input "1"
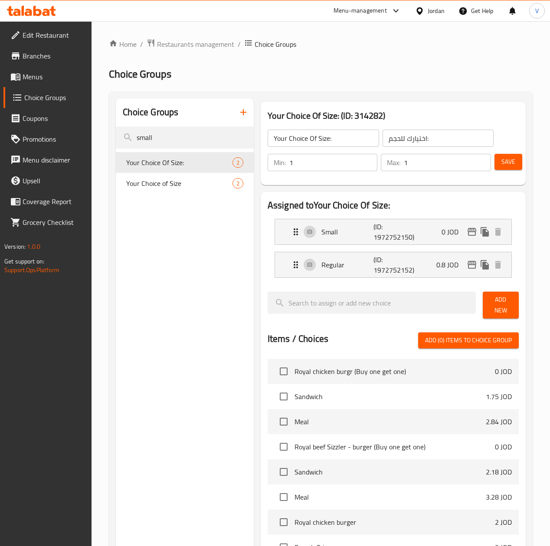
click at [167, 206] on div "Choice Groups small Your Choice Of Size: 2 Your Choice of Size 2" at bounding box center [185, 426] width 138 height 656
click at [174, 182] on span "Your Choice of Size" at bounding box center [166, 183] width 80 height 10
type input "Your Choice of Size"
type input "اختيارك من الحجم"
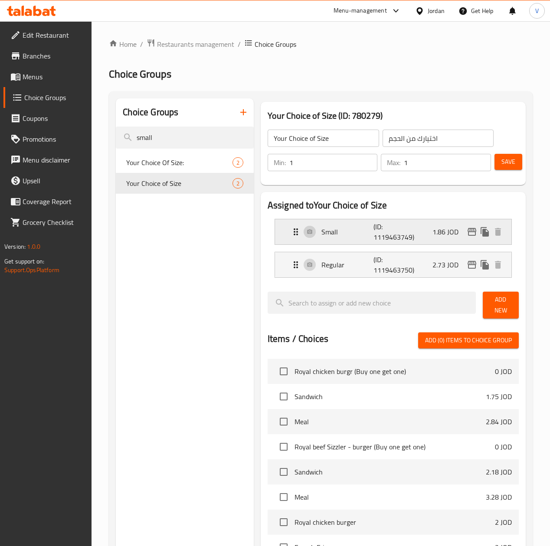
click at [424, 232] on div "Small (ID: 1119463749) 1.86 JOD" at bounding box center [396, 231] width 210 height 25
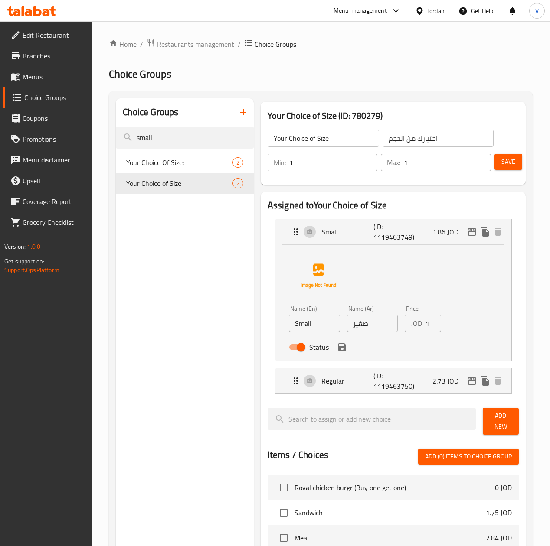
click at [425, 326] on input "1" at bounding box center [433, 323] width 16 height 17
click at [425, 326] on input "0" at bounding box center [433, 323] width 16 height 17
click at [425, 321] on input "0" at bounding box center [433, 323] width 16 height 17
paste input "1.89"
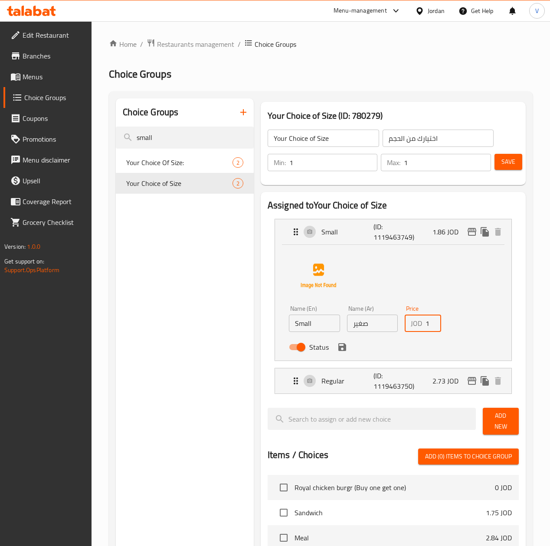
scroll to position [0, 3]
type input "1.89"
drag, startPoint x: 371, startPoint y: 374, endPoint x: 408, endPoint y: 393, distance: 41.5
click at [373, 374] on p "(ID: 1119463750)" at bounding box center [390, 381] width 35 height 21
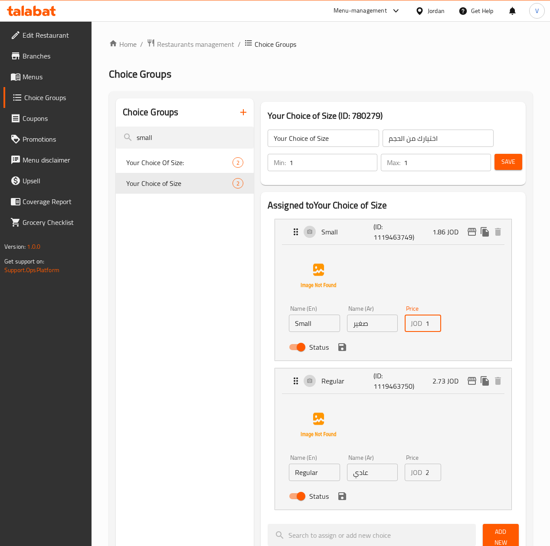
click at [425, 477] on input "2.73" at bounding box center [433, 472] width 16 height 17
paste input "8"
click at [338, 350] on icon "save" at bounding box center [342, 347] width 8 height 8
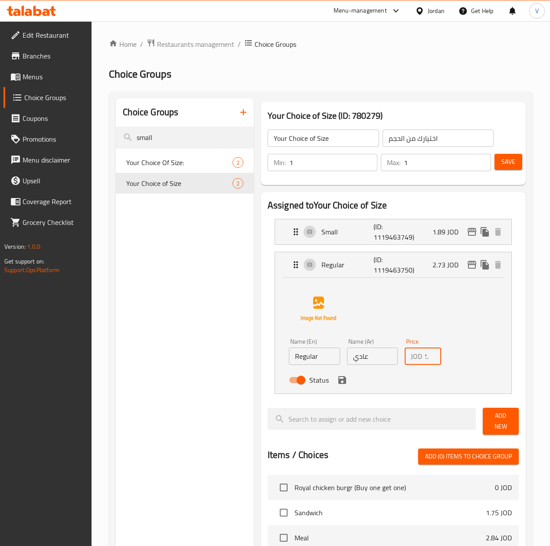
click at [337, 385] on icon "save" at bounding box center [342, 380] width 10 height 10
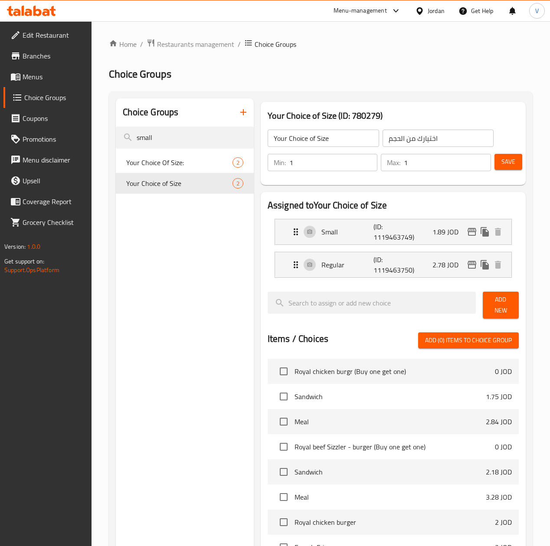
type input "2.78"
click at [514, 166] on button "Save" at bounding box center [508, 162] width 28 height 16
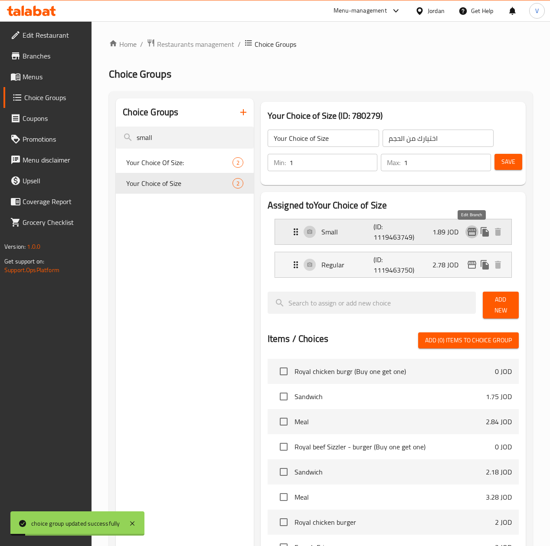
click at [472, 230] on icon "edit" at bounding box center [471, 232] width 9 height 8
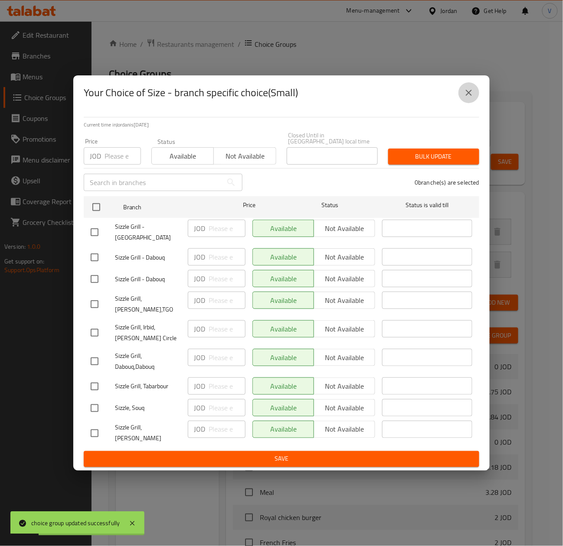
click at [467, 98] on icon "close" at bounding box center [469, 93] width 10 height 10
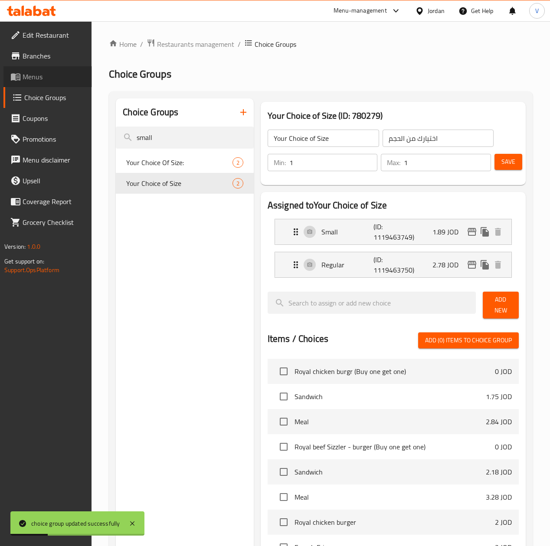
click at [32, 72] on span "Menus" at bounding box center [54, 77] width 62 height 10
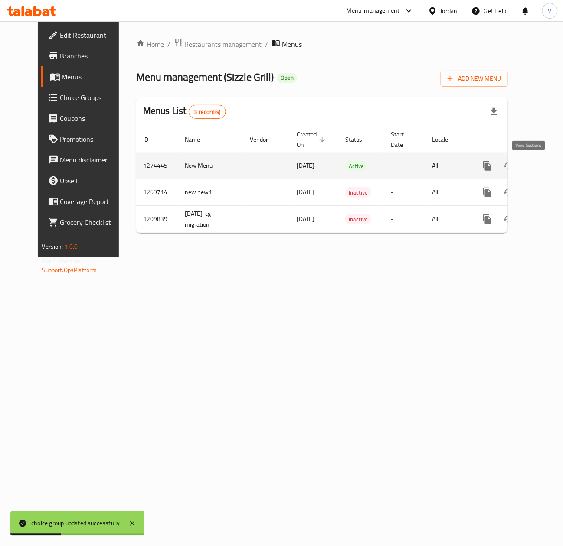
click at [539, 173] on link "enhanced table" at bounding box center [549, 166] width 21 height 21
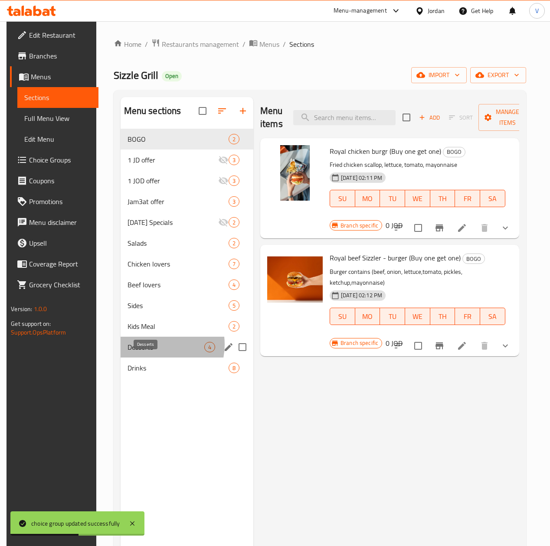
click at [150, 353] on span "Desserts" at bounding box center [165, 347] width 77 height 10
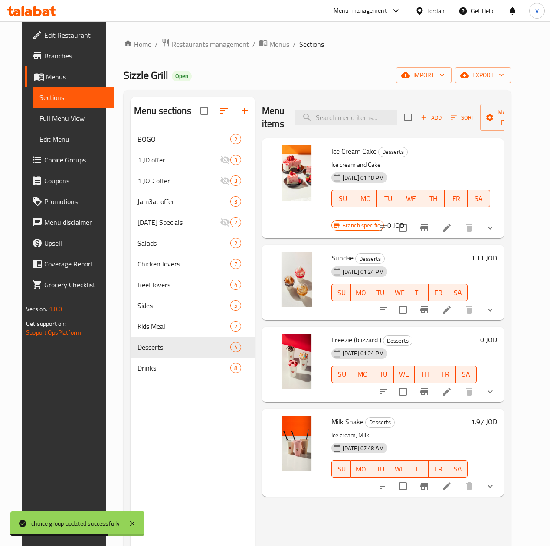
click at [497, 416] on h6 "1.97 JOD" at bounding box center [484, 422] width 26 height 12
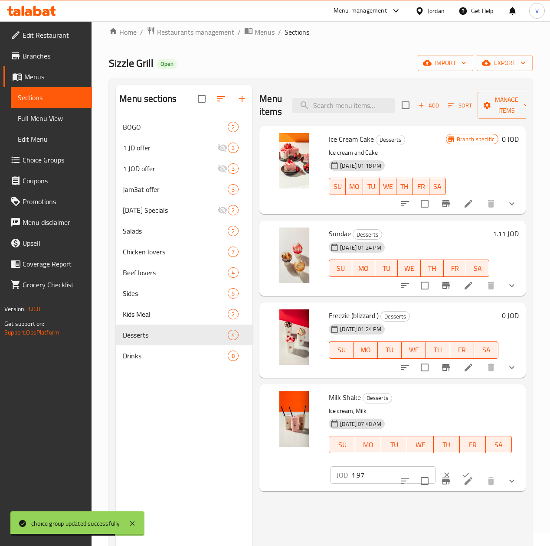
scroll to position [87, 0]
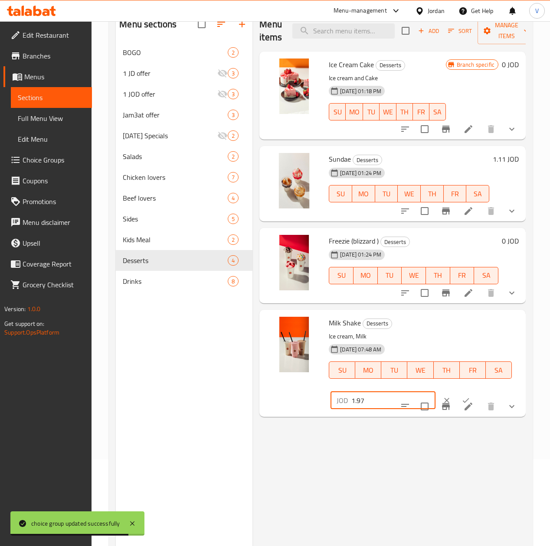
drag, startPoint x: 372, startPoint y: 402, endPoint x: 281, endPoint y: 403, distance: 91.1
click at [263, 402] on div "Milk Shake Desserts Ice cream, Milk 13-02-2025 07:48 AM SU MO TU WE TH FR SA JO…" at bounding box center [392, 363] width 259 height 100
paste input "2.22"
type input "2.22"
click at [461, 397] on icon "ok" at bounding box center [465, 400] width 9 height 9
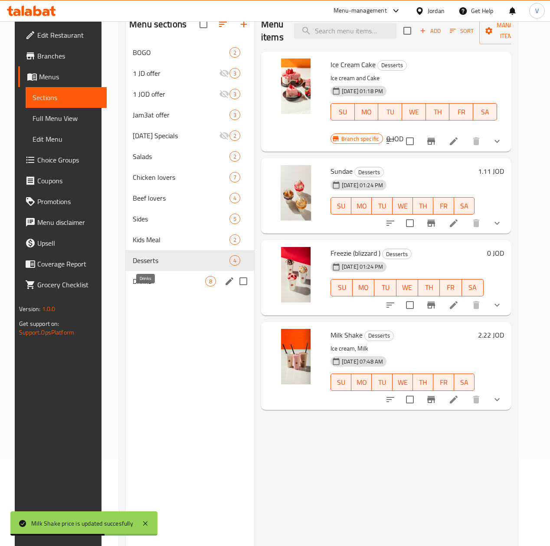
click at [148, 287] on span "Drinks" at bounding box center [169, 281] width 72 height 10
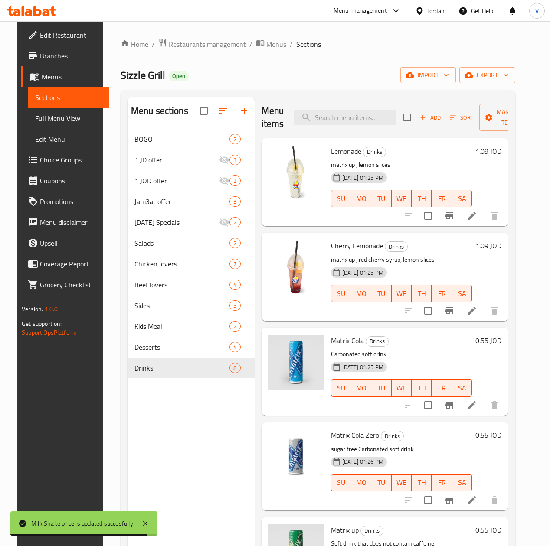
click at [495, 153] on h6 "1.09 JOD" at bounding box center [488, 151] width 26 height 12
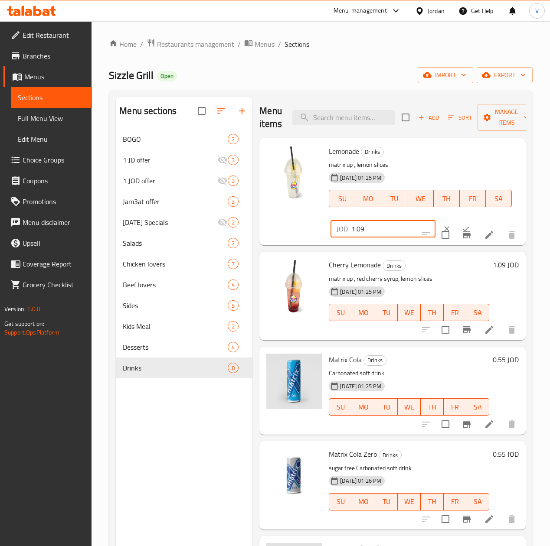
drag, startPoint x: 363, startPoint y: 223, endPoint x: 315, endPoint y: 231, distance: 48.7
click at [263, 230] on div "Lemonade Drinks matrix up , lemon slices 04-02-2025 01:25 PM SU MO TU WE TH FR …" at bounding box center [392, 192] width 259 height 100
paste input "11"
type input "1.11"
click at [456, 223] on button "ok" at bounding box center [465, 228] width 19 height 19
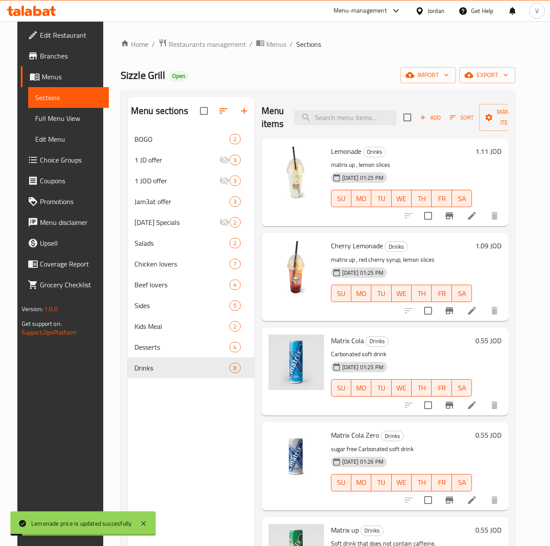
click at [485, 247] on h6 "1.09 JOD" at bounding box center [488, 246] width 26 height 12
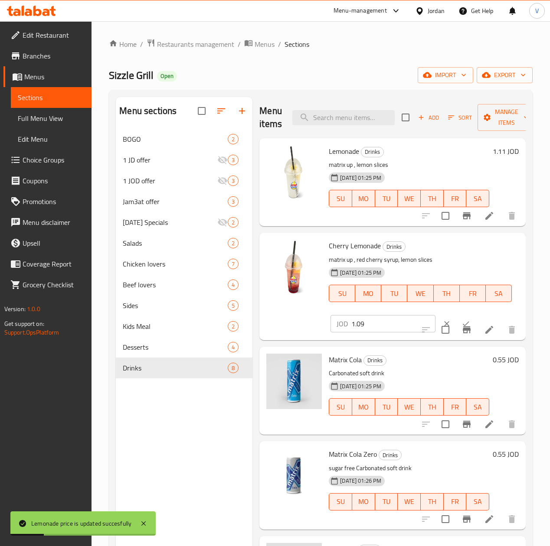
click at [263, 322] on div "Cherry Lemonade Drinks matrix up , red cherry syrup, lemon slices 04-02-2025 01…" at bounding box center [392, 286] width 259 height 100
paste input "11"
type input "1.11"
click at [456, 317] on button "ok" at bounding box center [465, 323] width 19 height 19
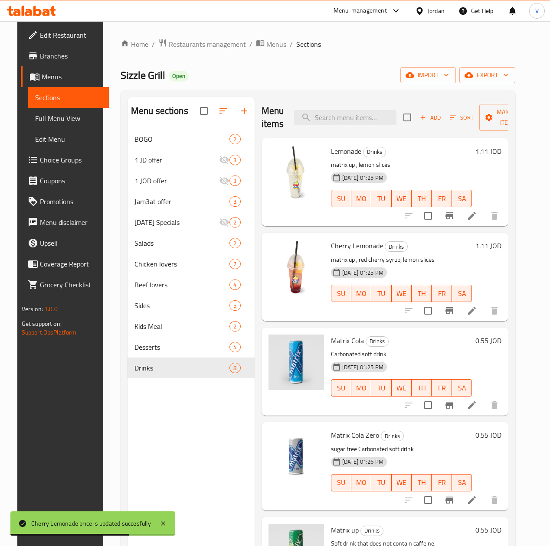
drag, startPoint x: 480, startPoint y: 341, endPoint x: 474, endPoint y: 345, distance: 6.5
click at [480, 341] on h6 "0.55 JOD" at bounding box center [488, 341] width 26 height 12
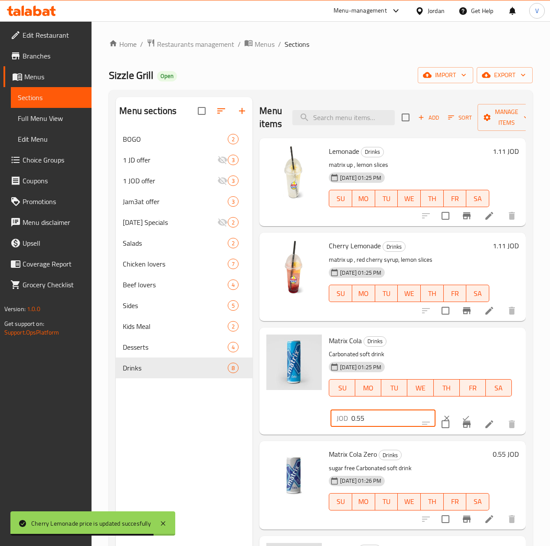
drag, startPoint x: 344, startPoint y: 416, endPoint x: 269, endPoint y: 419, distance: 75.1
click at [263, 419] on div "Matrix Cola Drinks Carbonated soft drink 04-02-2025 01:25 PM SU MO TU WE TH FR …" at bounding box center [392, 381] width 259 height 100
paste input "6"
type input "0.56"
click at [461, 414] on icon "ok" at bounding box center [465, 418] width 9 height 9
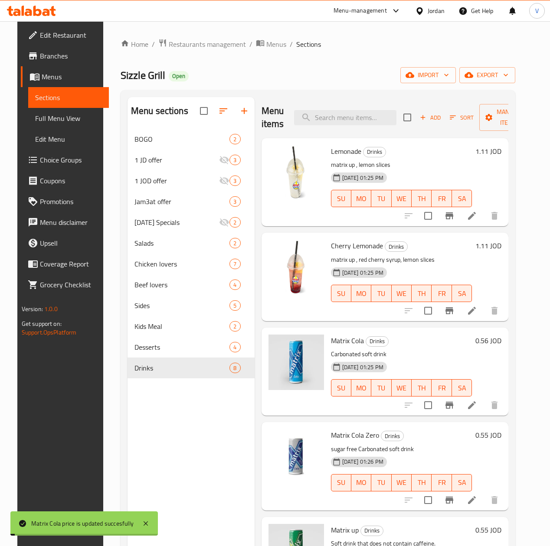
drag, startPoint x: 493, startPoint y: 450, endPoint x: 485, endPoint y: 434, distance: 18.6
click at [493, 449] on div "0.55 JOD" at bounding box center [486, 466] width 29 height 74
click at [484, 433] on h6 "0.55 JOD" at bounding box center [488, 435] width 26 height 12
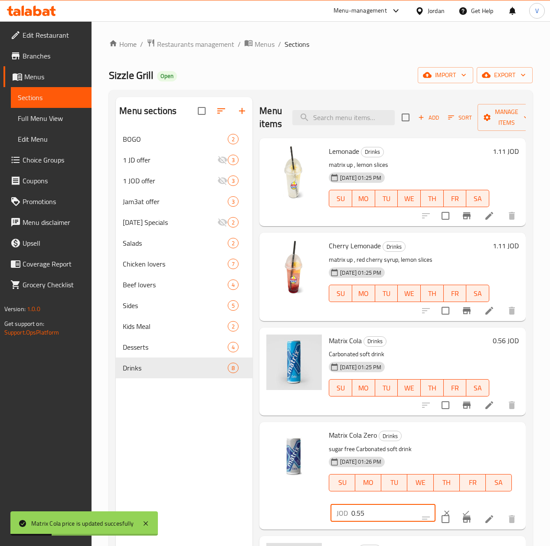
drag, startPoint x: 358, startPoint y: 511, endPoint x: 267, endPoint y: 509, distance: 90.6
click at [267, 509] on div "Matrix Cola Zero Drinks sugar free Carbonated soft drink 04-02-2025 01:26 PM SU…" at bounding box center [392, 476] width 259 height 100
paste input "6"
type input "0.56"
click at [461, 509] on icon "ok" at bounding box center [465, 513] width 9 height 9
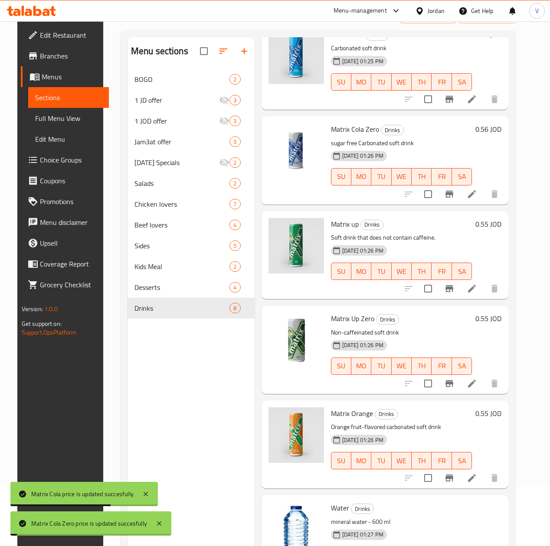
scroll to position [87, 0]
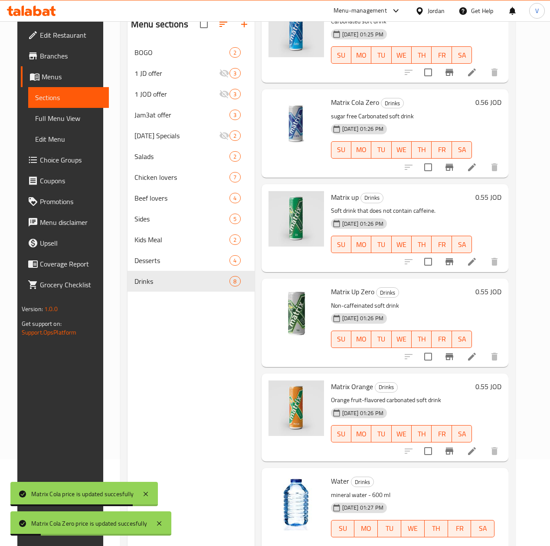
click at [488, 202] on h6 "0.55 JOD" at bounding box center [488, 197] width 26 height 12
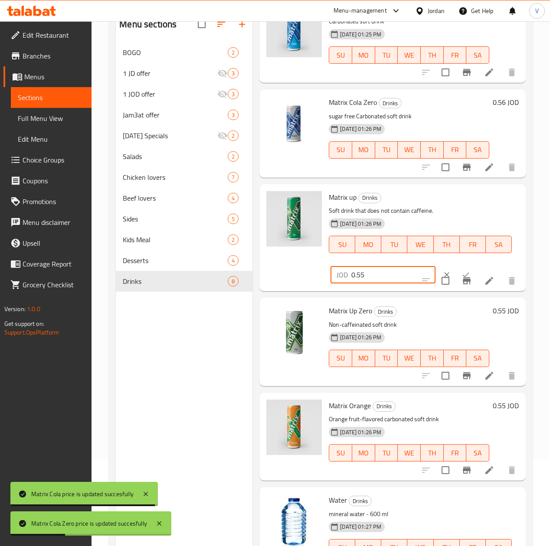
drag, startPoint x: 264, startPoint y: 271, endPoint x: 385, endPoint y: 274, distance: 121.4
click at [263, 271] on div "Matrix up Drinks Soft drink that does not contain caffeine. 04-02-2025 01:26 PM…" at bounding box center [392, 238] width 259 height 100
paste input "6"
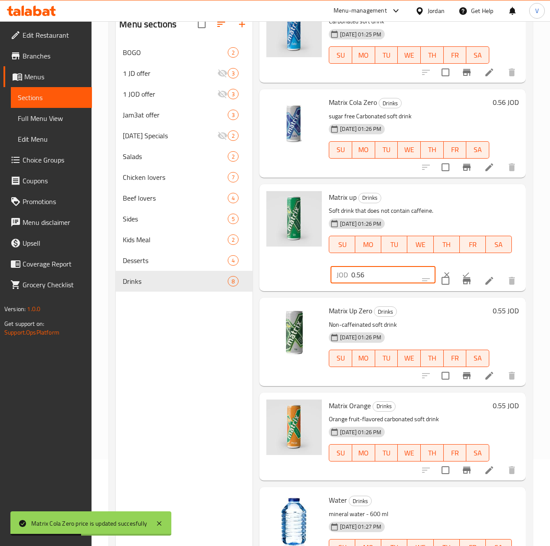
type input "0.56"
click at [461, 272] on icon "ok" at bounding box center [465, 275] width 9 height 9
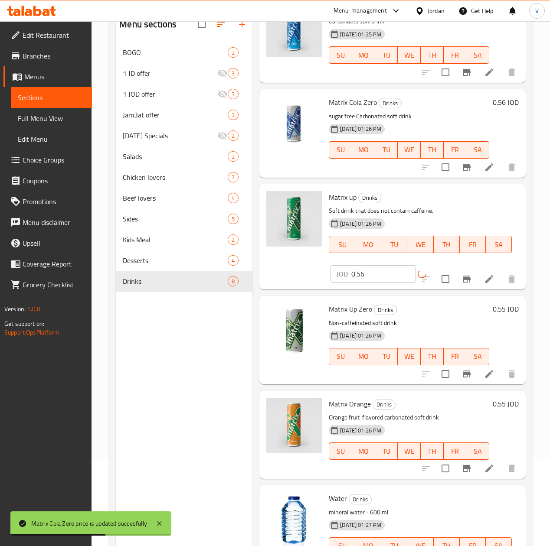
click at [493, 310] on h6 "0.55 JOD" at bounding box center [506, 309] width 26 height 12
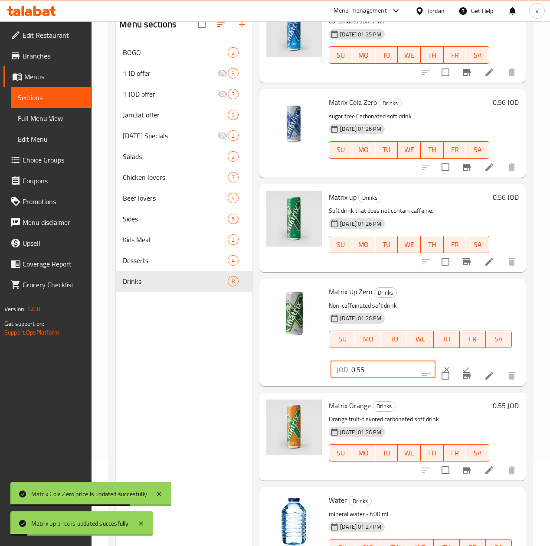
drag, startPoint x: 304, startPoint y: 371, endPoint x: 271, endPoint y: 371, distance: 32.5
click at [271, 371] on div "Matrix Up Zero Drinks Non-caffeinated soft drink 04-02-2025 01:26 PM SU MO TU W…" at bounding box center [392, 332] width 259 height 100
paste input "6"
type input "0.56"
click at [461, 366] on icon "ok" at bounding box center [465, 370] width 9 height 9
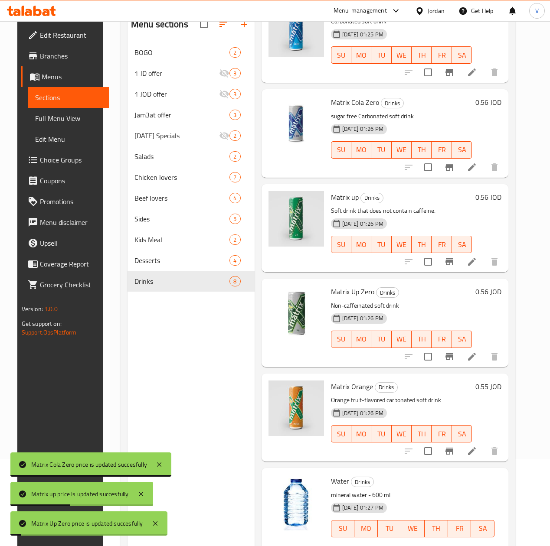
click at [483, 386] on h6 "0.55 JOD" at bounding box center [488, 387] width 26 height 12
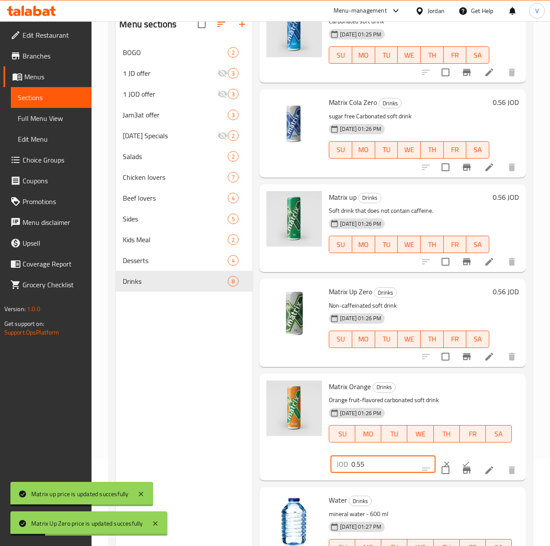
drag, startPoint x: 343, startPoint y: 467, endPoint x: 250, endPoint y: 467, distance: 93.2
click at [263, 467] on div "Matrix Orange Drinks Orange fruit-flavored carbonated soft drink 04-02-2025 01:…" at bounding box center [392, 427] width 259 height 100
paste input "6"
type input "0.56"
click at [461, 461] on icon "ok" at bounding box center [465, 464] width 9 height 9
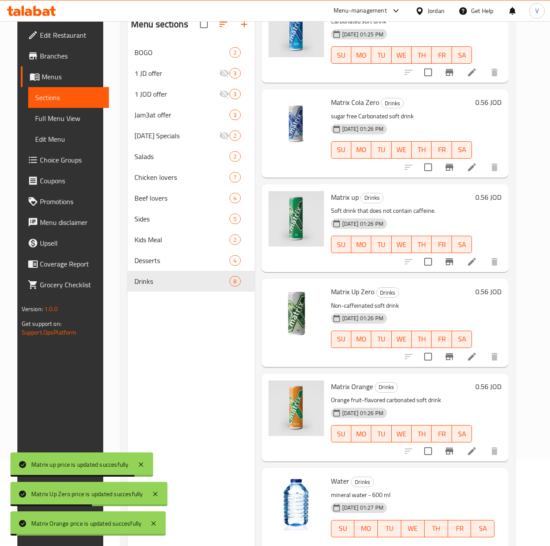
click at [413, 546] on h6 "0.55 JOD" at bounding box center [400, 556] width 26 height 12
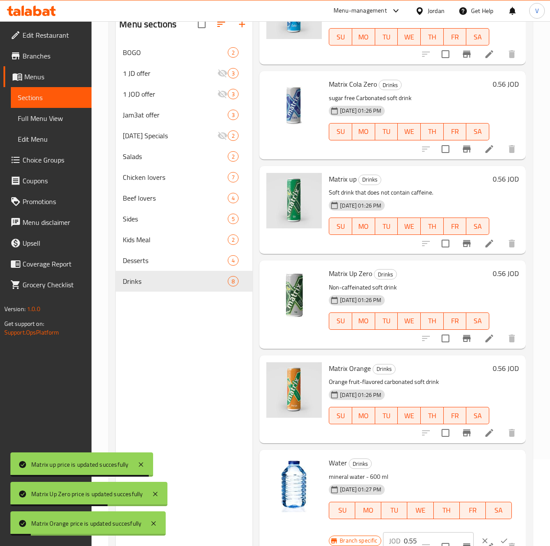
scroll to position [265, 0]
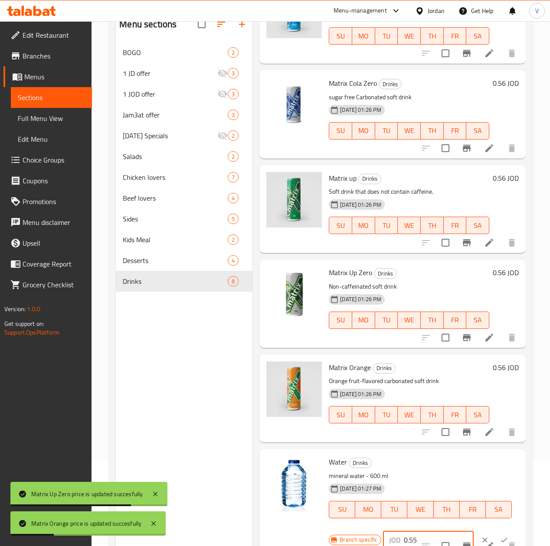
drag, startPoint x: 394, startPoint y: 536, endPoint x: 304, endPoint y: 539, distance: 89.8
click at [329, 539] on div "Branch specific JOD 0.55 ​" at bounding box center [424, 540] width 190 height 19
paste input "6"
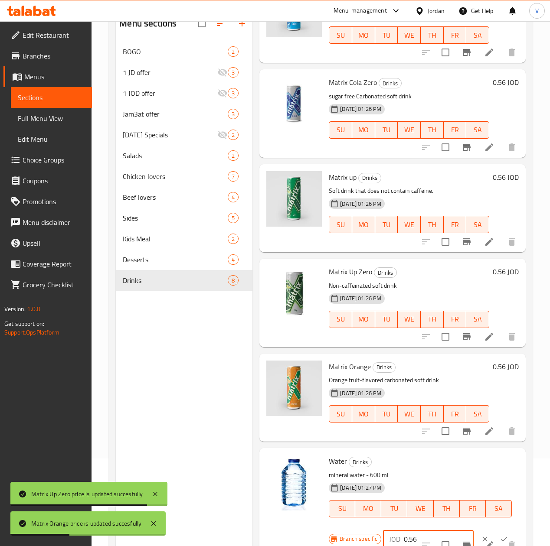
type input "0.56"
click at [499, 540] on icon "ok" at bounding box center [503, 539] width 9 height 9
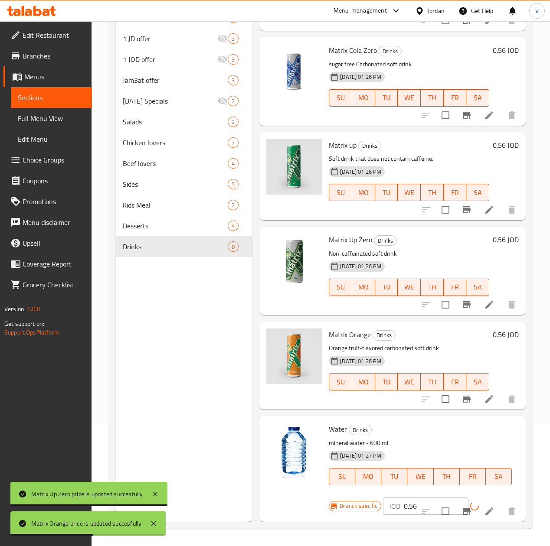
scroll to position [246, 0]
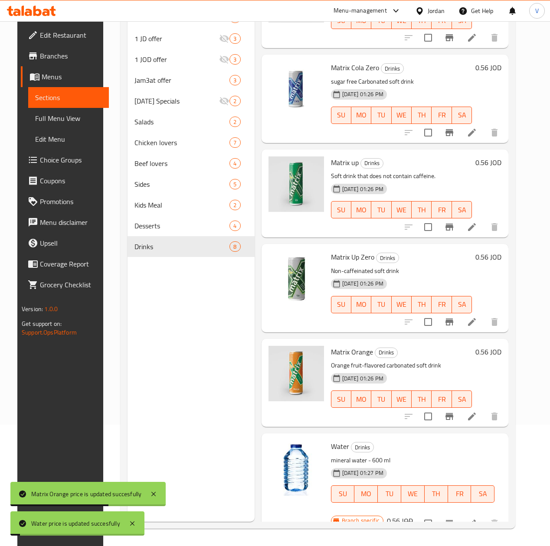
click at [453, 520] on icon "Branch-specific-item" at bounding box center [449, 523] width 8 height 7
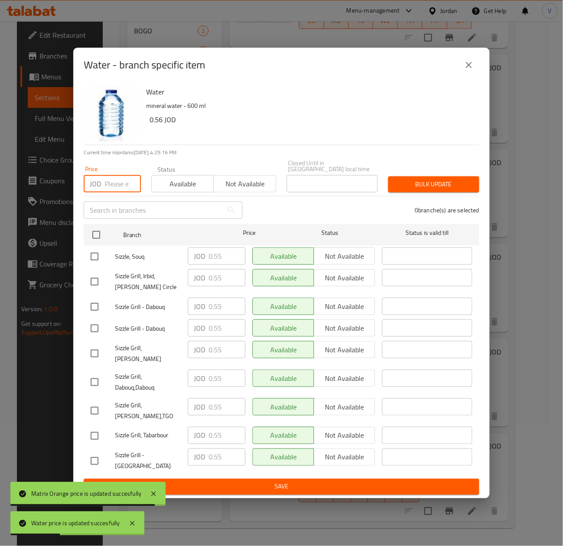
click at [106, 183] on input "number" at bounding box center [122, 183] width 36 height 17
paste input "0.56"
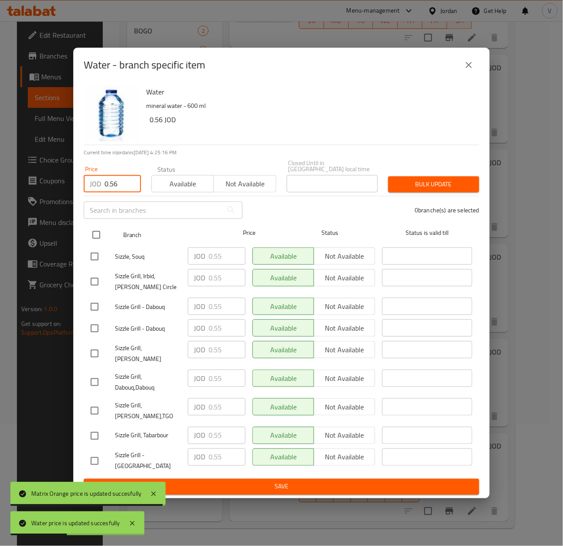
type input "0.56"
drag, startPoint x: 94, startPoint y: 231, endPoint x: 94, endPoint y: 244, distance: 13.0
click at [94, 232] on input "checkbox" at bounding box center [96, 235] width 18 height 18
checkbox input "true"
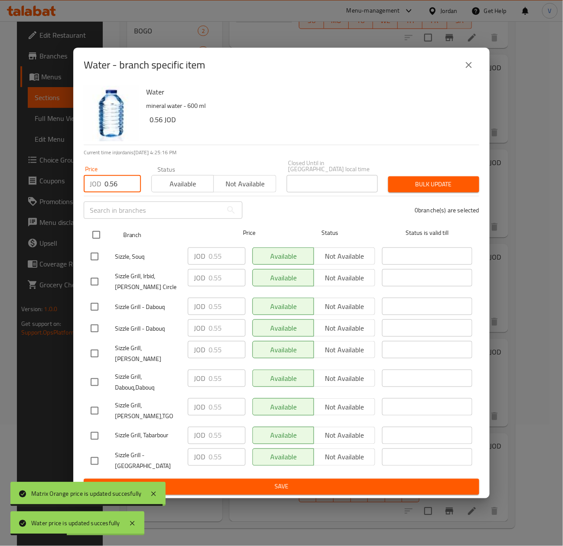
checkbox input "true"
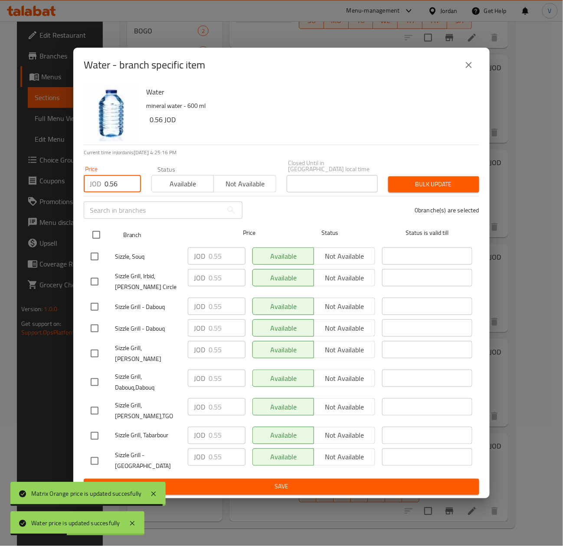
checkbox input "true"
click at [94, 244] on input "checkbox" at bounding box center [96, 235] width 18 height 18
checkbox input "false"
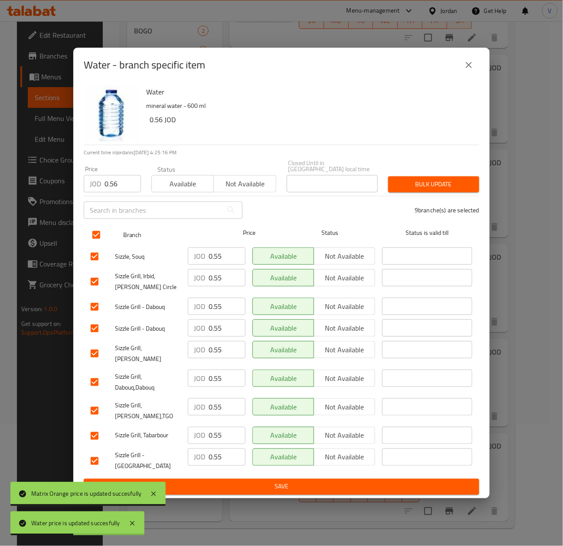
checkbox input "false"
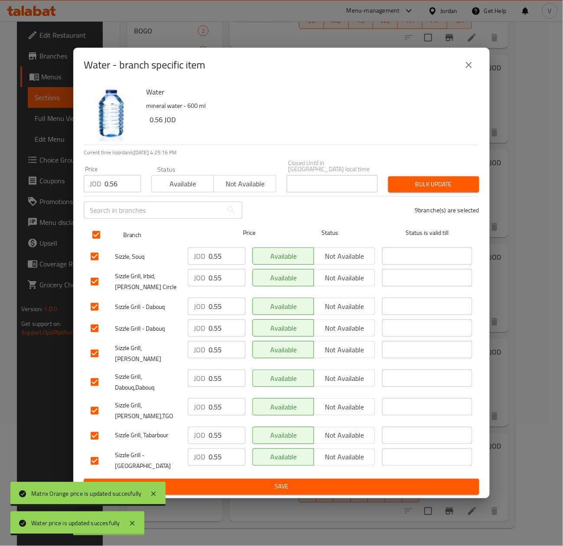
checkbox input "false"
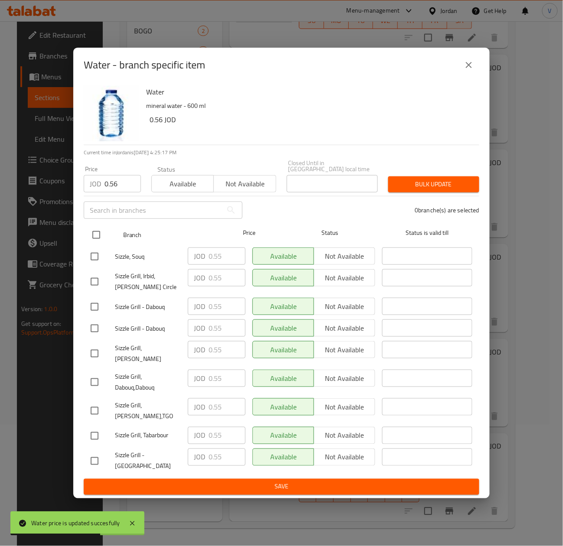
click at [95, 241] on input "checkbox" at bounding box center [96, 235] width 18 height 18
checkbox input "true"
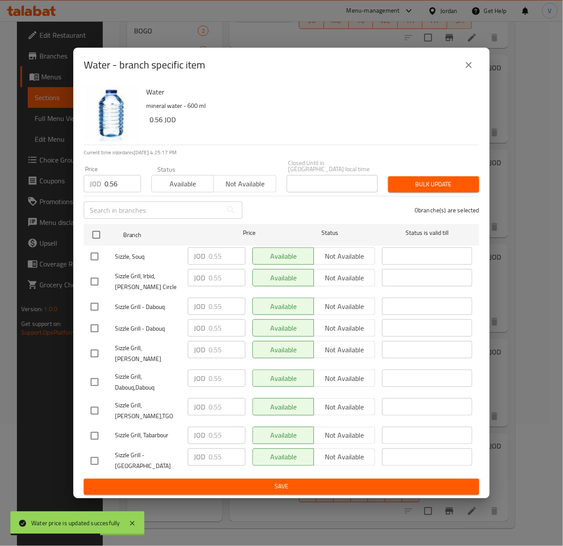
checkbox input "true"
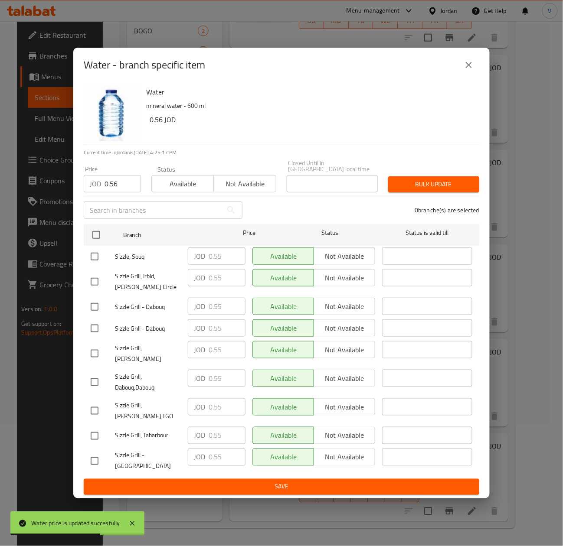
checkbox input "true"
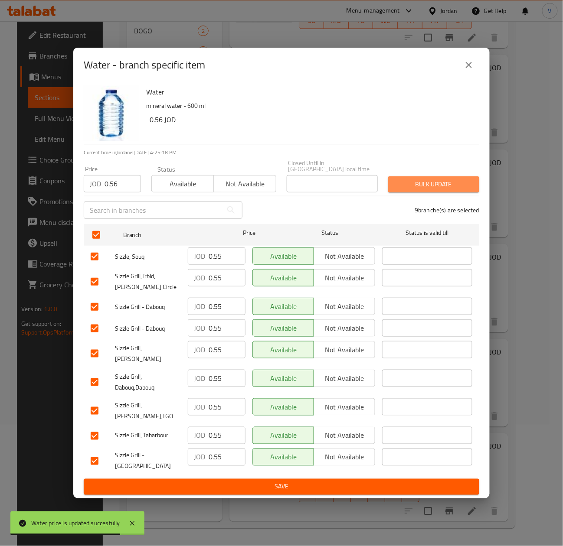
click at [413, 190] on span "Bulk update" at bounding box center [433, 184] width 77 height 11
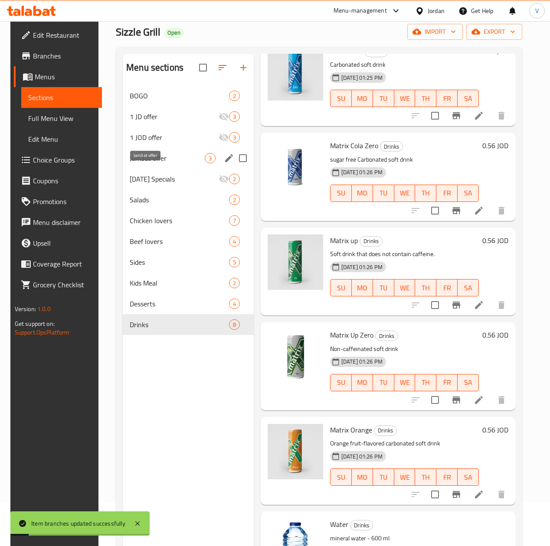
scroll to position [35, 0]
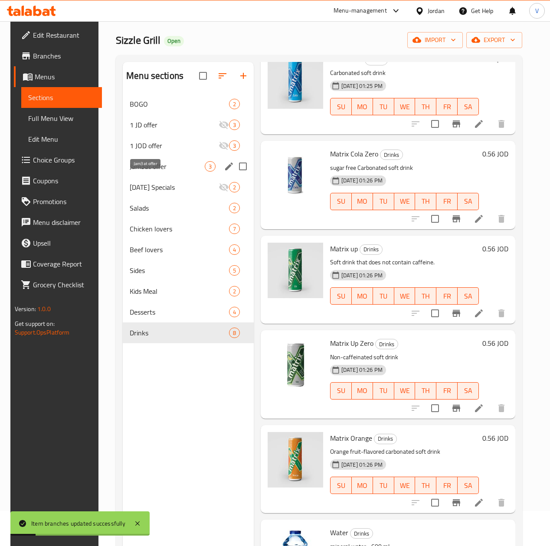
click at [159, 172] on span "Jam3at offer" at bounding box center [167, 166] width 75 height 10
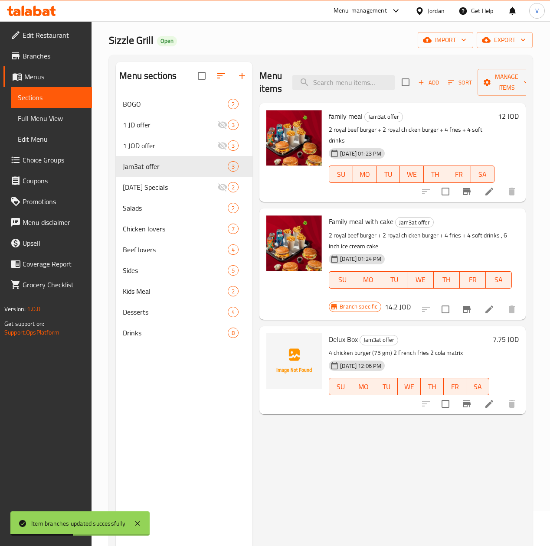
drag, startPoint x: 510, startPoint y: 116, endPoint x: 502, endPoint y: 124, distance: 12.0
click at [510, 115] on h6 "12 JOD" at bounding box center [508, 116] width 21 height 12
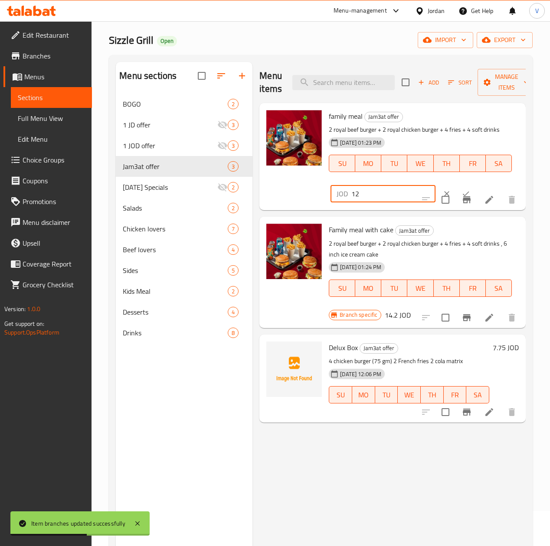
drag, startPoint x: 252, startPoint y: 192, endPoint x: 302, endPoint y: 197, distance: 50.2
click at [263, 193] on div "family meal Jam3at offer 2 royal beef burger + 2 royal chicken burger + 4 fries…" at bounding box center [392, 157] width 259 height 100
paste input ".22"
type input "12.22"
click at [461, 192] on icon "ok" at bounding box center [465, 193] width 9 height 9
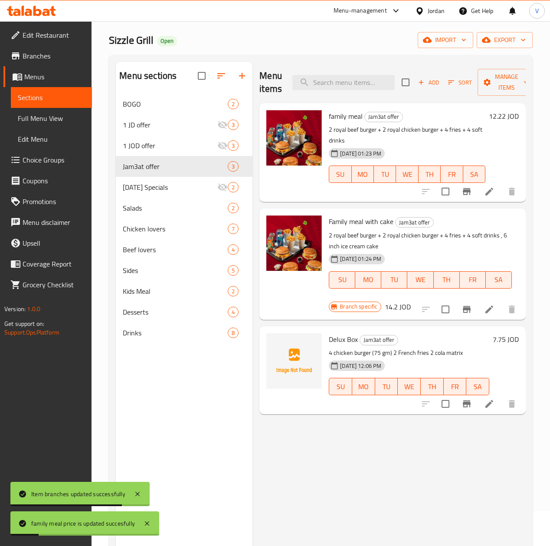
drag, startPoint x: 507, startPoint y: 205, endPoint x: 498, endPoint y: 213, distance: 12.3
click at [411, 301] on h6 "14.2 JOD" at bounding box center [398, 307] width 26 height 12
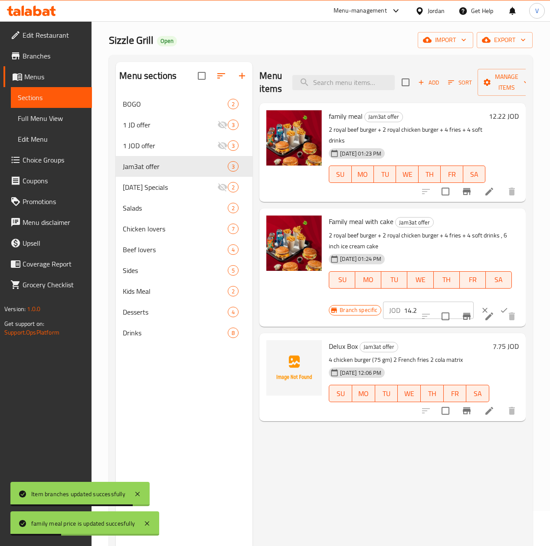
drag, startPoint x: 388, startPoint y: 300, endPoint x: 295, endPoint y: 300, distance: 93.7
click at [325, 300] on div "Family meal with cake Jam3at offer 2 royal beef burger + 2 royal chicken burger…" at bounding box center [423, 267] width 197 height 111
paste input "5.56"
type input "15.56"
click at [494, 301] on button "ok" at bounding box center [503, 310] width 19 height 19
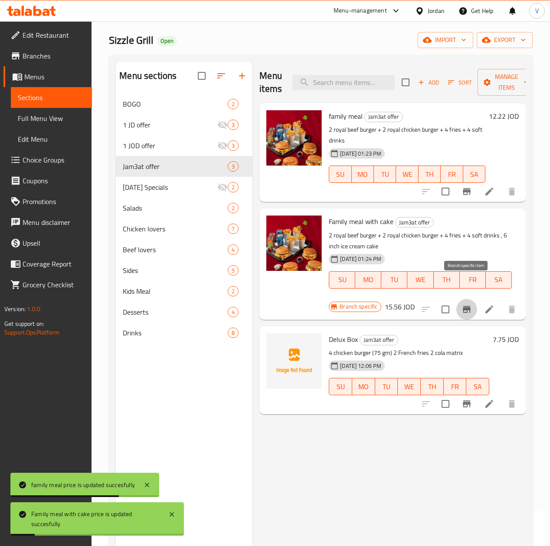
click at [472, 299] on button "Branch-specific-item" at bounding box center [466, 309] width 21 height 21
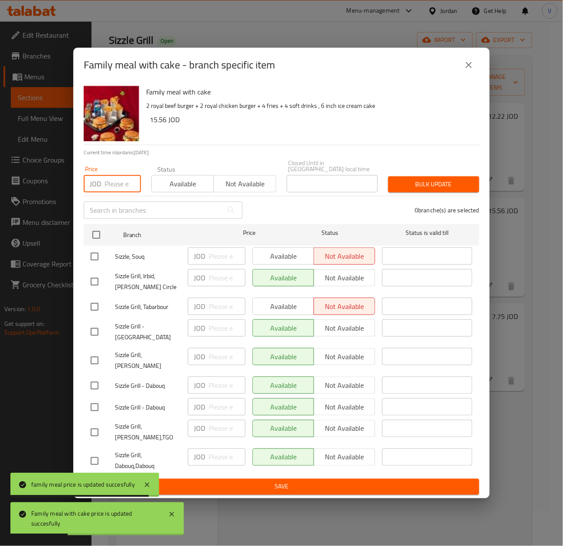
click at [118, 188] on input "number" at bounding box center [122, 183] width 36 height 17
paste input "15.56"
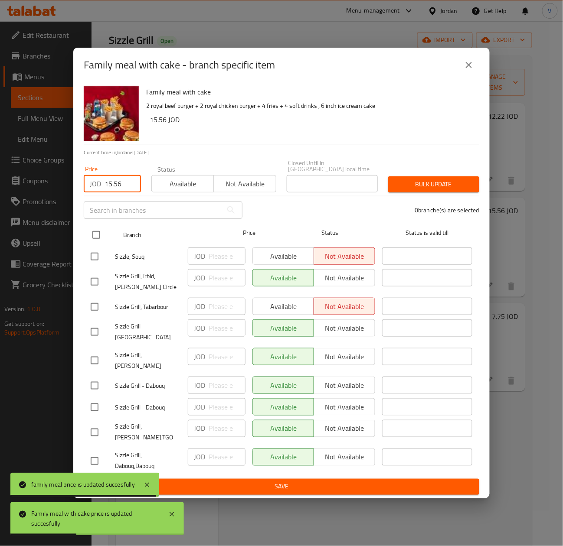
type input "15.56"
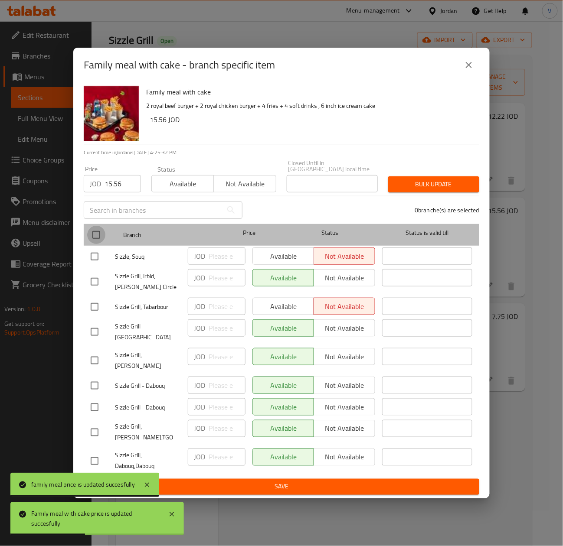
click at [95, 244] on input "checkbox" at bounding box center [96, 235] width 18 height 18
checkbox input "true"
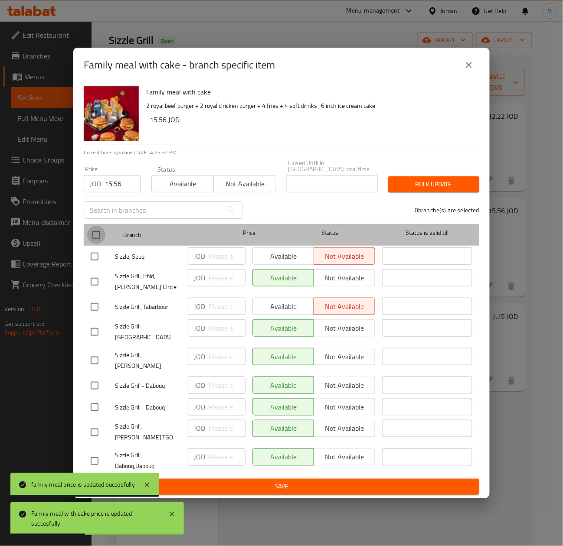
checkbox input "true"
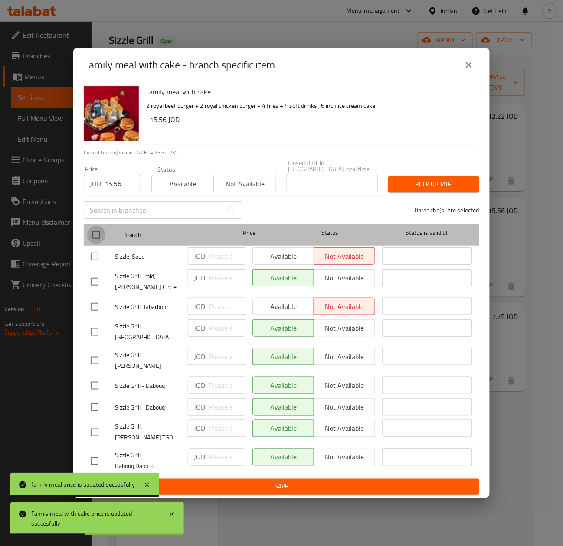
checkbox input "true"
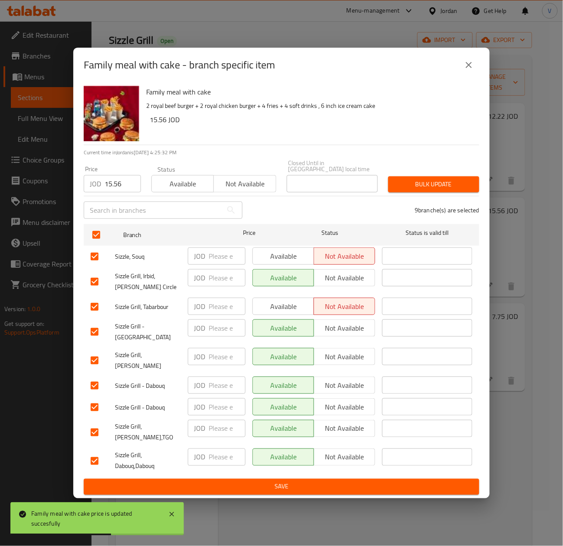
click at [426, 188] on span "Bulk update" at bounding box center [433, 184] width 77 height 11
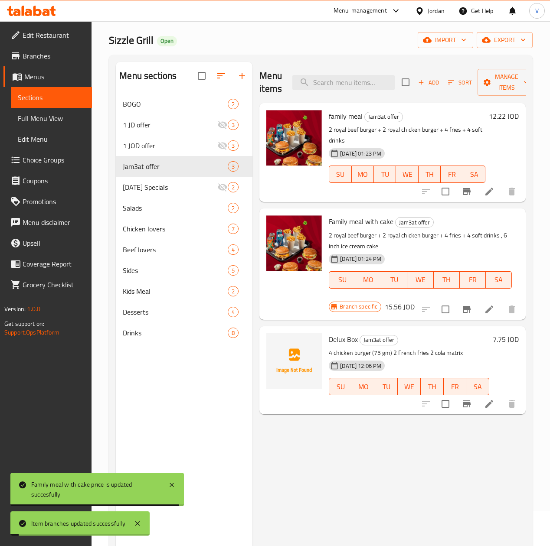
click at [496, 333] on h6 "7.75 JOD" at bounding box center [506, 339] width 26 height 12
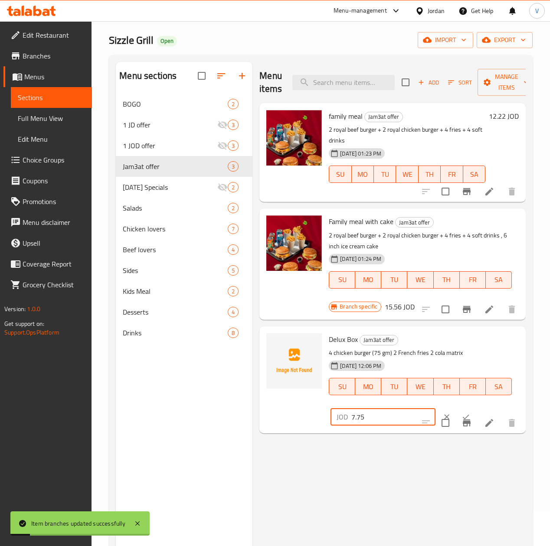
drag, startPoint x: 344, startPoint y: 398, endPoint x: 334, endPoint y: 400, distance: 10.1
click at [201, 404] on div "Menu sections BOGO 2 1 JD offer 3 1 JOD offer 3 Jam3at offer 3 Ramadan Specials…" at bounding box center [321, 335] width 410 height 546
paste input "8"
type input "8"
click at [456, 408] on button "ok" at bounding box center [465, 417] width 19 height 19
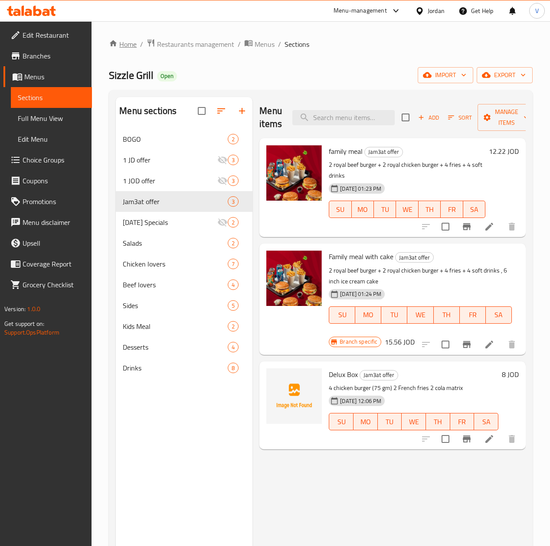
click at [128, 48] on link "Home" at bounding box center [123, 44] width 28 height 10
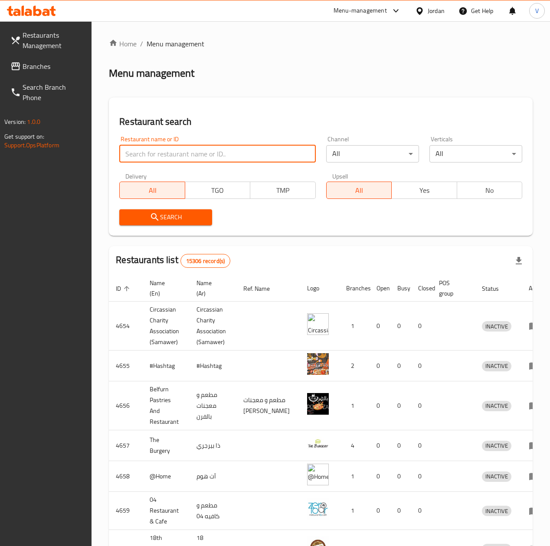
click at [146, 154] on input "search" at bounding box center [217, 153] width 196 height 17
paste input "7865"
type input "7865"
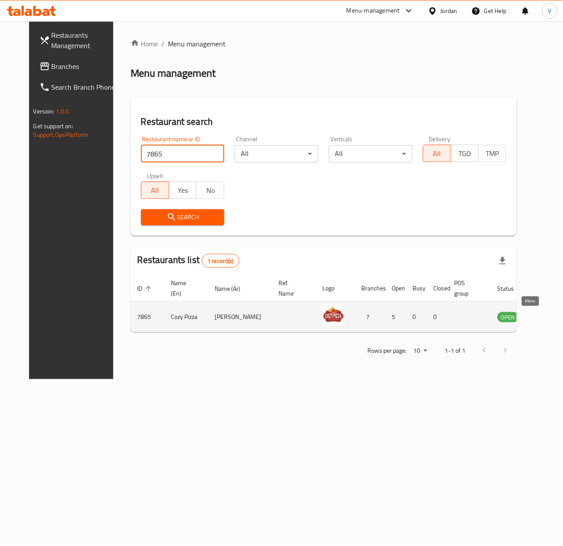
click at [543, 315] on icon "enhanced table" at bounding box center [548, 317] width 10 height 7
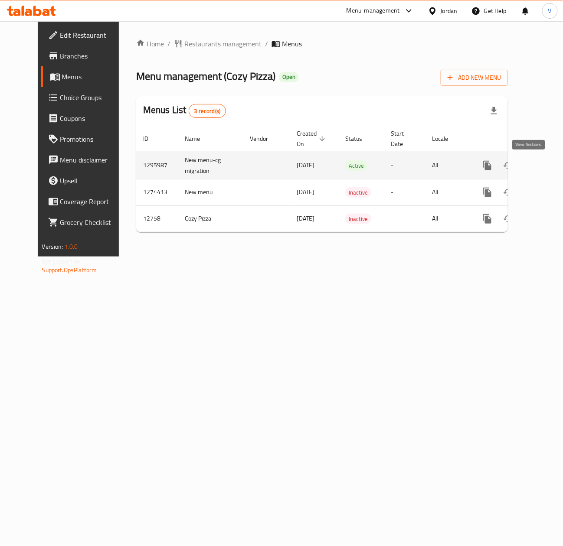
click at [545, 166] on icon "enhanced table" at bounding box center [550, 165] width 10 height 10
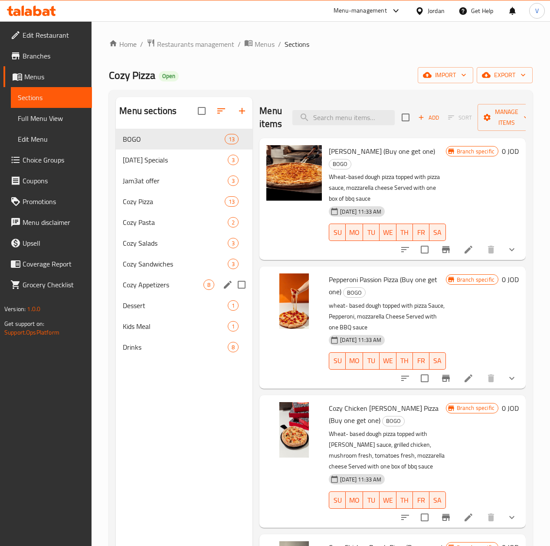
drag, startPoint x: 148, startPoint y: 303, endPoint x: 154, endPoint y: 301, distance: 6.7
click at [148, 290] on span "Cozy Appetizers" at bounding box center [163, 285] width 81 height 10
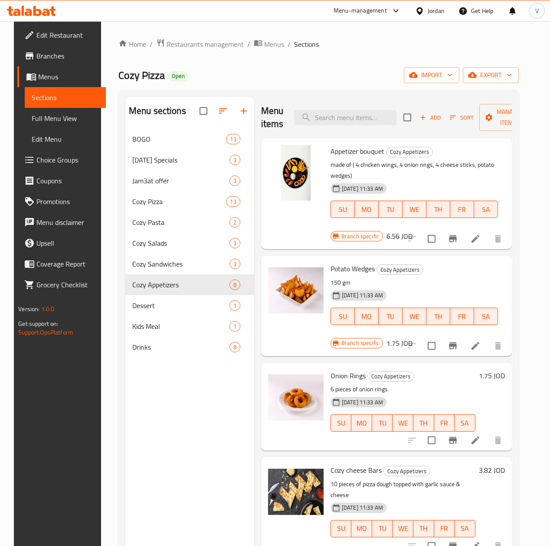
click at [412, 230] on h6 "6.56 JOD" at bounding box center [399, 236] width 26 height 12
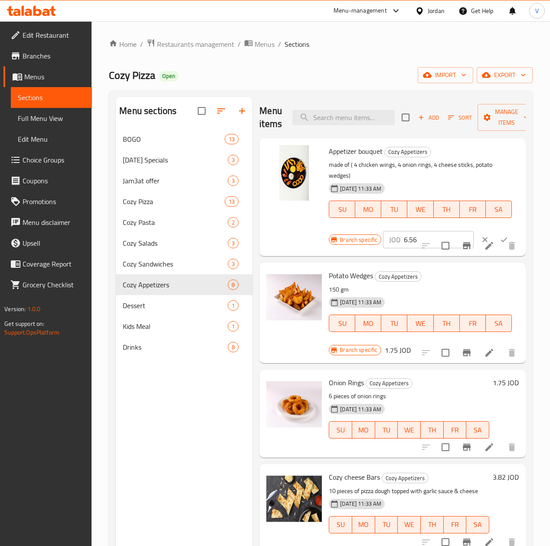
drag, startPoint x: 388, startPoint y: 227, endPoint x: 327, endPoint y: 230, distance: 60.8
click at [329, 230] on div "Branch specific JOD 6.56 ​" at bounding box center [424, 239] width 190 height 19
click at [480, 235] on icon "clear" at bounding box center [484, 239] width 9 height 9
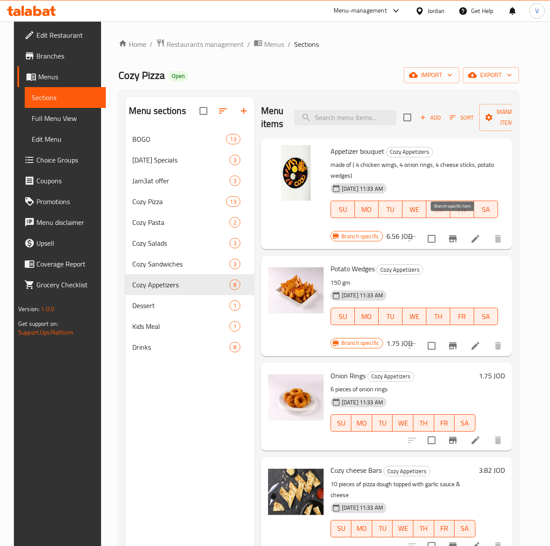
click at [455, 234] on icon "Branch-specific-item" at bounding box center [452, 239] width 10 height 10
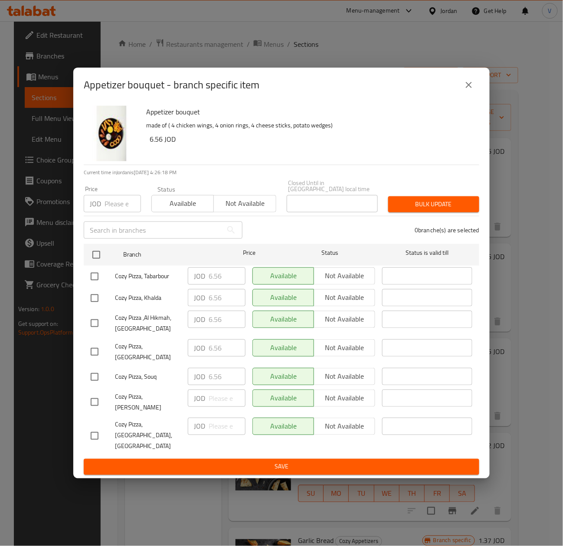
click at [471, 88] on icon "close" at bounding box center [469, 85] width 6 height 6
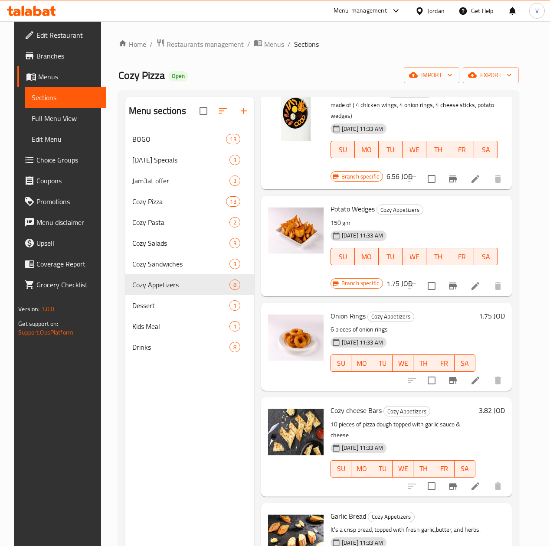
scroll to position [87, 0]
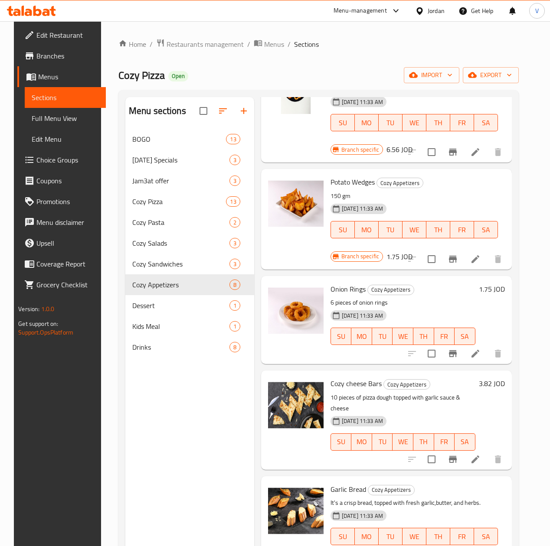
drag, startPoint x: 484, startPoint y: 362, endPoint x: 426, endPoint y: 388, distance: 63.7
click at [484, 378] on h6 "3.82 JOD" at bounding box center [492, 384] width 26 height 12
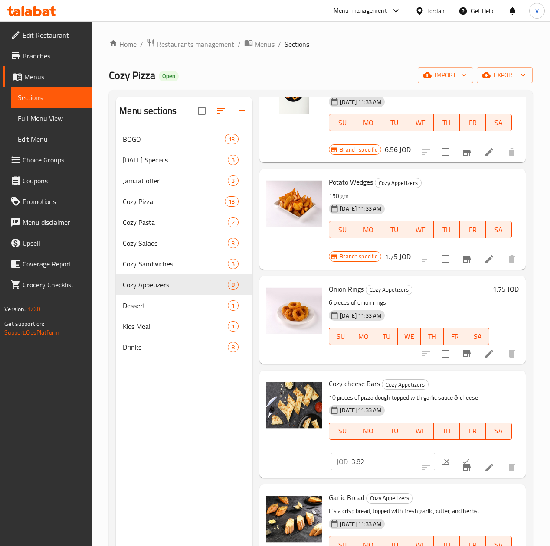
drag, startPoint x: 342, startPoint y: 436, endPoint x: 259, endPoint y: 438, distance: 82.4
click at [263, 438] on div "Cozy cheese Bars Cozy Appetizers 10 pieces of pizza dough topped with garlic sa…" at bounding box center [392, 424] width 259 height 100
paste input "9"
type input "3.89"
click at [461, 457] on icon "ok" at bounding box center [465, 461] width 9 height 9
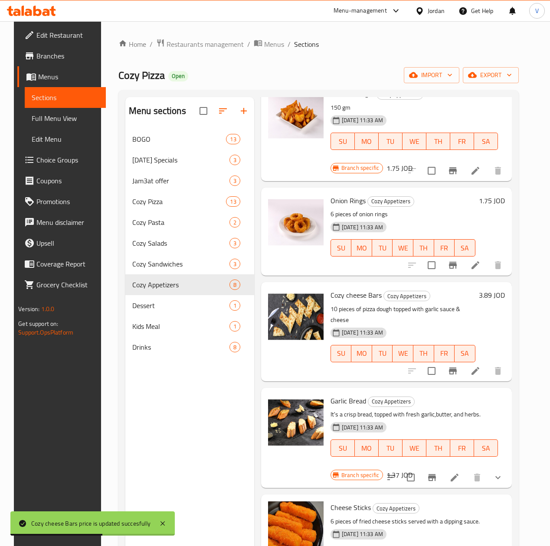
scroll to position [116, 0]
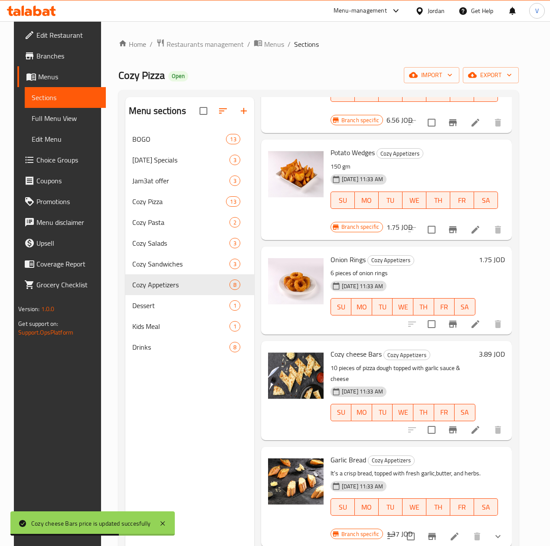
drag, startPoint x: 494, startPoint y: 424, endPoint x: 410, endPoint y: 462, distance: 92.4
click at [412, 528] on h6 "1.37 JOD" at bounding box center [399, 534] width 26 height 12
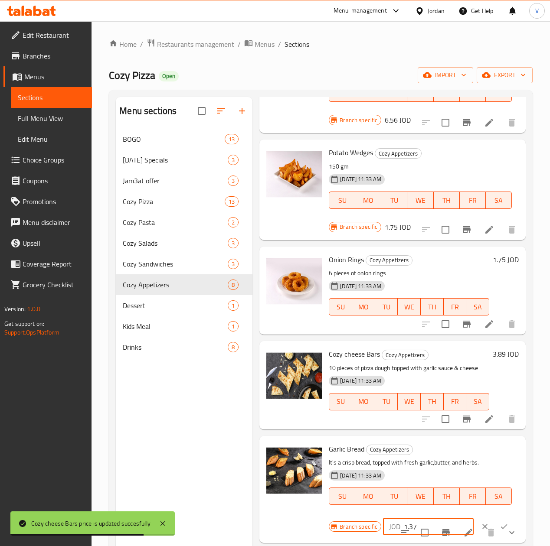
drag, startPoint x: 386, startPoint y: 497, endPoint x: 282, endPoint y: 508, distance: 104.6
click at [282, 508] on div "Garlic Bread Cozy Appetizers It's a crisp bread, topped with fresh garlic,butte…" at bounding box center [392, 490] width 259 height 100
paste input "9"
type input "1.39"
click at [494, 517] on button "ok" at bounding box center [503, 526] width 19 height 19
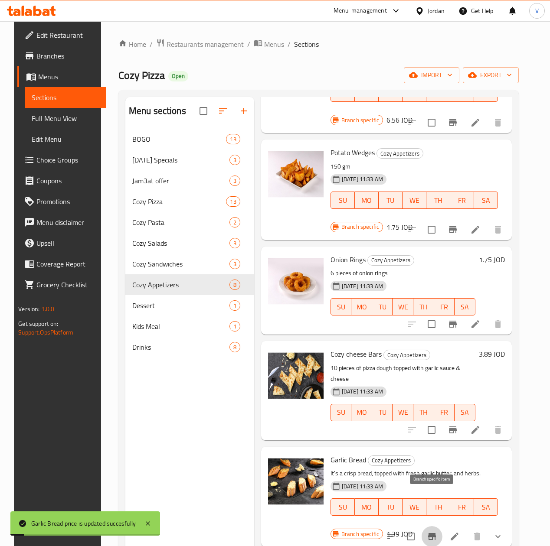
click at [433, 533] on icon "Branch-specific-item" at bounding box center [432, 536] width 8 height 7
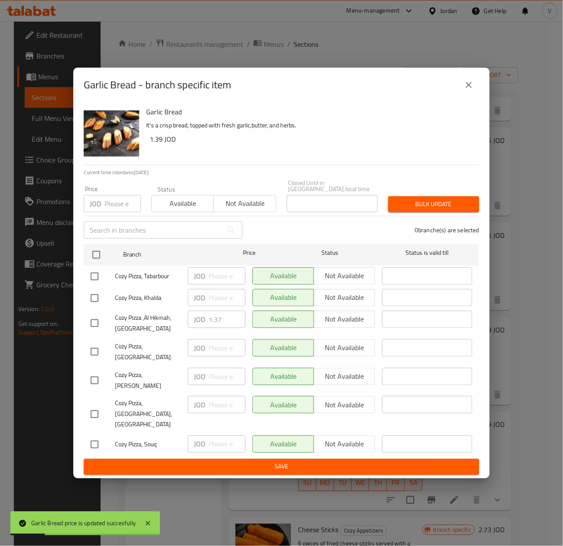
drag, startPoint x: 116, startPoint y: 230, endPoint x: 124, endPoint y: 211, distance: 20.2
click at [117, 227] on input "text" at bounding box center [153, 230] width 139 height 17
click at [124, 208] on input "number" at bounding box center [122, 203] width 36 height 17
paste input "1.39"
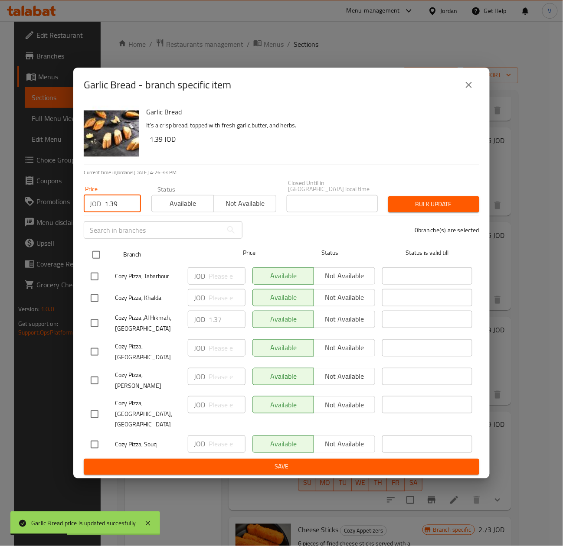
type input "1.39"
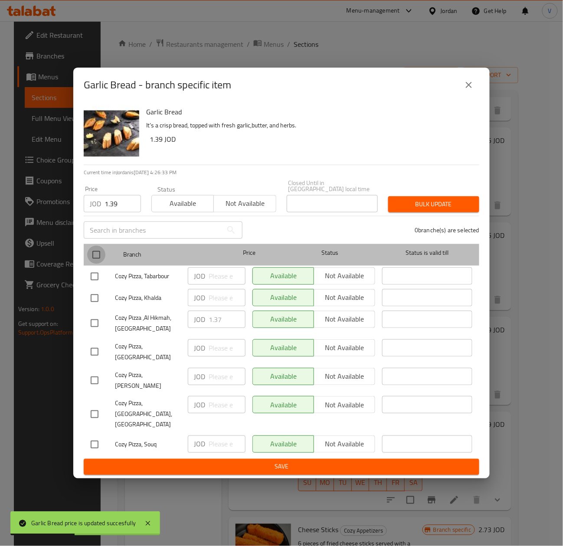
click at [99, 264] on input "checkbox" at bounding box center [96, 255] width 18 height 18
checkbox input "true"
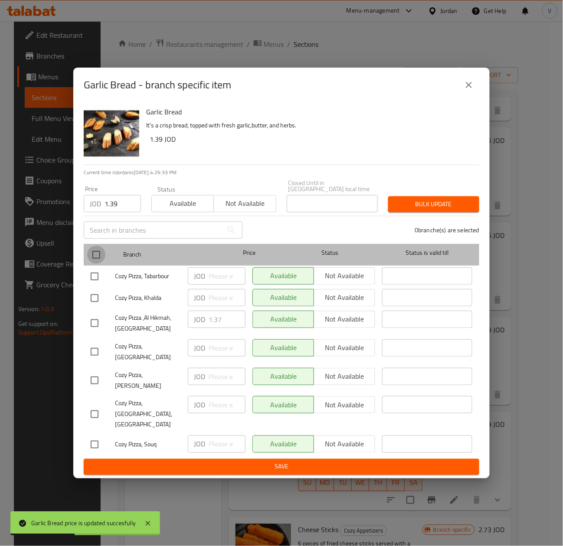
checkbox input "true"
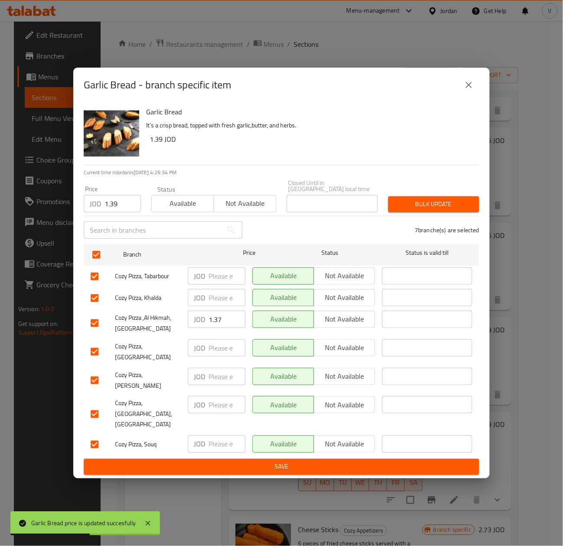
click at [415, 208] on span "Bulk update" at bounding box center [433, 204] width 77 height 11
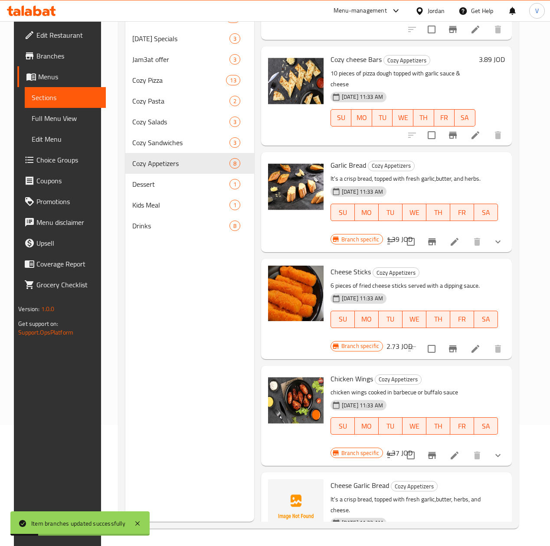
scroll to position [122, 0]
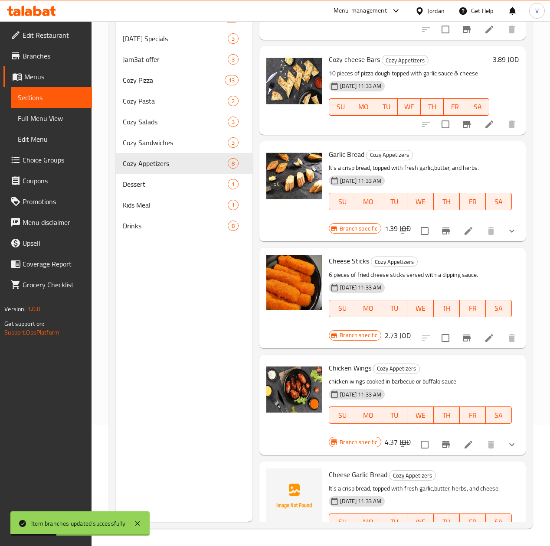
scroll to position [297, 0]
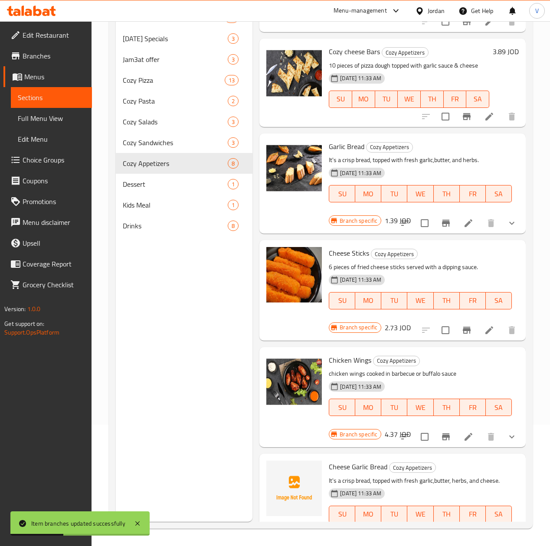
drag, startPoint x: 344, startPoint y: 510, endPoint x: 353, endPoint y: 511, distance: 8.3
click at [329, 535] on div "Branch specific JOD 1.91 ​" at bounding box center [424, 544] width 190 height 19
paste input "4"
type input "1.94"
click at [499, 541] on icon "ok" at bounding box center [503, 545] width 9 height 9
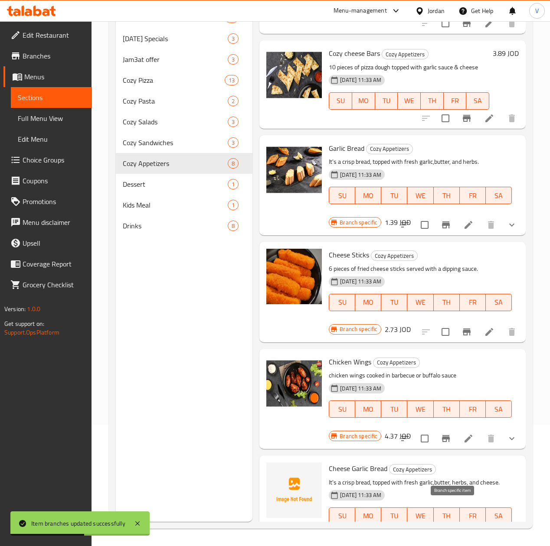
scroll to position [290, 0]
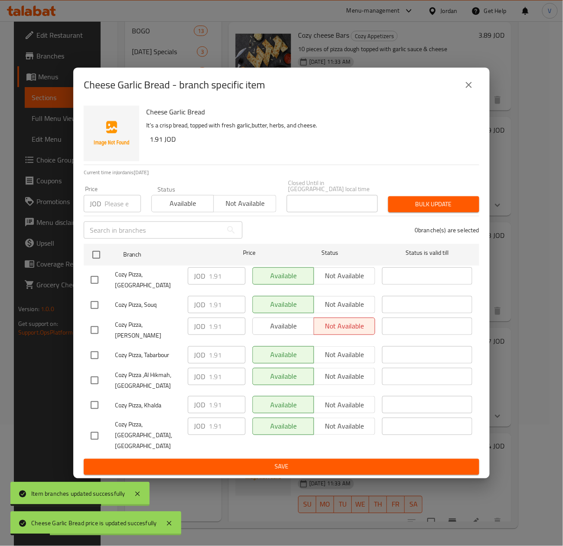
click at [114, 204] on input "number" at bounding box center [122, 203] width 36 height 17
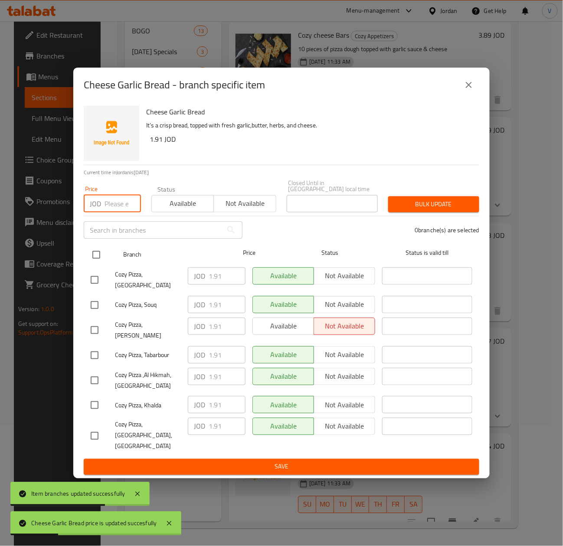
paste input "1.94"
type input "1.94"
click at [93, 258] on input "checkbox" at bounding box center [96, 255] width 18 height 18
checkbox input "true"
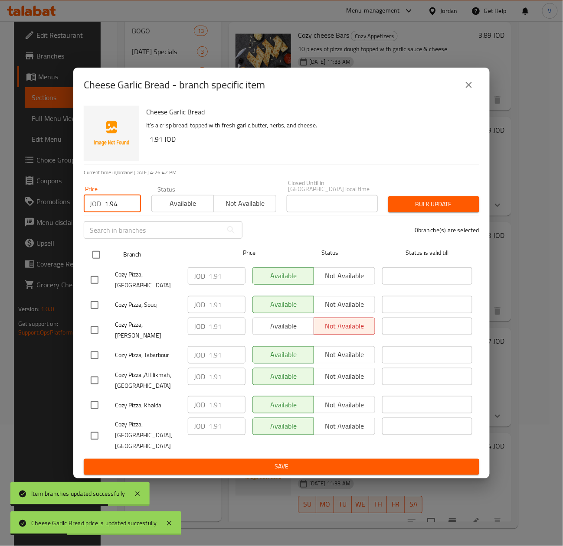
checkbox input "true"
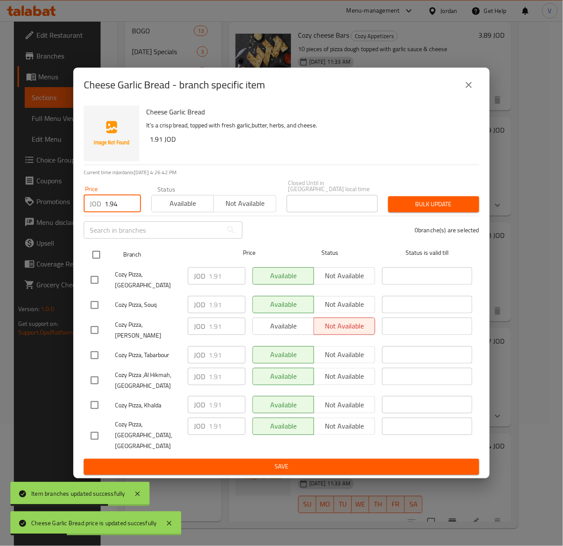
checkbox input "true"
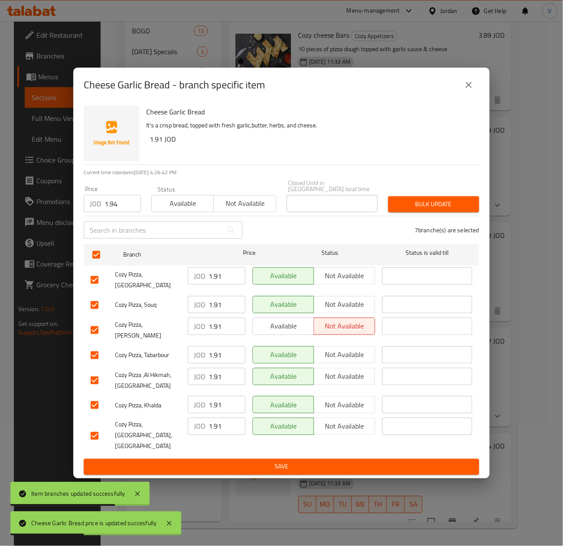
click at [428, 209] on span "Bulk update" at bounding box center [433, 204] width 77 height 11
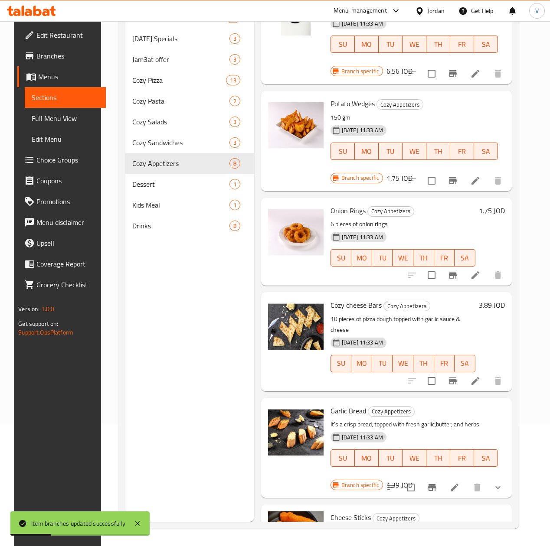
scroll to position [0, 0]
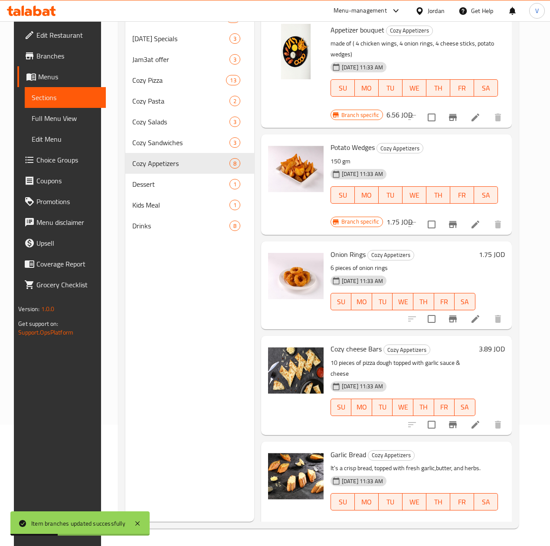
drag, startPoint x: 496, startPoint y: 133, endPoint x: 473, endPoint y: 154, distance: 31.6
click at [412, 216] on h6 "1.75 JOD" at bounding box center [399, 222] width 26 height 12
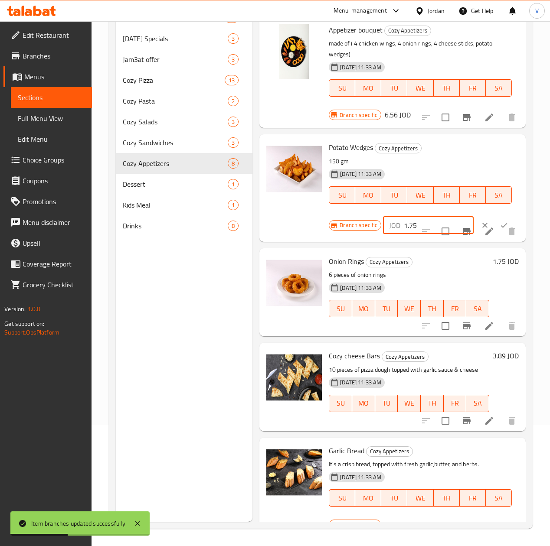
drag, startPoint x: 389, startPoint y: 211, endPoint x: 288, endPoint y: 212, distance: 101.0
click at [282, 213] on div "Potato Wedges Cozy Appetizers 150 gm [DATE] 11:33 AM SU MO TU WE TH FR [PERSON_…" at bounding box center [392, 188] width 259 height 100
paste input "8"
type input "1.78"
click at [499, 221] on icon "ok" at bounding box center [503, 225] width 9 height 9
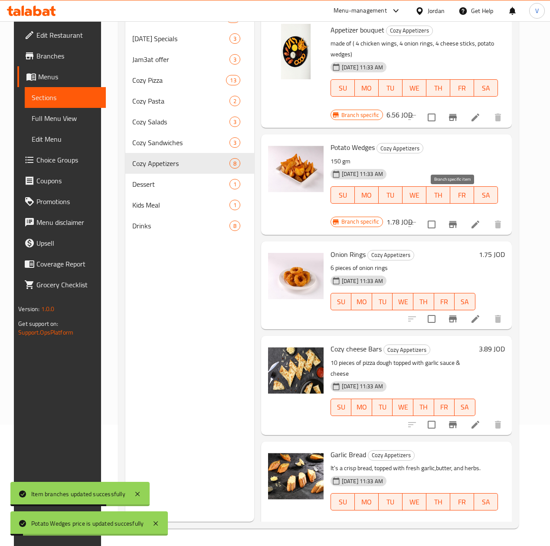
click at [453, 221] on icon "Branch-specific-item" at bounding box center [453, 224] width 8 height 7
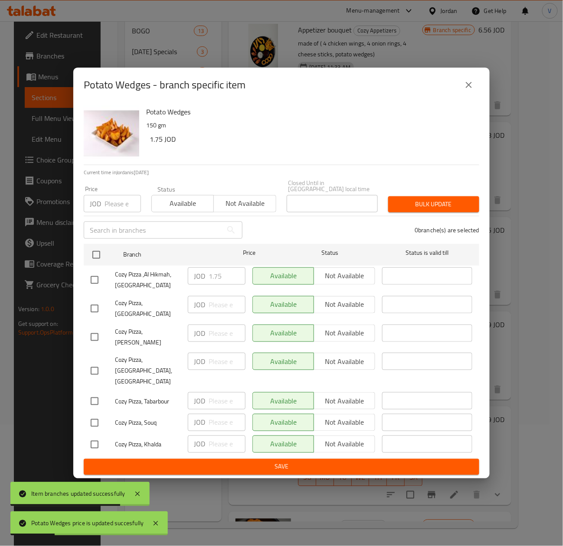
click at [114, 202] on input "number" at bounding box center [122, 203] width 36 height 17
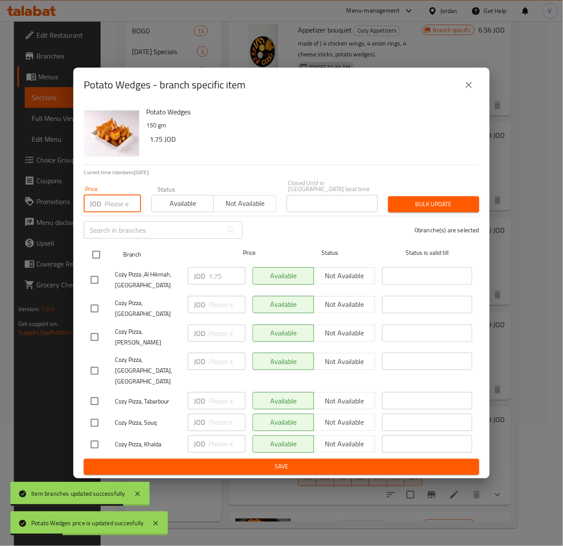
paste input "1.78"
type input "1.78"
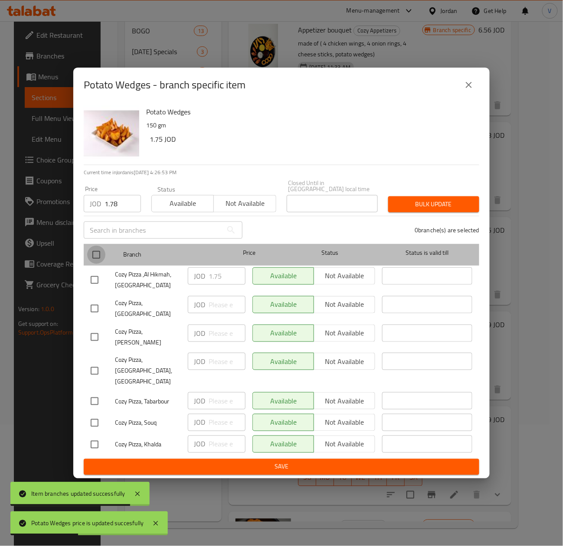
click at [94, 261] on input "checkbox" at bounding box center [96, 255] width 18 height 18
checkbox input "true"
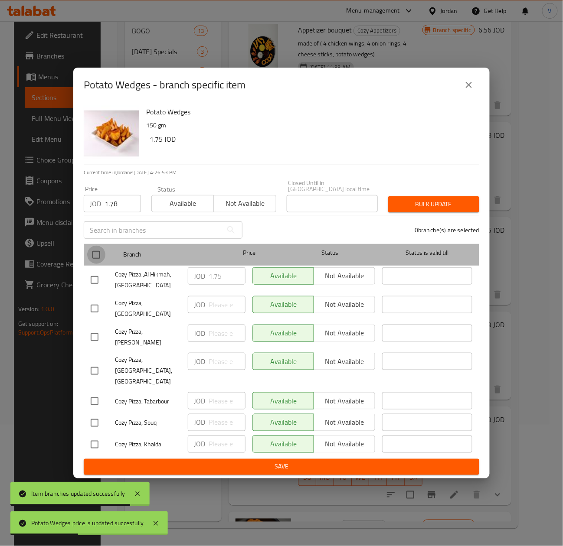
checkbox input "true"
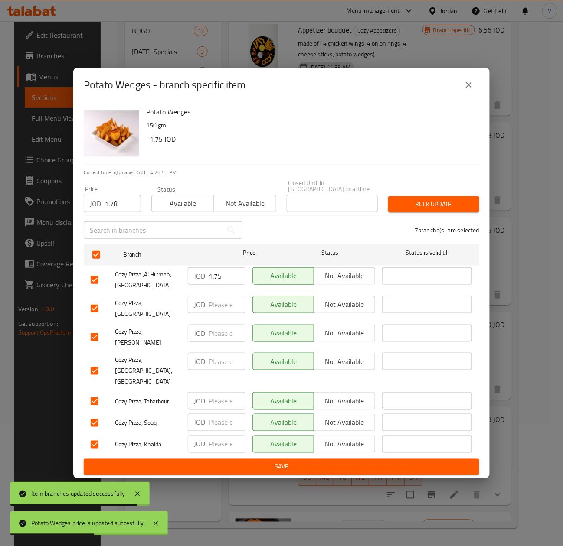
click at [428, 209] on span "Bulk update" at bounding box center [433, 204] width 77 height 11
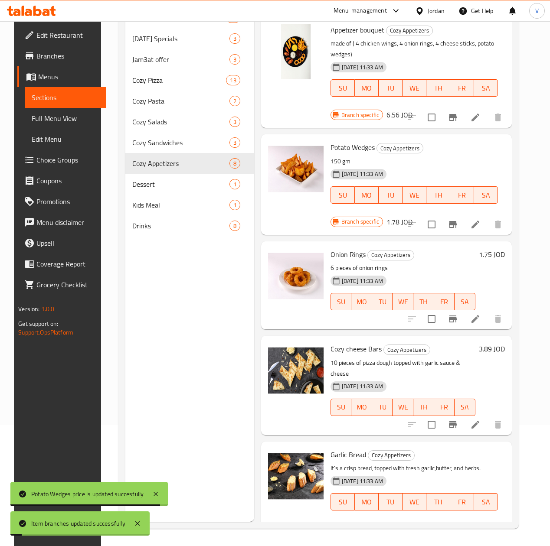
drag, startPoint x: 411, startPoint y: 304, endPoint x: 463, endPoint y: 239, distance: 82.7
click at [461, 245] on div "Onion Rings Cozy Appetizers 6 pieces of onion rings [DATE] 11:33 AM SU MO TU WE…" at bounding box center [403, 285] width 152 height 81
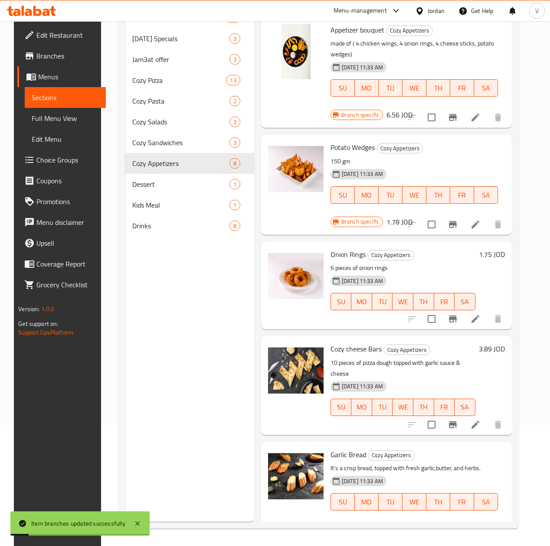
click at [495, 248] on h6 "1.75 JOD" at bounding box center [492, 254] width 26 height 12
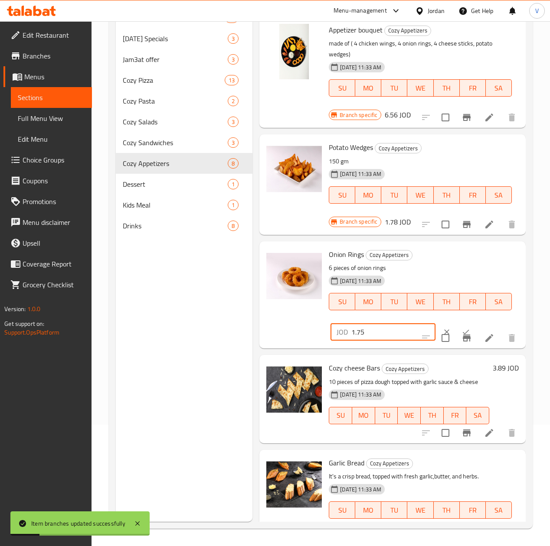
drag, startPoint x: 325, startPoint y: 301, endPoint x: 240, endPoint y: 304, distance: 85.0
click at [263, 304] on div "Onion Rings Cozy Appetizers 6 pieces of onion rings [DATE] 11:33 AM SU MO TU WE…" at bounding box center [392, 295] width 259 height 100
paste input "8"
type input "1.78"
click at [456, 323] on button "ok" at bounding box center [465, 332] width 19 height 19
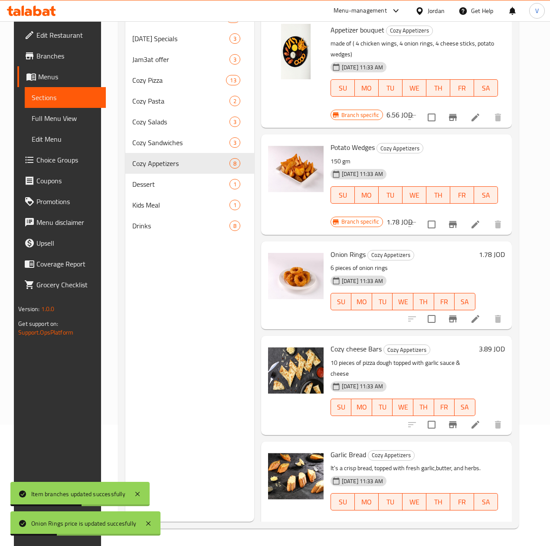
drag, startPoint x: 458, startPoint y: 317, endPoint x: 408, endPoint y: 317, distance: 49.9
click at [429, 336] on div "Cozy cheese Bars Cozy Appetizers 10 pieces of pizza dough topped with garlic sa…" at bounding box center [386, 385] width 251 height 99
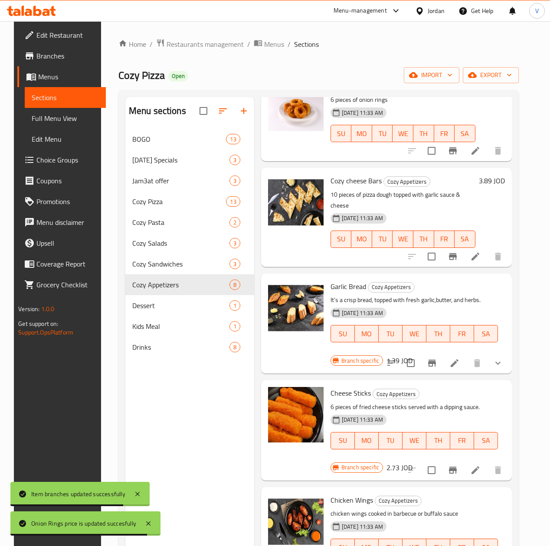
click at [412, 462] on h6 "2.73 JOD" at bounding box center [399, 468] width 26 height 12
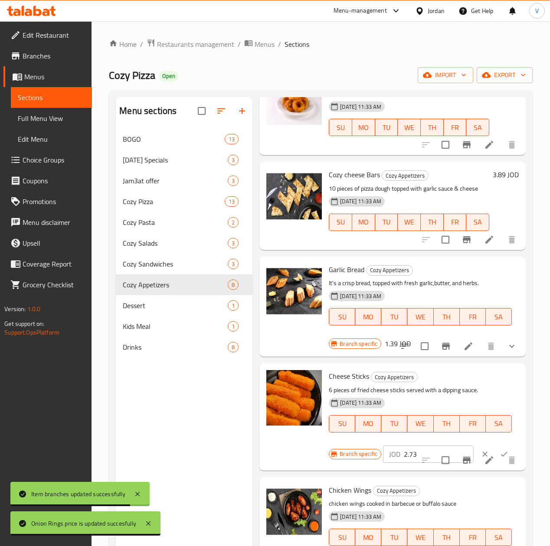
scroll to position [297, 0]
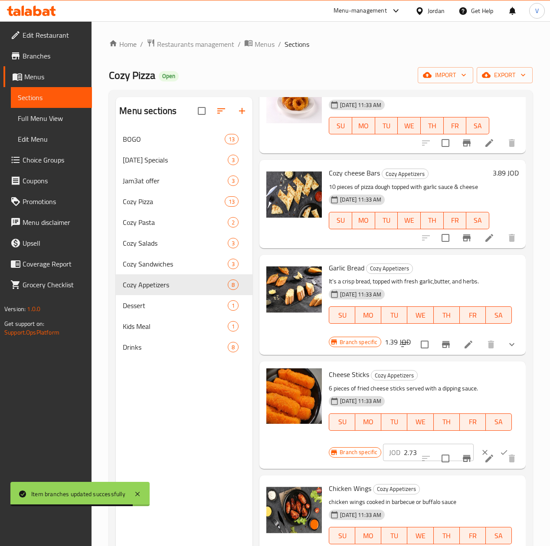
drag, startPoint x: 392, startPoint y: 424, endPoint x: 332, endPoint y: 429, distance: 60.5
click at [332, 443] on div "Branch specific JOD 2.73 ​" at bounding box center [424, 452] width 190 height 19
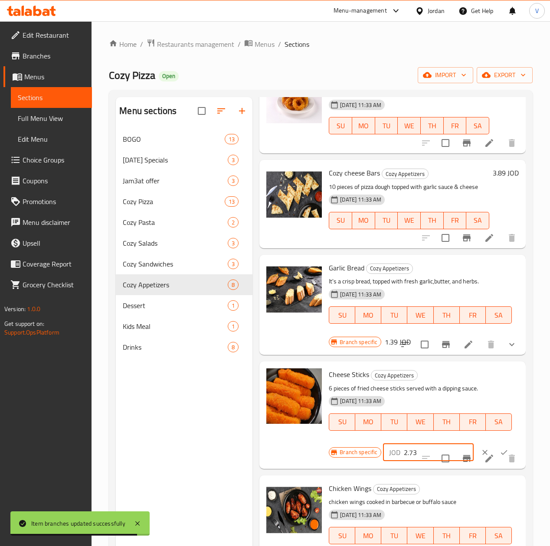
paste input "8"
type input "2.78"
click at [494, 443] on button "ok" at bounding box center [503, 452] width 19 height 19
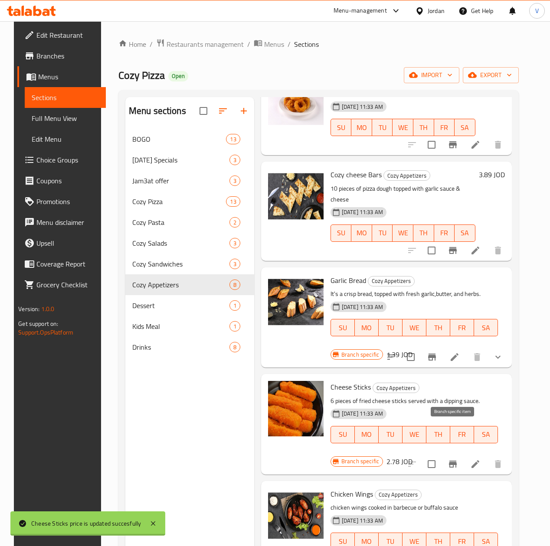
scroll to position [290, 0]
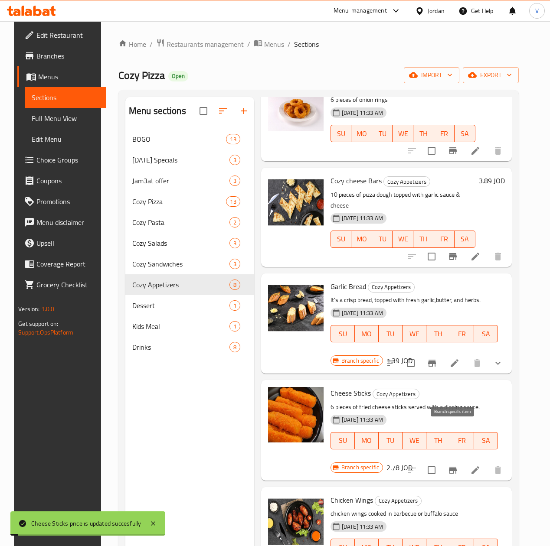
click at [452, 467] on icon "Branch-specific-item" at bounding box center [453, 470] width 8 height 7
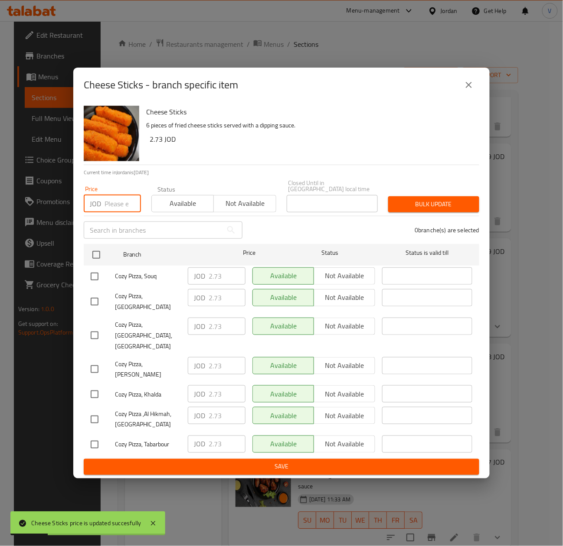
click at [121, 208] on input "number" at bounding box center [122, 203] width 36 height 17
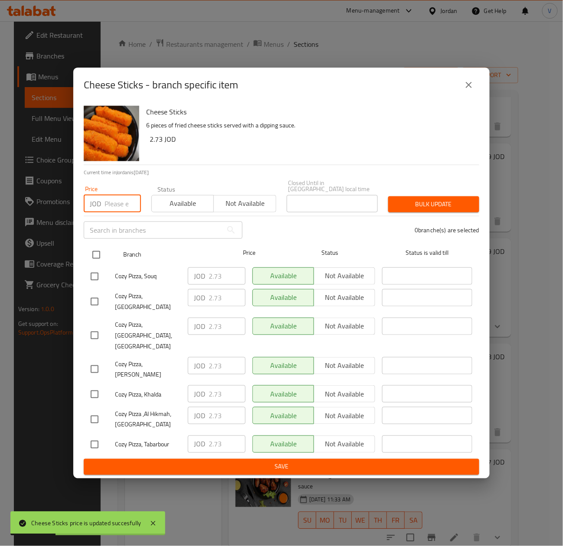
paste input "2.78"
type input "2.78"
click at [96, 255] on input "checkbox" at bounding box center [96, 255] width 18 height 18
checkbox input "true"
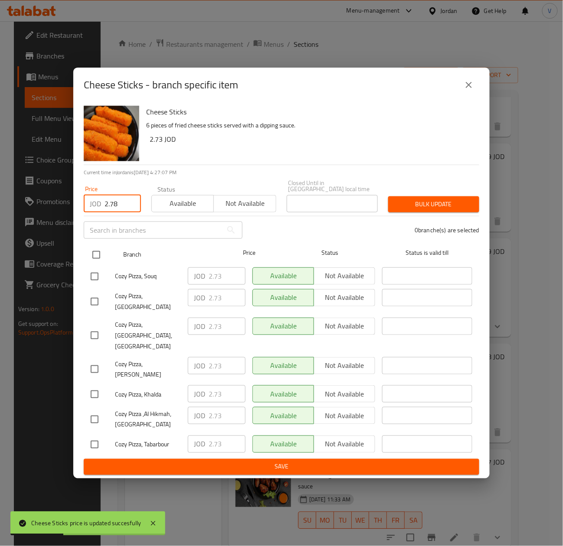
checkbox input "true"
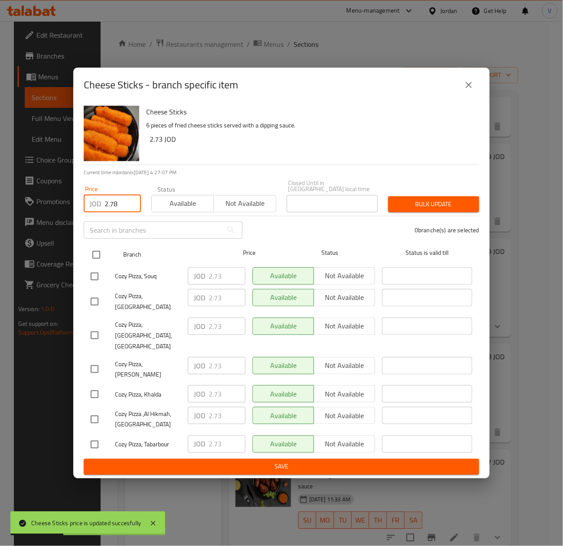
checkbox input "true"
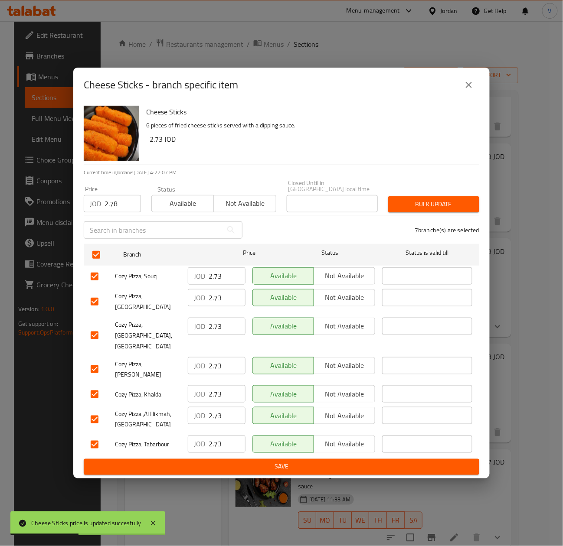
click at [444, 202] on button "Bulk update" at bounding box center [433, 204] width 91 height 16
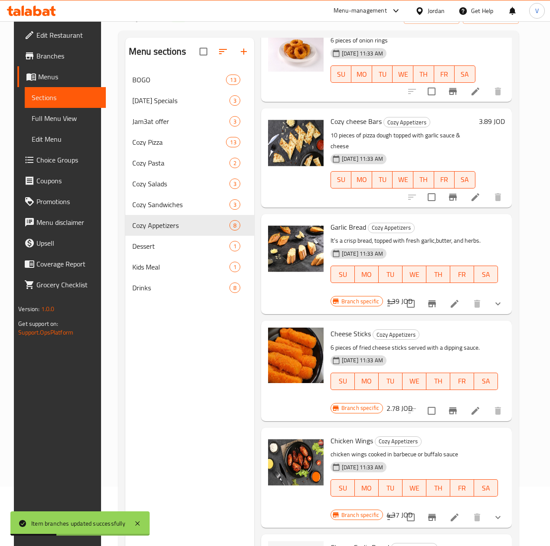
scroll to position [122, 0]
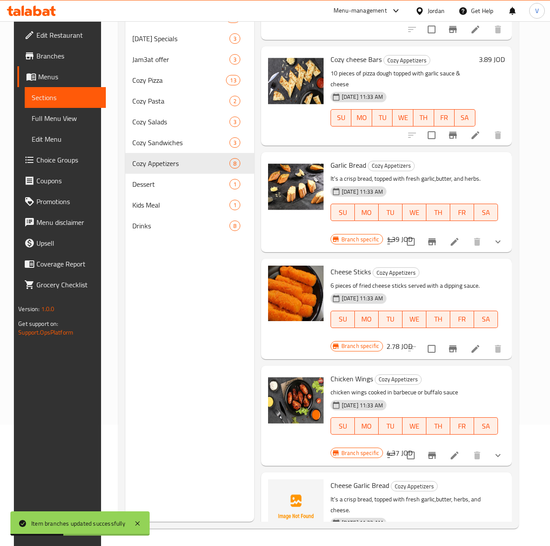
click at [412, 447] on h6 "4.37 JOD" at bounding box center [399, 453] width 26 height 12
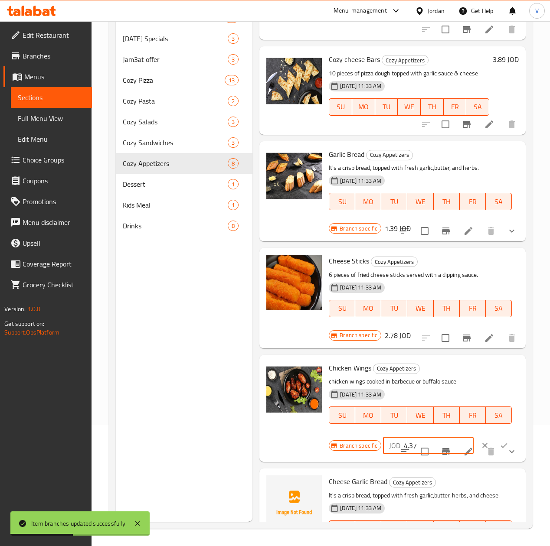
click at [329, 436] on div "Branch specific JOD 4.37 ​" at bounding box center [424, 445] width 190 height 19
click at [494, 436] on button "ok" at bounding box center [503, 445] width 19 height 19
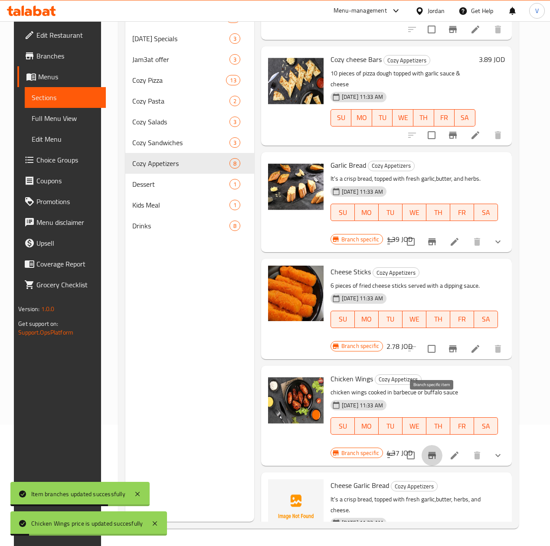
click at [431, 452] on icon "Branch-specific-item" at bounding box center [432, 455] width 8 height 7
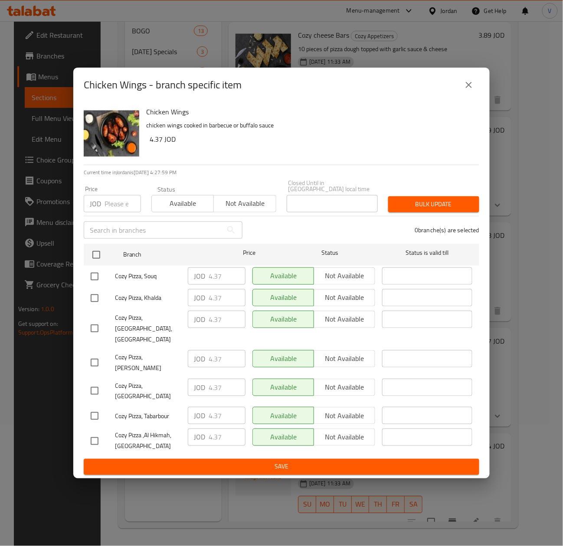
click at [467, 95] on button "close" at bounding box center [468, 85] width 21 height 21
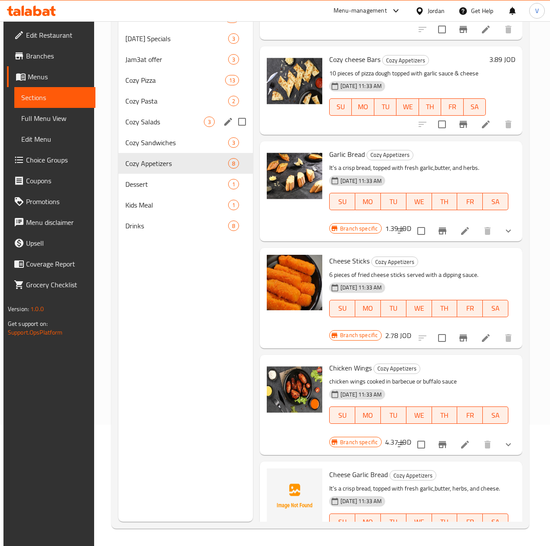
drag, startPoint x: 143, startPoint y: 142, endPoint x: 150, endPoint y: 140, distance: 6.6
click at [143, 132] on div "Cozy Salads 3" at bounding box center [185, 121] width 135 height 21
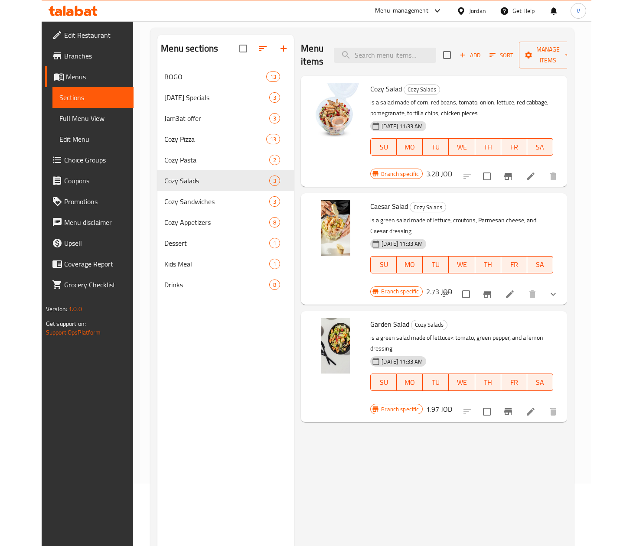
scroll to position [35, 0]
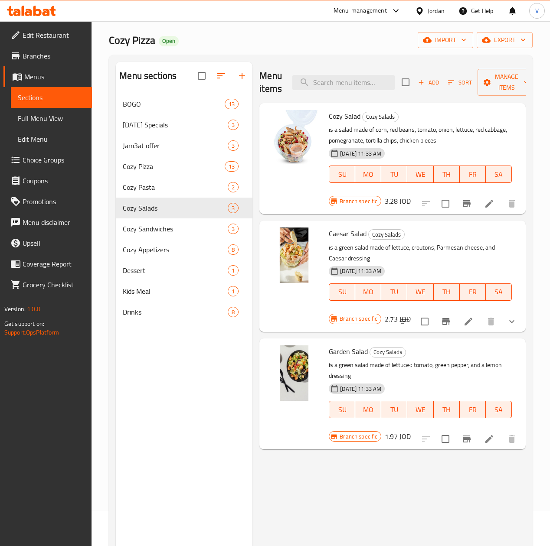
click at [411, 195] on h6 "3.28 JOD" at bounding box center [398, 201] width 26 height 12
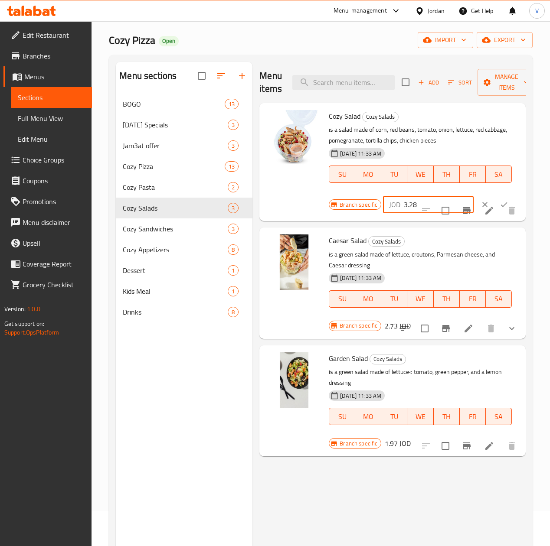
drag, startPoint x: 387, startPoint y: 204, endPoint x: 329, endPoint y: 204, distance: 58.1
click at [329, 204] on div "Branch specific JOD 3.28 ​" at bounding box center [424, 204] width 190 height 19
paste input "33"
type input "3.33"
click at [499, 201] on icon "ok" at bounding box center [503, 204] width 9 height 9
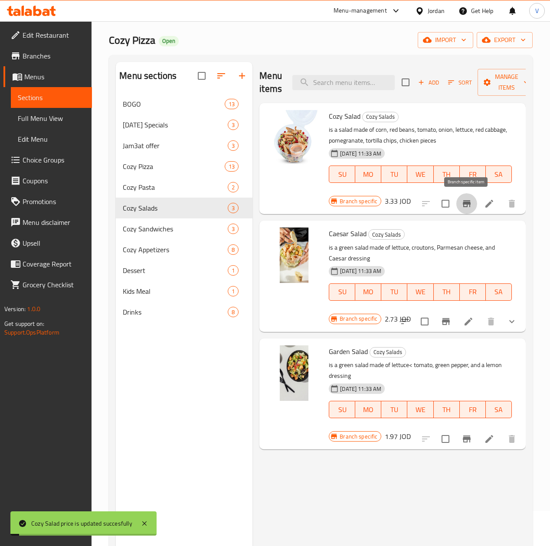
click at [467, 205] on icon "Branch-specific-item" at bounding box center [467, 203] width 8 height 7
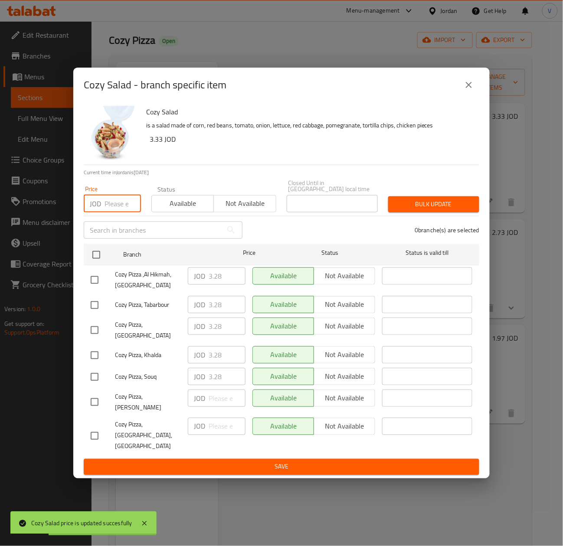
click at [119, 211] on input "number" at bounding box center [122, 203] width 36 height 17
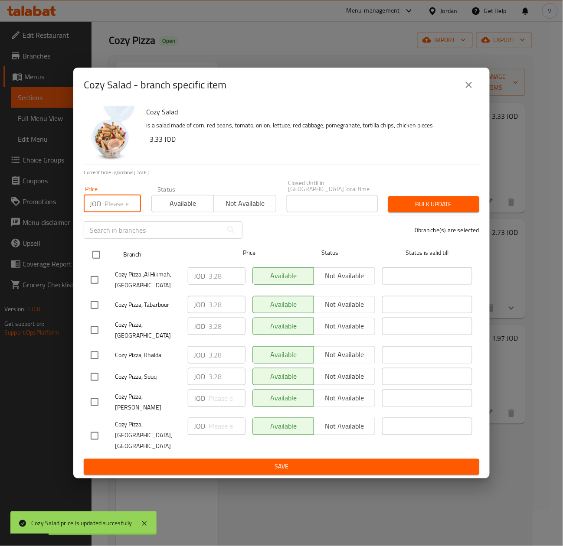
paste input "3.33"
type input "3.33"
click at [95, 255] on input "checkbox" at bounding box center [96, 255] width 18 height 18
checkbox input "true"
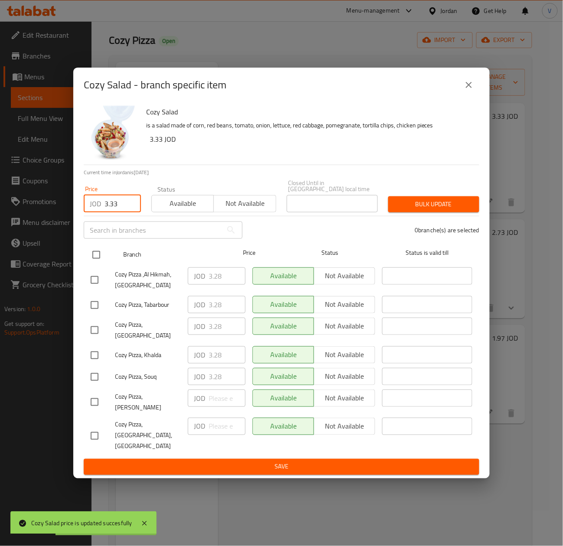
checkbox input "true"
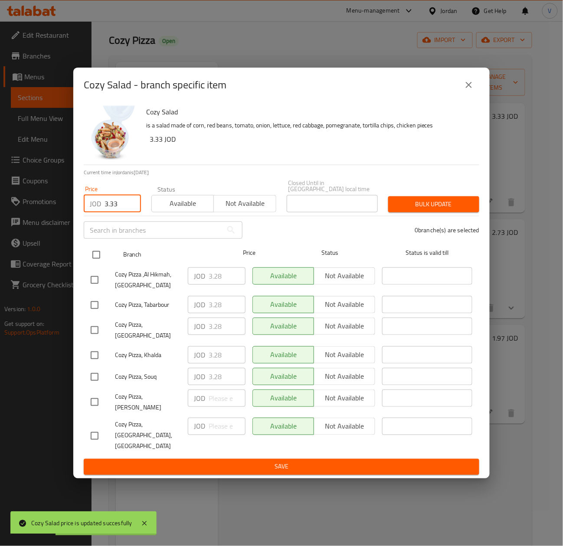
checkbox input "true"
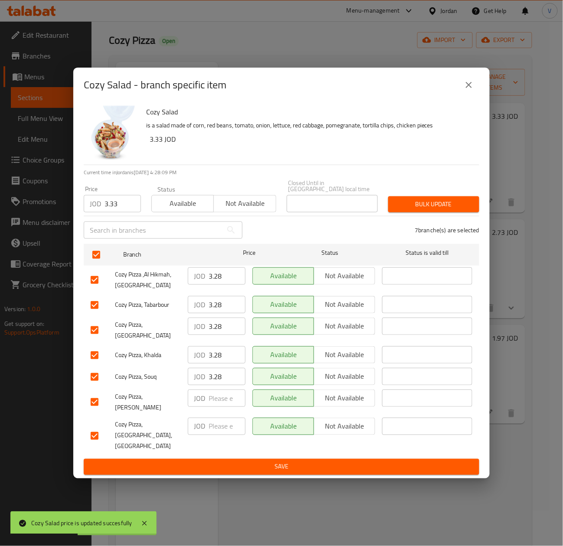
click at [406, 212] on button "Bulk update" at bounding box center [433, 204] width 91 height 16
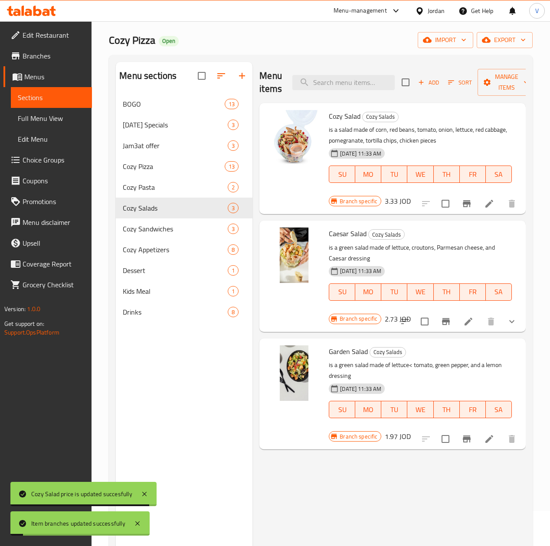
drag, startPoint x: 511, startPoint y: 234, endPoint x: 336, endPoint y: 334, distance: 201.2
click at [411, 313] on h6 "2.73 JOD" at bounding box center [398, 319] width 26 height 12
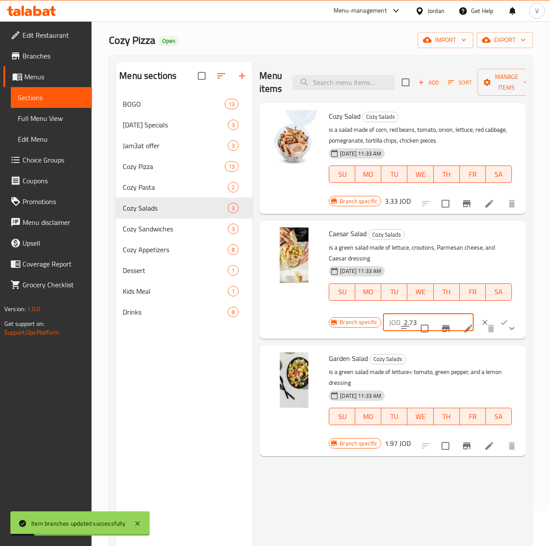
drag, startPoint x: 399, startPoint y: 312, endPoint x: 480, endPoint y: 308, distance: 80.7
click at [329, 313] on div "Branch specific JOD 2.73 ​" at bounding box center [424, 322] width 190 height 19
paste input "8"
type input "2.78"
click at [494, 313] on button "ok" at bounding box center [503, 322] width 19 height 19
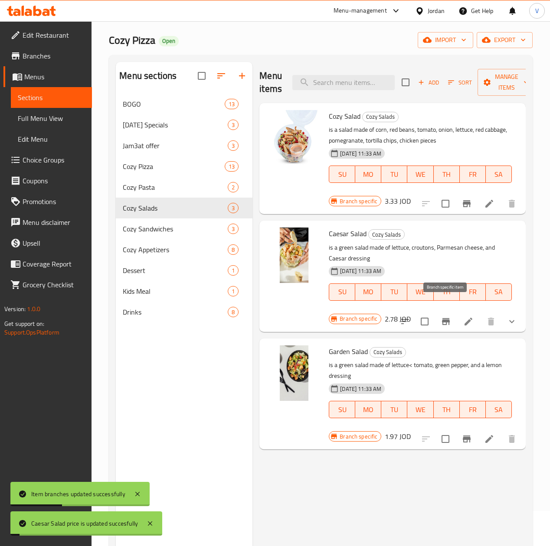
click at [446, 318] on icon "Branch-specific-item" at bounding box center [446, 321] width 8 height 7
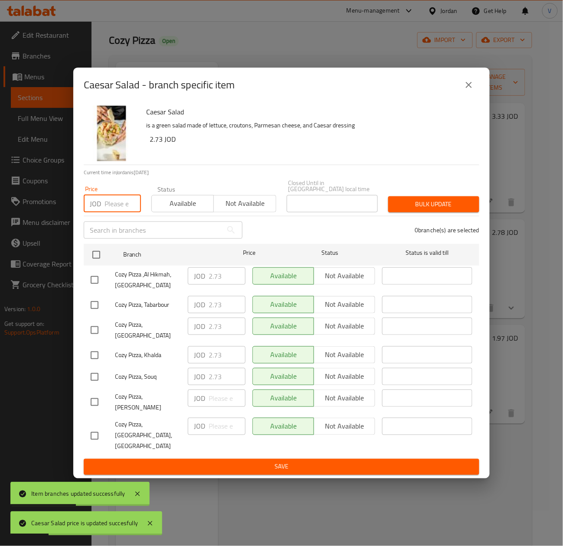
click at [109, 212] on input "number" at bounding box center [122, 203] width 36 height 17
paste input "2.78"
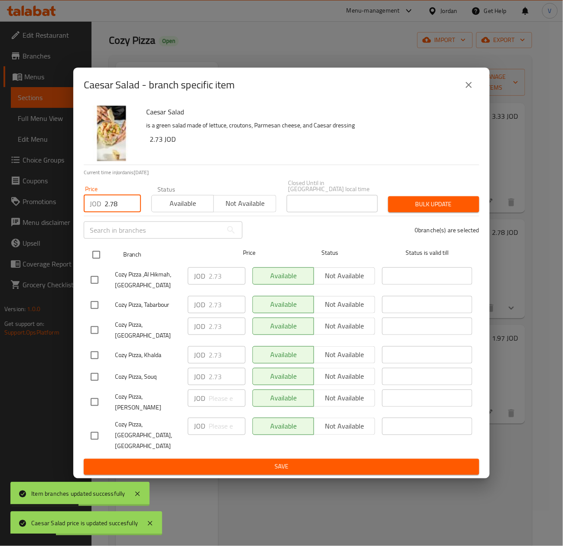
type input "2.78"
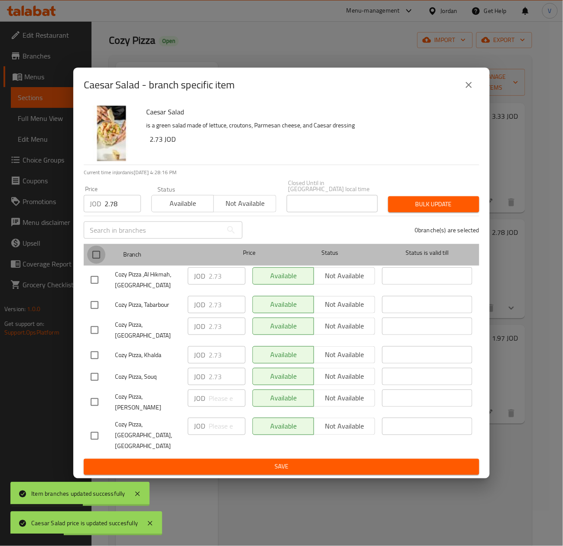
click at [88, 261] on input "checkbox" at bounding box center [96, 255] width 18 height 18
checkbox input "true"
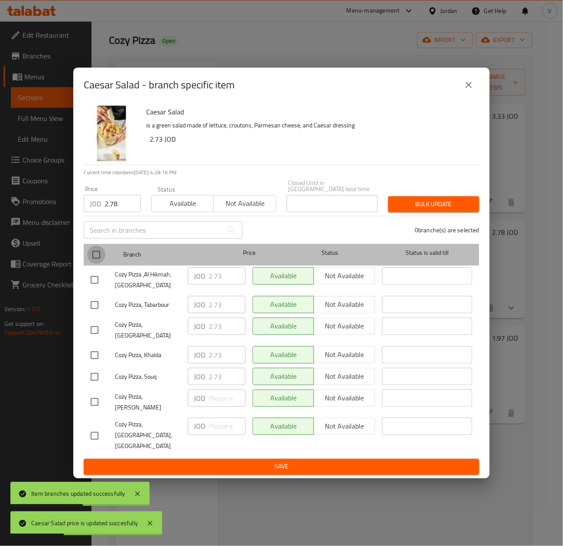
checkbox input "true"
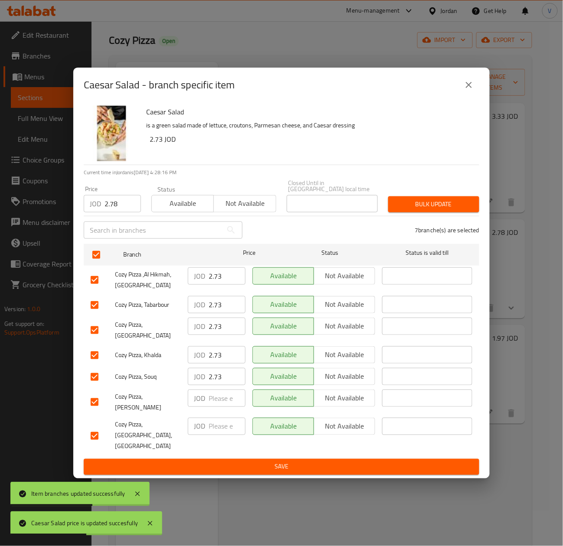
click at [448, 210] on span "Bulk update" at bounding box center [433, 204] width 77 height 11
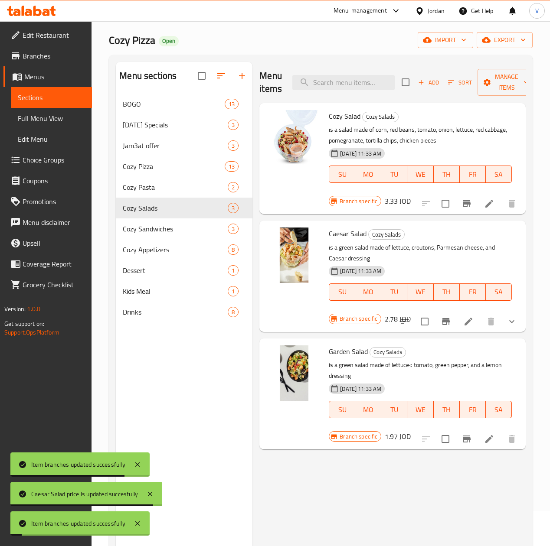
click at [411, 431] on h6 "1.97 JOD" at bounding box center [398, 437] width 26 height 12
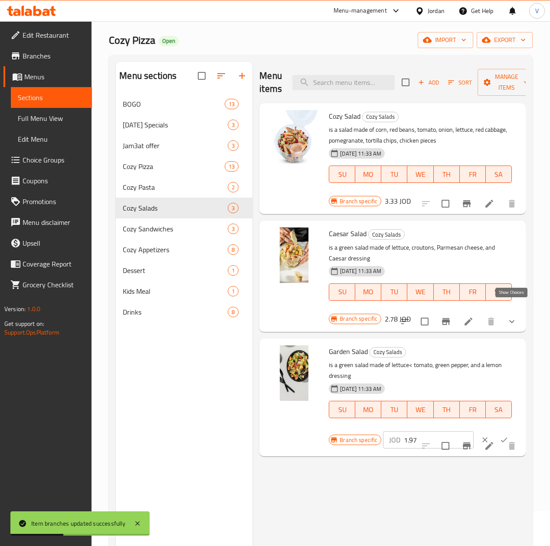
click at [516, 317] on icon "show more" at bounding box center [511, 322] width 10 height 10
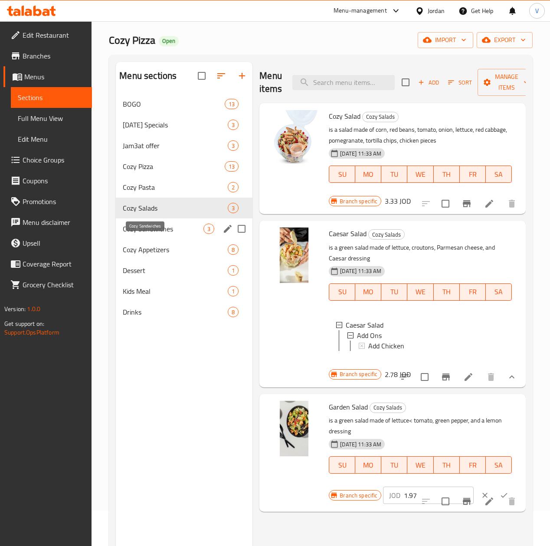
click at [153, 234] on span "Cozy Sandwiches" at bounding box center [163, 229] width 81 height 10
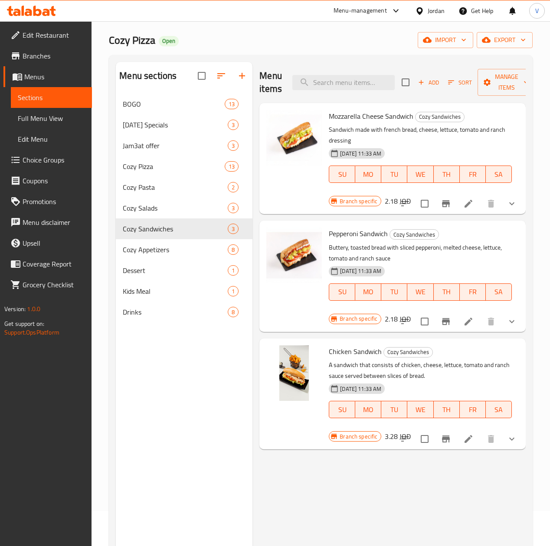
click at [511, 199] on icon "show more" at bounding box center [511, 204] width 10 height 10
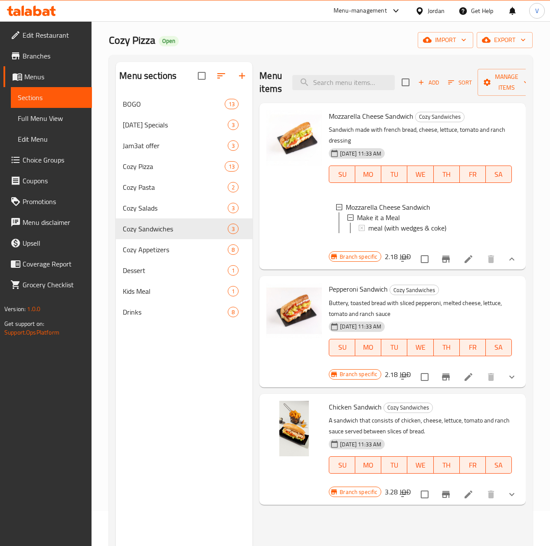
click at [411, 251] on h6 "2.18 JOD" at bounding box center [398, 257] width 26 height 12
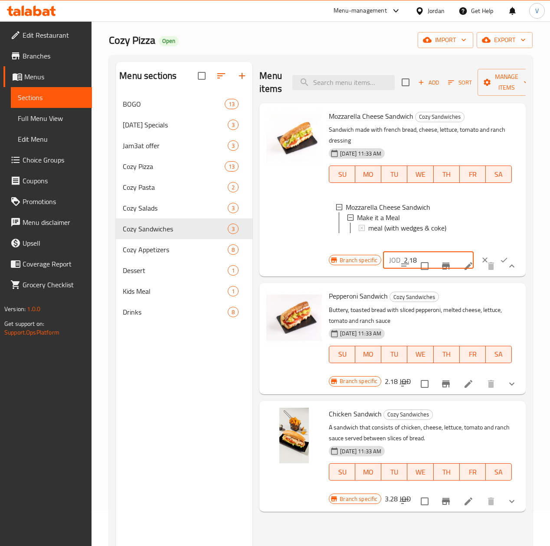
drag, startPoint x: 350, startPoint y: 265, endPoint x: 304, endPoint y: 267, distance: 46.9
click at [329, 267] on div "Branch specific JOD 2.18 ​" at bounding box center [424, 260] width 190 height 19
paste input "22"
type input "2.22"
click at [494, 258] on button "ok" at bounding box center [503, 260] width 19 height 19
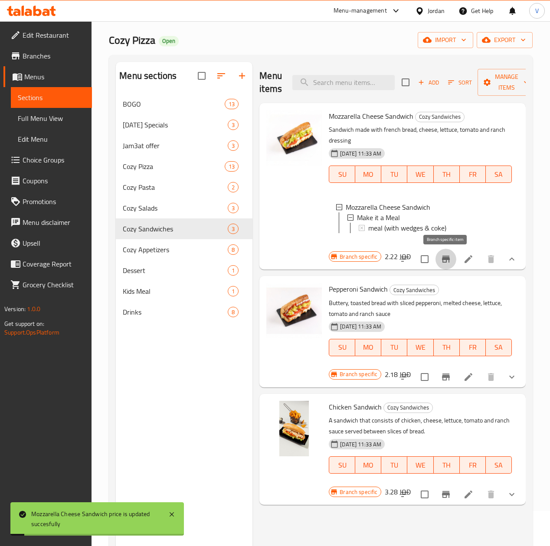
click at [446, 258] on icon "Branch-specific-item" at bounding box center [446, 259] width 8 height 7
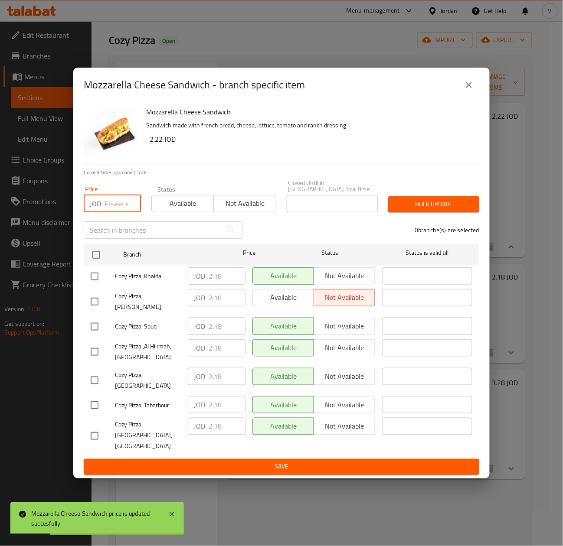
click at [114, 212] on input "number" at bounding box center [122, 203] width 36 height 17
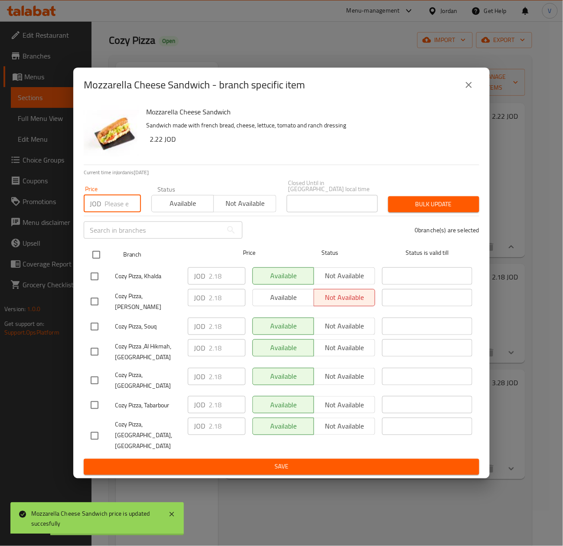
paste input "2.22"
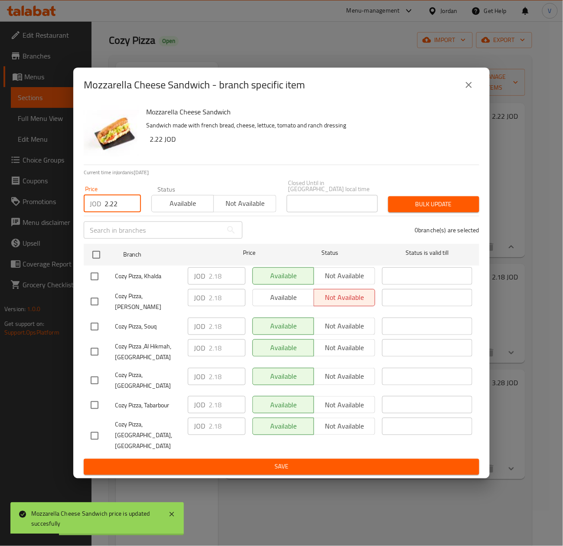
type input "2.22"
click at [97, 272] on div "Cozy Pizza, Khalda" at bounding box center [135, 276] width 97 height 25
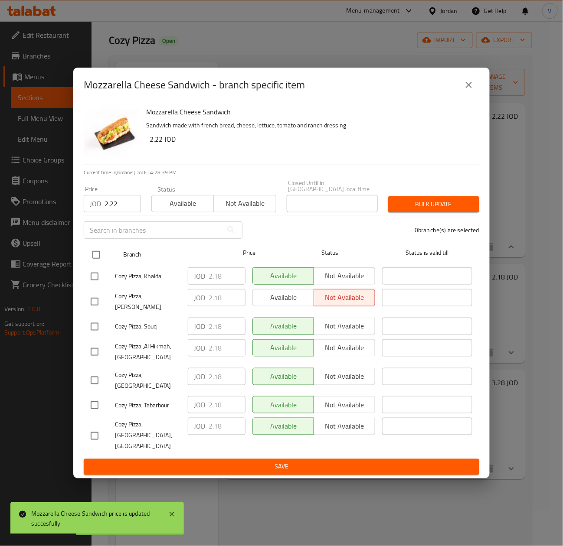
click at [99, 261] on input "checkbox" at bounding box center [96, 255] width 18 height 18
checkbox input "true"
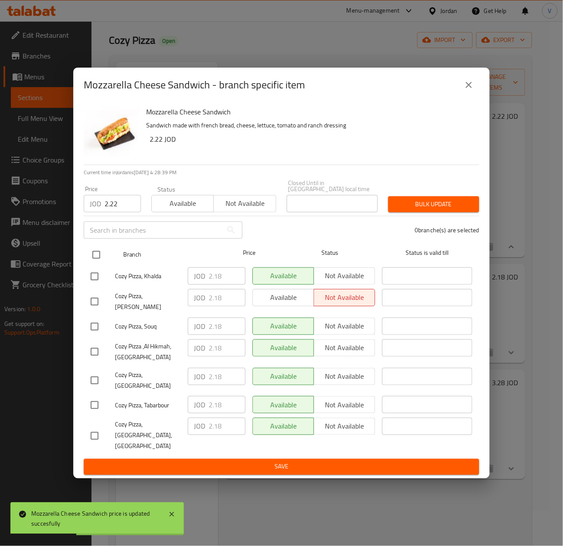
checkbox input "true"
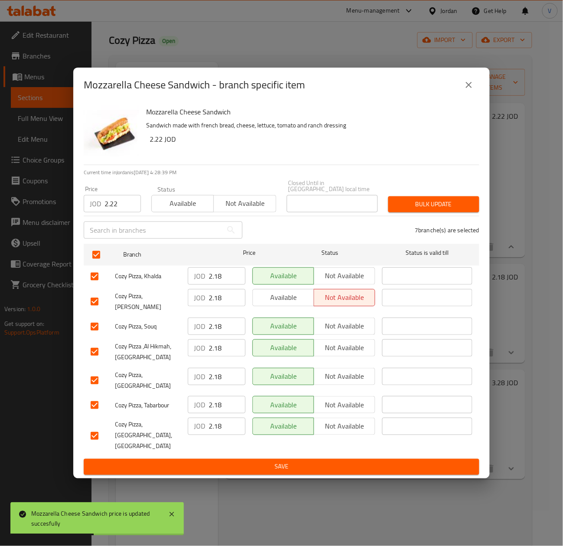
click at [450, 206] on span "Bulk update" at bounding box center [433, 204] width 77 height 11
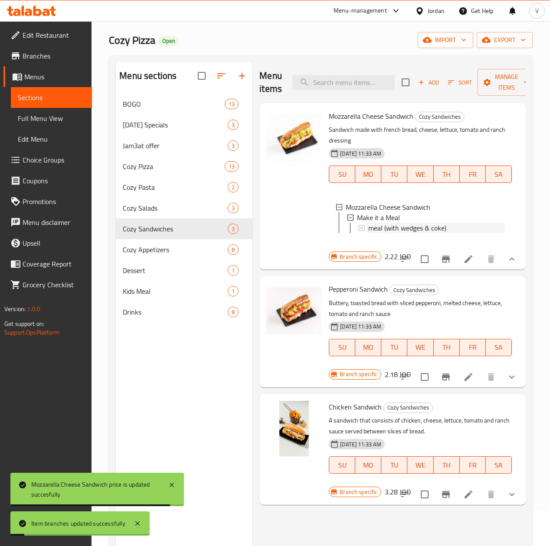
click at [368, 225] on span "meal (with wedges & coke)" at bounding box center [407, 228] width 78 height 10
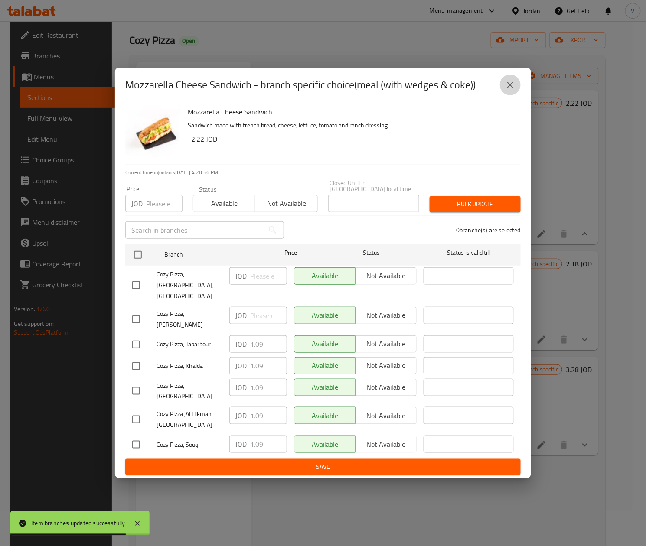
click at [511, 90] on icon "close" at bounding box center [510, 85] width 10 height 10
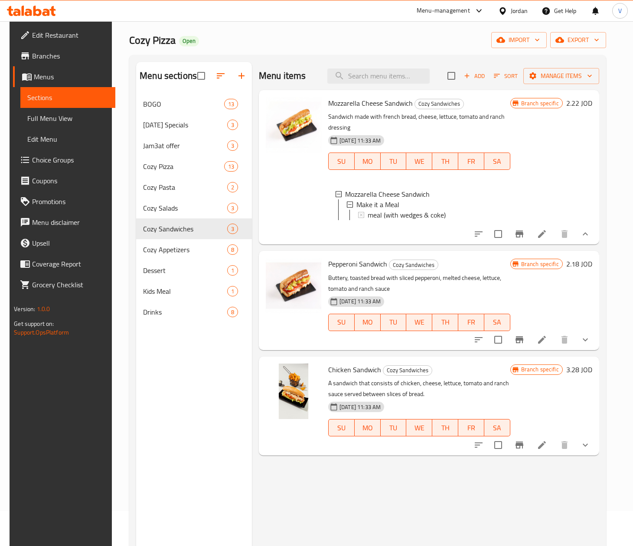
click at [491, 270] on h6 "Pepperoni Sandwich Cozy Sandwiches" at bounding box center [419, 264] width 182 height 12
click at [562, 270] on h6 "2.18 JOD" at bounding box center [579, 264] width 26 height 12
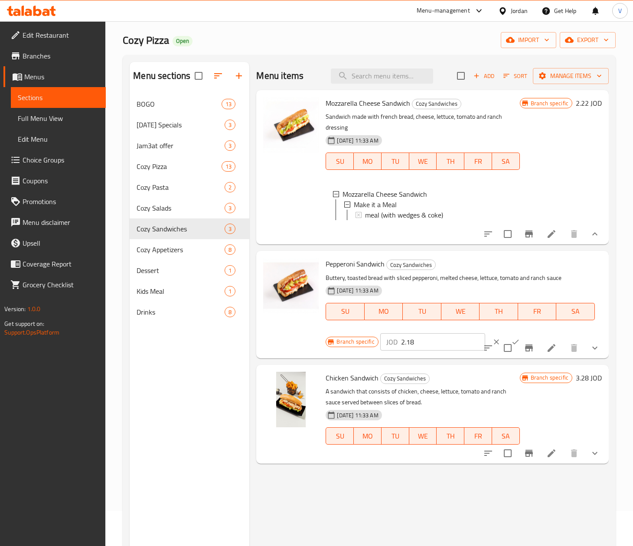
drag, startPoint x: 434, startPoint y: 351, endPoint x: 323, endPoint y: 356, distance: 111.1
click at [323, 355] on div "Pepperoni Sandwich Cozy Sandwiches Buttery, toasted bread with sliced pepperoni…" at bounding box center [463, 305] width 283 height 100
paste input "22"
type input "2.22"
click at [507, 349] on button "ok" at bounding box center [515, 342] width 19 height 19
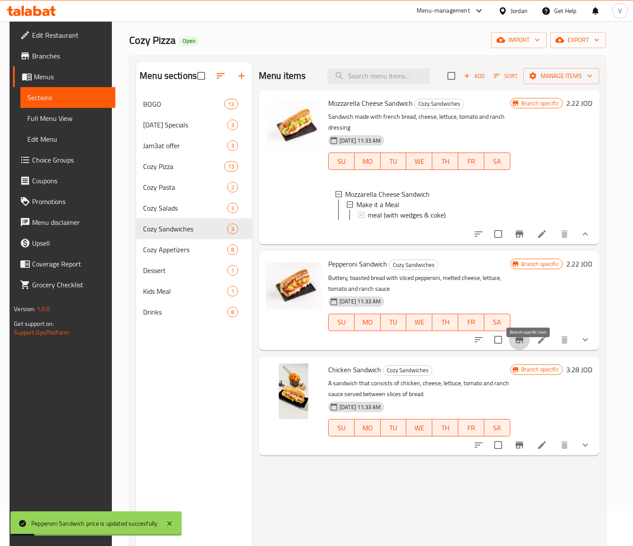
click at [525, 345] on icon "Branch-specific-item" at bounding box center [519, 340] width 10 height 10
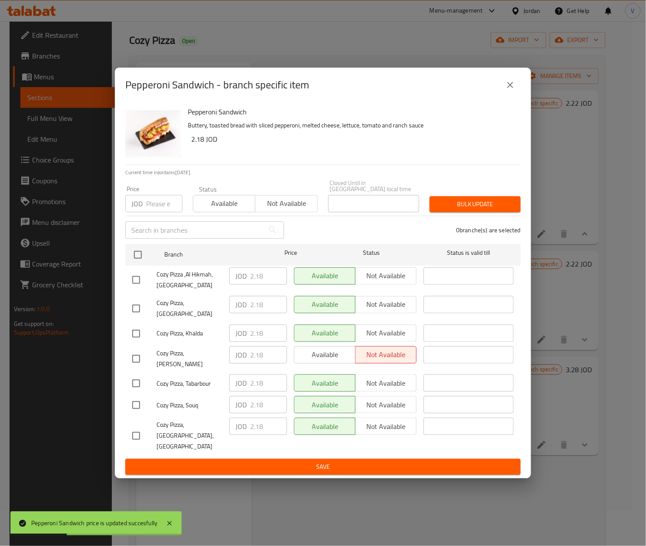
click at [160, 212] on input "number" at bounding box center [164, 203] width 36 height 17
paste input "2.22"
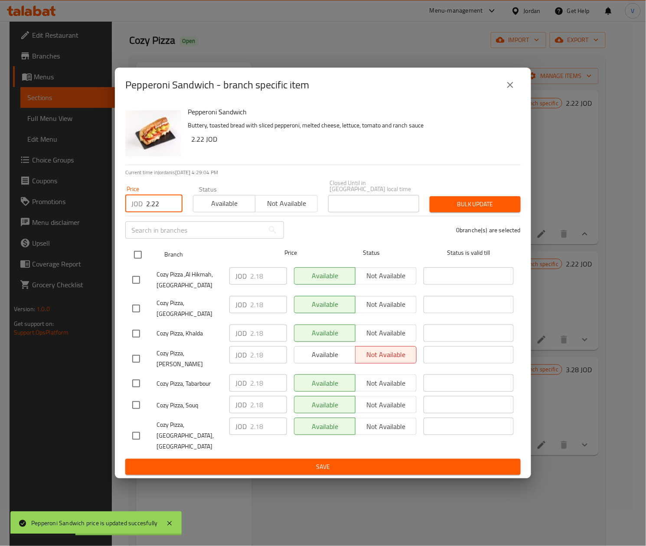
type input "2.22"
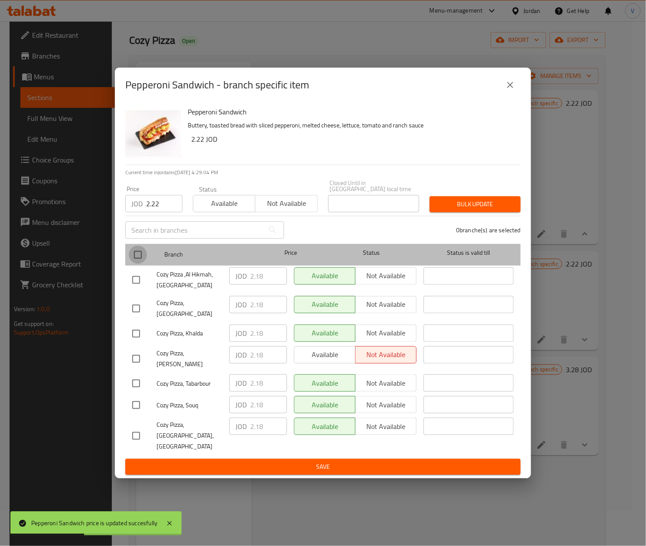
click at [134, 264] on input "checkbox" at bounding box center [138, 255] width 18 height 18
checkbox input "true"
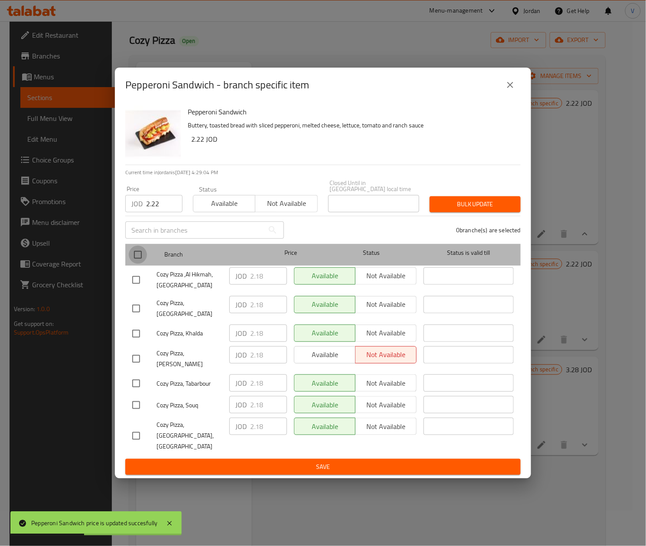
checkbox input "true"
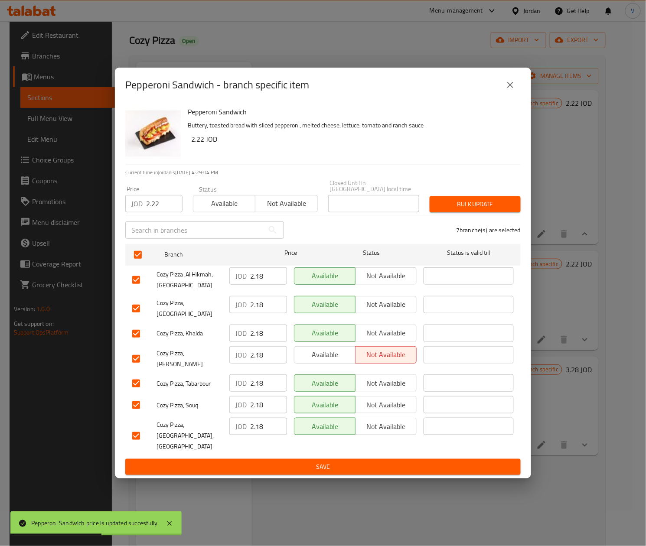
click at [518, 209] on button "Bulk update" at bounding box center [475, 204] width 91 height 16
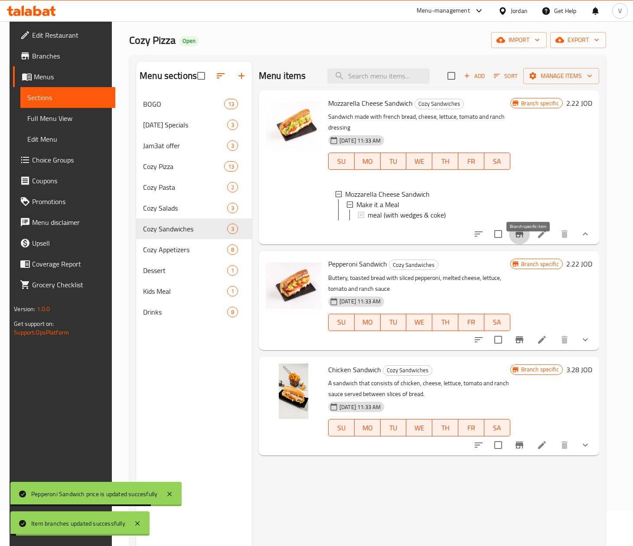
click at [525, 239] on icon "Branch-specific-item" at bounding box center [519, 234] width 10 height 10
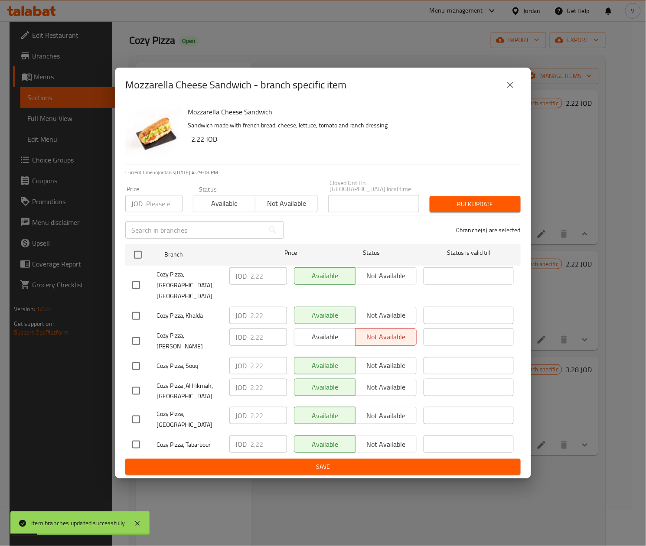
drag, startPoint x: 516, startPoint y: 90, endPoint x: 513, endPoint y: 95, distance: 5.7
click at [515, 90] on button "close" at bounding box center [510, 85] width 21 height 21
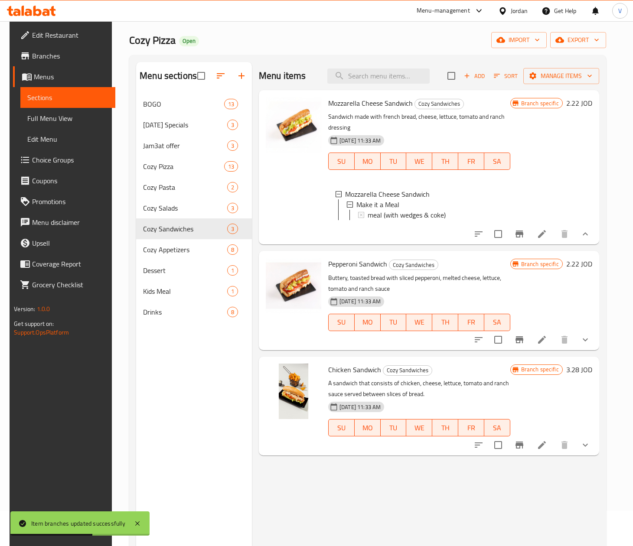
drag, startPoint x: 470, startPoint y: 404, endPoint x: 524, endPoint y: 393, distance: 55.4
click at [470, 400] on p "A sandwich that consists of chicken, cheese, lettuce, tomato and ranch sauce se…" at bounding box center [419, 389] width 182 height 22
click at [562, 376] on h6 "3.28 JOD" at bounding box center [579, 370] width 26 height 12
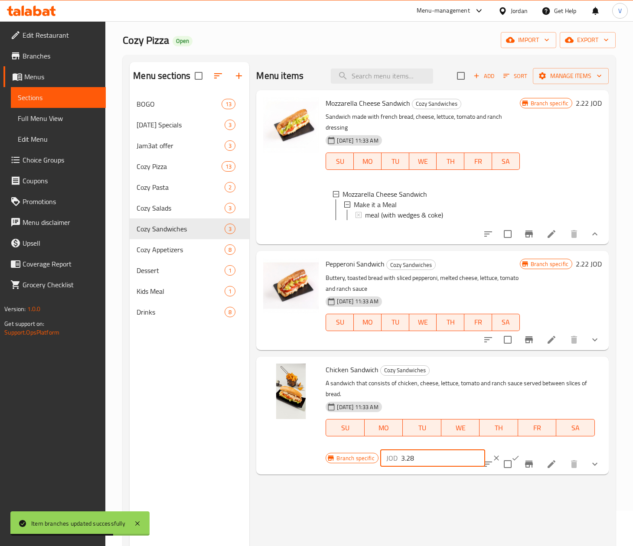
drag, startPoint x: 427, startPoint y: 468, endPoint x: 346, endPoint y: 475, distance: 81.4
click at [346, 468] on div "Branch specific JOD 3.28 ​" at bounding box center [432, 458] width 212 height 19
paste input "33"
type input "3.33"
click at [511, 463] on icon "ok" at bounding box center [515, 458] width 9 height 9
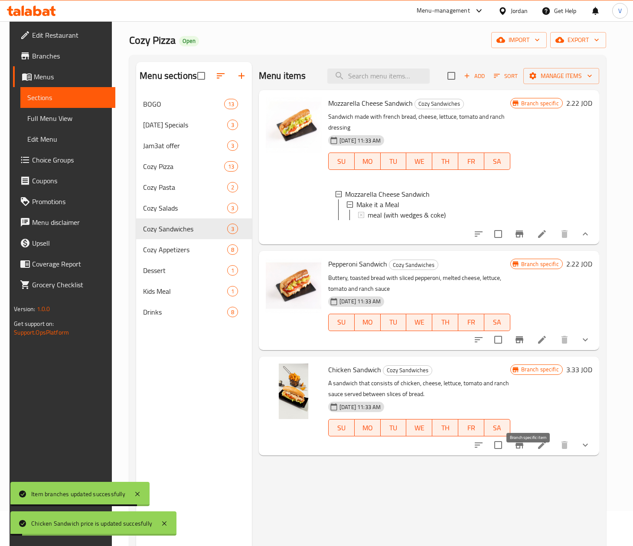
click at [525, 450] on icon "Branch-specific-item" at bounding box center [519, 445] width 10 height 10
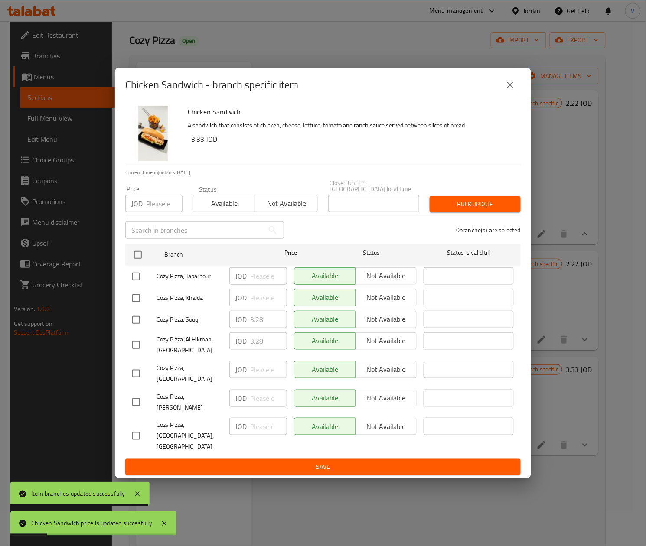
click at [160, 206] on input "number" at bounding box center [164, 203] width 36 height 17
paste input "3.33"
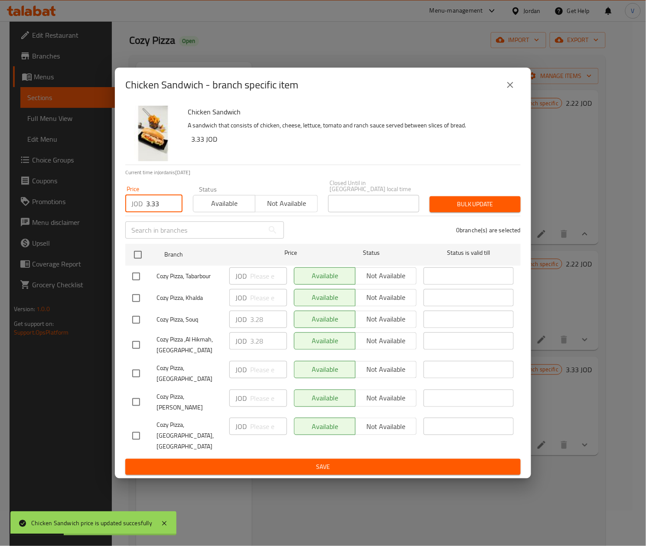
type input "3.33"
drag, startPoint x: 134, startPoint y: 245, endPoint x: 135, endPoint y: 252, distance: 7.9
click at [134, 244] on div "​" at bounding box center [204, 230] width 169 height 28
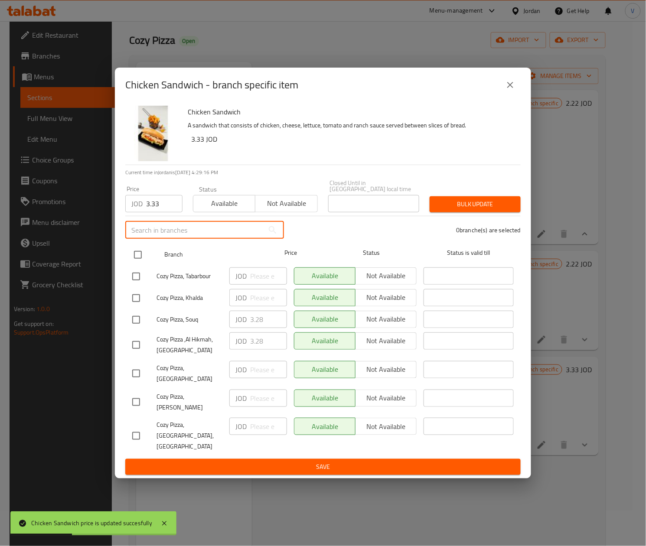
click at [136, 255] on input "checkbox" at bounding box center [138, 255] width 18 height 18
checkbox input "true"
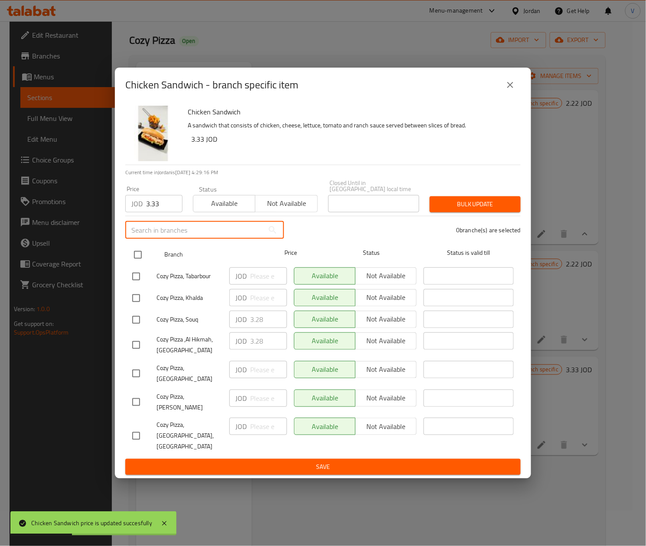
checkbox input "true"
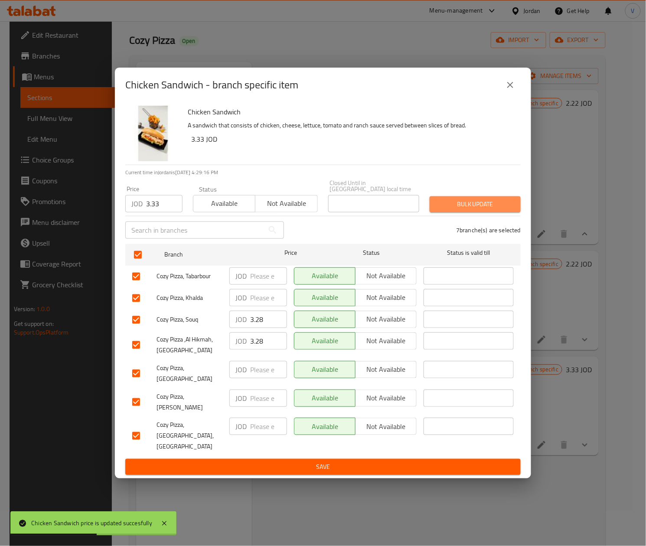
click at [453, 210] on span "Bulk update" at bounding box center [475, 204] width 77 height 11
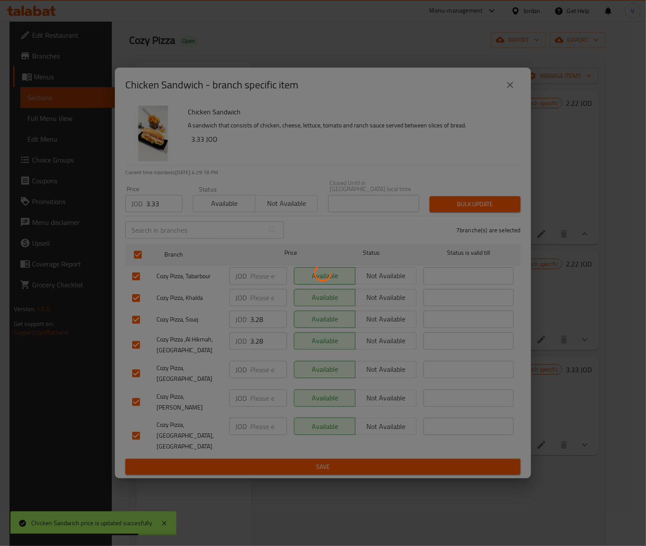
click at [562, 456] on div at bounding box center [323, 273] width 646 height 546
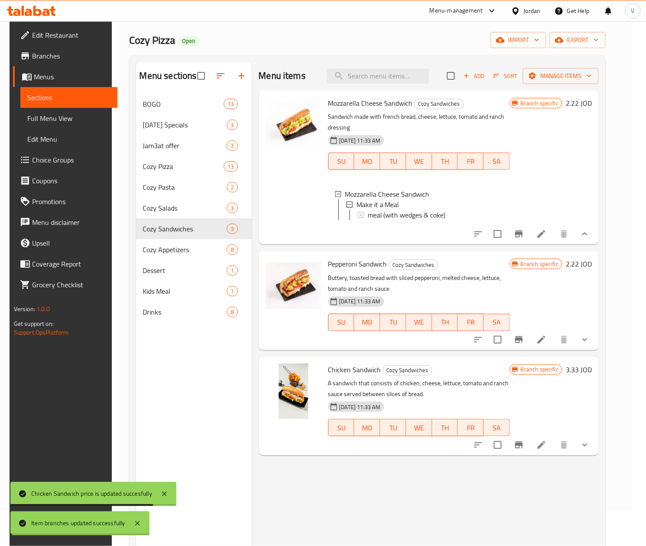
click at [562, 456] on body "Item branches updated successfully Chicken Sandwich price is updated succesfull…" at bounding box center [323, 248] width 646 height 525
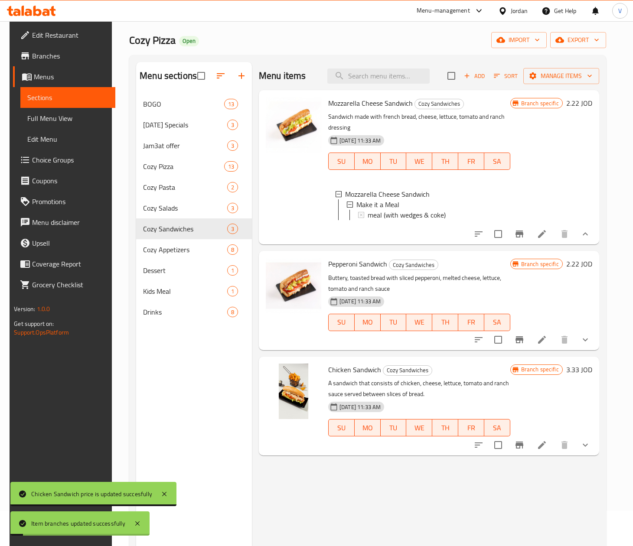
click at [562, 456] on div "Chicken Sandwich Cozy Sandwiches A sandwich that consists of chicken, cheese, l…" at bounding box center [429, 406] width 340 height 99
click at [562, 456] on button "show more" at bounding box center [585, 445] width 21 height 21
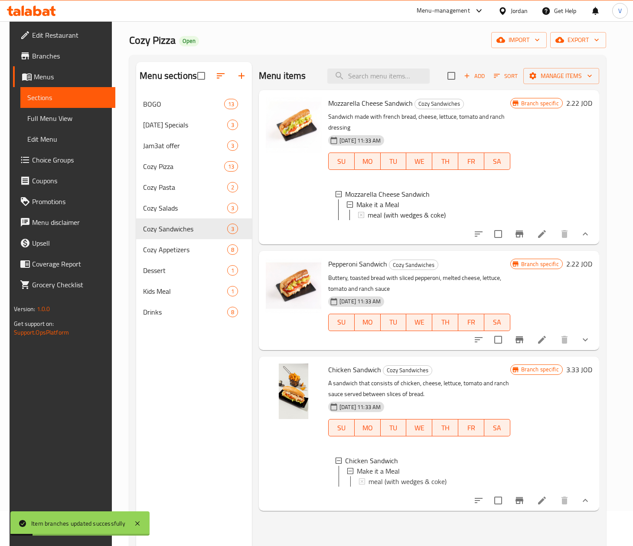
scroll to position [122, 0]
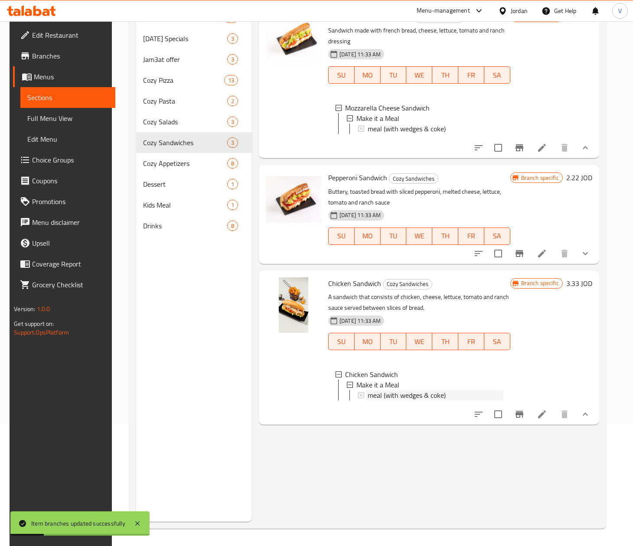
click at [402, 401] on span "meal (with wedges & coke)" at bounding box center [407, 395] width 78 height 10
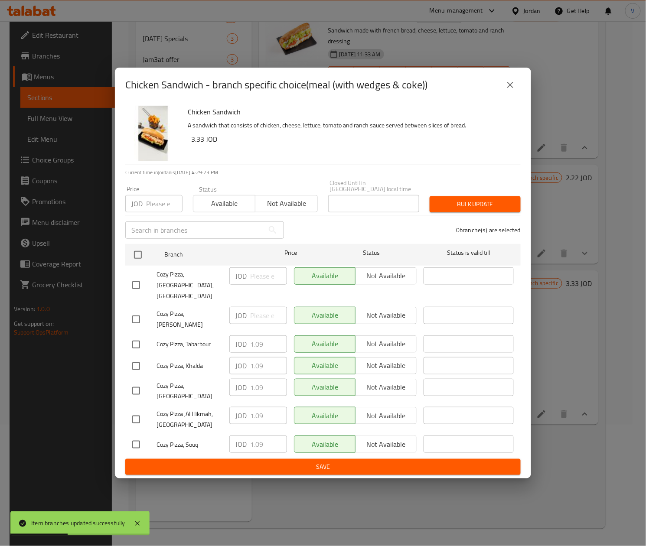
click at [509, 88] on icon "close" at bounding box center [510, 85] width 6 height 6
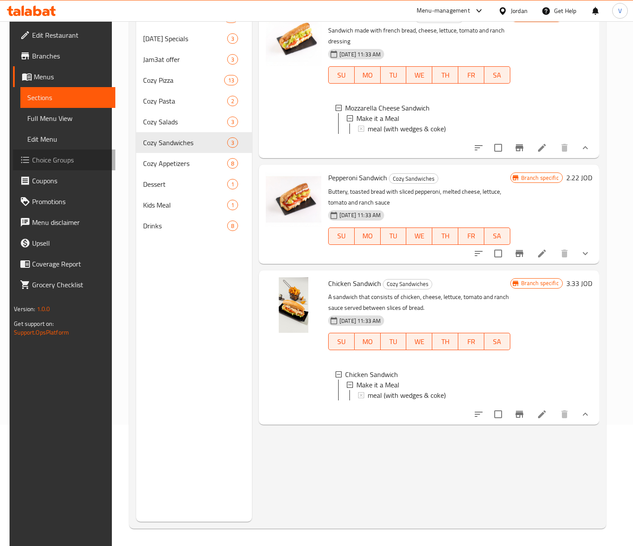
click at [40, 161] on span "Choice Groups" at bounding box center [70, 160] width 76 height 10
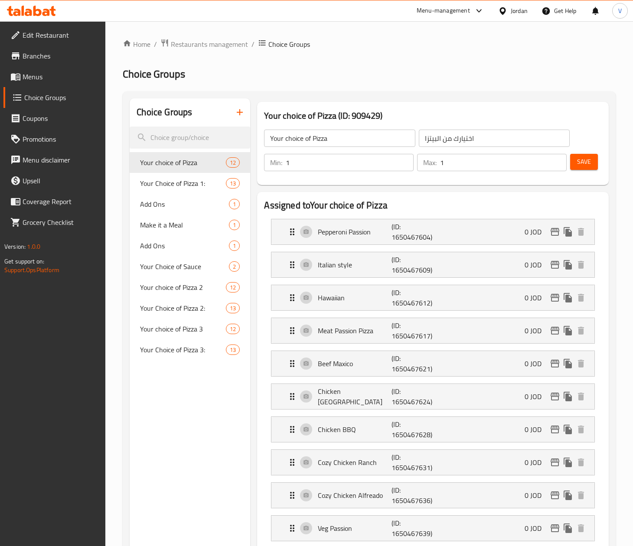
click at [182, 131] on div at bounding box center [316, 273] width 633 height 546
click at [182, 131] on input "search" at bounding box center [190, 138] width 121 height 22
click at [177, 224] on span "Make it a Meal" at bounding box center [171, 225] width 63 height 10
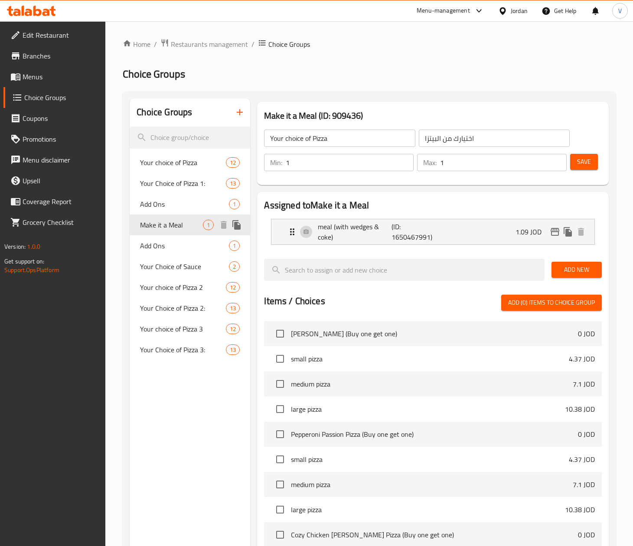
type input "Make it a Meal"
type input "اجعلها وجبة"
type input "0"
click at [514, 227] on div "meal (with wedges & coke) (ID: 1650467991) 1.09 JOD" at bounding box center [435, 231] width 297 height 25
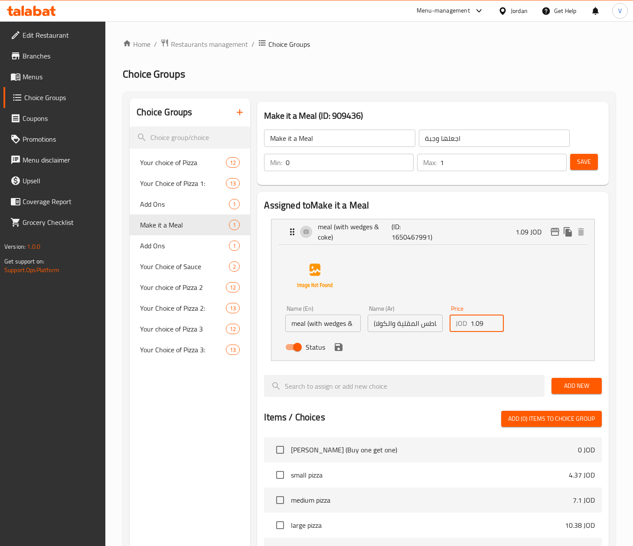
drag, startPoint x: 483, startPoint y: 327, endPoint x: 375, endPoint y: 332, distance: 108.1
click at [375, 332] on div "Name (En) meal (with wedges & coke) Name (En) Name (Ar) وجبة (مع البطاطس المقلي…" at bounding box center [405, 330] width 246 height 57
paste input "11"
click at [337, 357] on div "Status" at bounding box center [405, 347] width 246 height 23
click at [339, 350] on icon "save" at bounding box center [338, 347] width 10 height 10
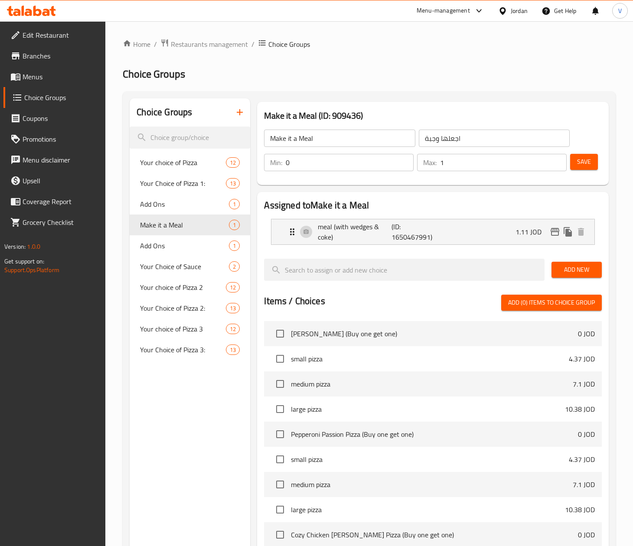
type input "1.11"
click at [562, 160] on span "Save" at bounding box center [584, 162] width 14 height 11
click at [555, 230] on icon "edit" at bounding box center [555, 232] width 9 height 8
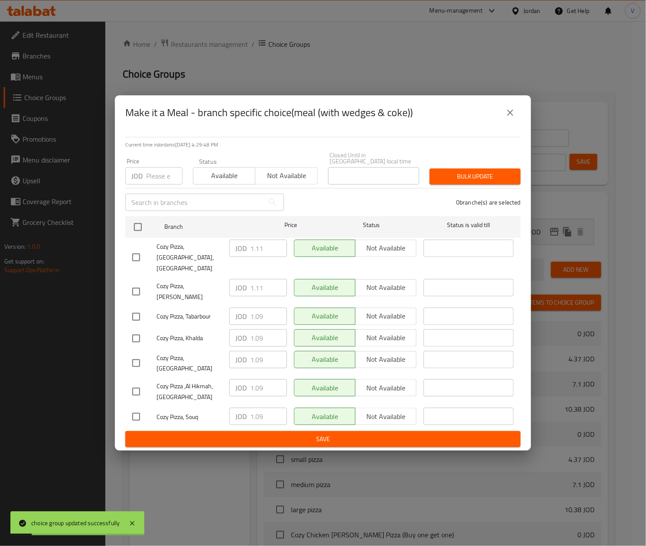
click at [141, 185] on div "JOD Price" at bounding box center [153, 175] width 57 height 17
click at [145, 185] on div "JOD Price" at bounding box center [153, 175] width 57 height 17
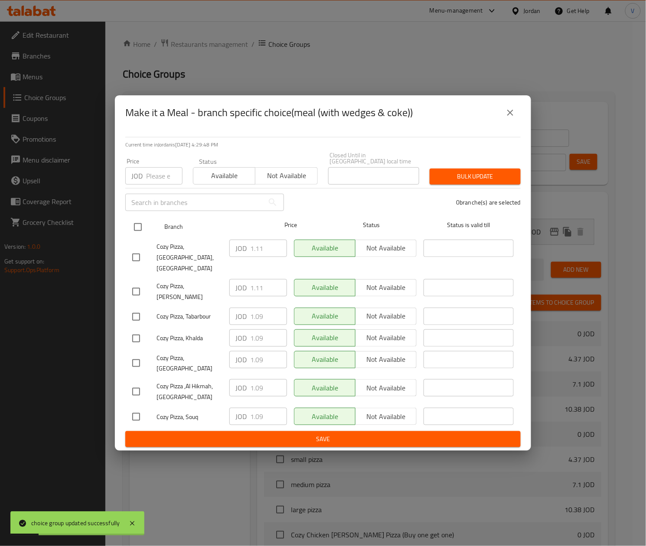
paste input "1.11"
type input "1.11"
click at [136, 236] on input "checkbox" at bounding box center [138, 227] width 18 height 18
checkbox input "true"
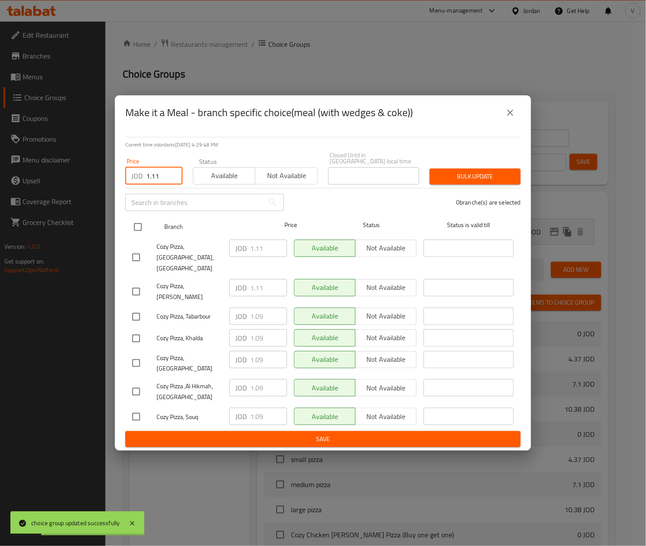
checkbox input "true"
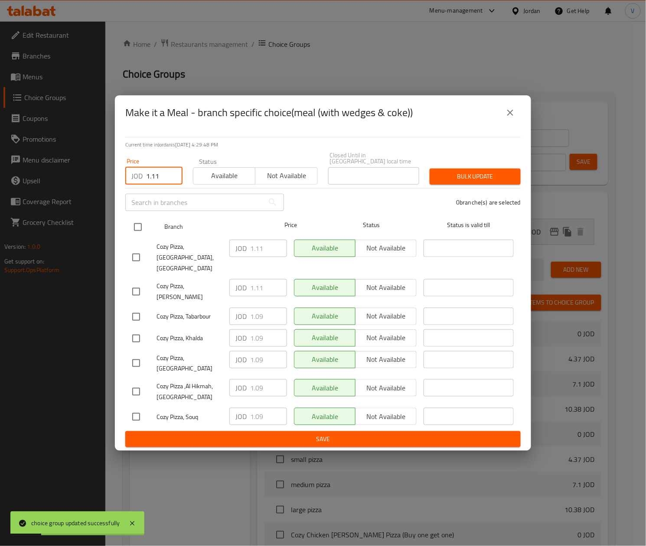
checkbox input "true"
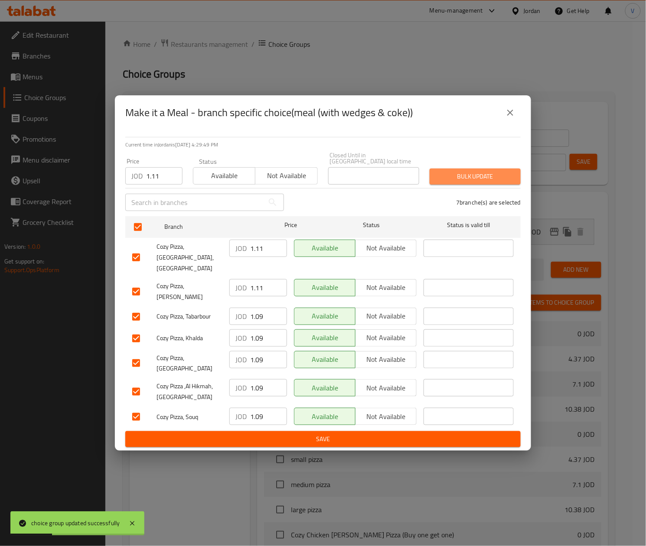
click at [494, 182] on span "Bulk update" at bounding box center [475, 176] width 77 height 11
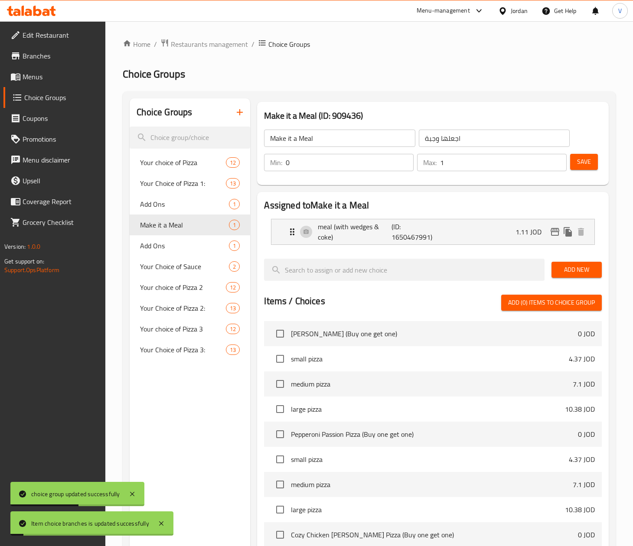
click at [61, 69] on link "Menus" at bounding box center [54, 76] width 102 height 21
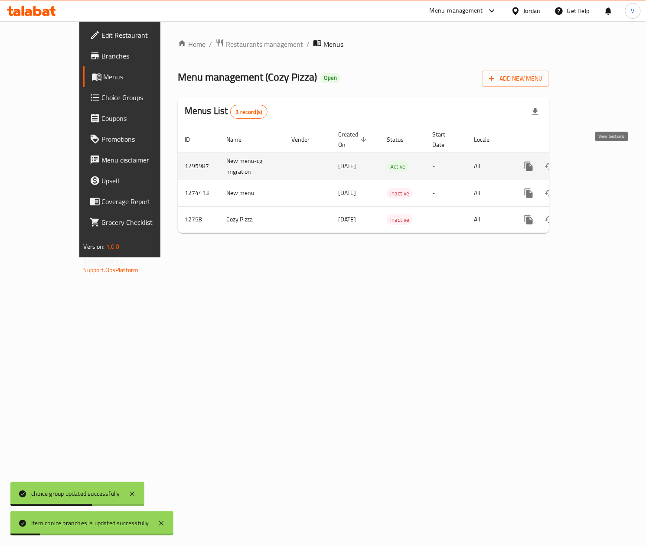
click at [562, 161] on icon "enhanced table" at bounding box center [591, 166] width 10 height 10
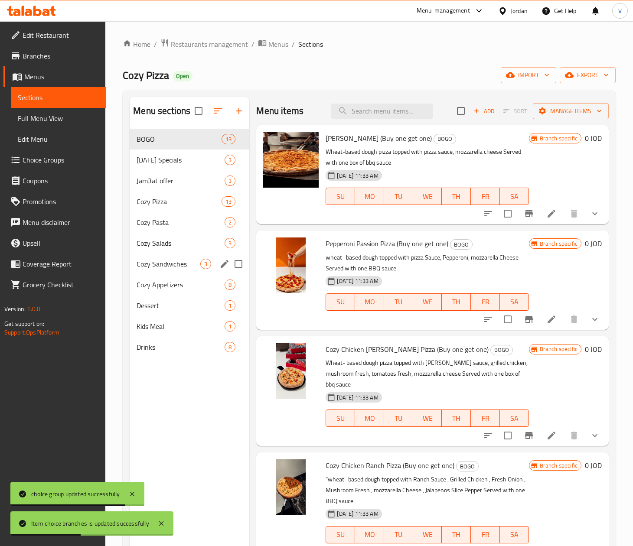
click at [176, 272] on div "Cozy Sandwiches 3" at bounding box center [190, 264] width 120 height 21
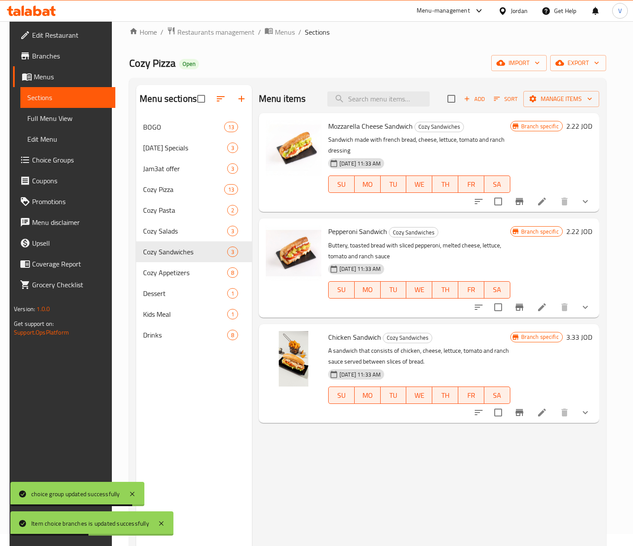
scroll to position [122, 0]
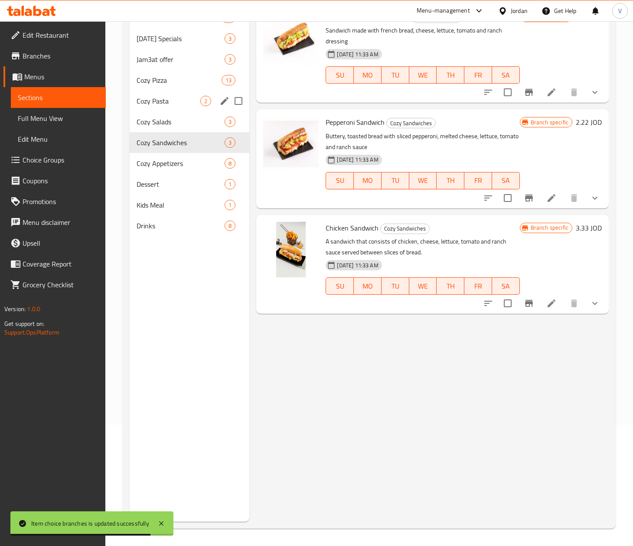
click at [182, 97] on span "Cozy Pasta" at bounding box center [169, 101] width 64 height 10
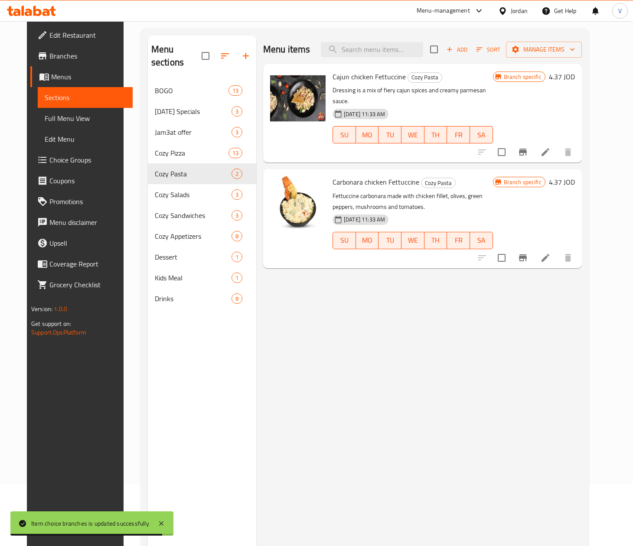
scroll to position [35, 0]
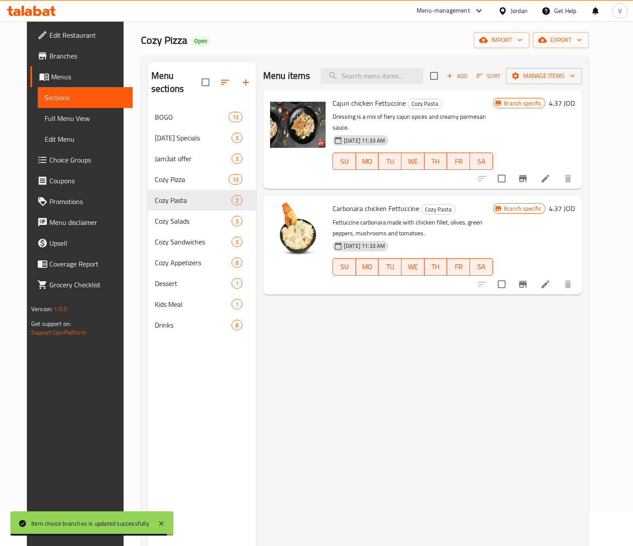
click at [562, 106] on h6 "4.37 JOD" at bounding box center [562, 103] width 26 height 12
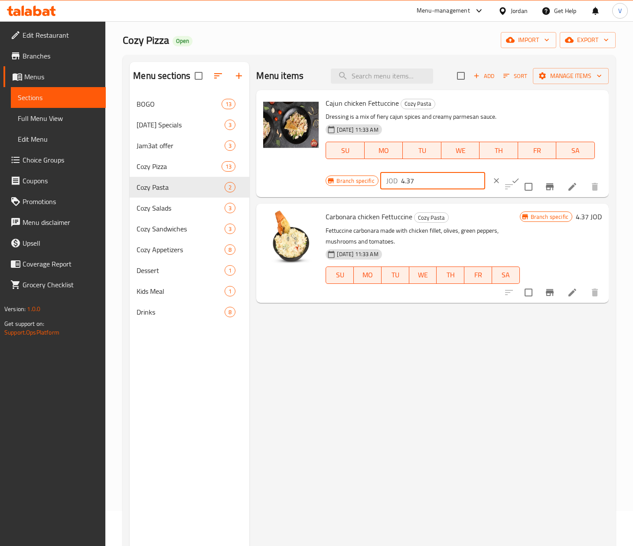
drag, startPoint x: 441, startPoint y: 179, endPoint x: 328, endPoint y: 185, distance: 112.9
click at [328, 185] on div "Branch specific JOD 4.37 ​" at bounding box center [432, 180] width 212 height 19
paste input "44"
type input "4.44"
click at [506, 175] on button "ok" at bounding box center [515, 180] width 19 height 19
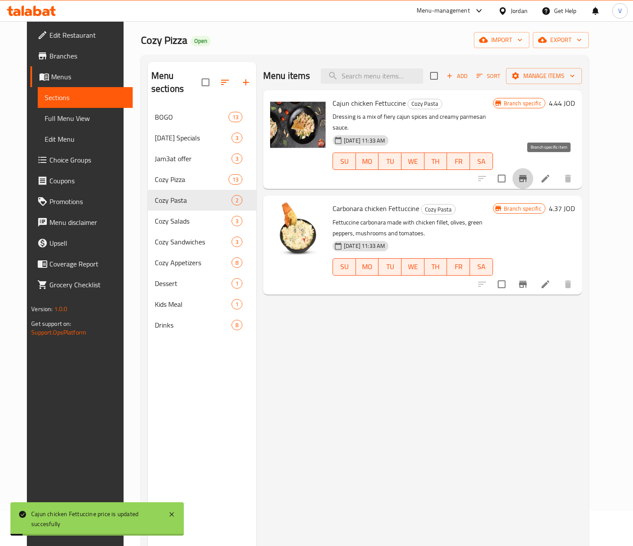
click at [527, 175] on icon "Branch-specific-item" at bounding box center [523, 178] width 8 height 7
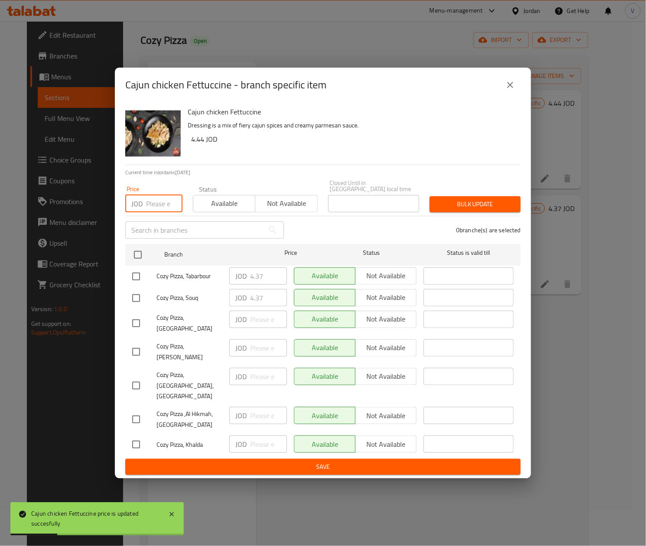
click at [152, 212] on input "number" at bounding box center [164, 203] width 36 height 17
paste input "4.44"
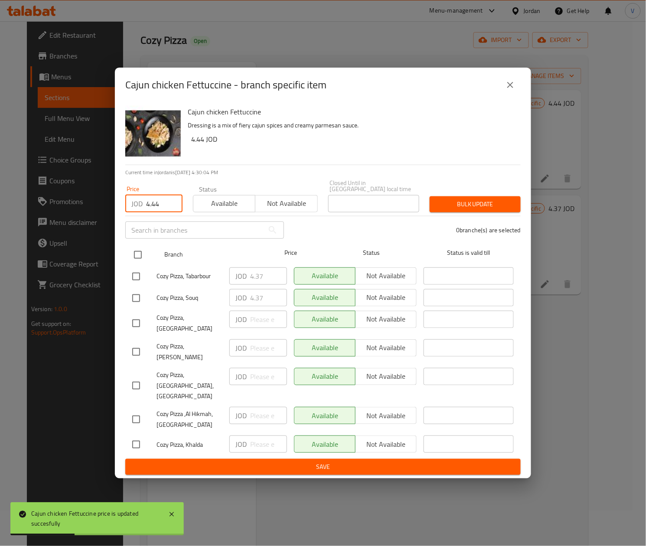
type input "4.44"
click at [141, 262] on input "checkbox" at bounding box center [138, 255] width 18 height 18
checkbox input "true"
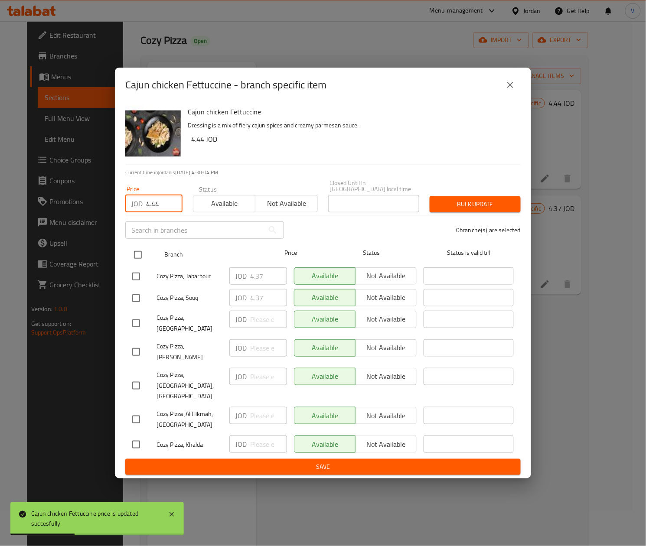
checkbox input "true"
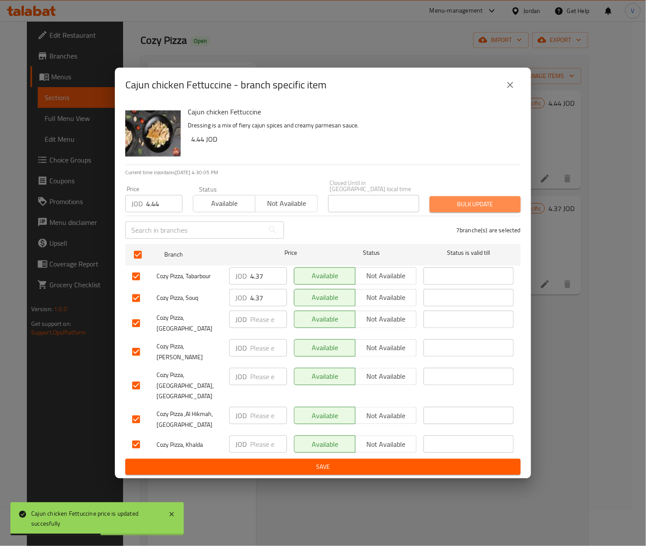
click at [486, 202] on button "Bulk update" at bounding box center [475, 204] width 91 height 16
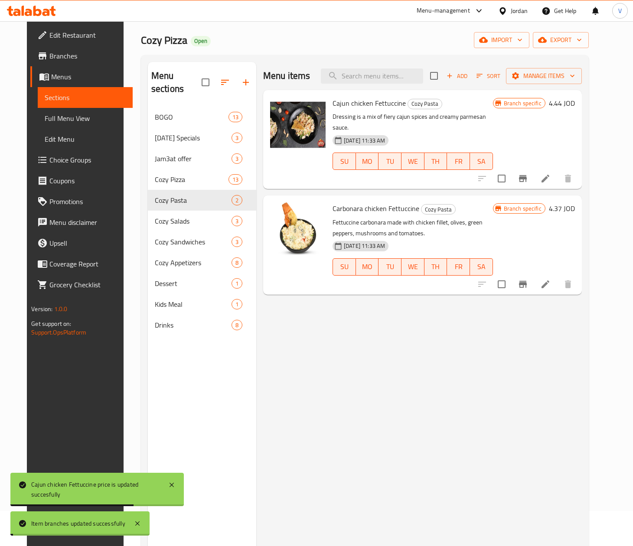
click at [562, 202] on h6 "4.37 JOD" at bounding box center [562, 208] width 26 height 12
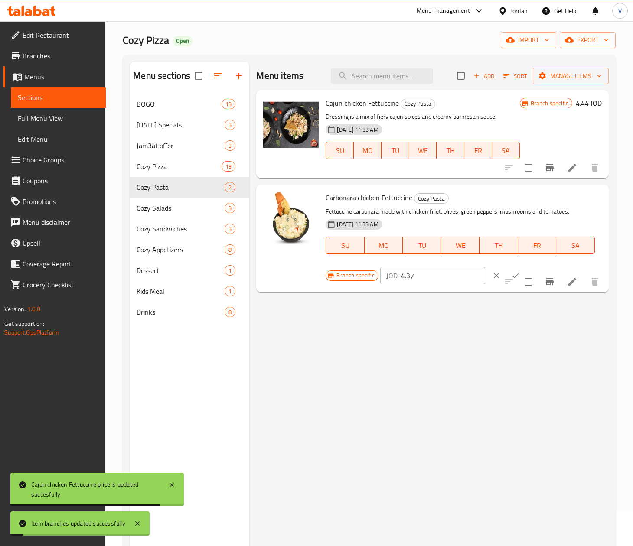
drag, startPoint x: 435, startPoint y: 275, endPoint x: 311, endPoint y: 278, distance: 124.0
click at [311, 278] on div "Carbonara chicken Fettuccine Cozy Pasta Fettuccine carbonara made with chicken …" at bounding box center [432, 238] width 345 height 100
paste input "44"
type input "4.44"
click at [506, 270] on button "ok" at bounding box center [515, 275] width 19 height 19
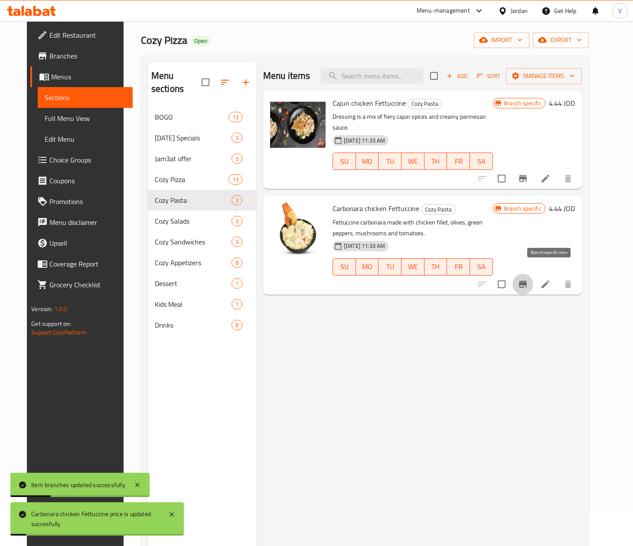
click at [533, 283] on button "Branch-specific-item" at bounding box center [523, 284] width 21 height 21
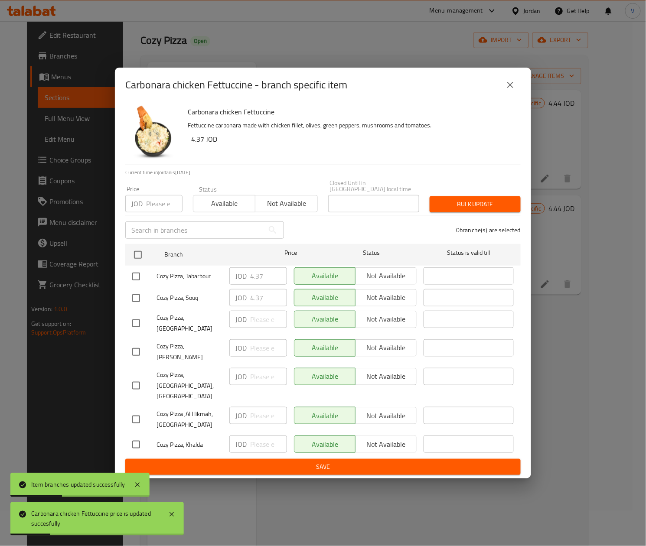
click at [164, 210] on input "number" at bounding box center [164, 203] width 36 height 17
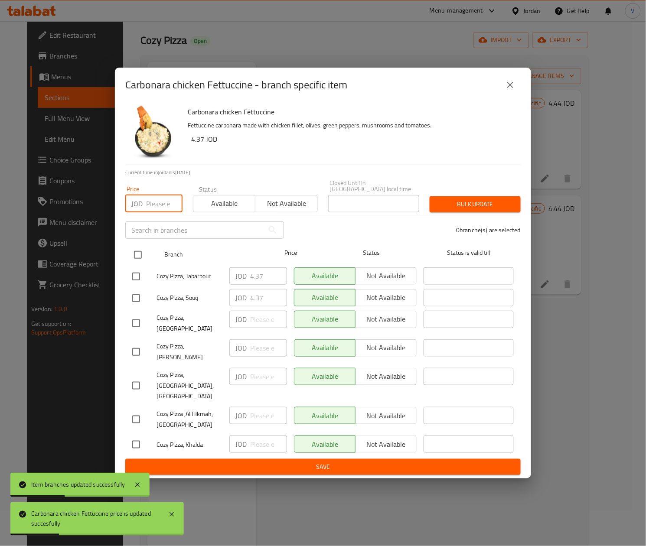
paste input "4.44"
type input "4.44"
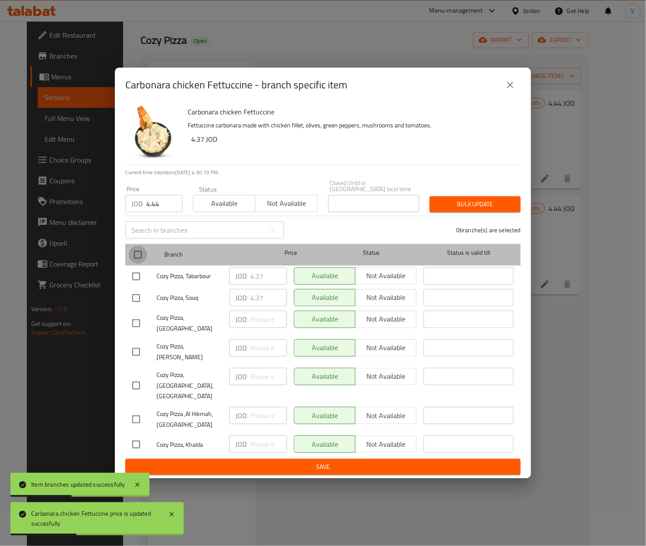
click at [135, 264] on input "checkbox" at bounding box center [138, 255] width 18 height 18
checkbox input "true"
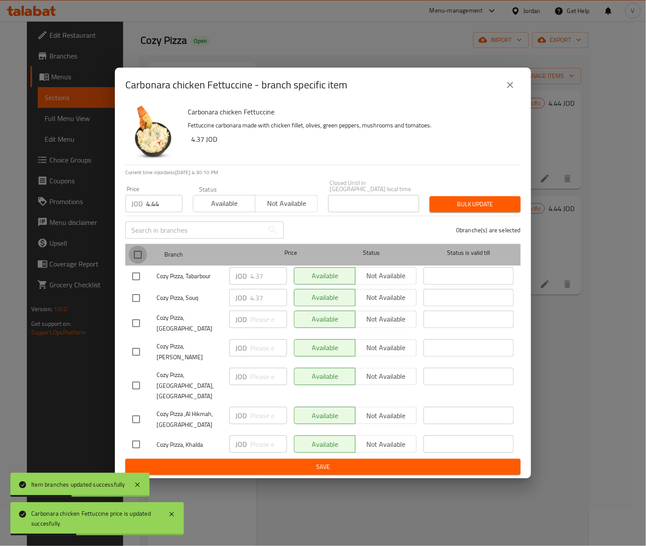
checkbox input "true"
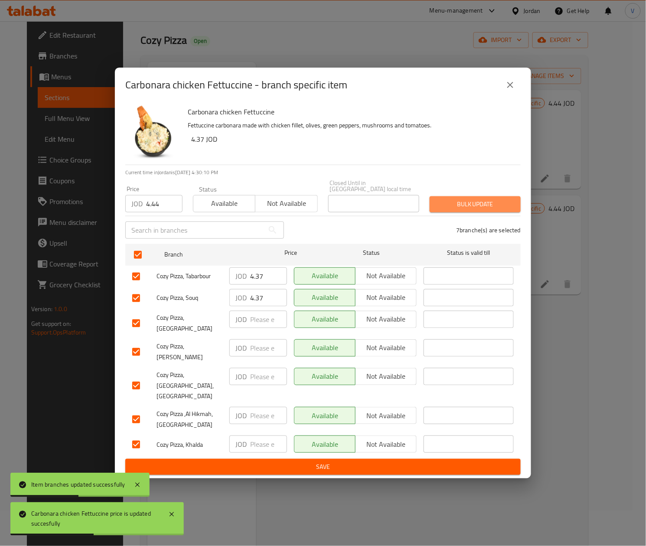
click at [485, 210] on span "Bulk update" at bounding box center [475, 204] width 77 height 11
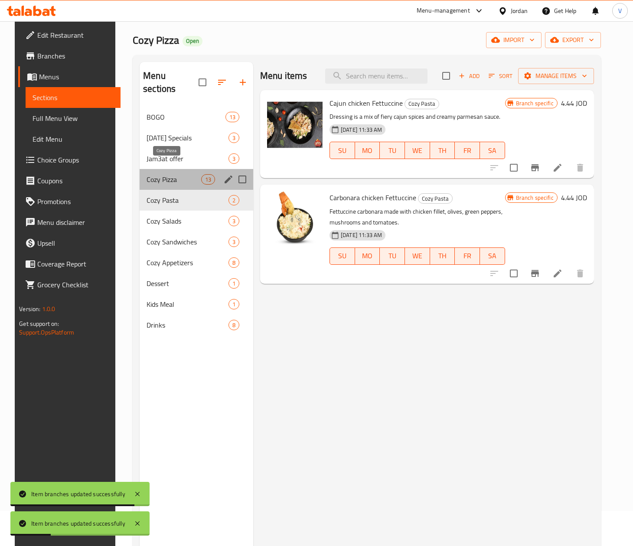
click at [174, 174] on span "Cozy Pizza" at bounding box center [174, 179] width 55 height 10
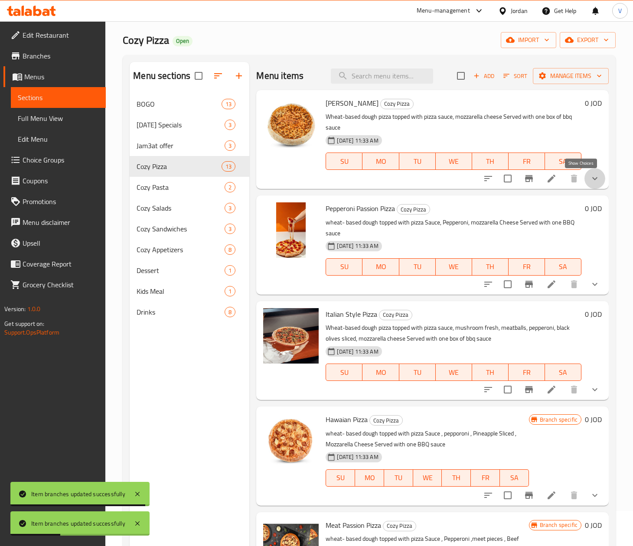
click at [562, 183] on icon "show more" at bounding box center [595, 178] width 10 height 10
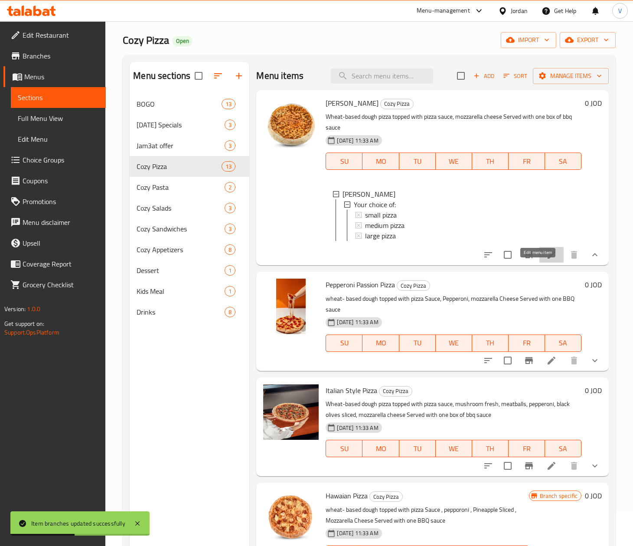
click at [548, 259] on icon at bounding box center [552, 255] width 8 height 8
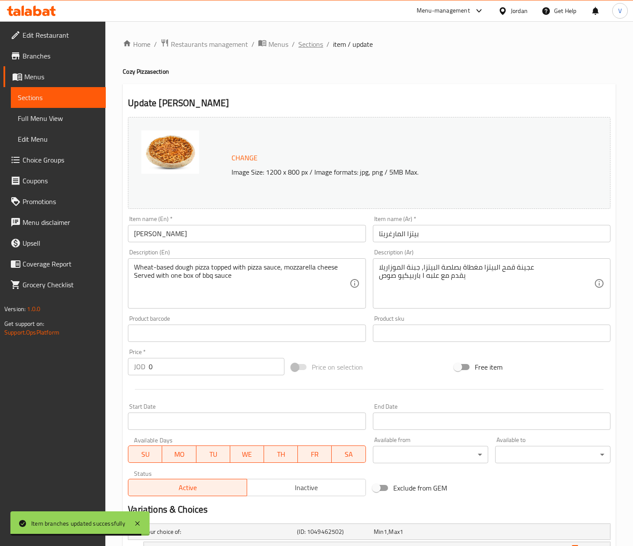
click at [309, 48] on span "Sections" at bounding box center [310, 44] width 25 height 10
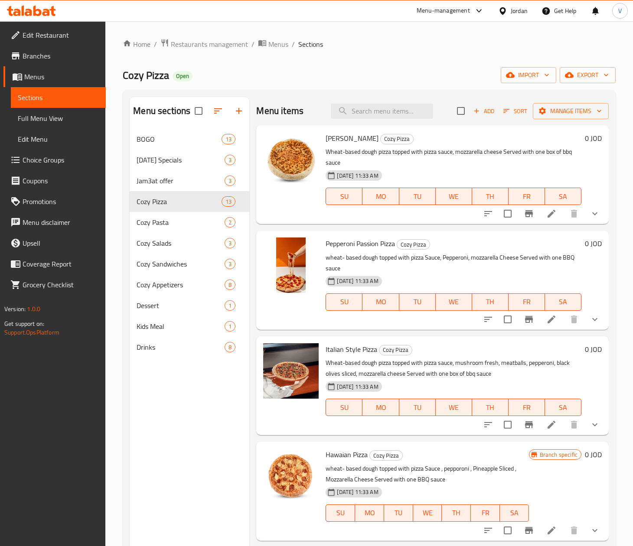
click at [562, 314] on button "show more" at bounding box center [594, 319] width 21 height 21
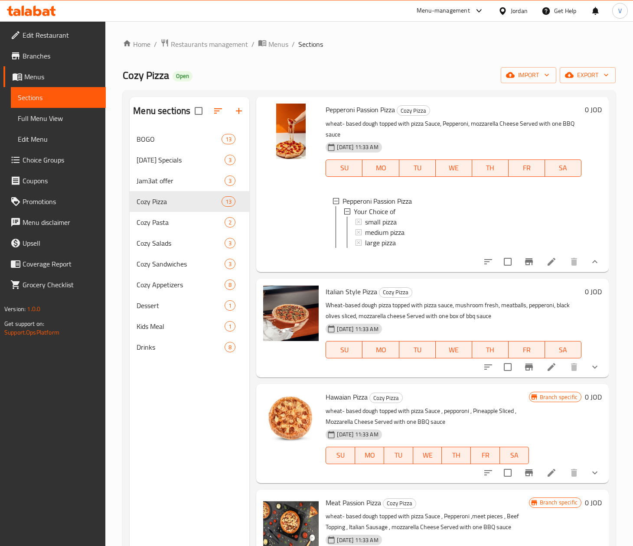
scroll to position [173, 0]
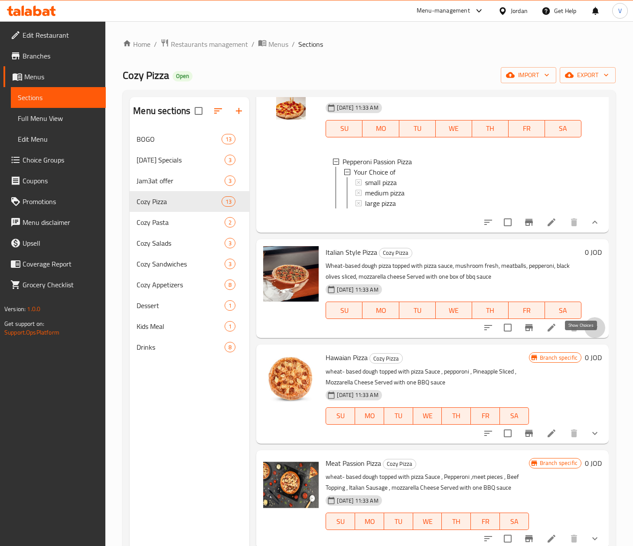
click at [562, 333] on icon "show more" at bounding box center [595, 328] width 10 height 10
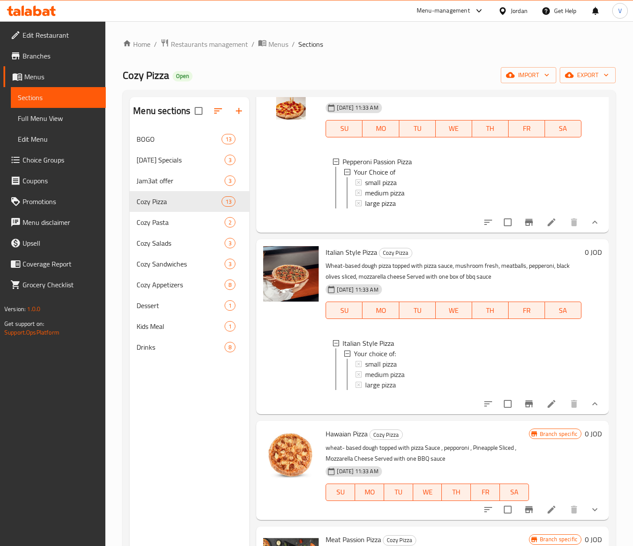
scroll to position [260, 0]
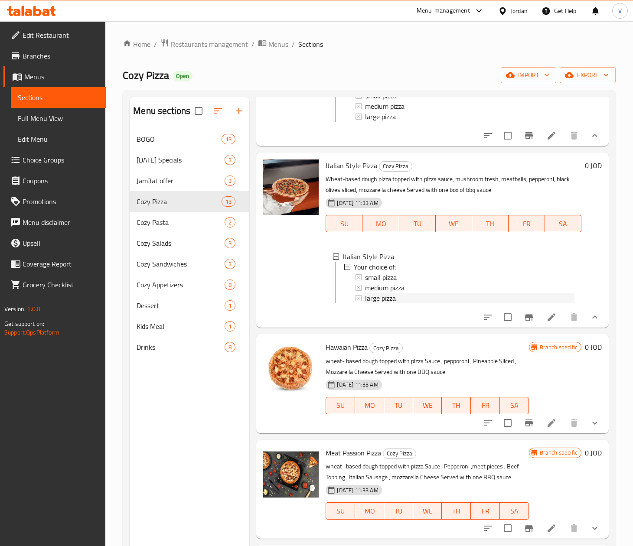
click at [420, 304] on div "large pizza" at bounding box center [469, 298] width 209 height 10
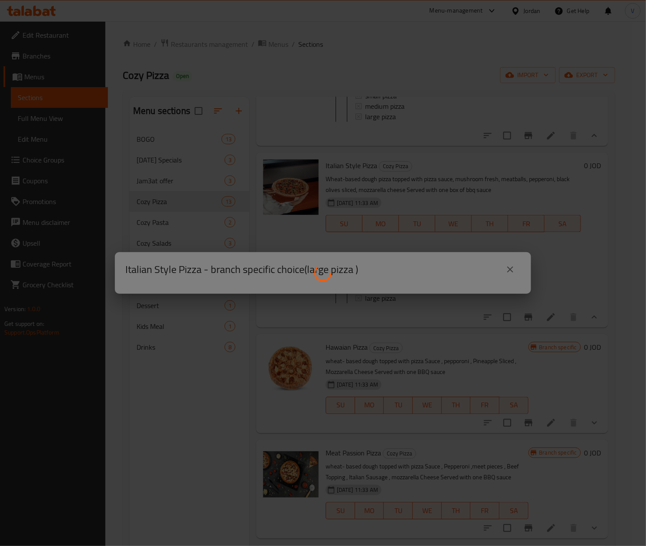
click at [507, 270] on div at bounding box center [323, 273] width 646 height 546
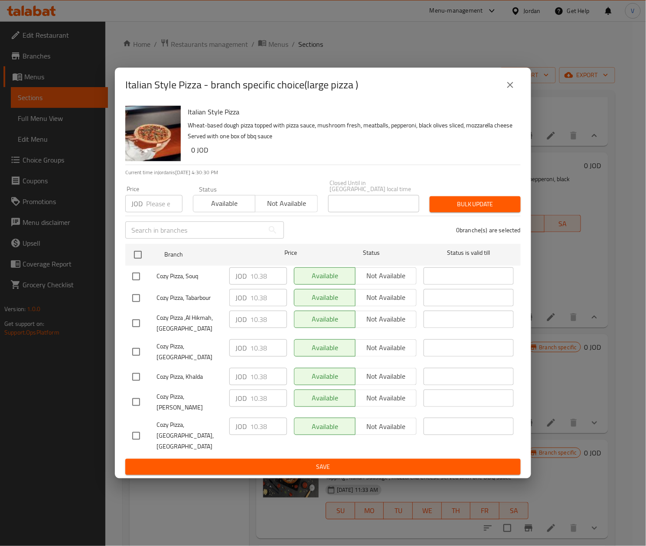
click at [515, 90] on icon "close" at bounding box center [510, 85] width 10 height 10
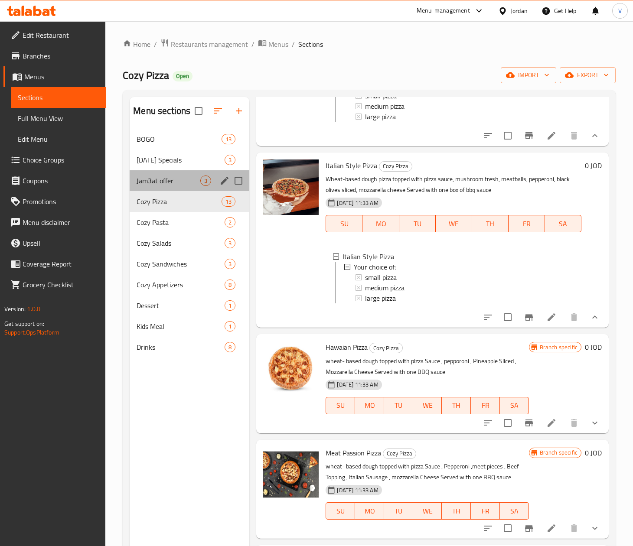
click at [170, 187] on div "Jam3at offer 3" at bounding box center [190, 180] width 120 height 21
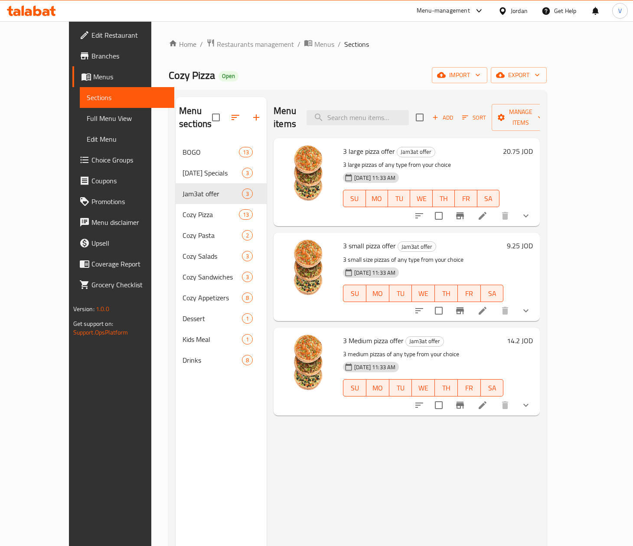
drag, startPoint x: 441, startPoint y: 239, endPoint x: 561, endPoint y: 236, distance: 120.2
click at [441, 239] on div "3 small pizza offer Jam3at offer 3 small size pizzas of any type from your choi…" at bounding box center [422, 276] width 167 height 81
click at [533, 240] on h6 "9.25 JOD" at bounding box center [520, 246] width 26 height 12
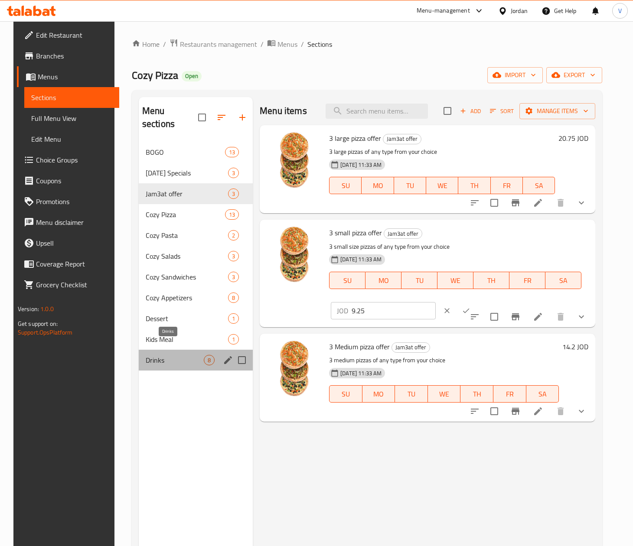
click at [169, 355] on span "Drinks" at bounding box center [175, 360] width 58 height 10
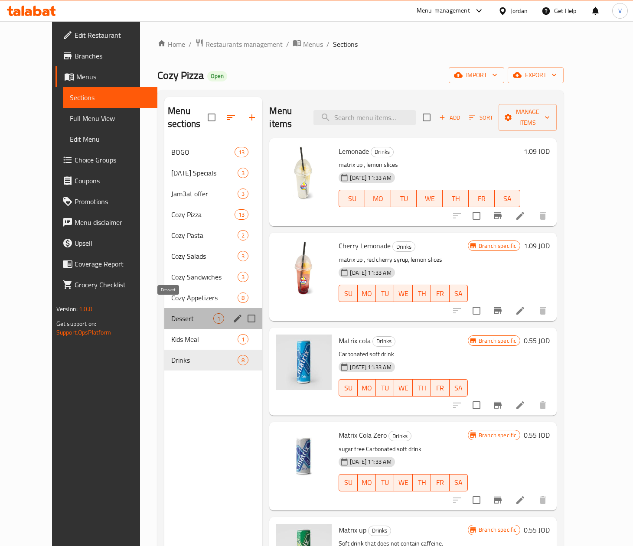
click at [171, 313] on span "Dessert" at bounding box center [192, 318] width 42 height 10
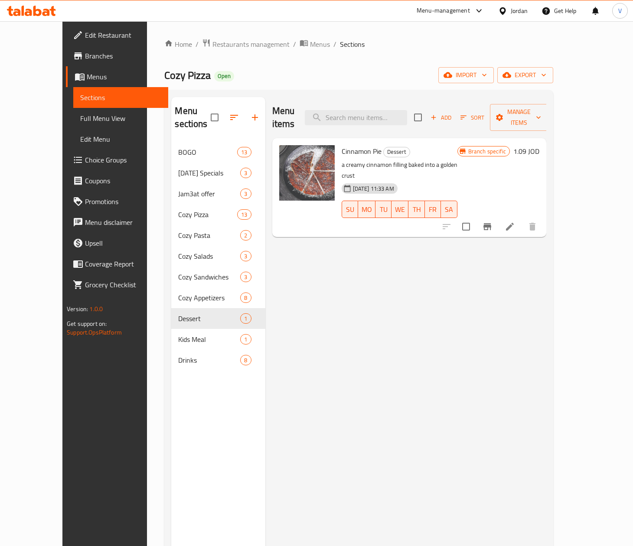
click at [539, 145] on h6 "1.09 JOD" at bounding box center [526, 151] width 26 height 12
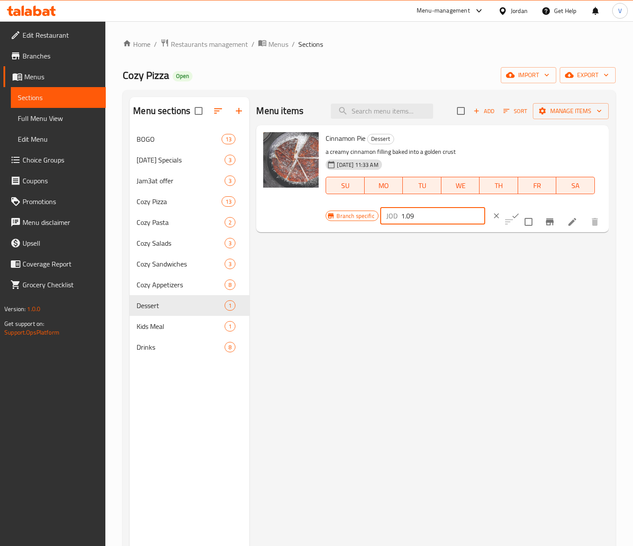
drag, startPoint x: 431, startPoint y: 214, endPoint x: 288, endPoint y: 219, distance: 142.7
click at [288, 219] on div "Cinnamon Pie Dessert a creamy cinnamon filling baked into a golden crust [DATE]…" at bounding box center [432, 179] width 345 height 100
paste input "11"
type input "1.11"
click at [506, 209] on button "ok" at bounding box center [515, 215] width 19 height 19
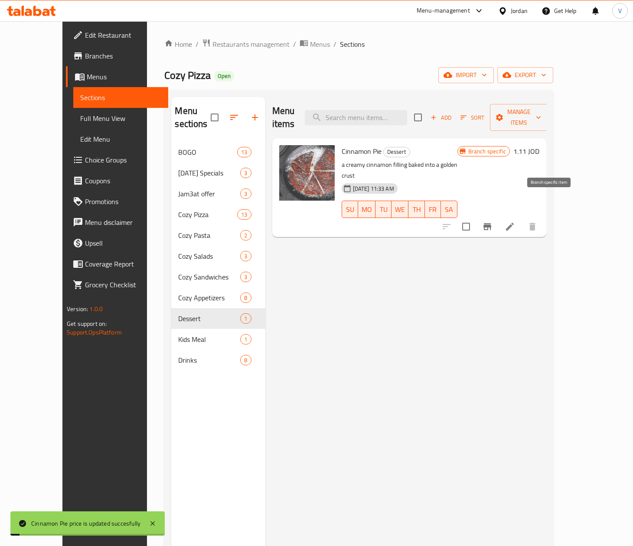
click at [491, 223] on icon "Branch-specific-item" at bounding box center [487, 226] width 8 height 7
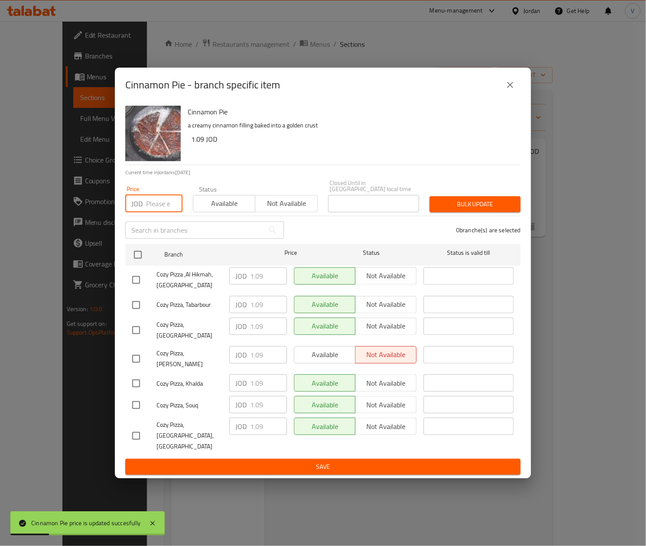
click at [155, 212] on input "number" at bounding box center [164, 203] width 36 height 17
paste input "1.11"
type input "1.11"
click at [132, 260] on input "checkbox" at bounding box center [138, 255] width 18 height 18
checkbox input "true"
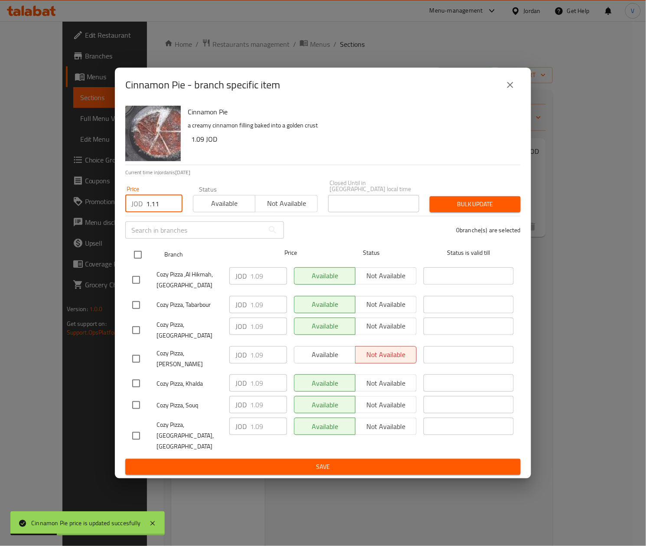
checkbox input "true"
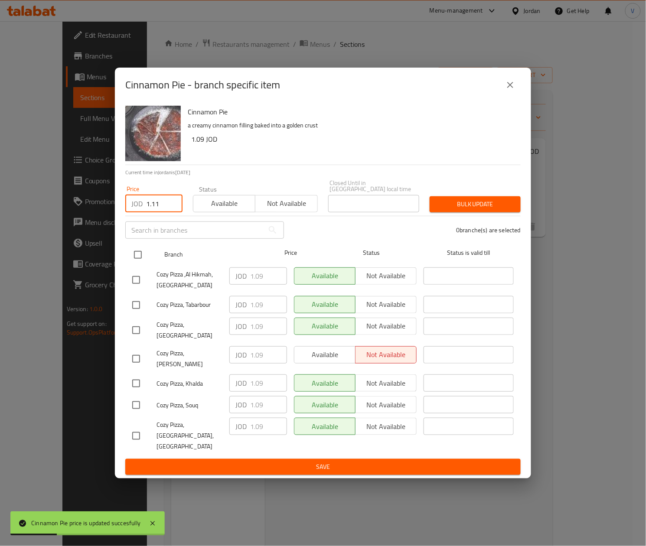
checkbox input "true"
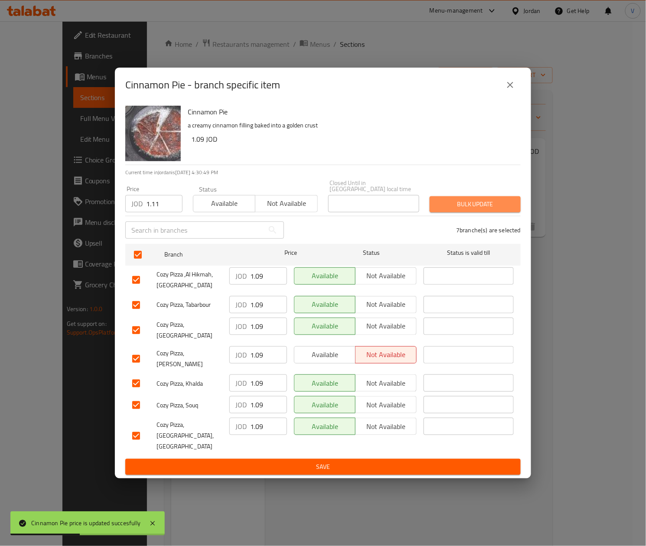
click at [468, 202] on button "Bulk update" at bounding box center [475, 204] width 91 height 16
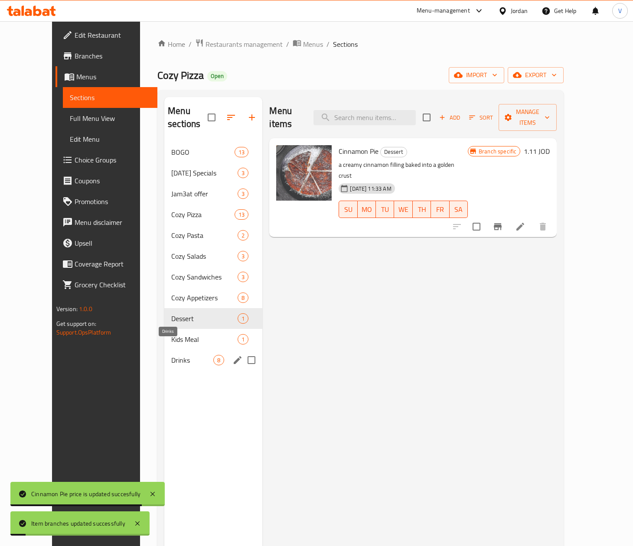
drag, startPoint x: 169, startPoint y: 348, endPoint x: 446, endPoint y: 215, distance: 307.4
click at [171, 355] on span "Drinks" at bounding box center [192, 360] width 42 height 10
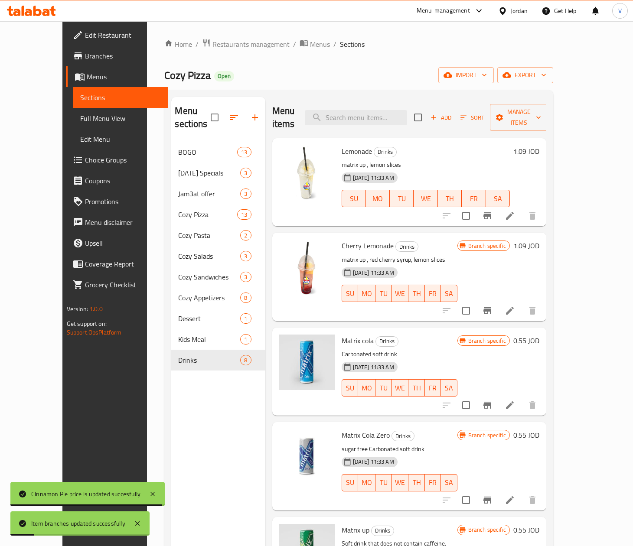
click at [539, 145] on h6 "1.09 JOD" at bounding box center [526, 151] width 26 height 12
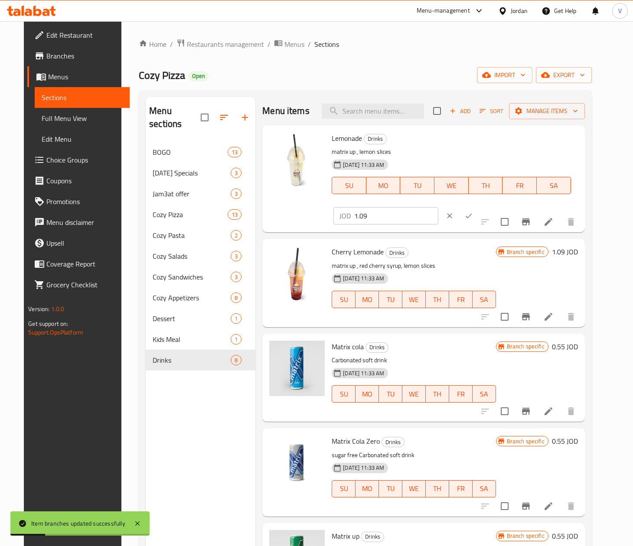
drag, startPoint x: 440, startPoint y: 149, endPoint x: 396, endPoint y: 153, distance: 43.5
click at [396, 153] on div "Lemonade Drinks matrix up , lemon slices [DATE] 11:33 AM SU MO TU WE TH FR SA J…" at bounding box center [454, 179] width 253 height 100
paste input "11"
type input "1.11"
click at [478, 206] on button "ok" at bounding box center [468, 215] width 19 height 19
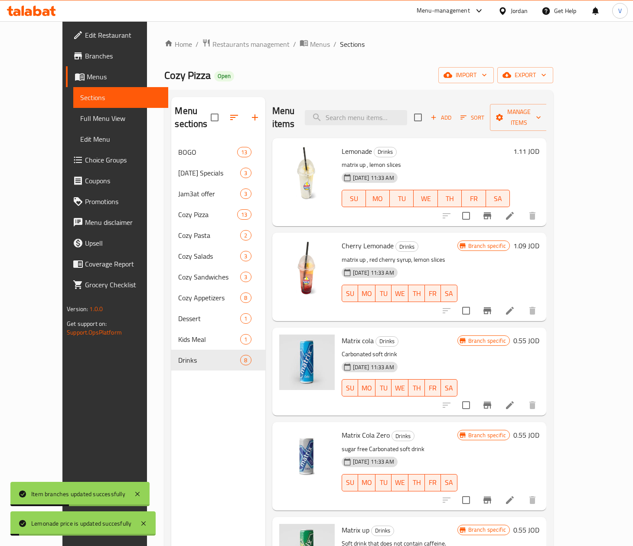
click at [539, 240] on h6 "1.09 JOD" at bounding box center [526, 246] width 26 height 12
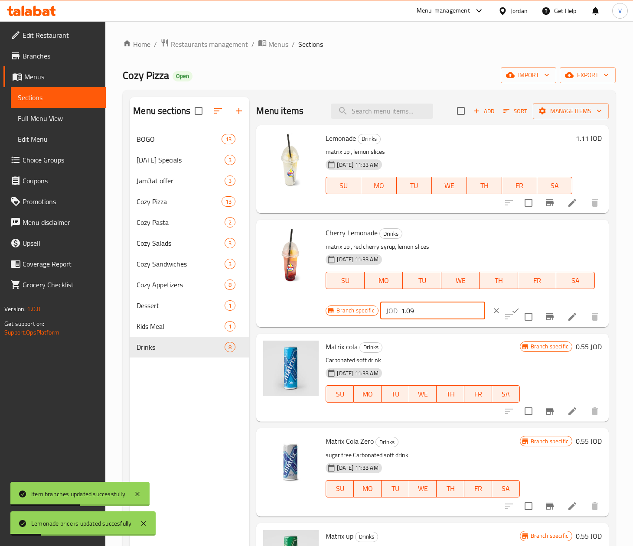
drag, startPoint x: 452, startPoint y: 307, endPoint x: 330, endPoint y: 317, distance: 122.3
click at [330, 317] on div "Branch specific JOD 1.09 ​" at bounding box center [432, 310] width 212 height 19
paste input "11"
type input "1.11"
click at [506, 304] on button "ok" at bounding box center [515, 310] width 19 height 19
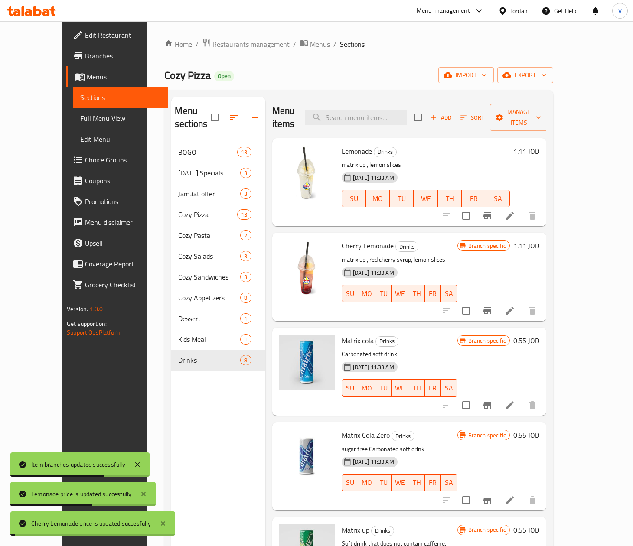
click at [498, 300] on button "Branch-specific-item" at bounding box center [487, 310] width 21 height 21
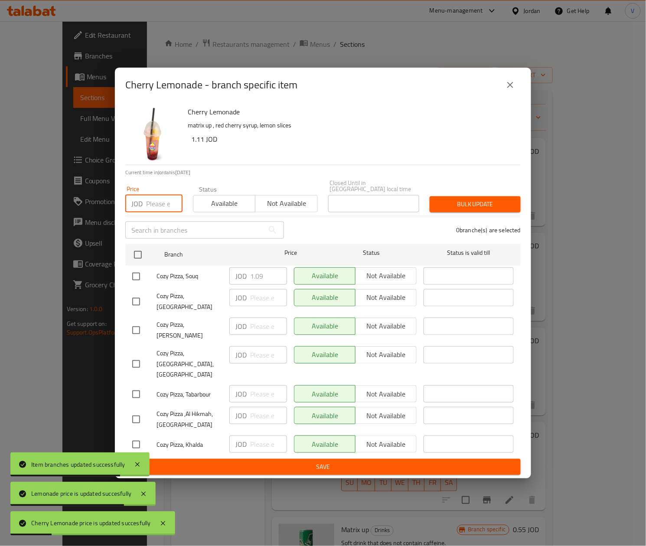
click at [160, 212] on input "number" at bounding box center [164, 203] width 36 height 17
paste input "1.11"
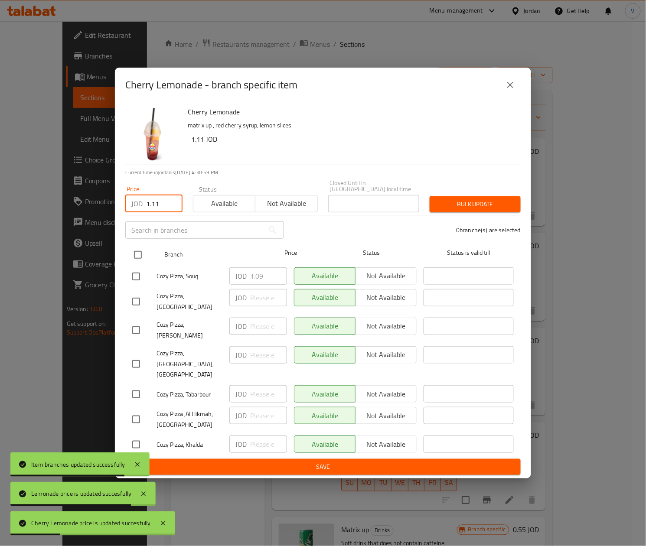
type input "1.11"
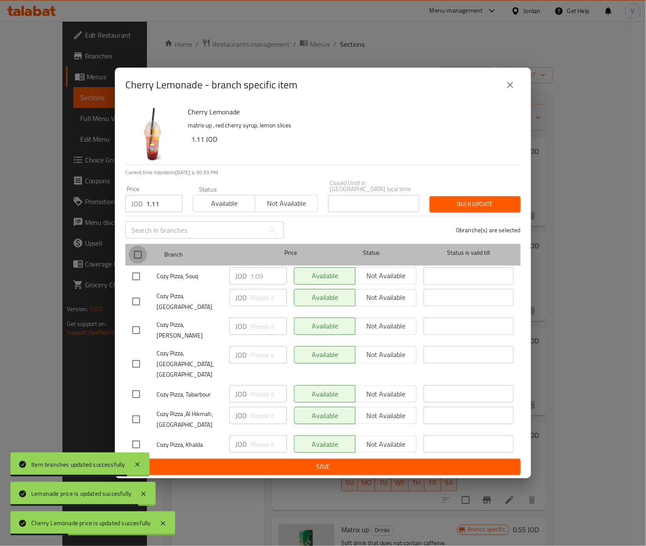
click at [144, 257] on input "checkbox" at bounding box center [138, 255] width 18 height 18
checkbox input "true"
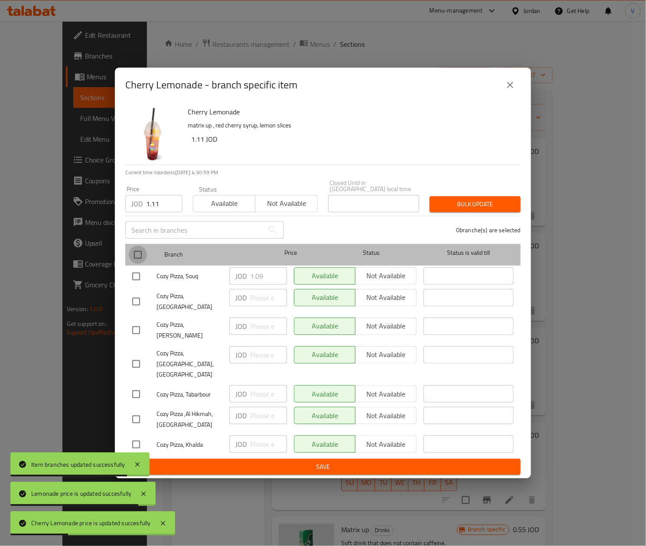
checkbox input "true"
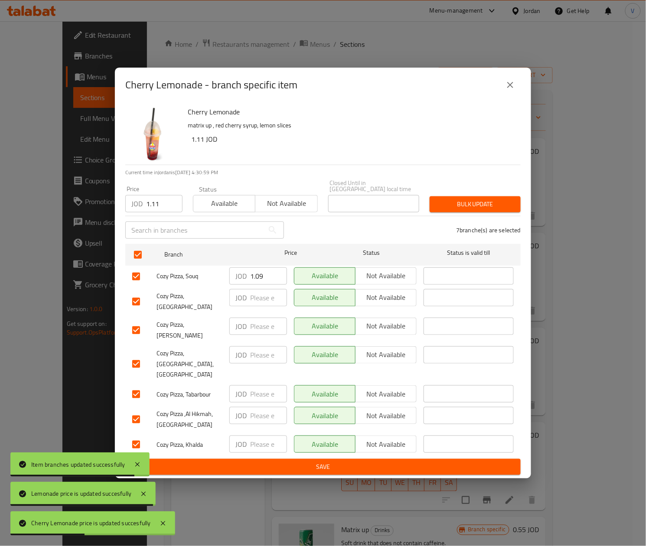
click at [517, 211] on button "Bulk update" at bounding box center [475, 204] width 91 height 16
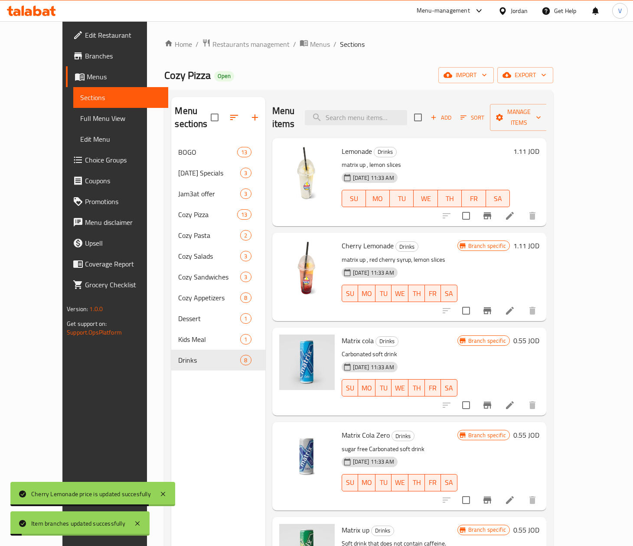
click at [457, 349] on p "Carbonated soft drink" at bounding box center [400, 354] width 116 height 11
click at [539, 335] on h6 "0.55 JOD" at bounding box center [526, 341] width 26 height 12
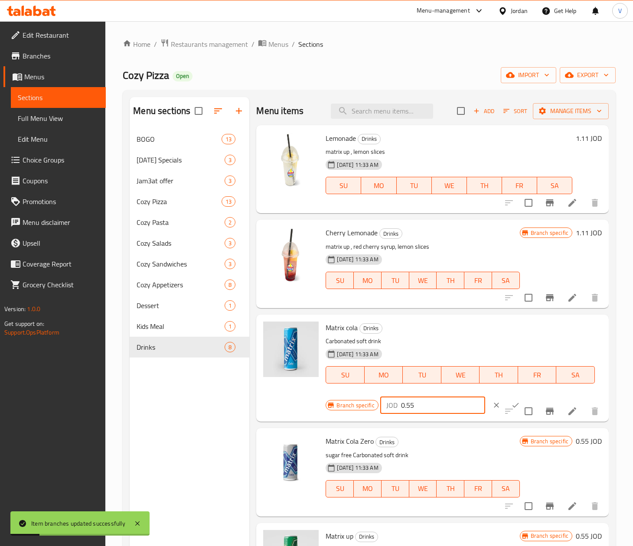
drag, startPoint x: 420, startPoint y: 402, endPoint x: 373, endPoint y: 405, distance: 47.0
click at [372, 405] on div "Branch specific JOD 0.55 ​" at bounding box center [432, 405] width 212 height 19
paste input "6"
type input "0.56"
click at [511, 402] on icon "ok" at bounding box center [515, 405] width 9 height 9
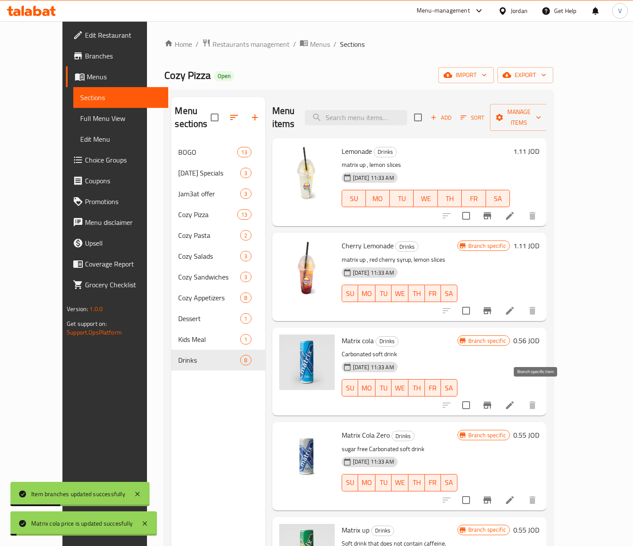
click at [491, 402] on icon "Branch-specific-item" at bounding box center [487, 405] width 8 height 7
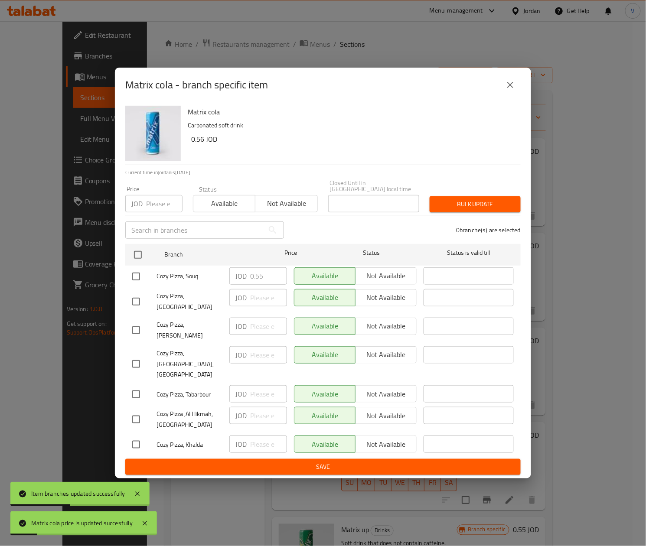
click at [151, 210] on input "number" at bounding box center [164, 203] width 36 height 17
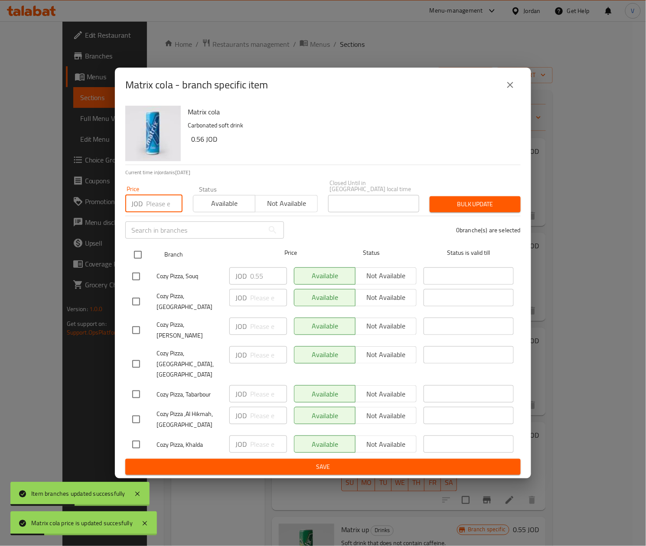
paste input "0.56"
type input "0.56"
click at [132, 249] on div at bounding box center [145, 254] width 33 height 25
click at [135, 261] on input "checkbox" at bounding box center [138, 255] width 18 height 18
checkbox input "true"
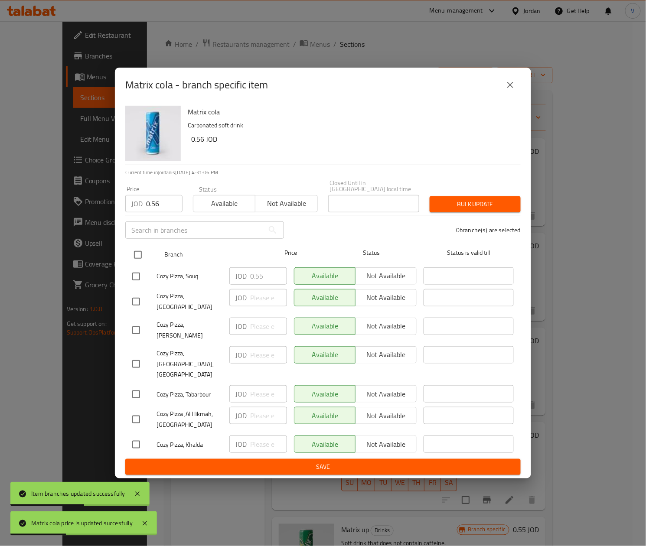
checkbox input "true"
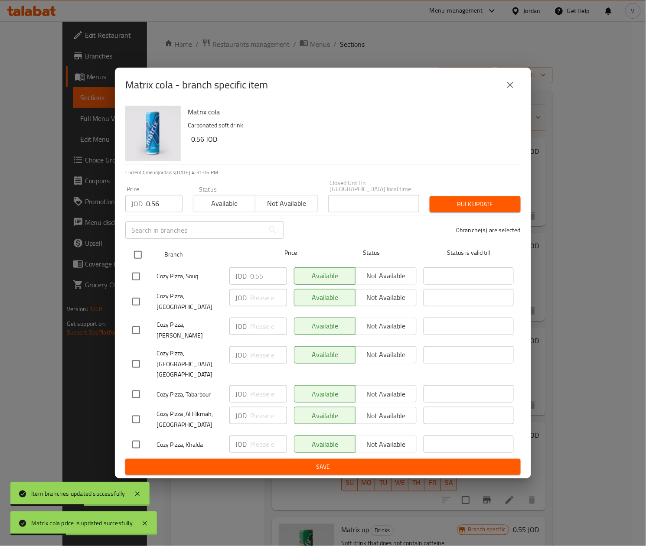
checkbox input "true"
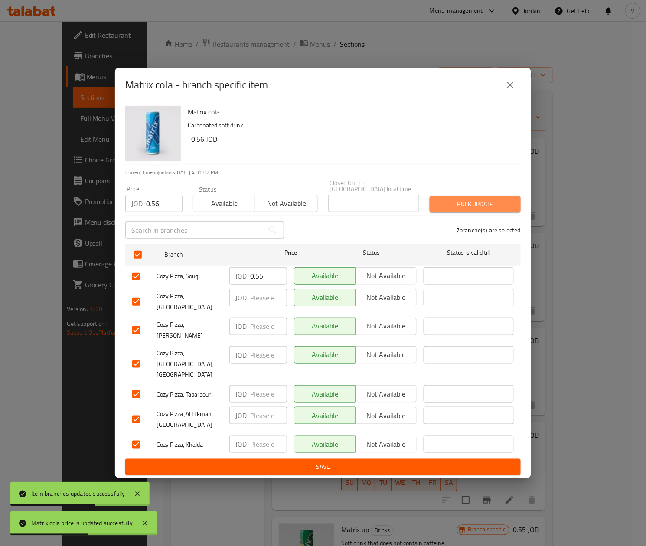
click at [489, 210] on span "Bulk update" at bounding box center [475, 204] width 77 height 11
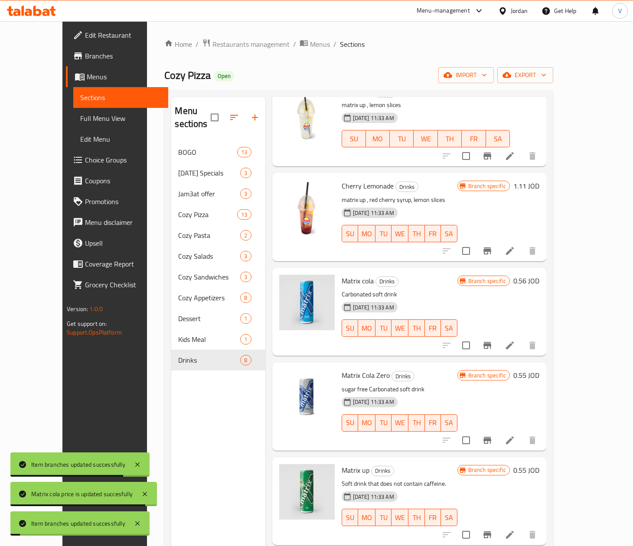
scroll to position [87, 0]
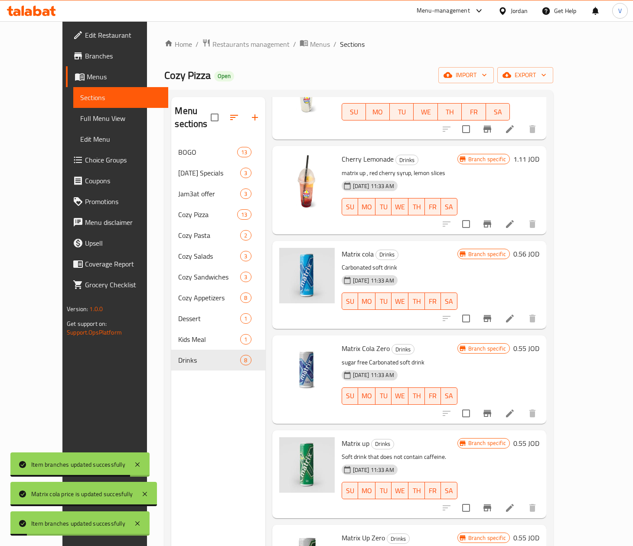
click at [539, 343] on h6 "0.55 JOD" at bounding box center [526, 349] width 26 height 12
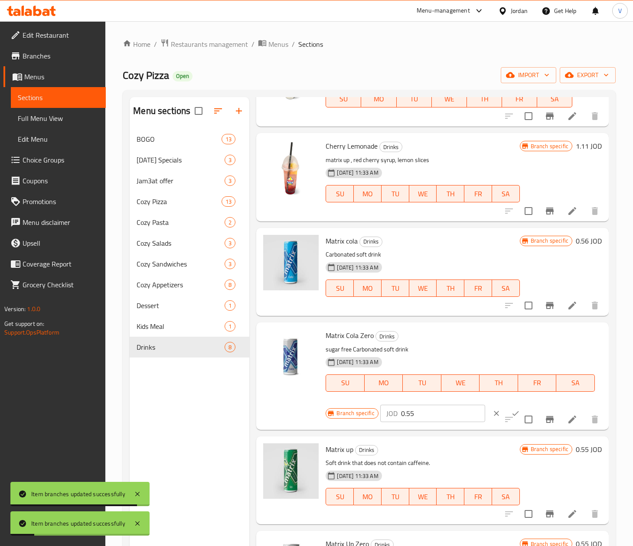
click at [330, 420] on div "Branch specific JOD 0.55 ​" at bounding box center [432, 413] width 212 height 19
paste input "6"
type input "0.56"
click at [506, 408] on button "ok" at bounding box center [515, 413] width 19 height 19
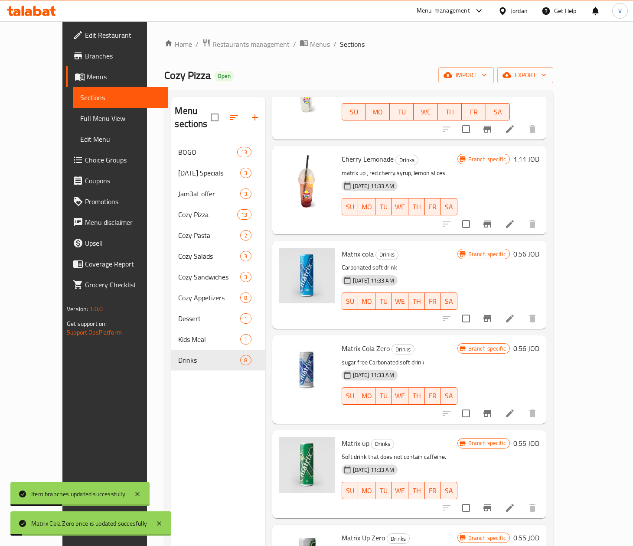
click at [493, 408] on icon "Branch-specific-item" at bounding box center [487, 413] width 10 height 10
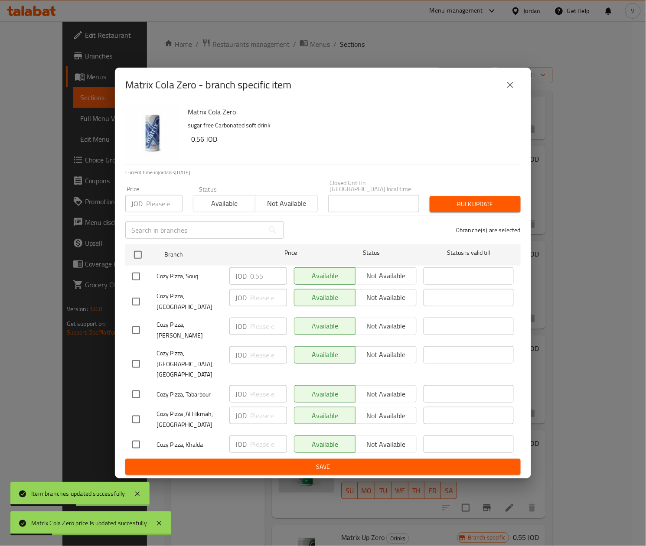
click at [160, 210] on input "number" at bounding box center [164, 203] width 36 height 17
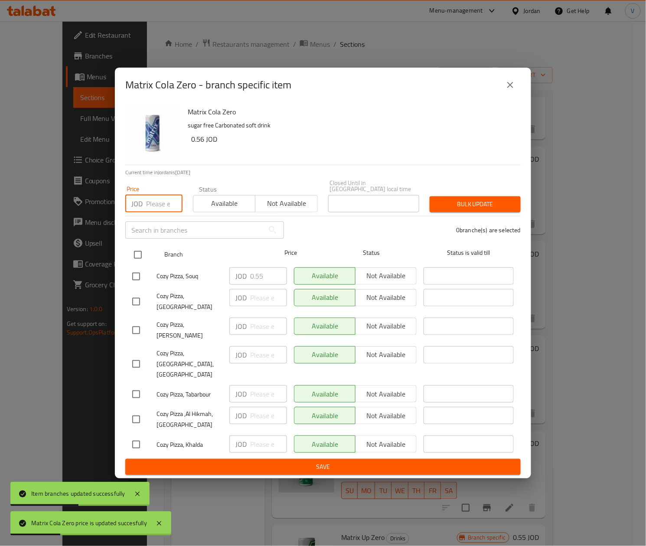
paste input "0.56"
type input "0.56"
click at [139, 258] on input "checkbox" at bounding box center [138, 255] width 18 height 18
checkbox input "true"
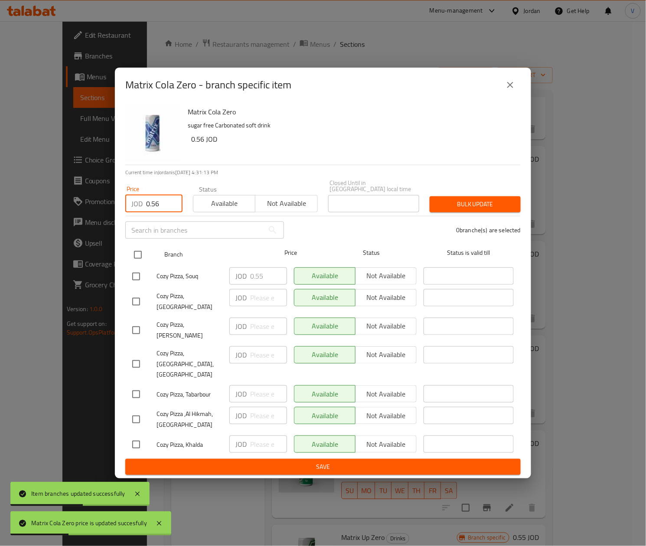
checkbox input "true"
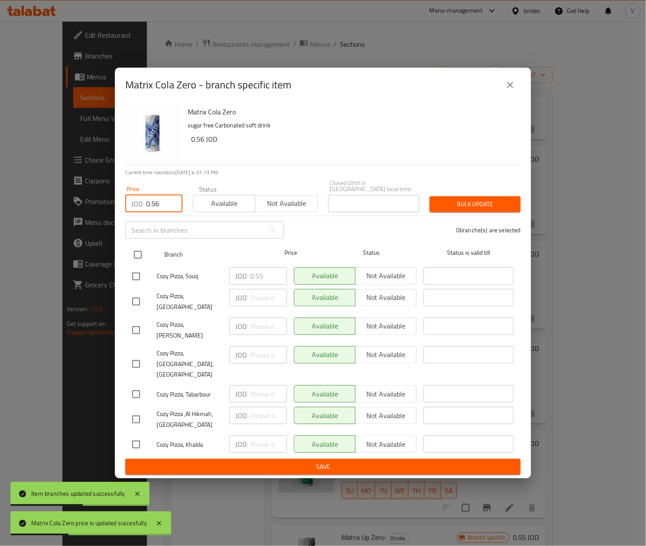
checkbox input "true"
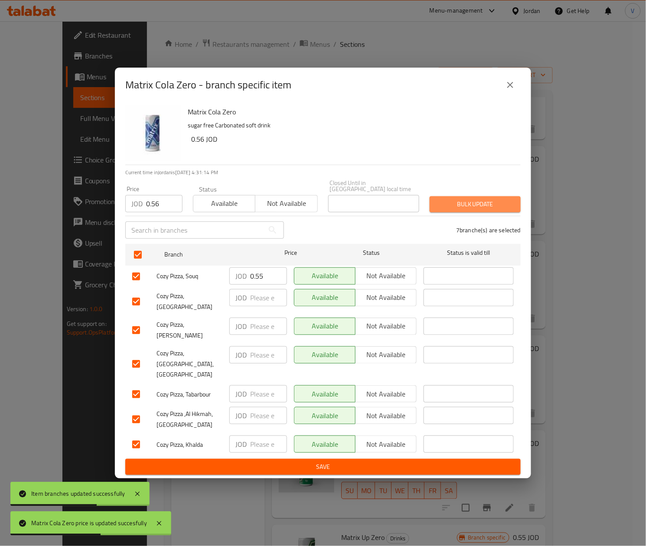
click at [455, 206] on span "Bulk update" at bounding box center [475, 204] width 77 height 11
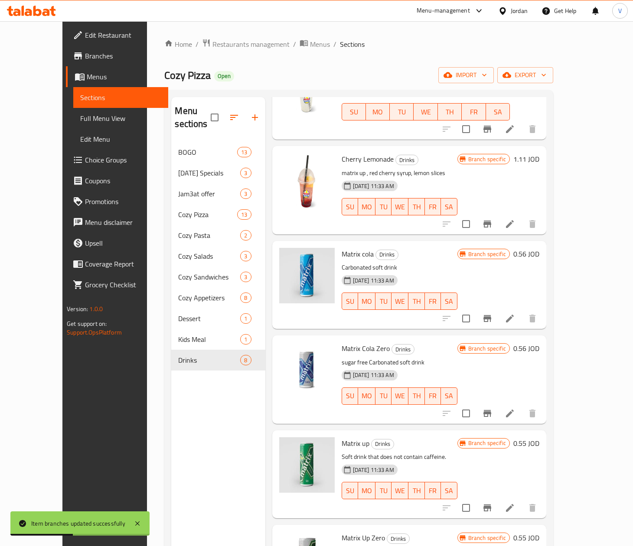
click at [539, 437] on h6 "0.55 JOD" at bounding box center [526, 443] width 26 height 12
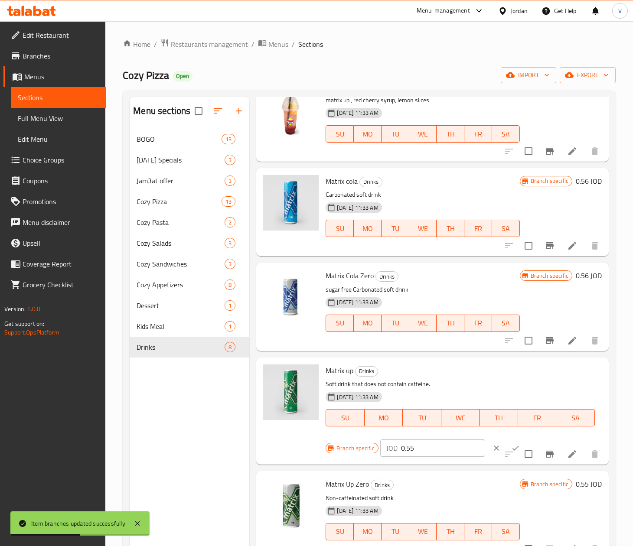
scroll to position [173, 0]
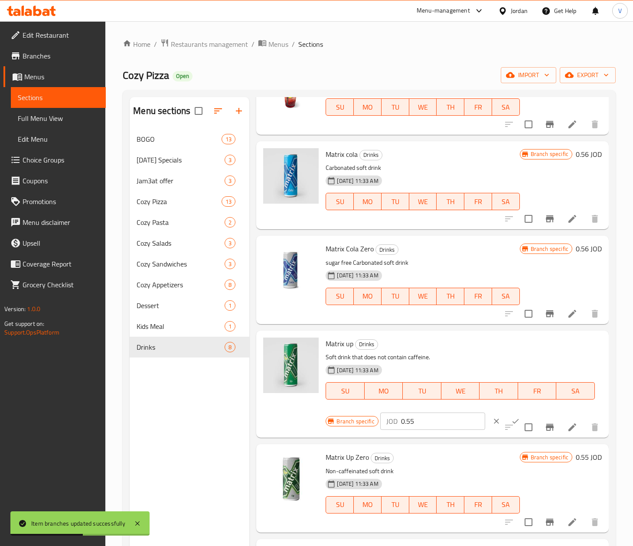
drag, startPoint x: 433, startPoint y: 431, endPoint x: 387, endPoint y: 428, distance: 45.7
click at [340, 426] on div "Branch specific JOD 0.55 ​" at bounding box center [432, 421] width 212 height 19
click at [425, 426] on input "0.55" at bounding box center [443, 421] width 84 height 17
click at [423, 425] on input "0.55" at bounding box center [443, 421] width 84 height 17
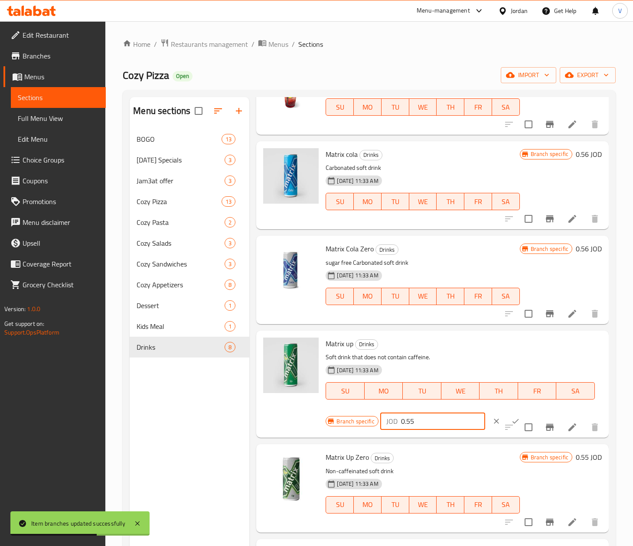
paste input "6"
type input "0.56"
click at [506, 417] on button "ok" at bounding box center [515, 421] width 19 height 19
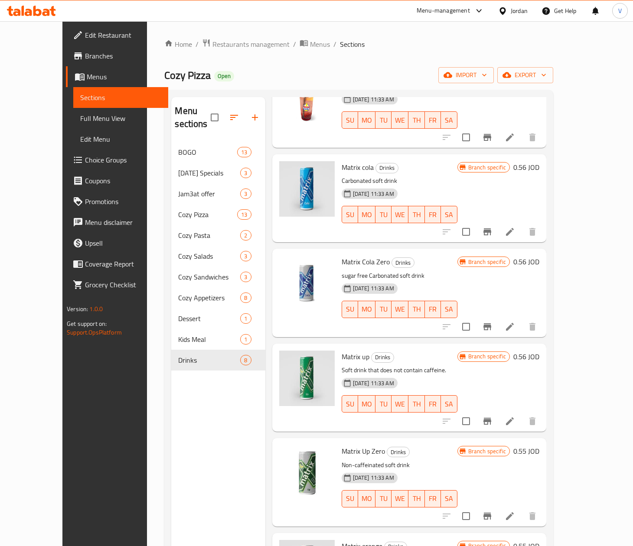
click at [539, 445] on h6 "0.55 JOD" at bounding box center [526, 451] width 26 height 12
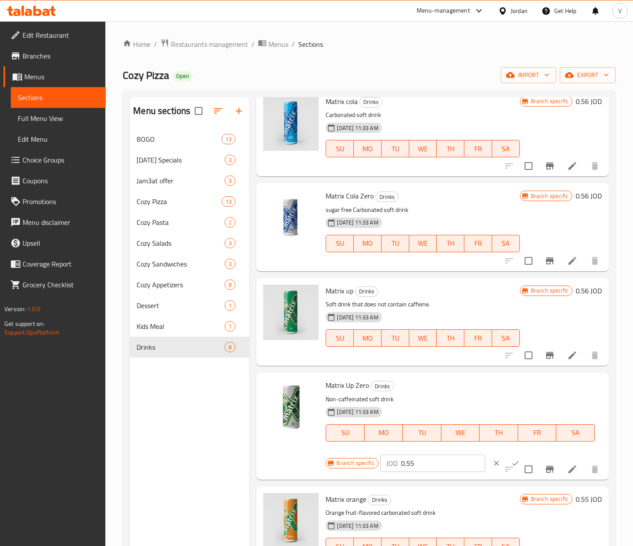
scroll to position [252, 0]
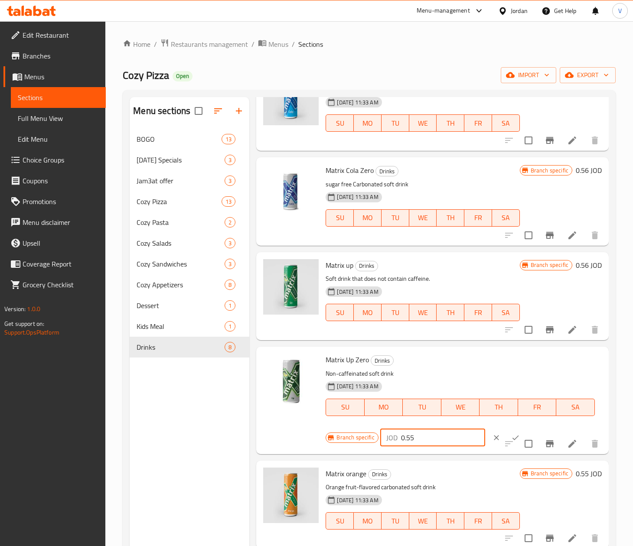
drag, startPoint x: 424, startPoint y: 438, endPoint x: 352, endPoint y: 442, distance: 72.1
click at [352, 442] on div "Branch specific JOD 0.55 ​" at bounding box center [432, 437] width 212 height 19
paste input "6"
type input "0.56"
click at [511, 434] on icon "ok" at bounding box center [515, 438] width 9 height 9
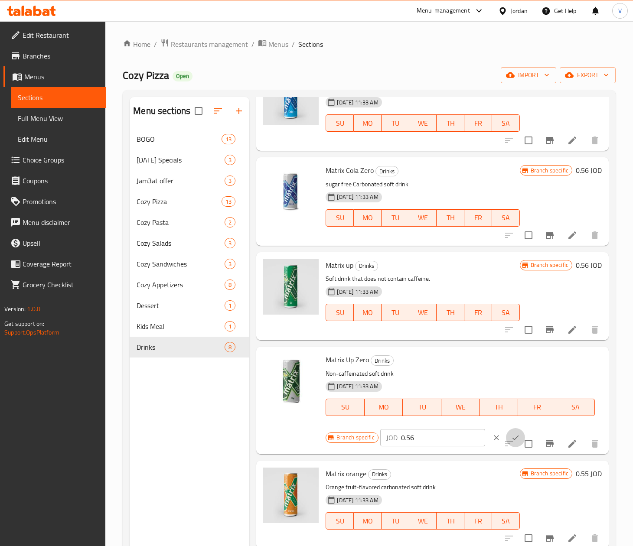
scroll to position [250, 0]
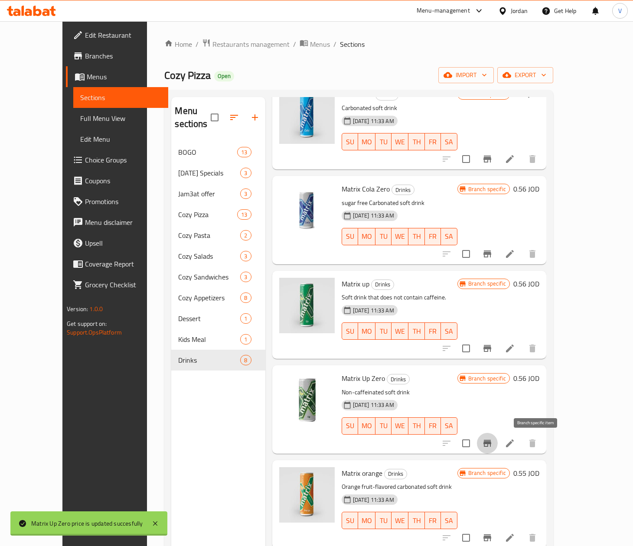
click at [491, 441] on icon "Branch-specific-item" at bounding box center [487, 443] width 8 height 7
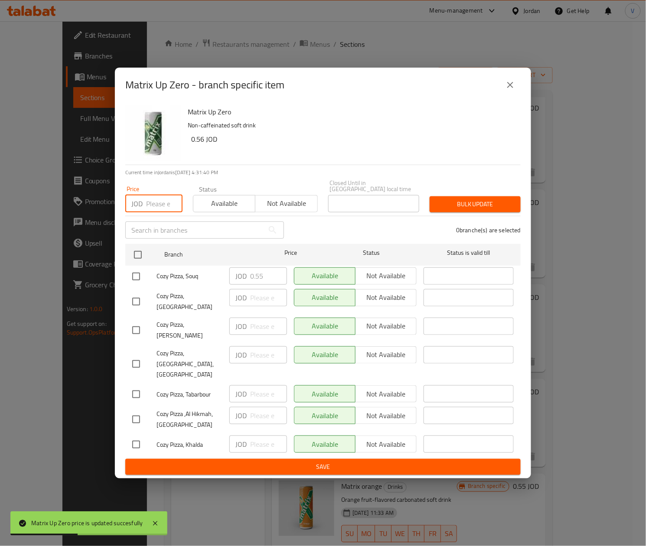
click at [159, 201] on input "number" at bounding box center [164, 203] width 36 height 17
paste input "0.56"
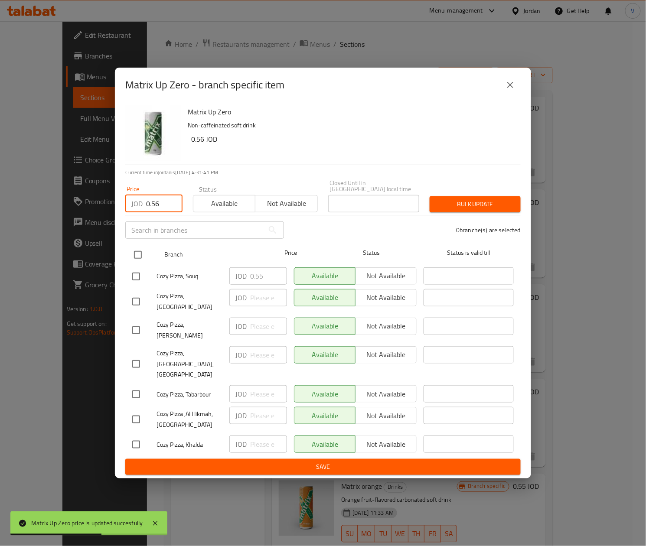
type input "0.56"
click at [140, 263] on input "checkbox" at bounding box center [138, 255] width 18 height 18
checkbox input "true"
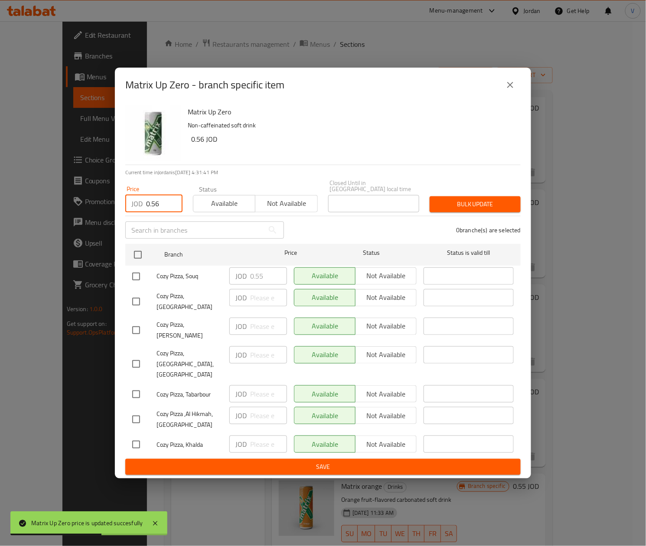
checkbox input "true"
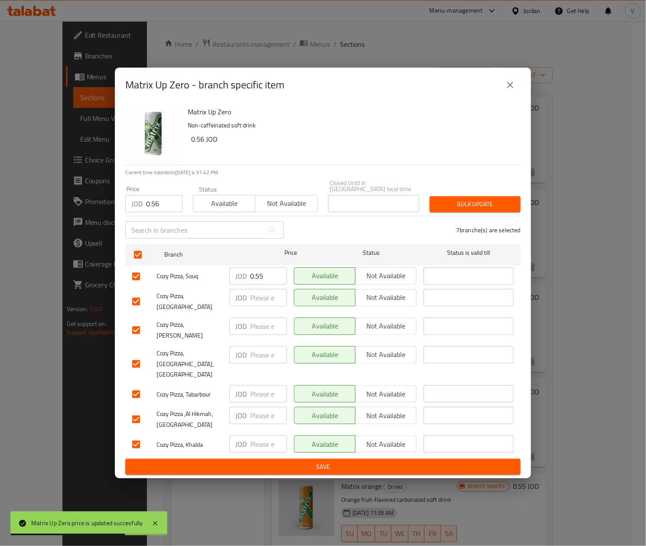
click at [491, 200] on div "Bulk update" at bounding box center [474, 204] width 101 height 26
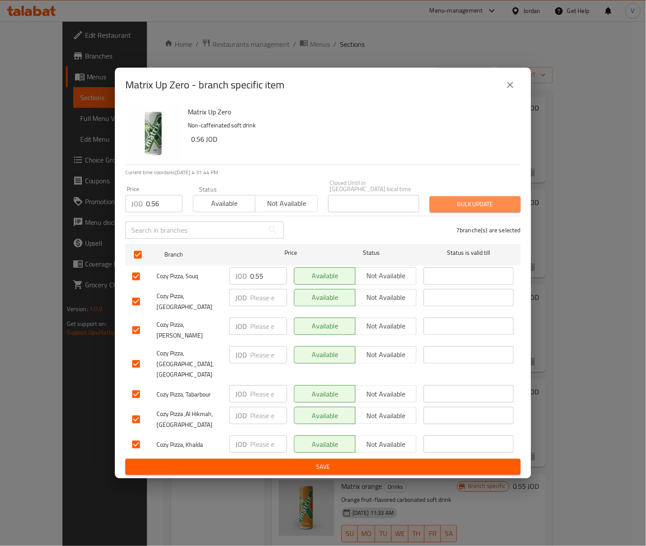
click at [488, 207] on span "Bulk update" at bounding box center [475, 204] width 77 height 11
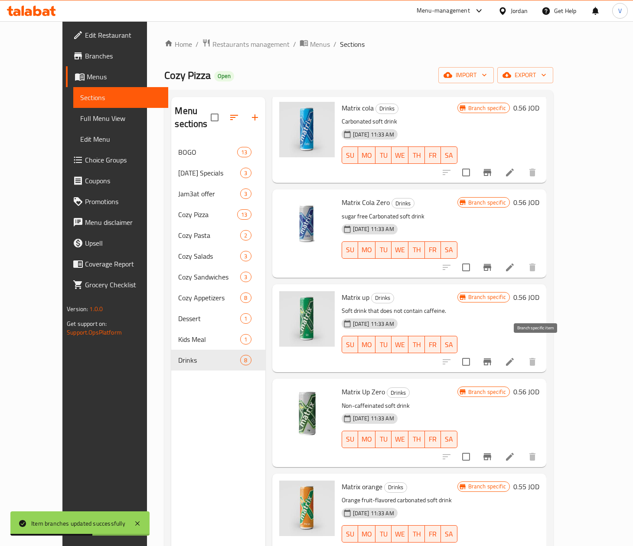
click at [493, 357] on icon "Branch-specific-item" at bounding box center [487, 362] width 10 height 10
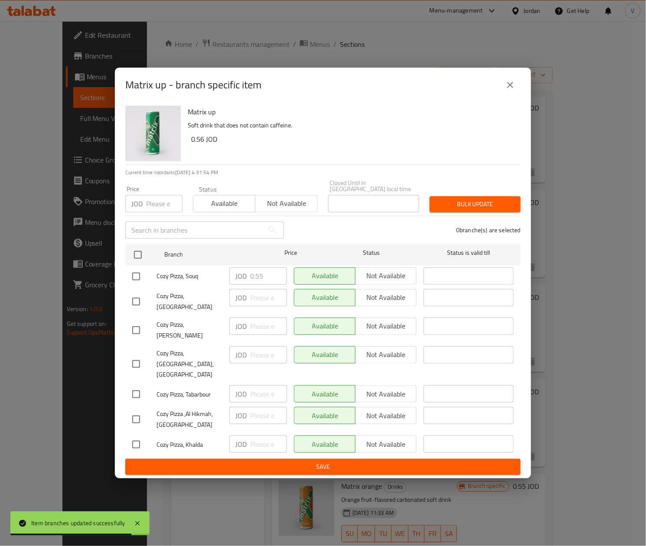
click at [162, 209] on input "number" at bounding box center [164, 203] width 36 height 17
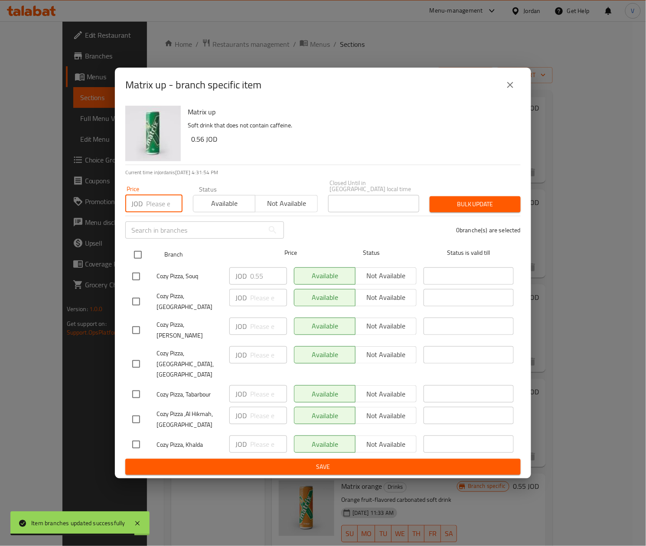
paste input "0.56"
type input "0.56"
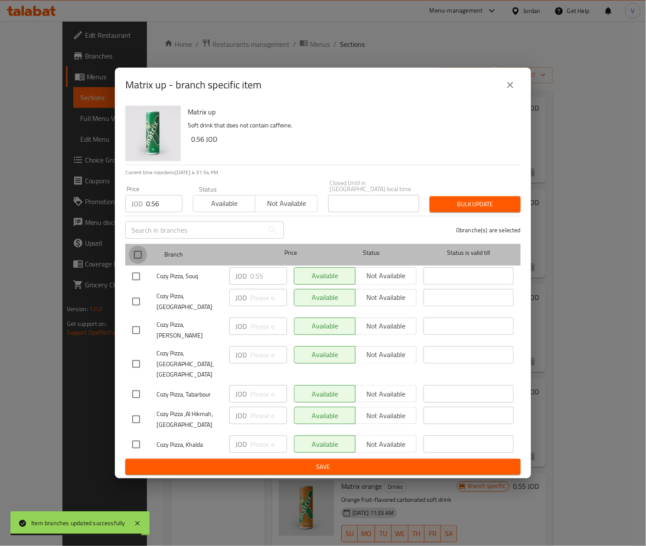
click at [137, 263] on input "checkbox" at bounding box center [138, 255] width 18 height 18
checkbox input "true"
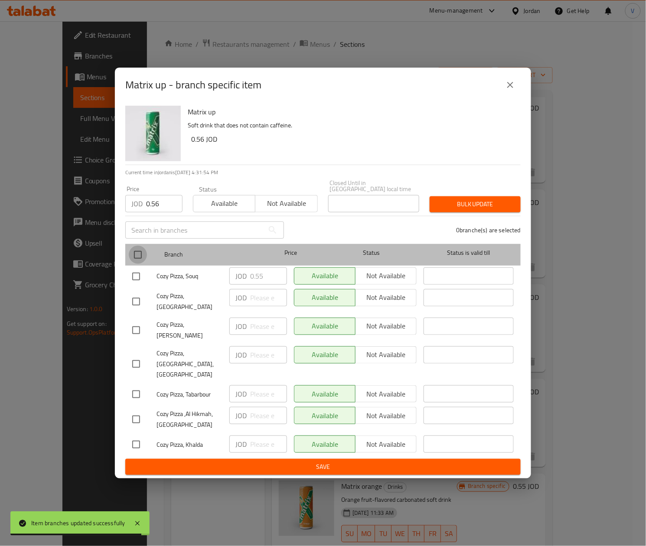
checkbox input "true"
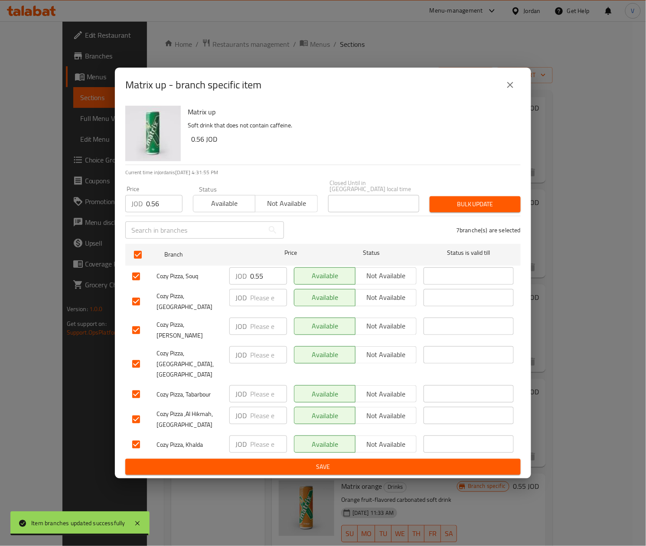
click at [484, 206] on span "Bulk update" at bounding box center [475, 204] width 77 height 11
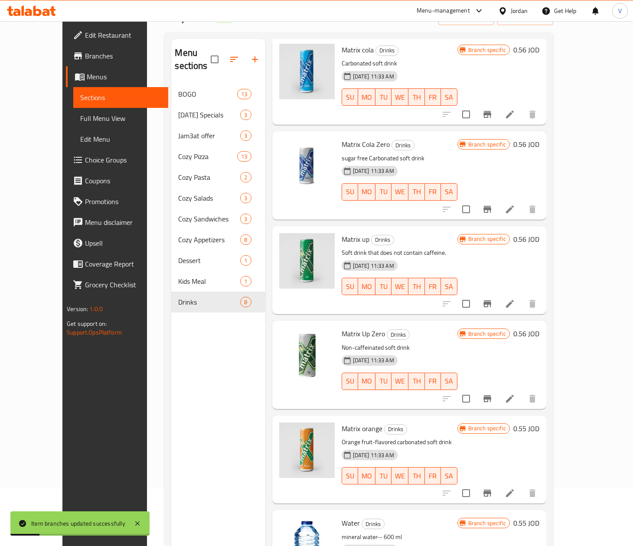
scroll to position [122, 0]
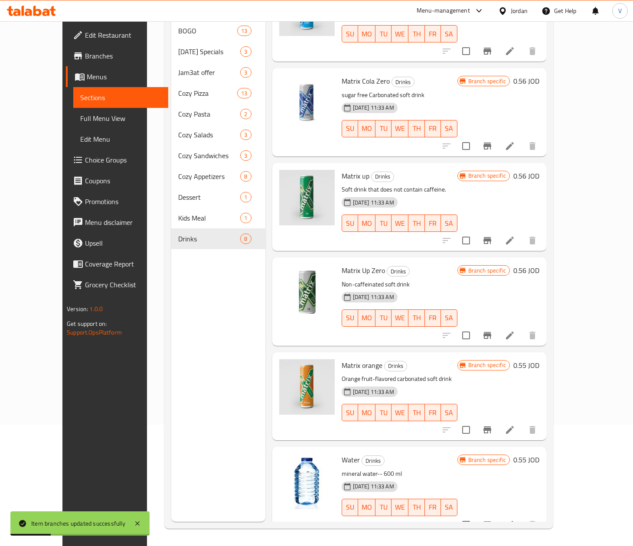
click at [539, 359] on h6 "0.55 JOD" at bounding box center [526, 365] width 26 height 12
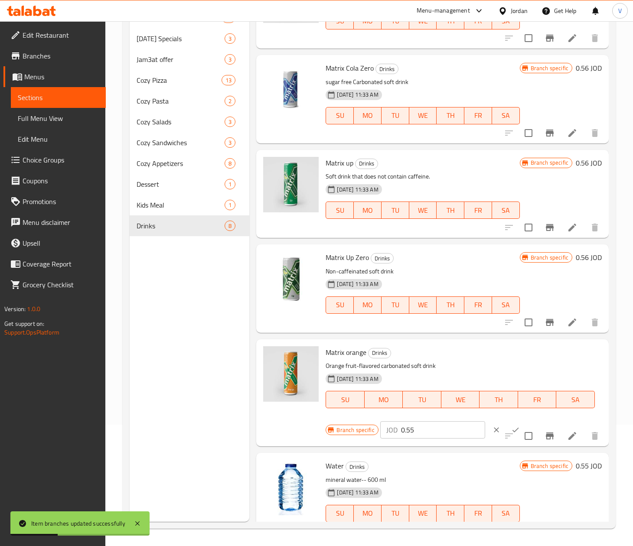
drag, startPoint x: 429, startPoint y: 433, endPoint x: 370, endPoint y: 433, distance: 59.0
click at [299, 433] on div "Matrix orange Drinks Orange fruit-flavored carbonated soft drink [DATE] 11:33 A…" at bounding box center [432, 393] width 345 height 100
paste input "6"
type input "0.56"
click at [506, 423] on button "ok" at bounding box center [515, 430] width 19 height 19
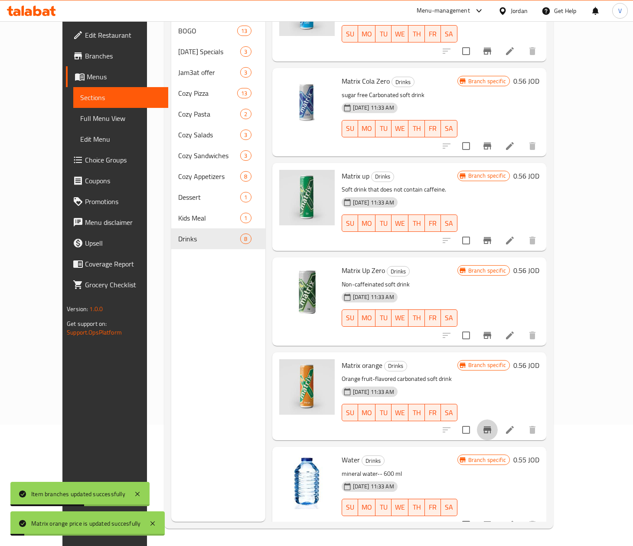
click at [493, 425] on icon "Branch-specific-item" at bounding box center [487, 430] width 10 height 10
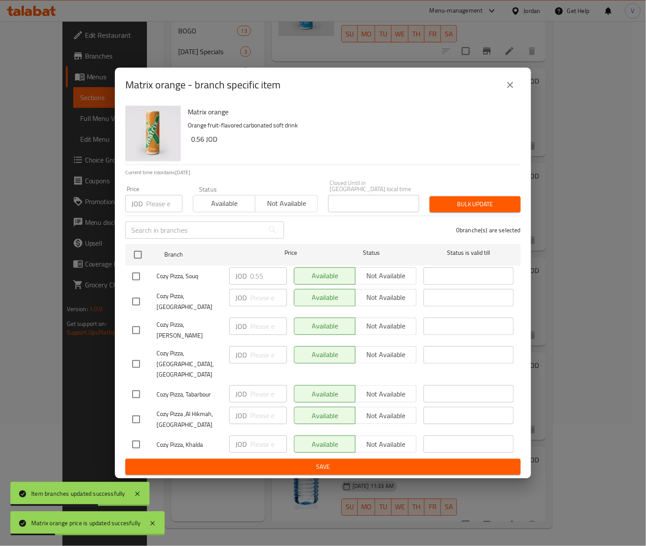
click at [153, 209] on input "number" at bounding box center [164, 203] width 36 height 17
paste input "0.56"
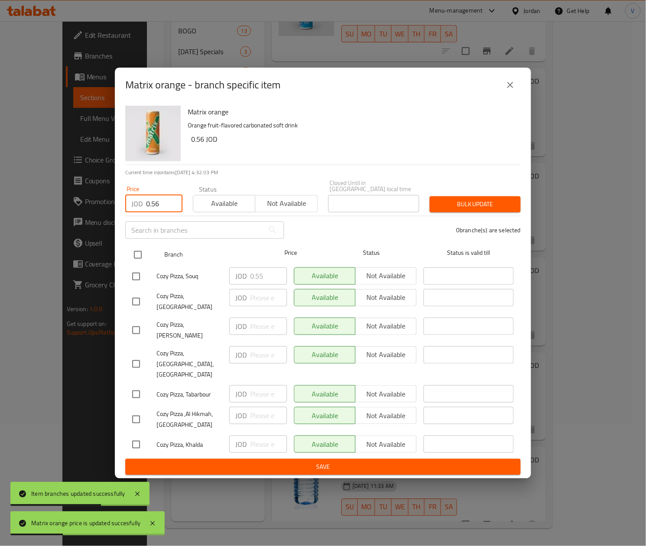
type input "0.56"
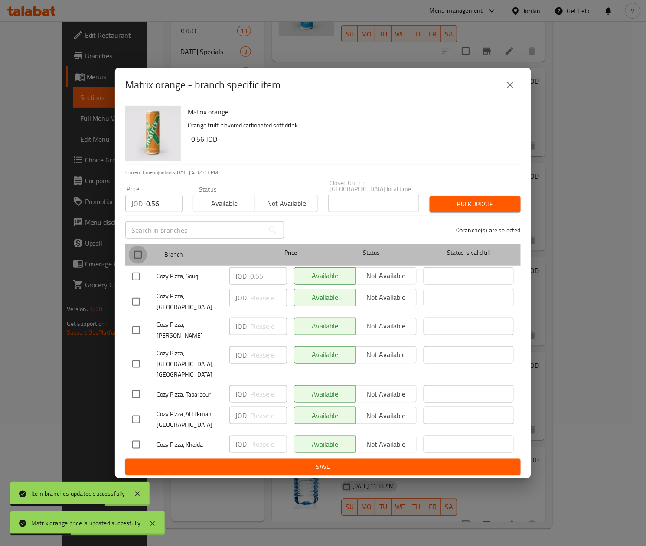
click at [137, 264] on input "checkbox" at bounding box center [138, 255] width 18 height 18
checkbox input "true"
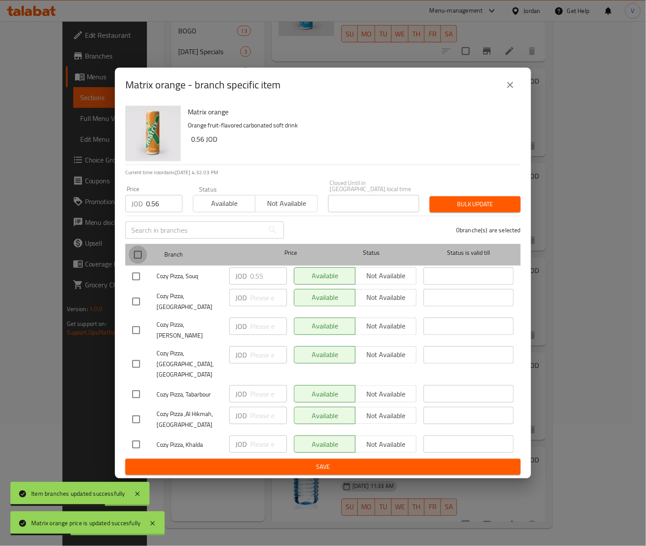
checkbox input "true"
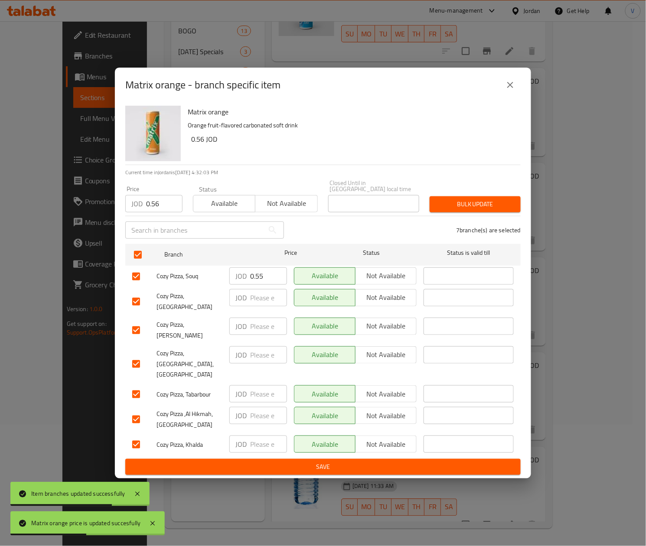
click at [489, 210] on span "Bulk update" at bounding box center [475, 204] width 77 height 11
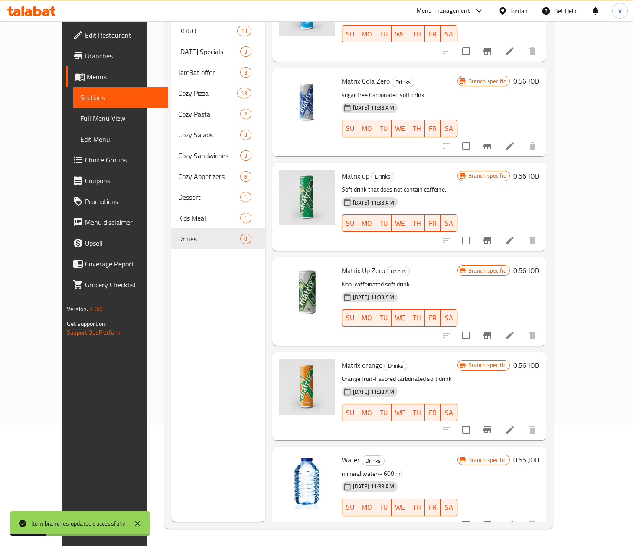
click at [539, 454] on h6 "0.55 JOD" at bounding box center [526, 460] width 26 height 12
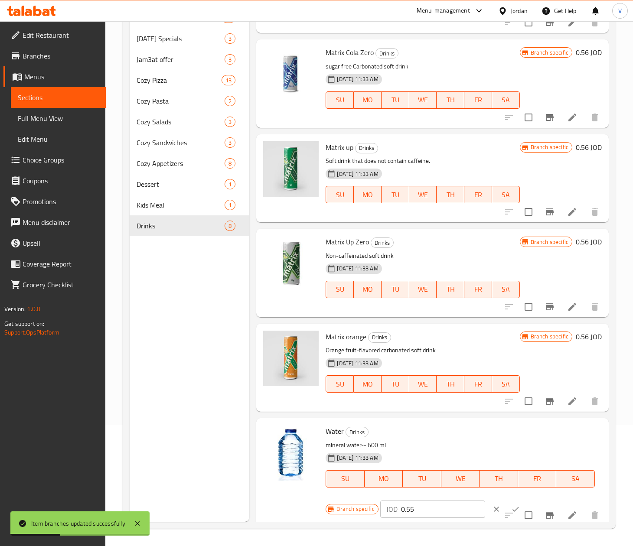
scroll to position [252, 0]
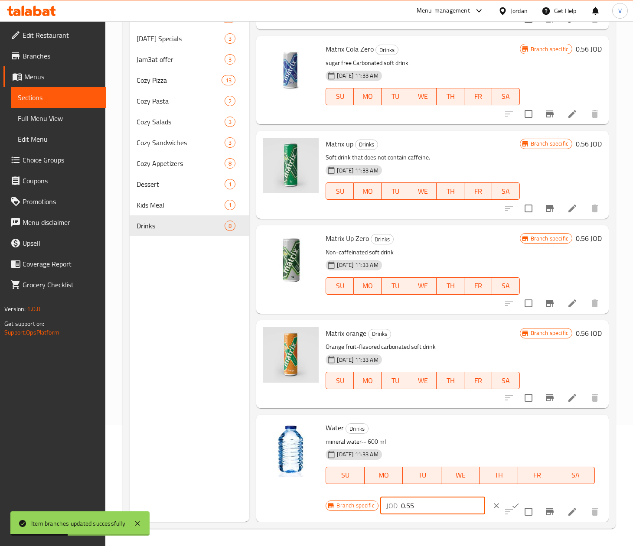
drag, startPoint x: 426, startPoint y: 506, endPoint x: 340, endPoint y: 513, distance: 86.2
click at [340, 513] on div "Branch specific JOD 0.55 ​" at bounding box center [432, 505] width 212 height 19
paste input "6"
type input "0.56"
click at [506, 499] on button "ok" at bounding box center [515, 505] width 19 height 19
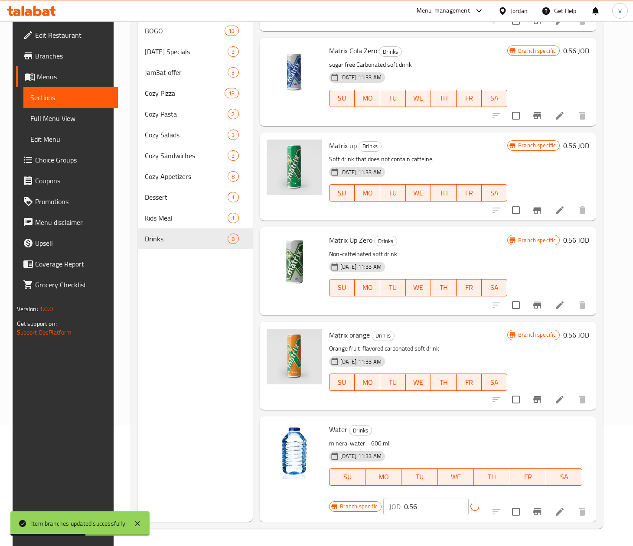
scroll to position [233, 0]
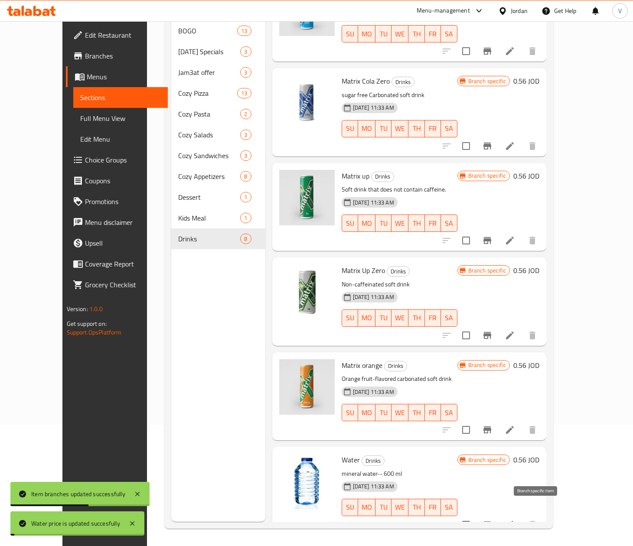
click at [498, 515] on button "Branch-specific-item" at bounding box center [487, 525] width 21 height 21
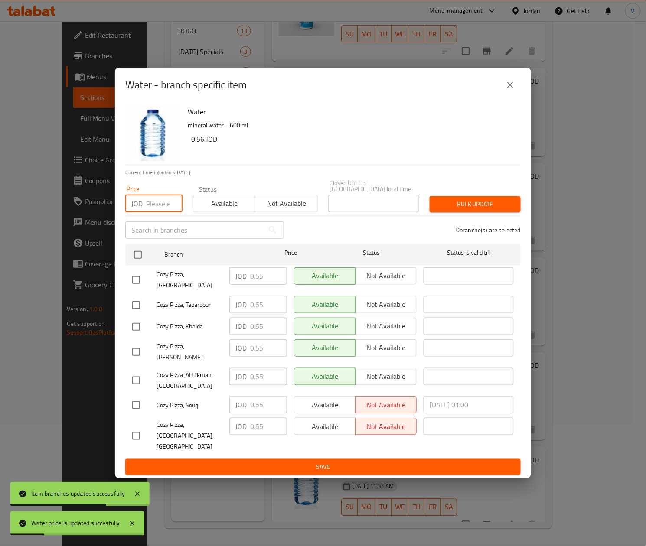
click at [163, 211] on input "number" at bounding box center [164, 203] width 36 height 17
paste input "0.56"
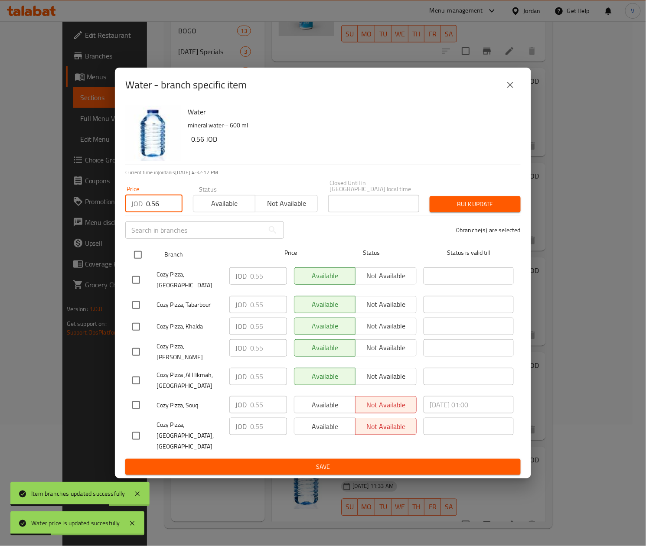
type input "0.56"
click at [143, 256] on input "checkbox" at bounding box center [138, 255] width 18 height 18
checkbox input "true"
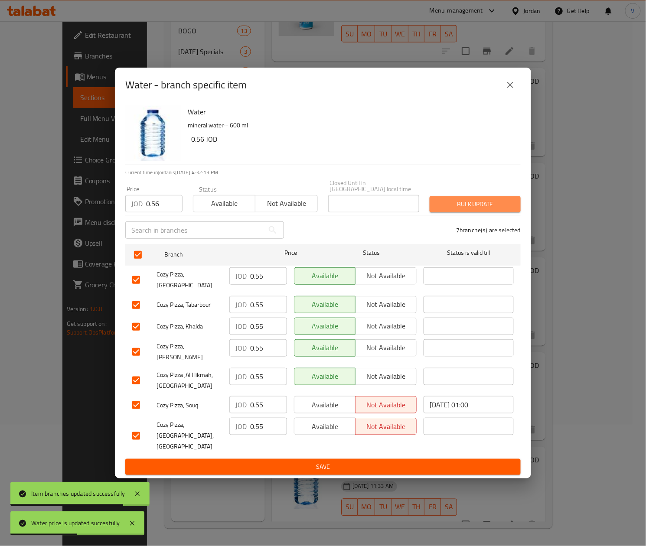
click at [479, 205] on span "Bulk update" at bounding box center [475, 204] width 77 height 11
